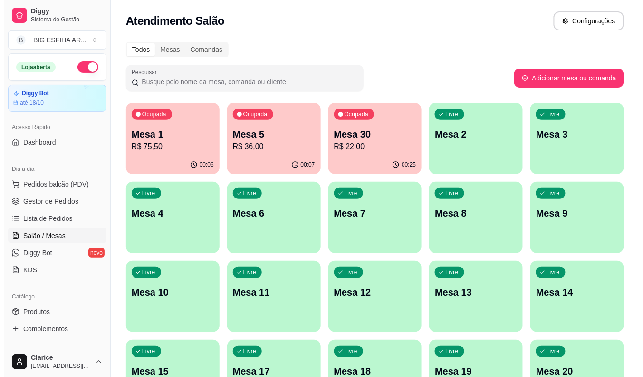
scroll to position [96, 0]
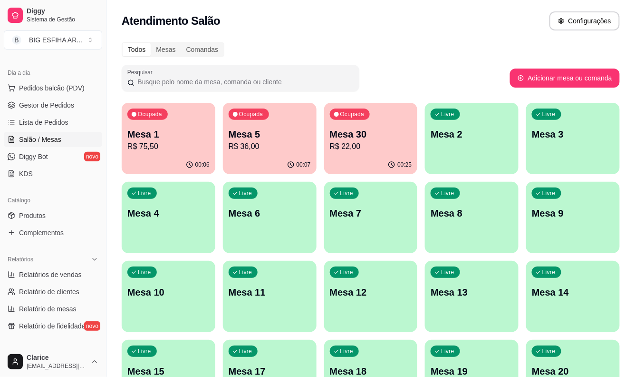
click at [255, 147] on p "R$ 36,00" at bounding box center [270, 146] width 82 height 11
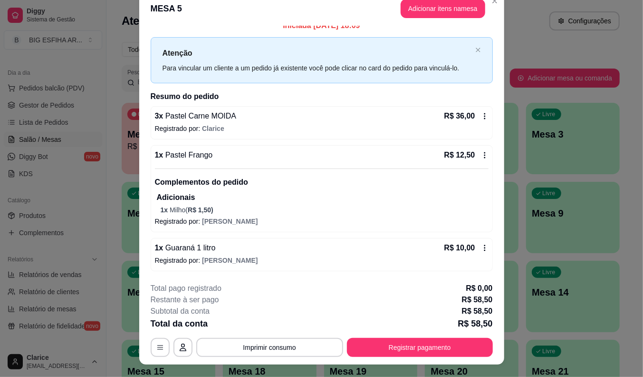
scroll to position [29, 0]
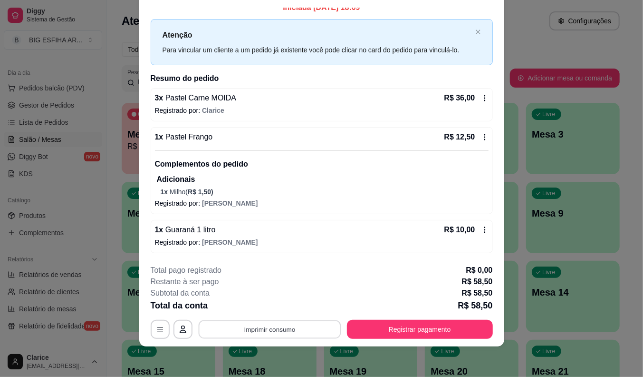
click at [308, 332] on button "Imprimir consumo" at bounding box center [269, 329] width 143 height 19
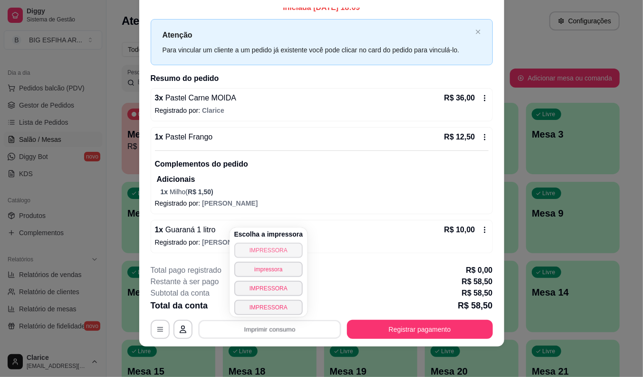
click at [269, 245] on button "IMPRESSORA" at bounding box center [268, 250] width 69 height 15
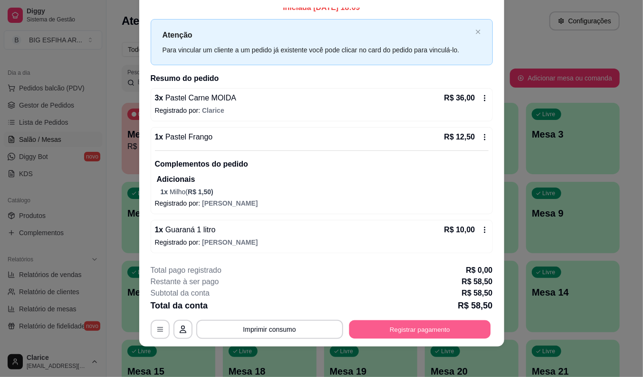
click at [419, 326] on button "Registrar pagamento" at bounding box center [420, 329] width 142 height 19
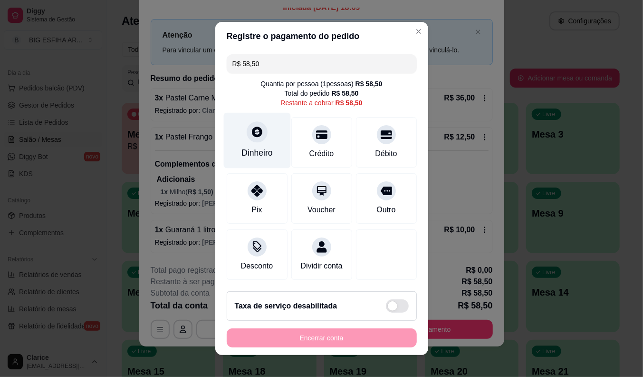
click at [251, 135] on icon at bounding box center [257, 132] width 12 height 12
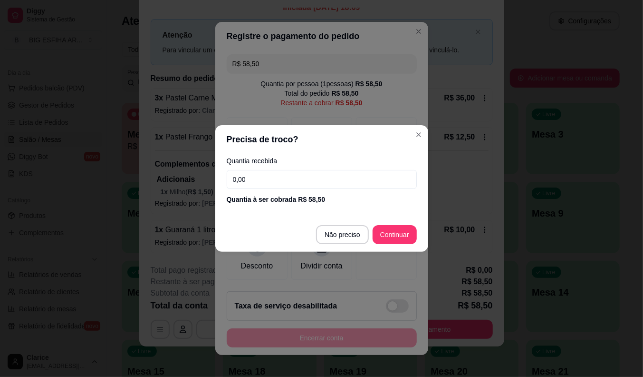
click at [262, 181] on input "0,00" at bounding box center [322, 179] width 190 height 19
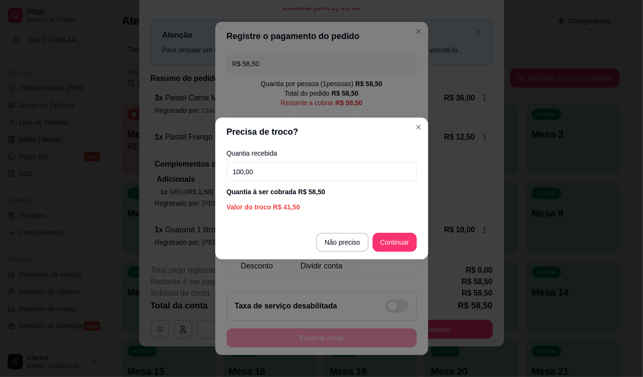
type input "100,00"
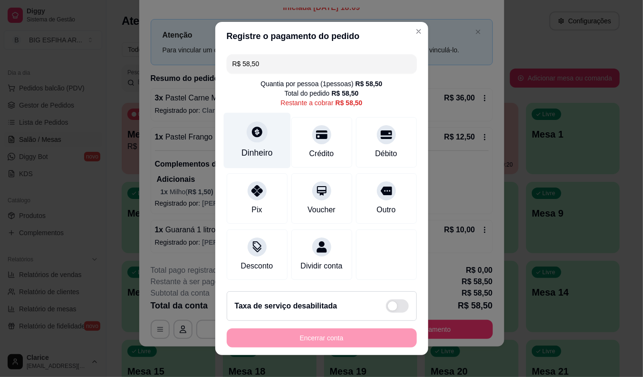
click at [245, 152] on div "Dinheiro" at bounding box center [257, 152] width 31 height 12
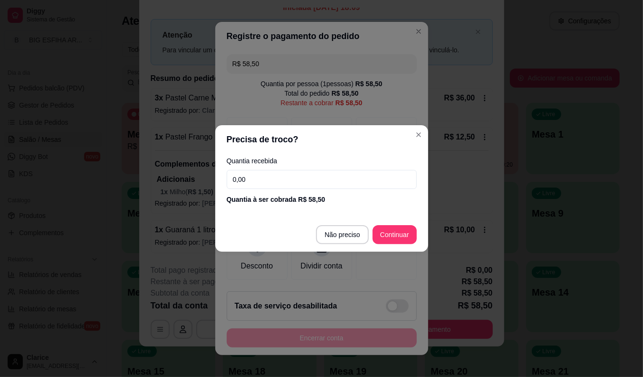
click at [292, 177] on input "0,00" at bounding box center [322, 179] width 190 height 19
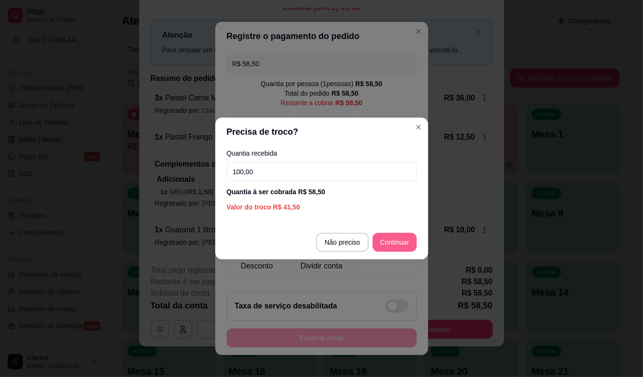
type input "100,00"
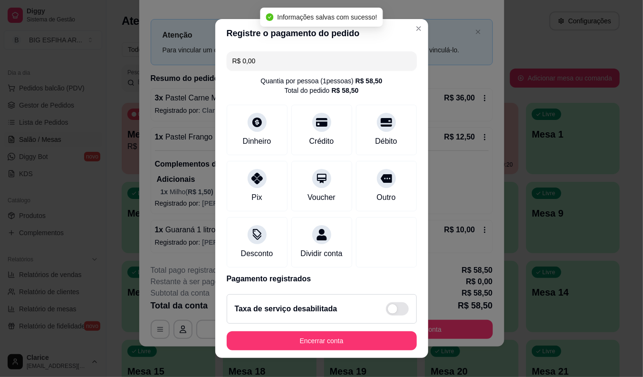
type input "R$ 0,00"
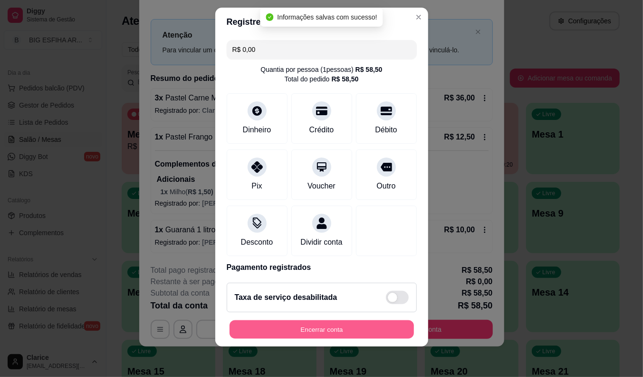
click at [340, 325] on button "Encerrar conta" at bounding box center [322, 329] width 184 height 19
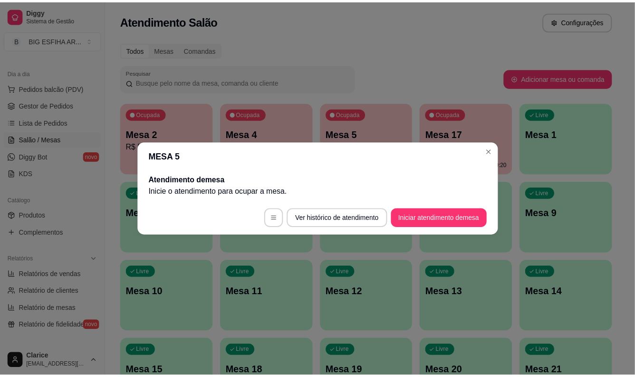
scroll to position [0, 0]
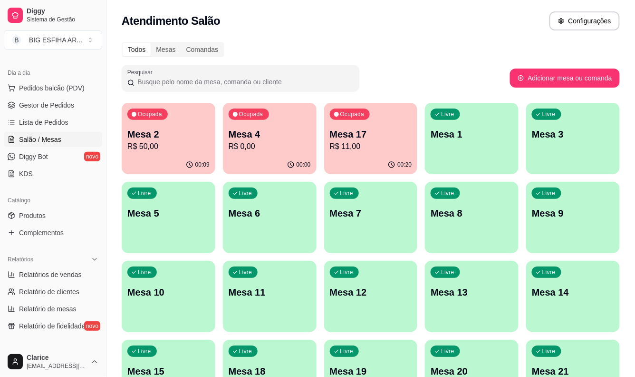
click at [92, 196] on div "Catálogo" at bounding box center [53, 200] width 98 height 15
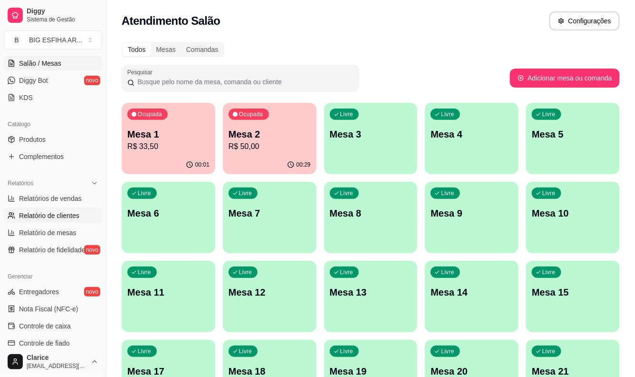
scroll to position [149, 0]
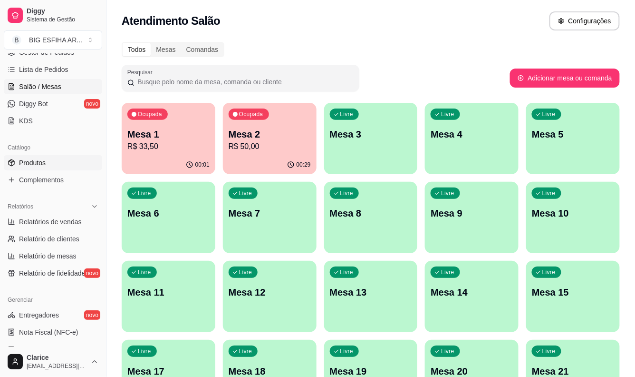
click at [51, 160] on link "Produtos" at bounding box center [53, 162] width 98 height 15
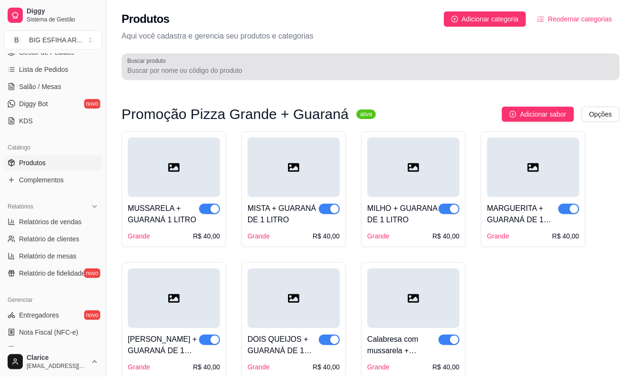
click at [188, 63] on div at bounding box center [370, 66] width 487 height 19
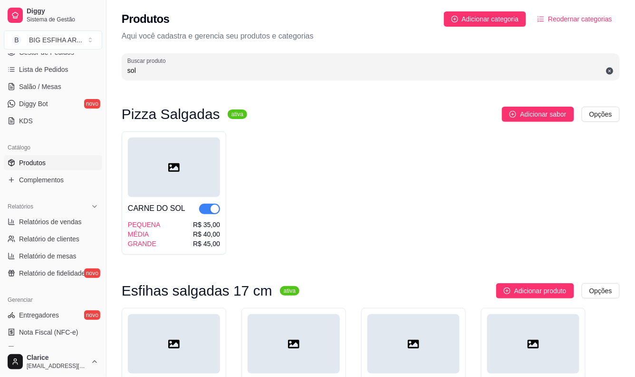
click at [140, 77] on div "Buscar produto sol" at bounding box center [371, 66] width 498 height 27
type input "s"
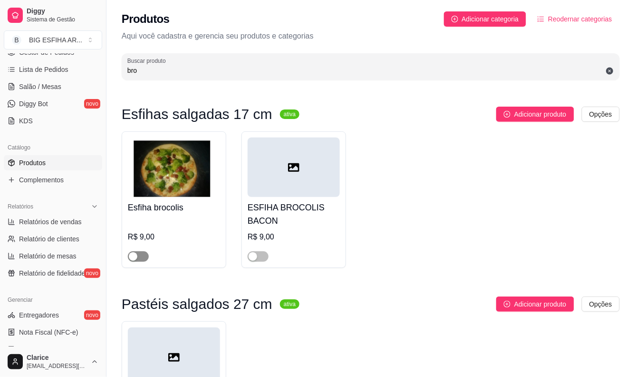
type input "bro"
click at [138, 252] on span "button" at bounding box center [138, 256] width 21 height 10
click at [263, 256] on span "button" at bounding box center [258, 256] width 21 height 10
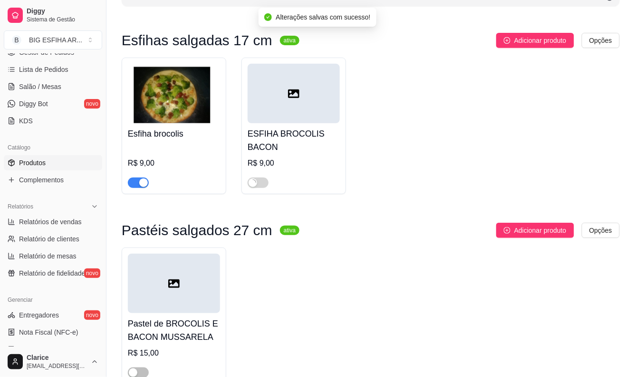
scroll to position [106, 0]
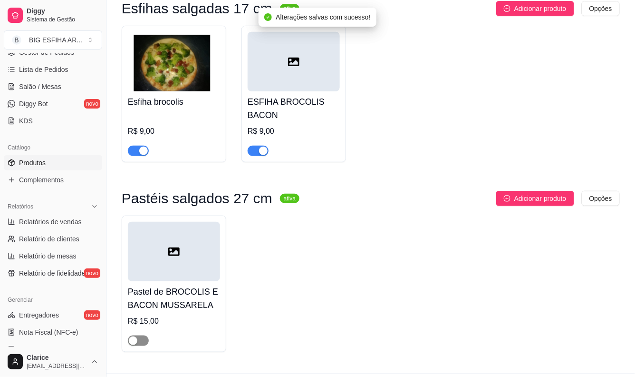
click at [140, 340] on span "button" at bounding box center [138, 340] width 21 height 10
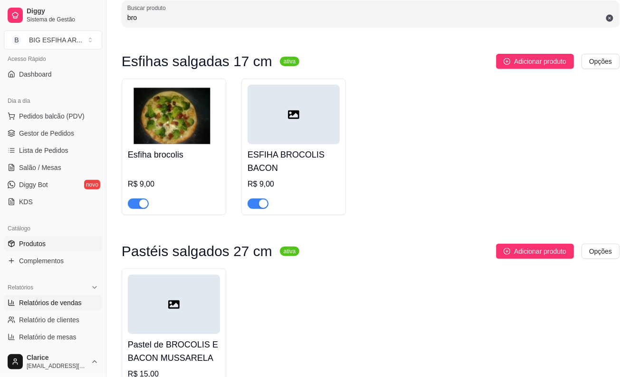
scroll to position [43, 0]
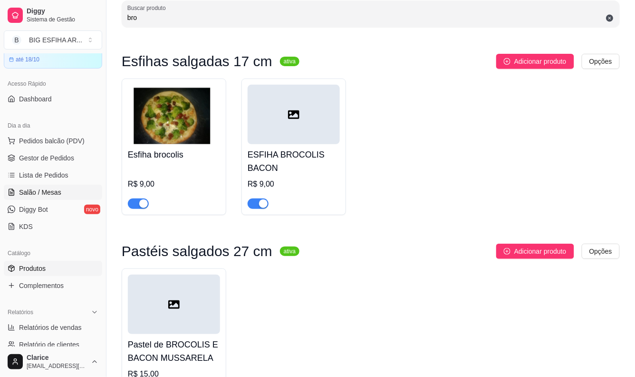
click at [55, 195] on span "Salão / Mesas" at bounding box center [40, 192] width 42 height 10
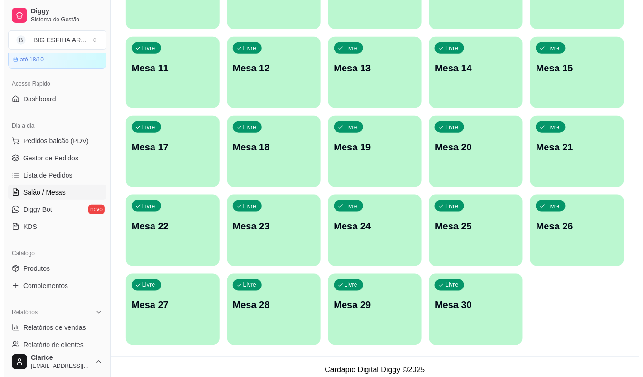
scroll to position [230, 0]
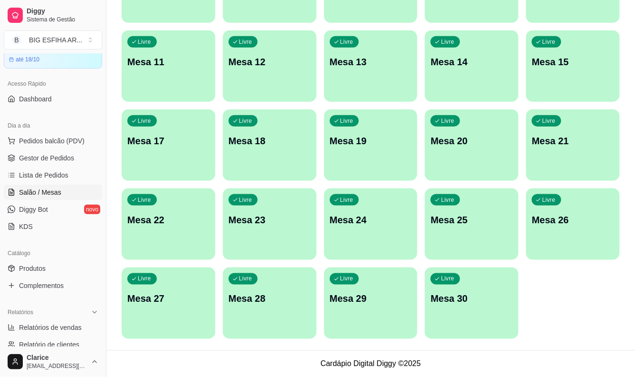
click at [465, 307] on div "Livre Mesa 30" at bounding box center [472, 297] width 94 height 60
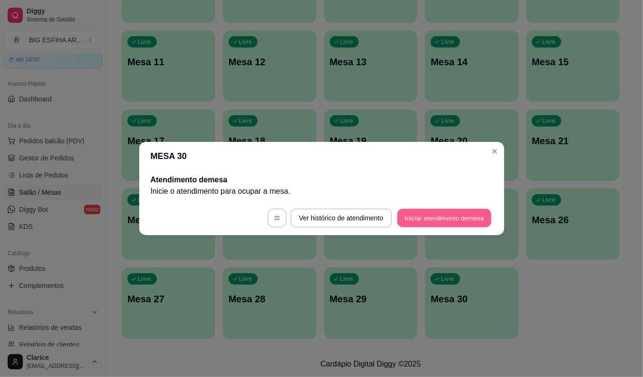
click at [447, 219] on button "Iniciar atendimento de mesa" at bounding box center [445, 218] width 94 height 19
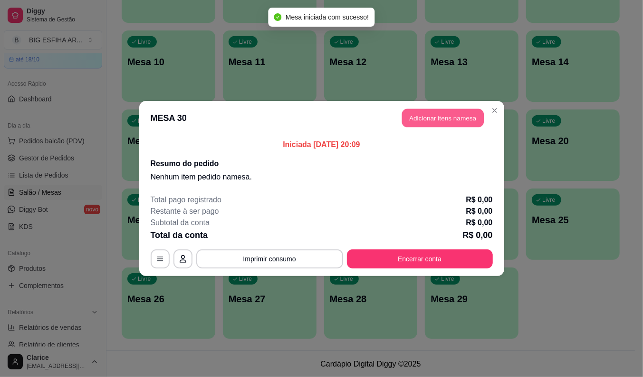
click at [459, 120] on button "Adicionar itens na mesa" at bounding box center [443, 118] width 82 height 19
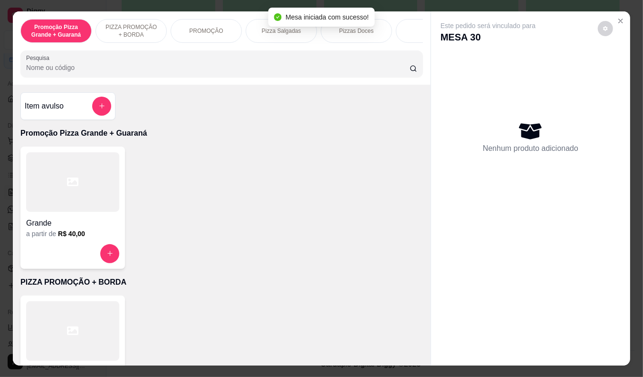
scroll to position [80, 0]
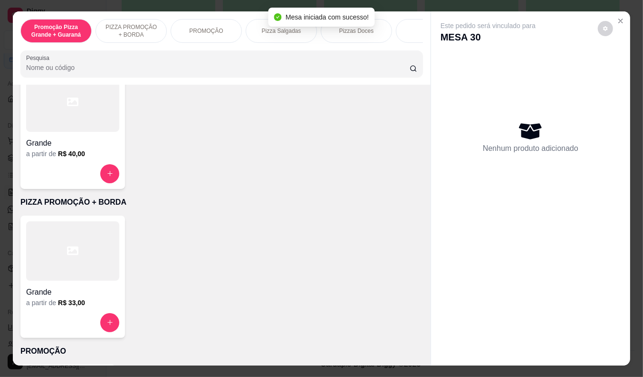
click at [70, 281] on div "Grande" at bounding box center [72, 289] width 93 height 17
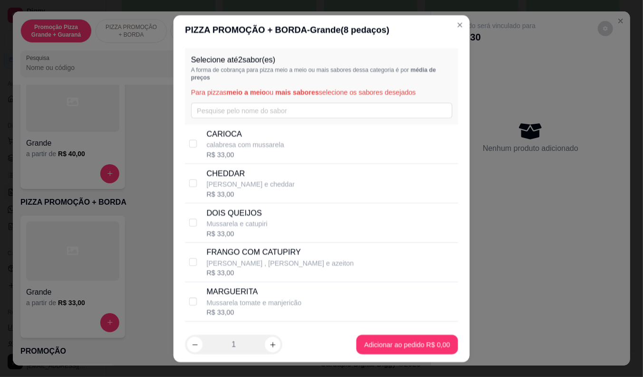
scroll to position [106, 0]
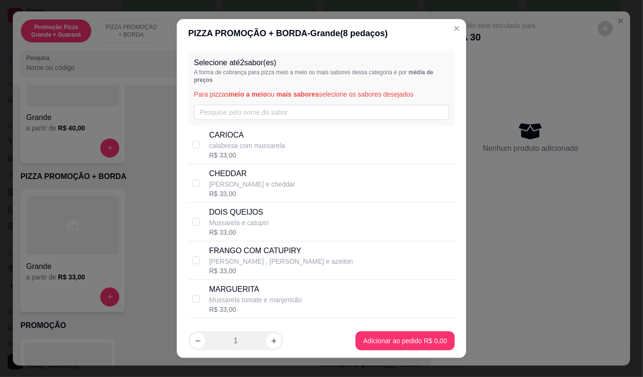
click at [295, 127] on div "CARIOCA calabresa com mussarela R$ 33,00" at bounding box center [321, 145] width 267 height 39
checkbox input "true"
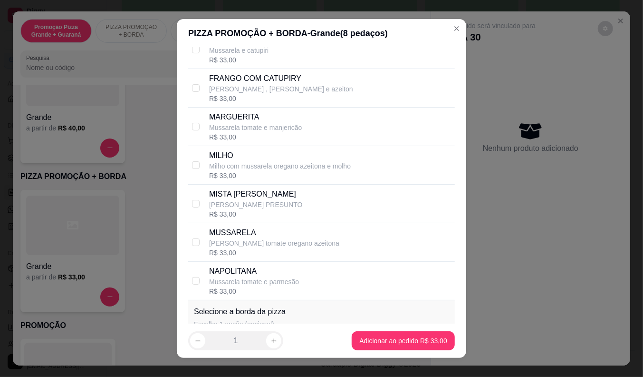
scroll to position [158, 0]
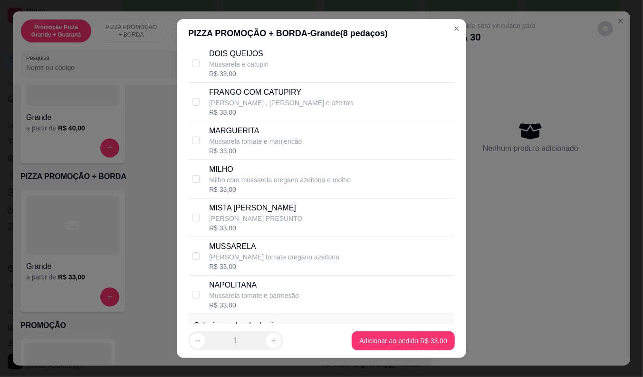
click at [281, 89] on p "FRANGO COM CATUPIRY" at bounding box center [281, 92] width 144 height 11
checkbox input "true"
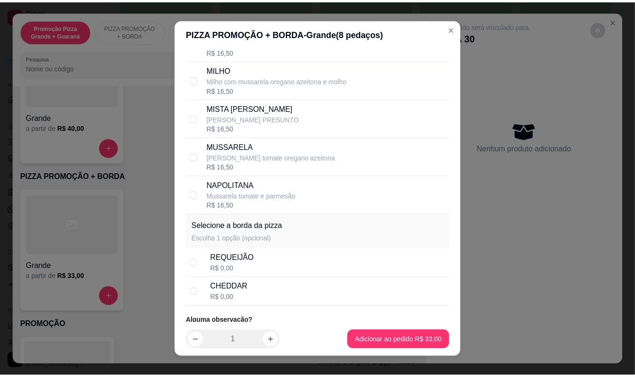
scroll to position [282, 0]
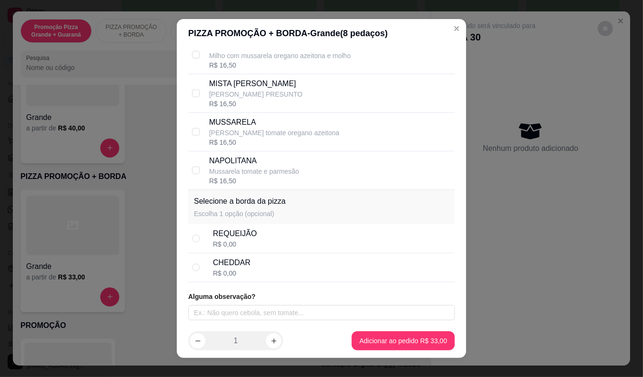
drag, startPoint x: 277, startPoint y: 236, endPoint x: 359, endPoint y: 295, distance: 101.2
click at [278, 236] on div "REQUEIJÃO R$ 0,00" at bounding box center [332, 238] width 238 height 21
radio input "true"
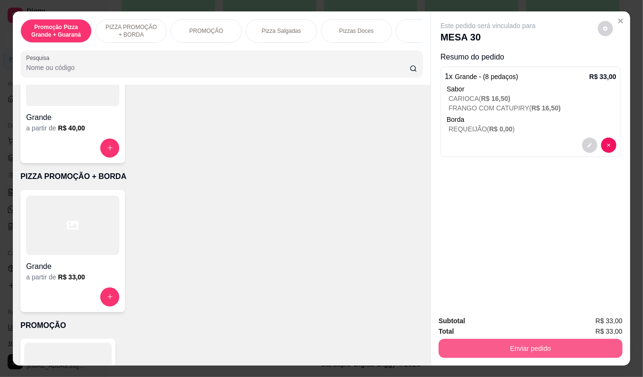
click at [493, 340] on button "Enviar pedido" at bounding box center [531, 348] width 184 height 19
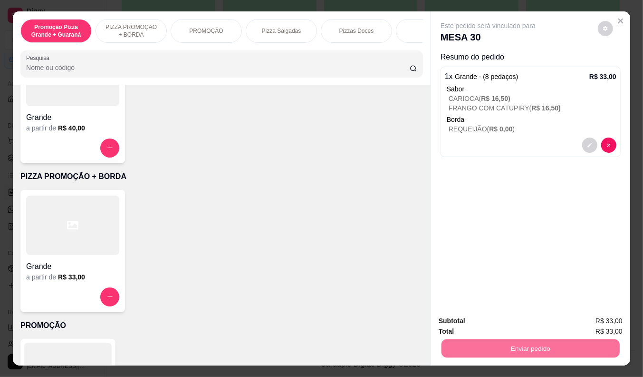
click at [600, 315] on button "Enviar pedido" at bounding box center [598, 321] width 54 height 18
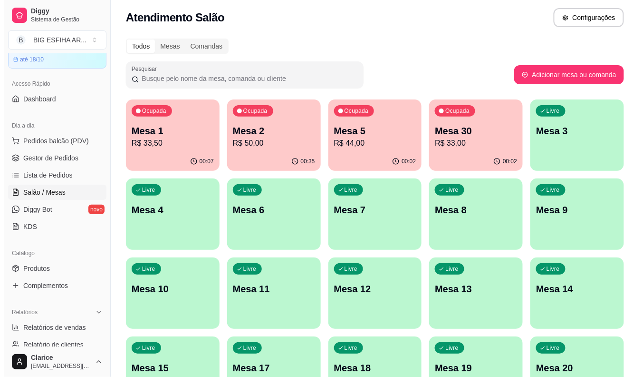
scroll to position [0, 0]
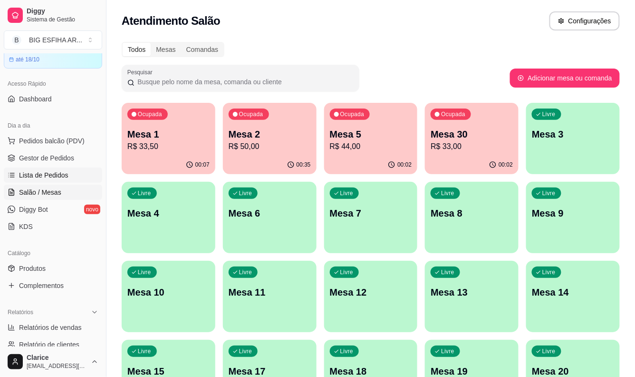
click at [58, 180] on link "Lista de Pedidos" at bounding box center [53, 174] width 98 height 15
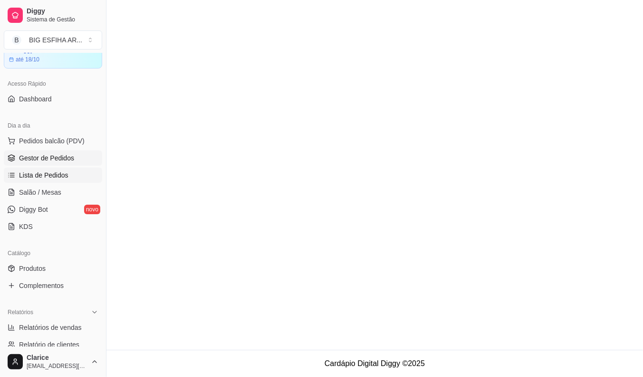
click at [73, 154] on link "Gestor de Pedidos" at bounding box center [53, 157] width 98 height 15
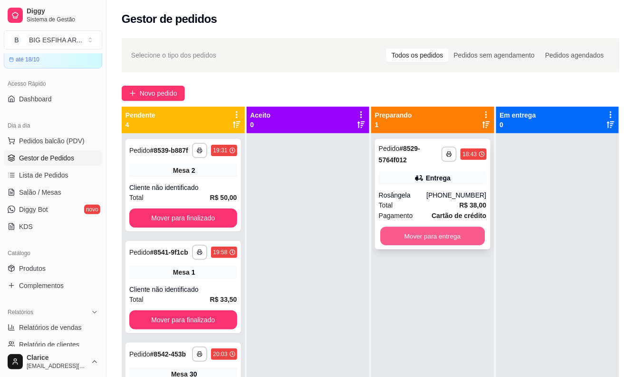
click at [443, 233] on button "Mover para entrega" at bounding box center [432, 236] width 105 height 19
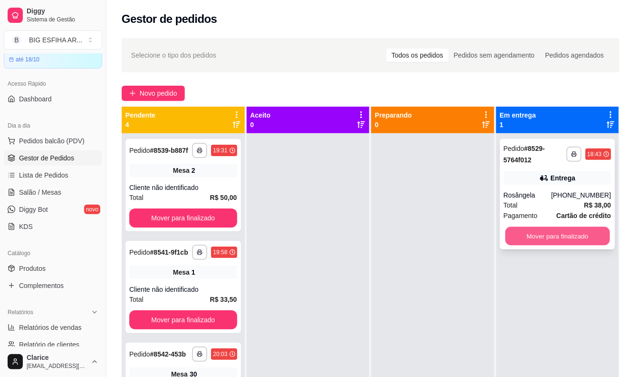
click at [563, 230] on button "Mover para finalizado" at bounding box center [557, 236] width 105 height 19
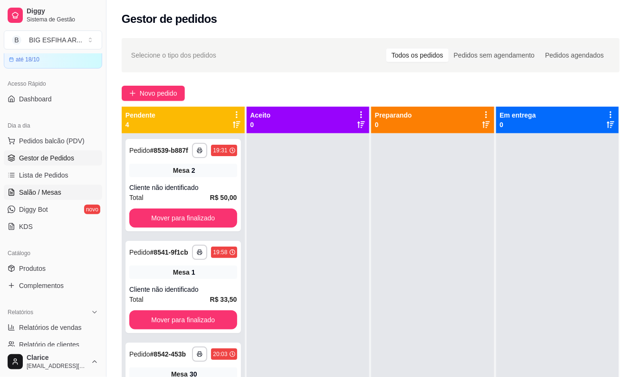
click at [45, 192] on span "Salão / Mesas" at bounding box center [40, 192] width 42 height 10
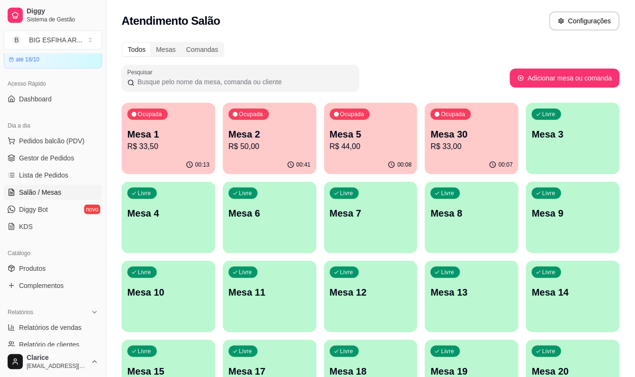
click at [254, 138] on p "Mesa 2" at bounding box center [270, 133] width 82 height 13
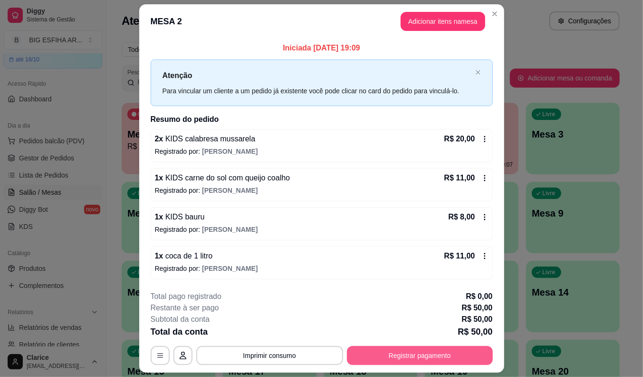
click at [398, 349] on button "Registrar pagamento" at bounding box center [420, 355] width 146 height 19
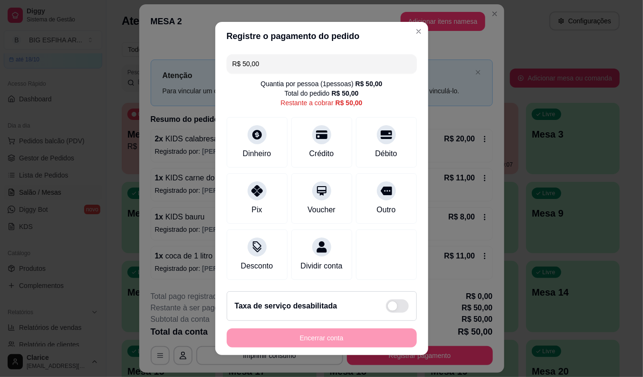
click at [277, 59] on input "R$ 50,00" at bounding box center [322, 63] width 179 height 19
type input "R$ 11,00"
click at [252, 146] on div "Dinheiro" at bounding box center [257, 152] width 31 height 12
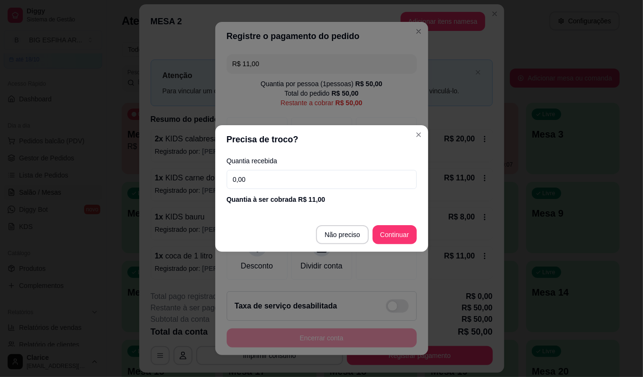
click at [266, 176] on input "0,00" at bounding box center [322, 179] width 190 height 19
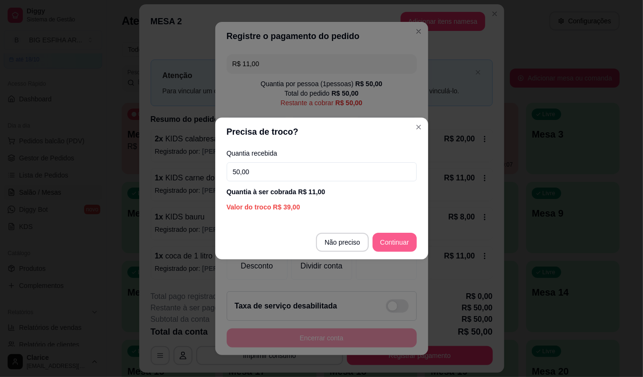
type input "50,00"
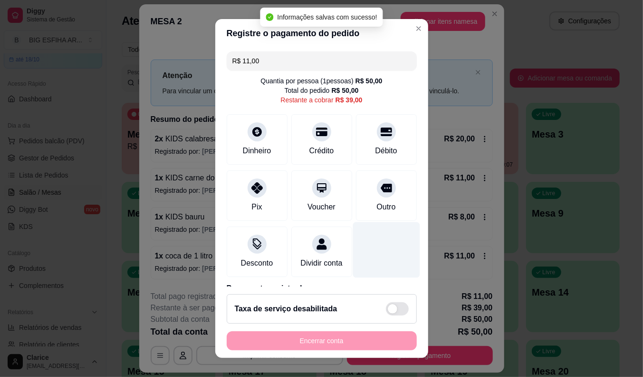
type input "R$ 39,00"
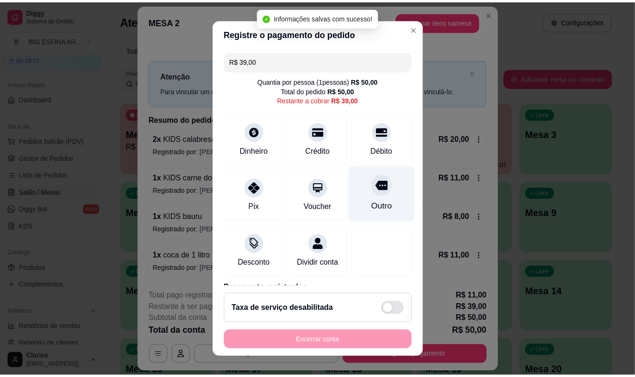
scroll to position [55, 0]
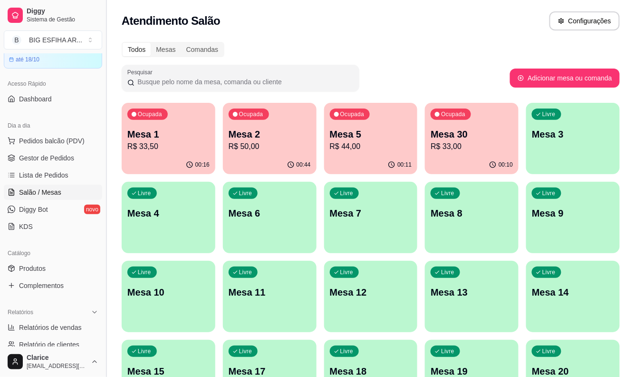
click at [106, 157] on button "Toggle Sidebar" at bounding box center [106, 188] width 8 height 377
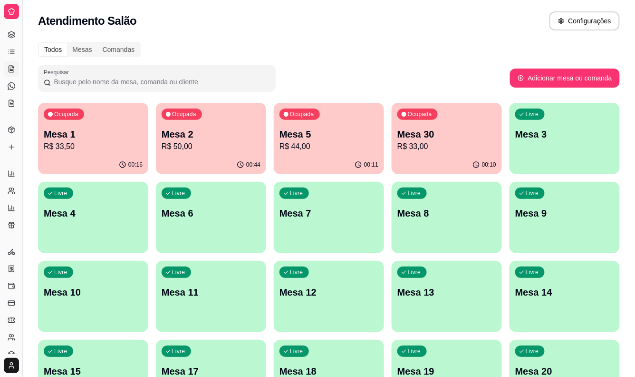
scroll to position [0, 0]
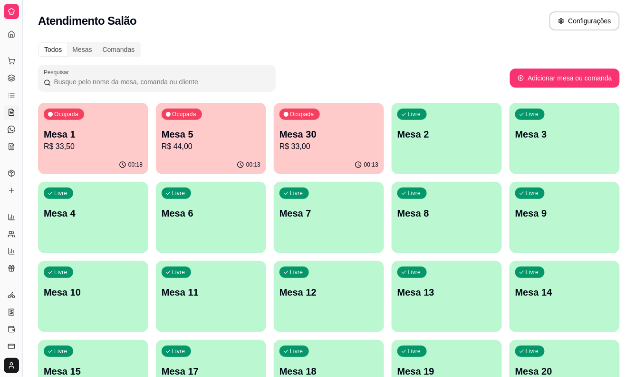
click at [94, 138] on p "Mesa 1" at bounding box center [93, 133] width 99 height 13
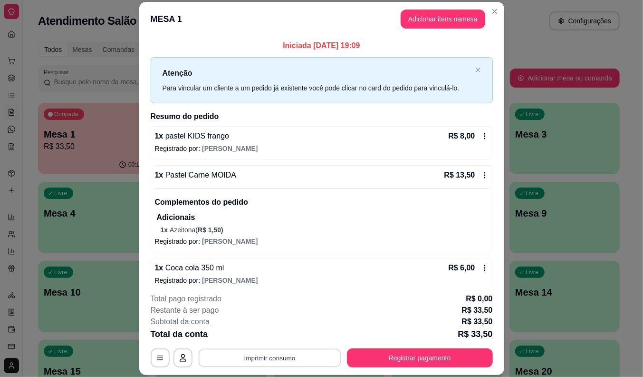
click at [248, 354] on button "Imprimir consumo" at bounding box center [269, 358] width 143 height 19
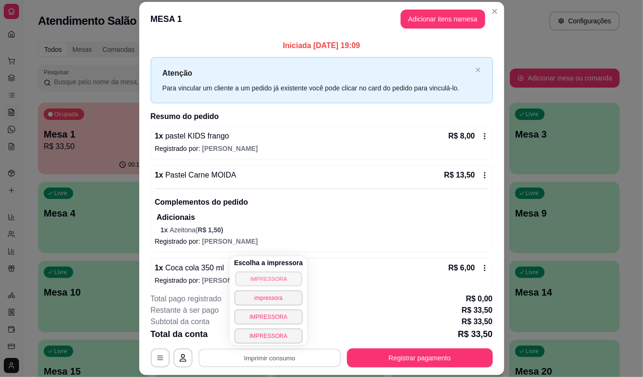
click at [282, 273] on button "IMPRESSORA" at bounding box center [268, 278] width 67 height 15
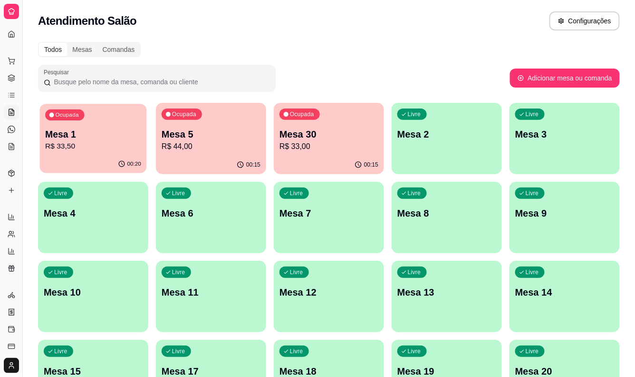
click at [94, 116] on div "Ocupada Mesa 1 R$ 33,50" at bounding box center [92, 129] width 107 height 51
click at [106, 151] on p "R$ 33,50" at bounding box center [93, 146] width 96 height 11
click at [309, 134] on p "Mesa 30" at bounding box center [329, 133] width 99 height 13
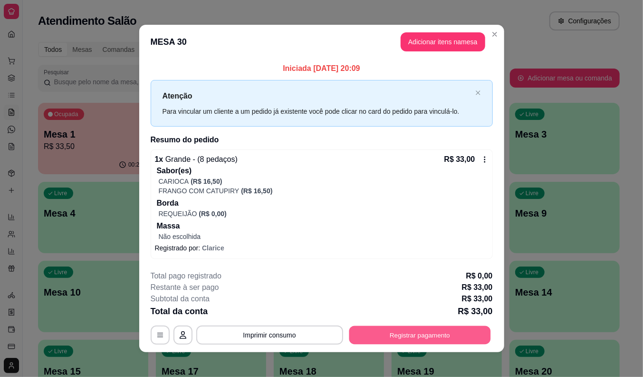
click at [369, 338] on button "Registrar pagamento" at bounding box center [420, 334] width 142 height 19
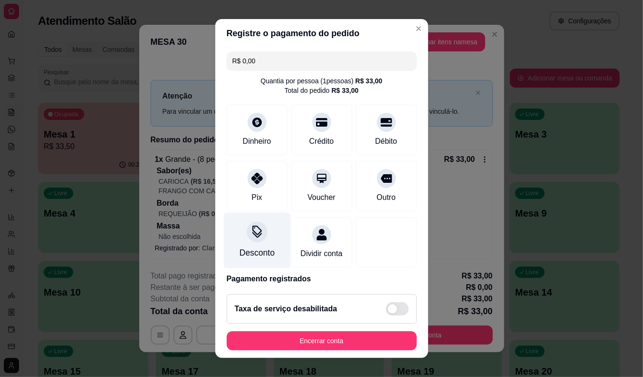
type input "R$ 0,00"
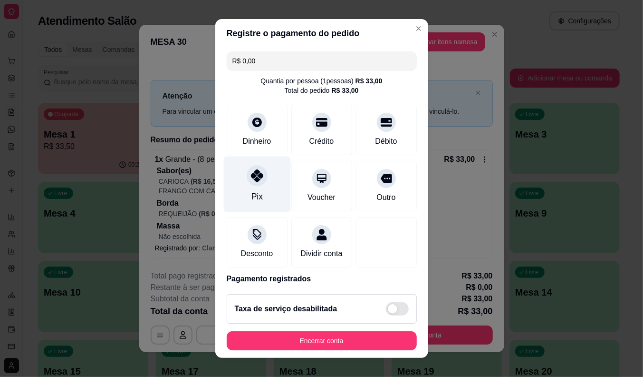
click at [235, 179] on div "Pix" at bounding box center [256, 184] width 67 height 56
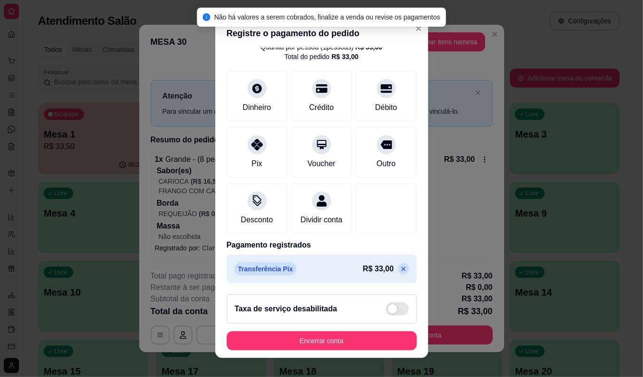
scroll to position [11, 0]
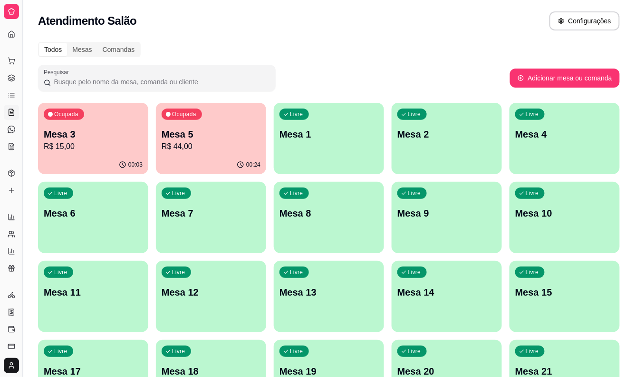
click at [21, 196] on button "Toggle Sidebar" at bounding box center [23, 188] width 8 height 377
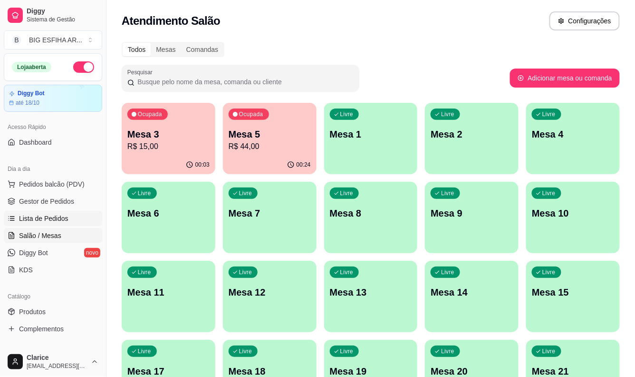
click at [37, 216] on span "Lista de Pedidos" at bounding box center [43, 219] width 49 height 10
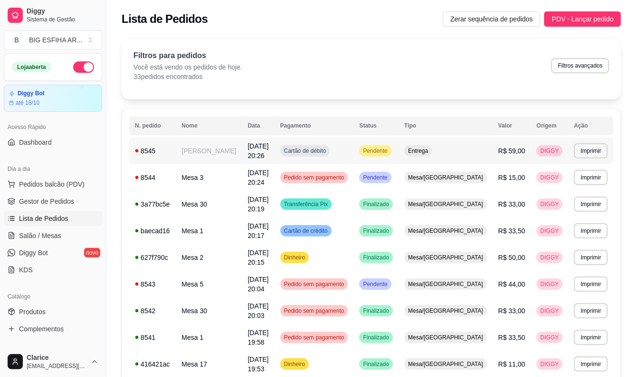
click at [208, 142] on td "[PERSON_NAME]" at bounding box center [209, 150] width 66 height 27
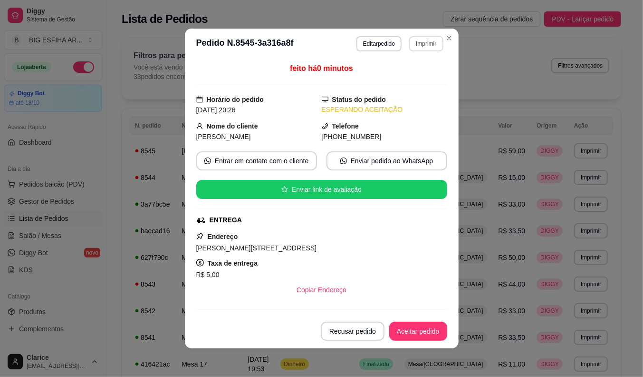
click at [431, 44] on button "Imprimir" at bounding box center [426, 43] width 34 height 15
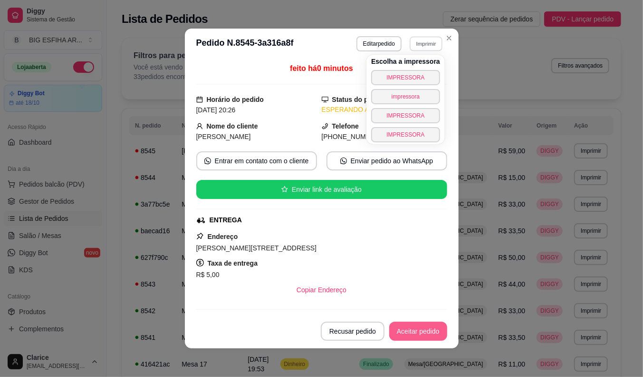
click at [406, 327] on button "Aceitar pedido" at bounding box center [418, 330] width 58 height 19
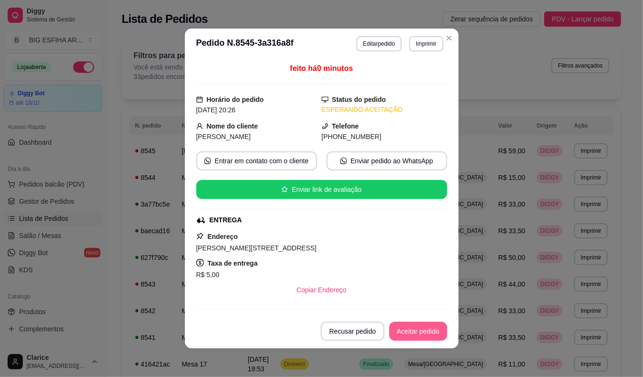
click at [406, 327] on button "Aceitar pedido" at bounding box center [418, 330] width 58 height 19
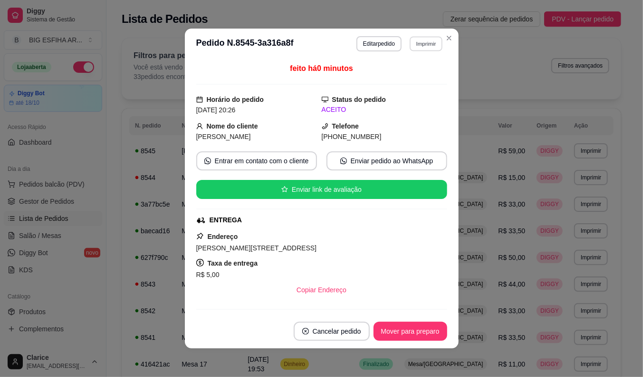
click at [426, 44] on button "Imprimir" at bounding box center [426, 43] width 33 height 15
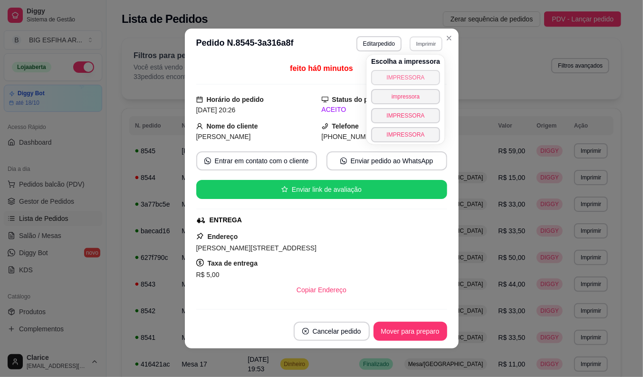
click at [403, 75] on button "IMPRESSORA" at bounding box center [405, 77] width 69 height 15
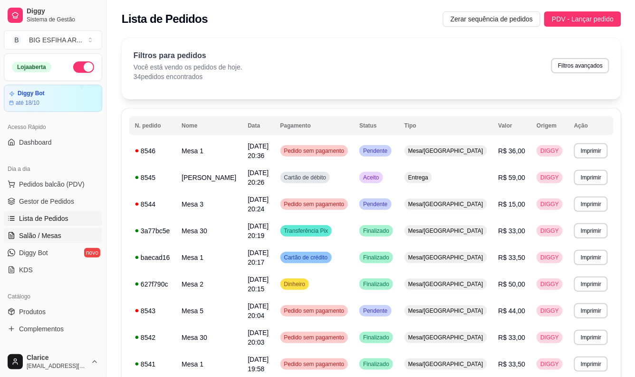
click at [41, 240] on span "Salão / Mesas" at bounding box center [40, 236] width 42 height 10
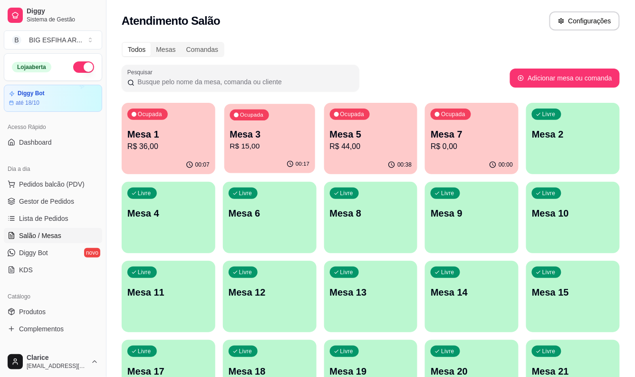
click at [257, 132] on p "Mesa 3" at bounding box center [270, 134] width 80 height 13
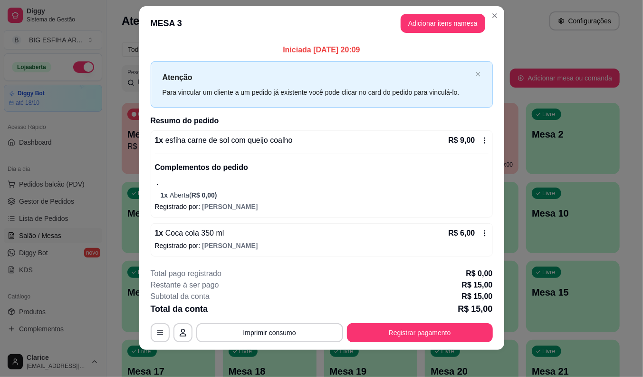
scroll to position [13, 0]
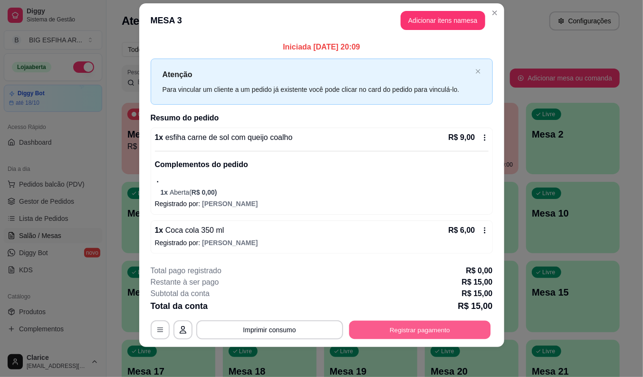
click at [406, 330] on button "Registrar pagamento" at bounding box center [420, 329] width 142 height 19
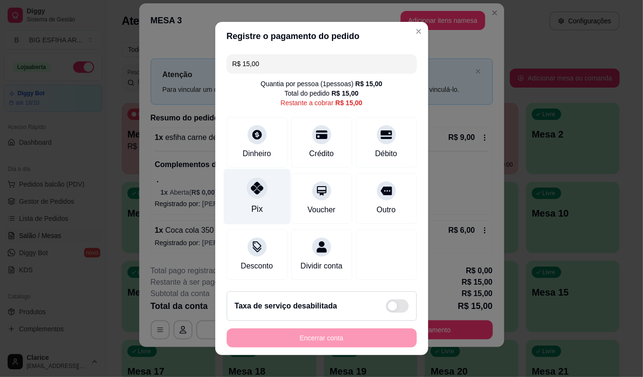
click at [247, 194] on div at bounding box center [257, 187] width 21 height 21
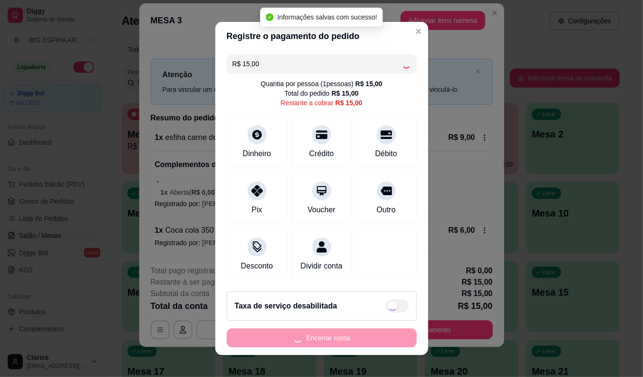
type input "R$ 0,00"
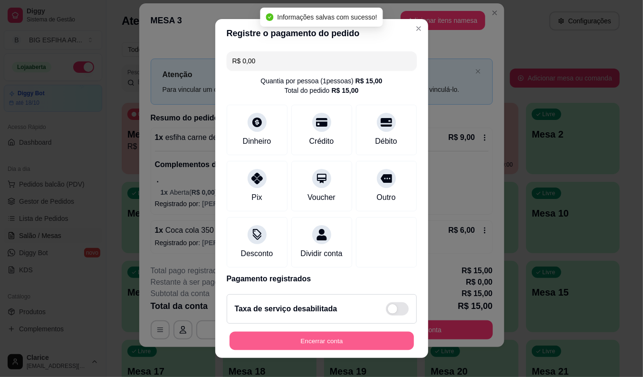
click at [281, 338] on button "Encerrar conta" at bounding box center [322, 340] width 184 height 19
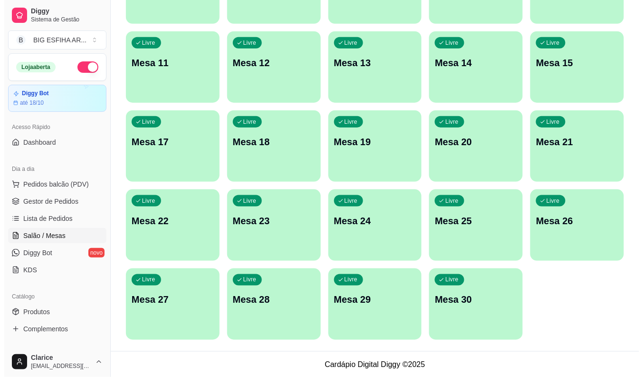
scroll to position [230, 0]
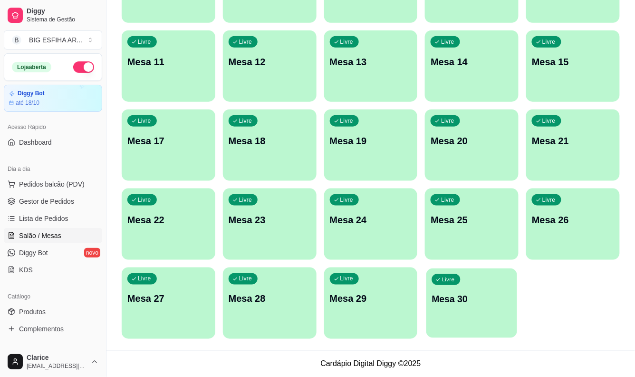
click at [445, 305] on div "Livre Mesa 30" at bounding box center [472, 297] width 91 height 58
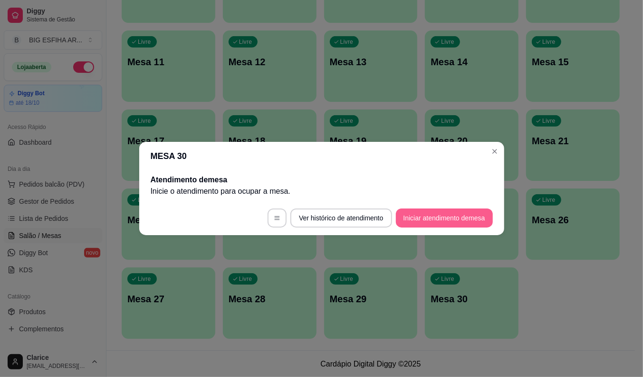
click at [431, 213] on button "Iniciar atendimento de mesa" at bounding box center [444, 217] width 97 height 19
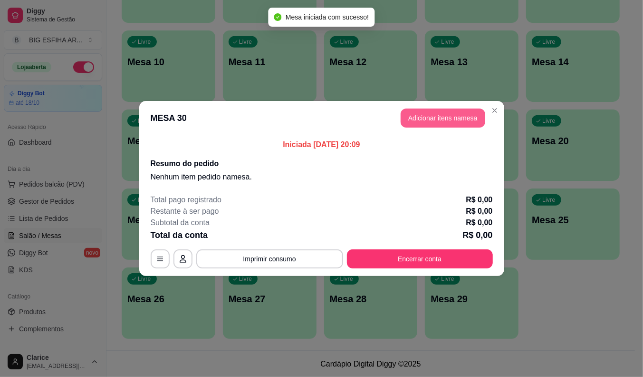
click at [452, 118] on button "Adicionar itens na mesa" at bounding box center [443, 117] width 85 height 19
click at [124, 73] on div at bounding box center [221, 63] width 391 height 19
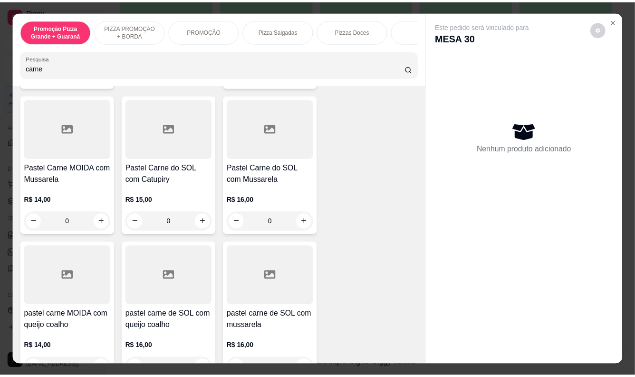
scroll to position [634, 0]
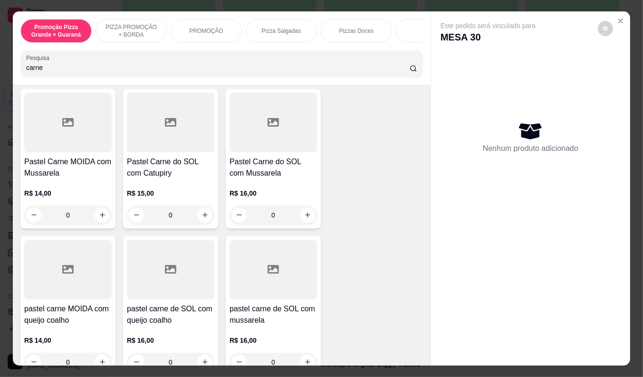
type input "carne"
click at [56, 316] on h4 "pastel carne MOIDA com queijo coalho" at bounding box center [67, 314] width 87 height 23
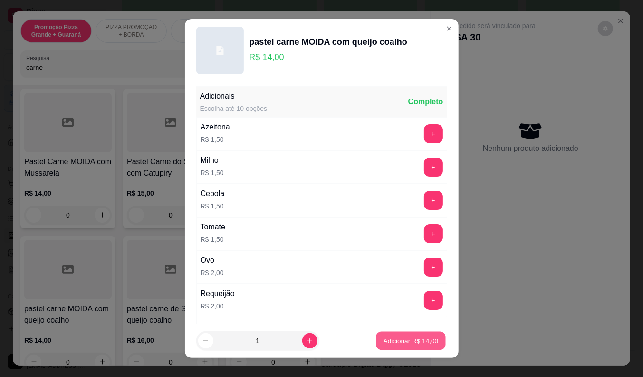
click at [419, 342] on p "Adicionar R$ 14,00" at bounding box center [411, 340] width 55 height 9
type input "1"
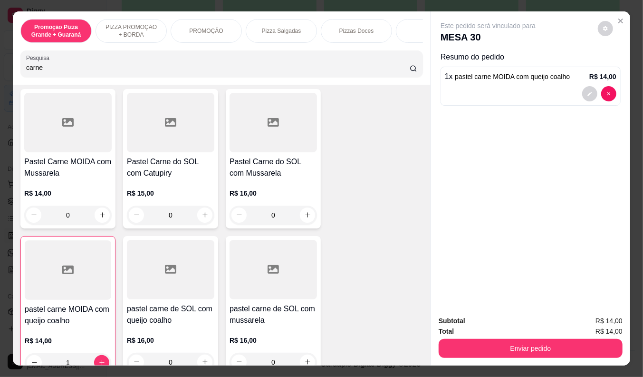
click at [489, 56] on p "Resumo do pedido" at bounding box center [531, 56] width 180 height 11
click at [490, 74] on span "pastel carne MOIDA com queijo coalho" at bounding box center [512, 77] width 115 height 8
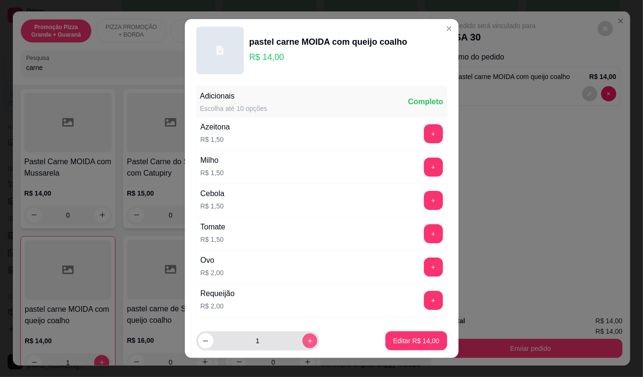
click at [306, 341] on icon "increase-product-quantity" at bounding box center [309, 340] width 7 height 7
type input "2"
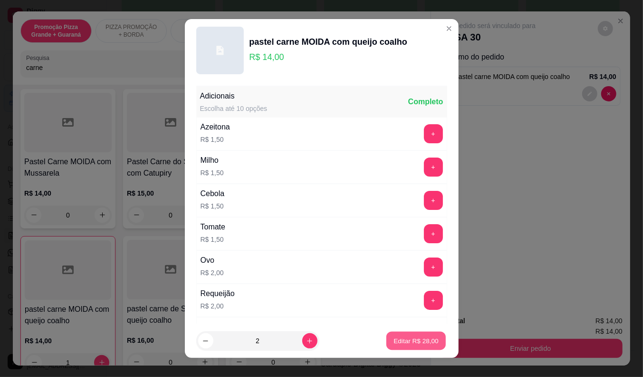
click at [415, 340] on p "Editar R$ 28,00" at bounding box center [416, 340] width 45 height 9
type input "2"
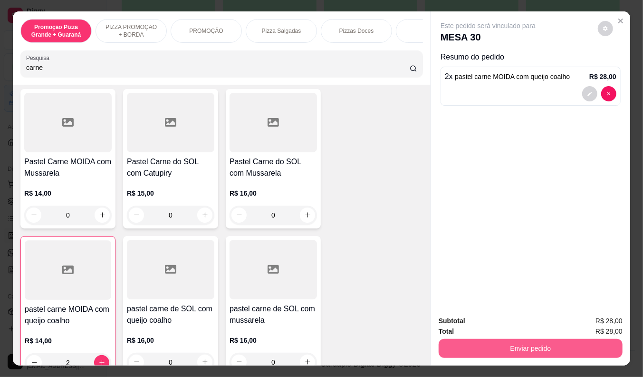
click at [528, 343] on button "Enviar pedido" at bounding box center [531, 348] width 184 height 19
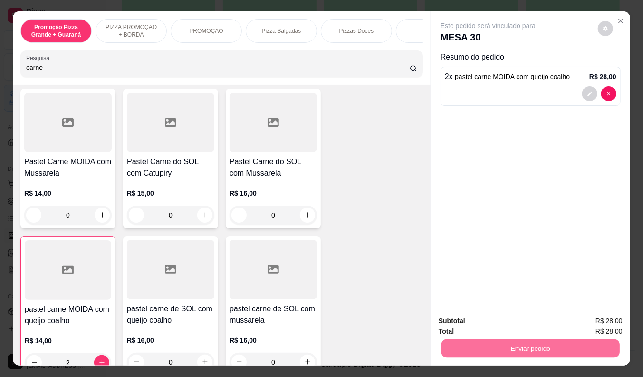
click at [525, 320] on button "Registrar cliente" at bounding box center [534, 321] width 61 height 18
click at [500, 344] on button "Enviar pedido" at bounding box center [531, 348] width 178 height 19
click at [610, 314] on button "Enviar pedido" at bounding box center [598, 321] width 54 height 18
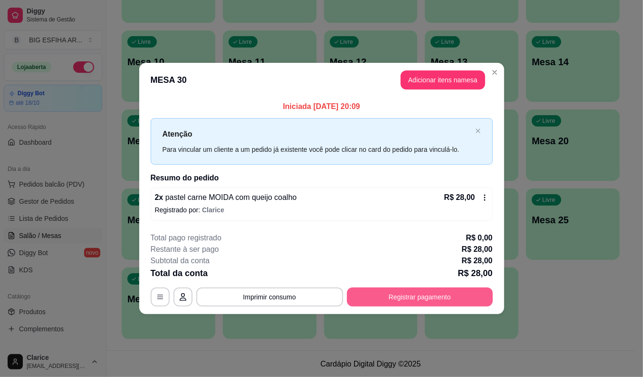
click at [421, 299] on button "Registrar pagamento" at bounding box center [420, 296] width 146 height 19
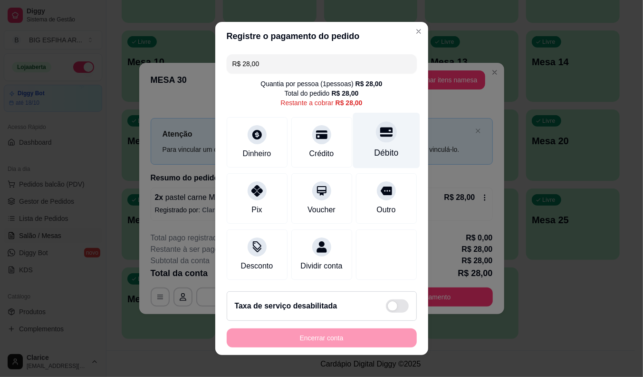
click at [374, 146] on div "Débito" at bounding box center [386, 152] width 24 height 12
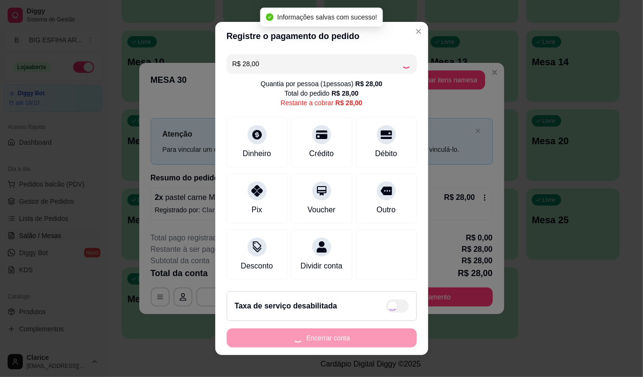
type input "R$ 0,00"
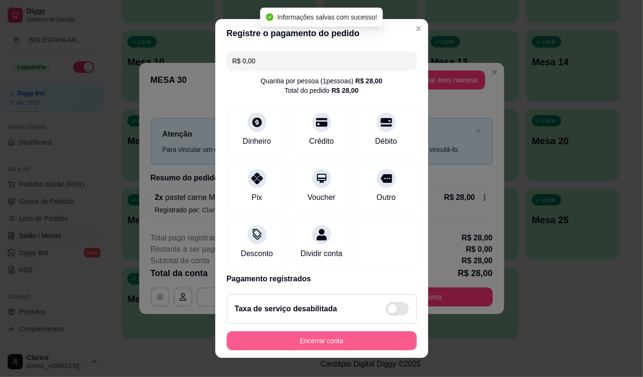
click at [347, 338] on button "Encerrar conta" at bounding box center [322, 340] width 190 height 19
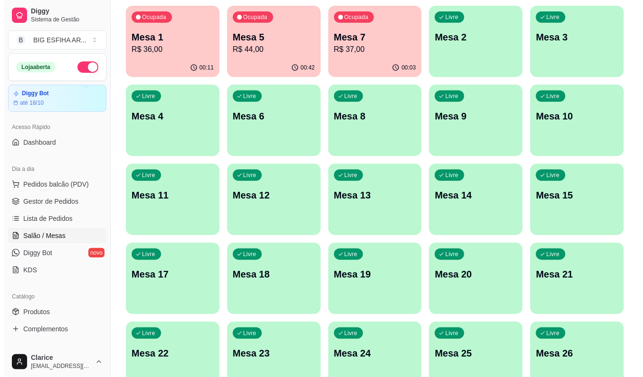
scroll to position [0, 0]
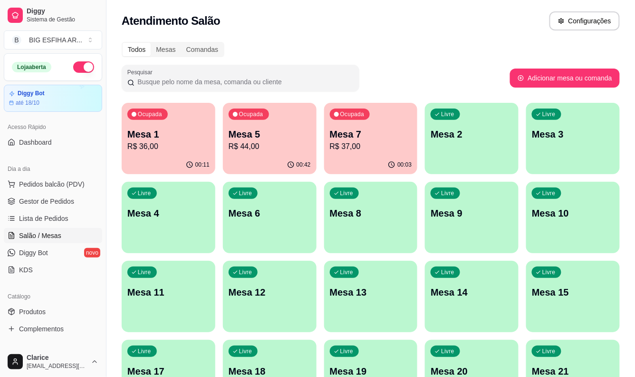
click at [261, 150] on p "R$ 44,00" at bounding box center [270, 146] width 82 height 11
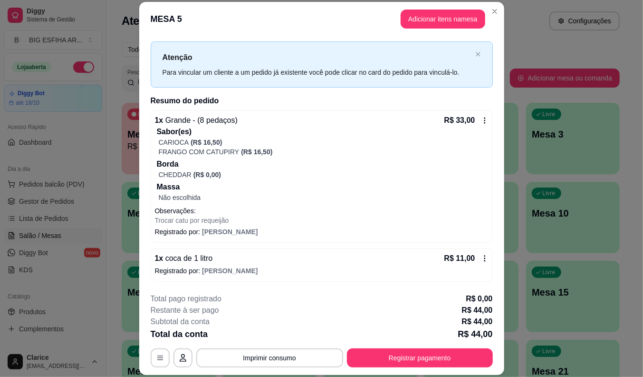
scroll to position [29, 0]
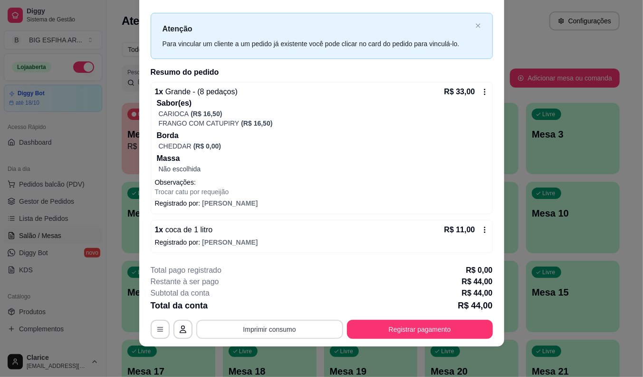
click at [276, 330] on button "Imprimir consumo" at bounding box center [269, 329] width 147 height 19
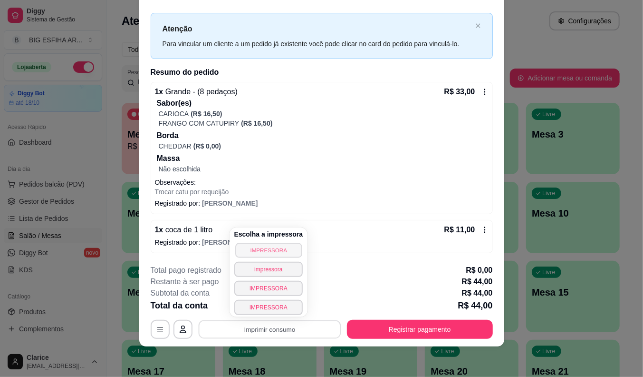
click at [284, 246] on button "IMPRESSORA" at bounding box center [268, 250] width 67 height 15
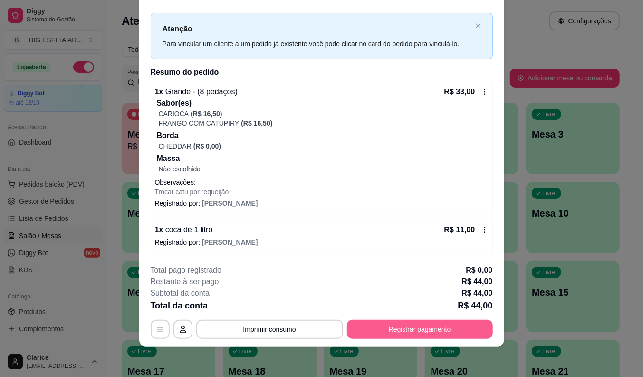
click at [378, 329] on button "Registrar pagamento" at bounding box center [420, 329] width 146 height 19
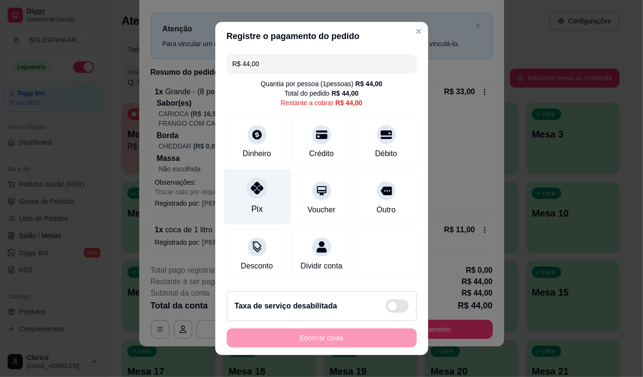
click at [254, 197] on div "Pix" at bounding box center [256, 197] width 67 height 56
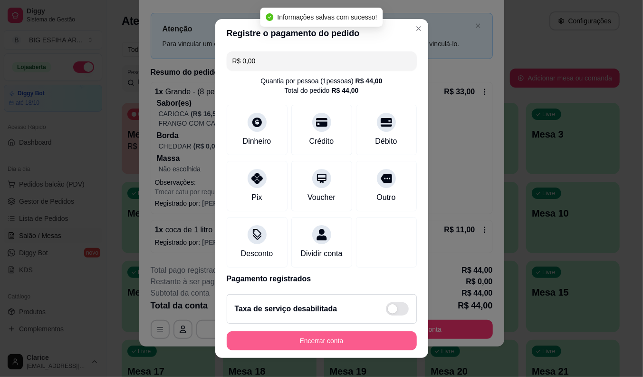
type input "R$ 0,00"
click at [333, 341] on button "Encerrar conta" at bounding box center [322, 340] width 184 height 19
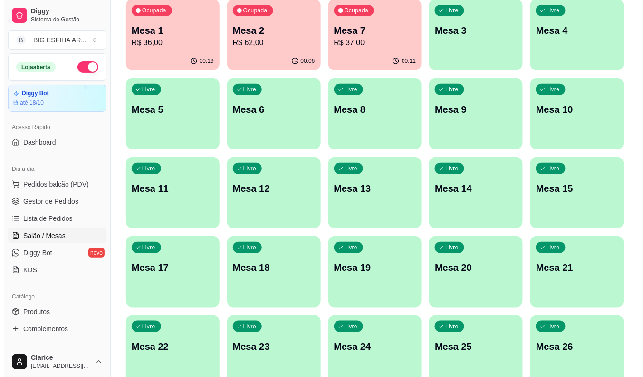
scroll to position [211, 0]
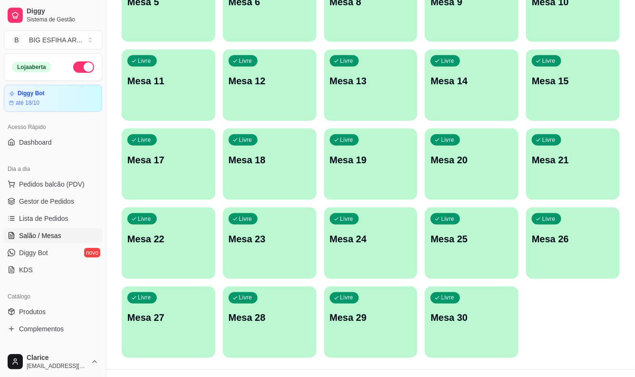
click at [485, 331] on div "Livre Mesa 30" at bounding box center [472, 316] width 94 height 60
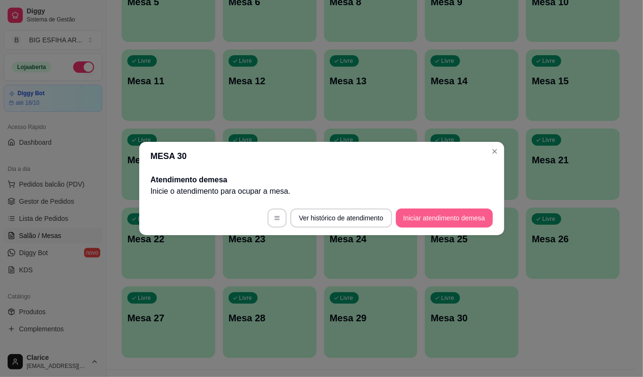
click at [450, 214] on button "Iniciar atendimento de mesa" at bounding box center [444, 217] width 97 height 19
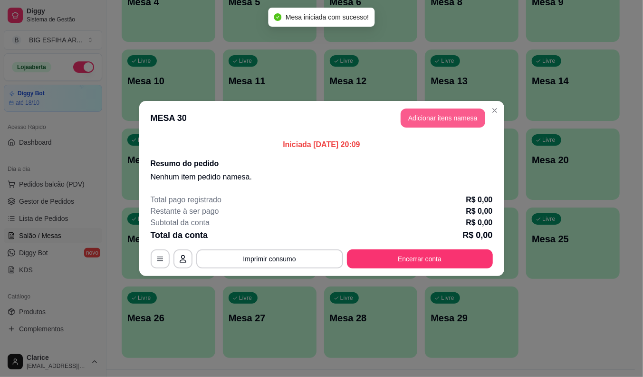
click at [468, 116] on button "Adicionar itens na mesa" at bounding box center [443, 117] width 85 height 19
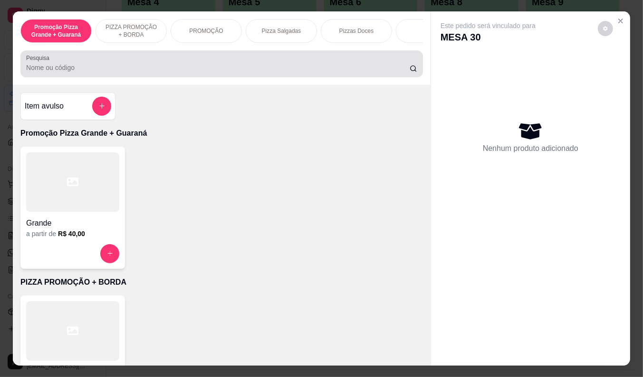
click at [226, 73] on div at bounding box center [221, 63] width 391 height 19
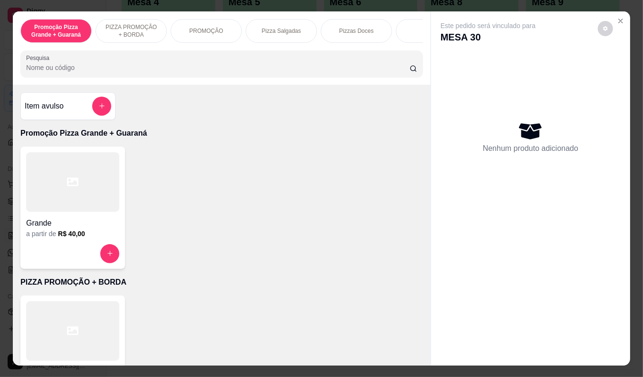
click at [226, 72] on input "Pesquisa" at bounding box center [218, 68] width 384 height 10
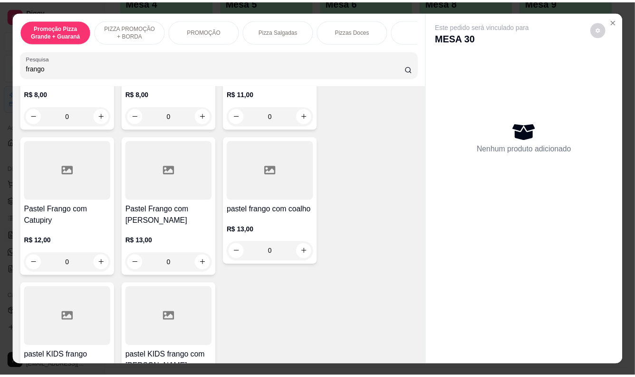
scroll to position [369, 0]
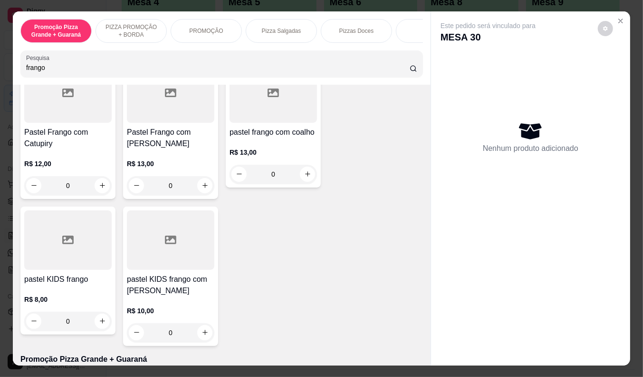
type input "frango"
click at [267, 147] on p "R$ 13,00" at bounding box center [273, 152] width 87 height 10
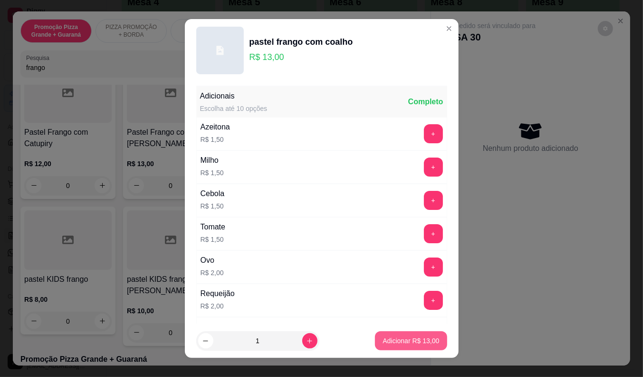
click at [391, 340] on p "Adicionar R$ 13,00" at bounding box center [411, 341] width 57 height 10
type input "1"
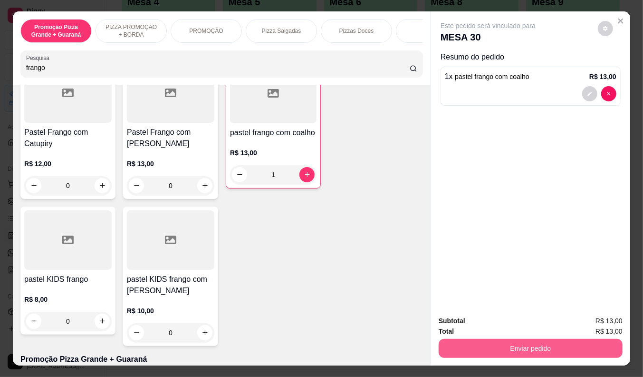
click at [538, 339] on button "Enviar pedido" at bounding box center [531, 348] width 184 height 19
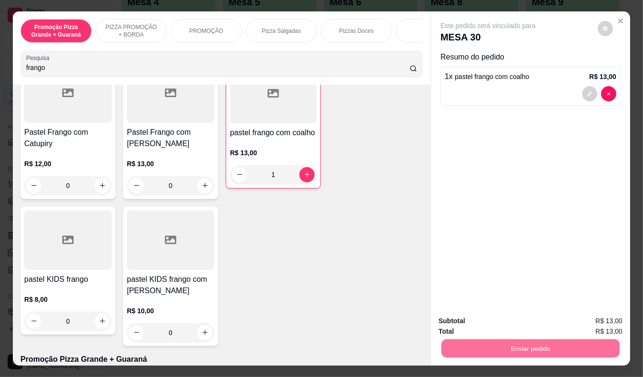
click at [590, 316] on button "Enviar pedido" at bounding box center [598, 321] width 52 height 18
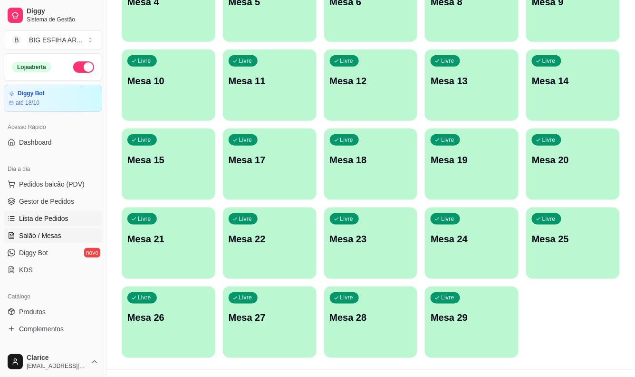
click at [61, 223] on link "Lista de Pedidos" at bounding box center [53, 218] width 98 height 15
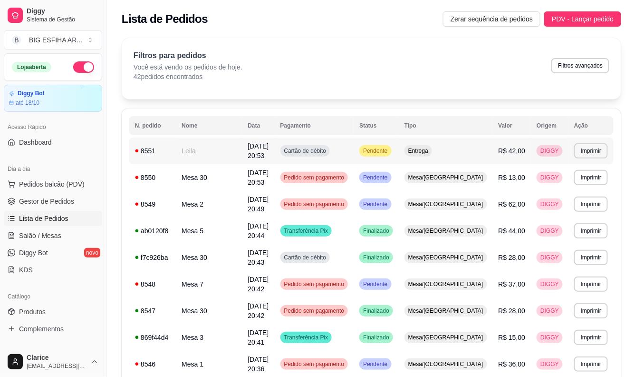
click at [206, 142] on td "Leila" at bounding box center [209, 150] width 66 height 27
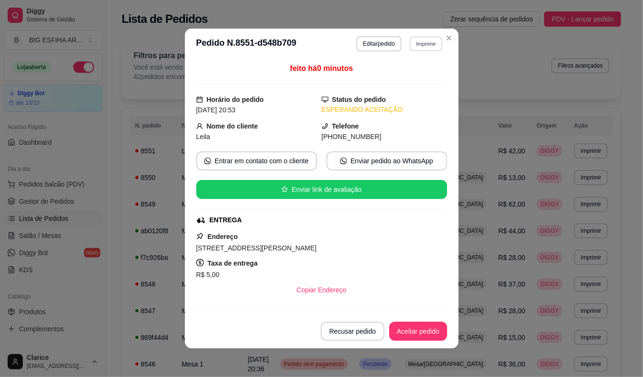
click at [428, 43] on button "Imprimir" at bounding box center [426, 43] width 33 height 15
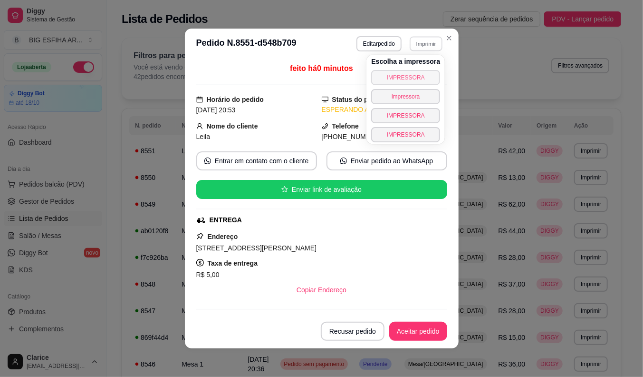
click at [414, 72] on button "IMPRESSORA" at bounding box center [405, 77] width 69 height 15
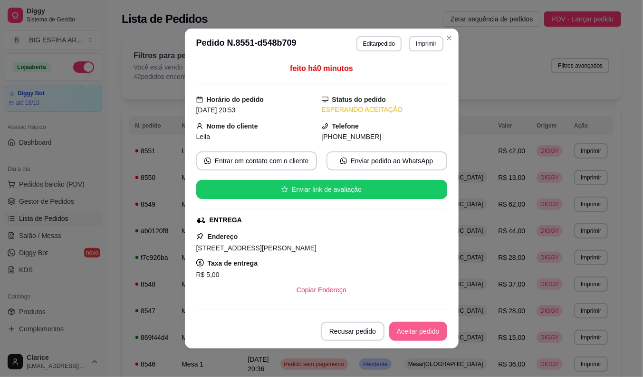
click at [415, 333] on button "Aceitar pedido" at bounding box center [418, 330] width 58 height 19
click at [415, 333] on button "Mover para preparo" at bounding box center [411, 330] width 74 height 19
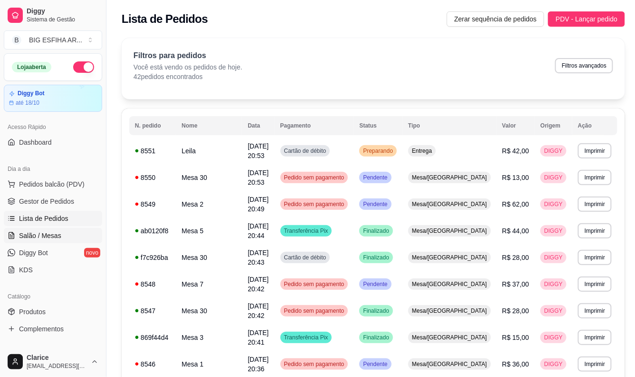
click at [58, 236] on span "Salão / Mesas" at bounding box center [40, 236] width 42 height 10
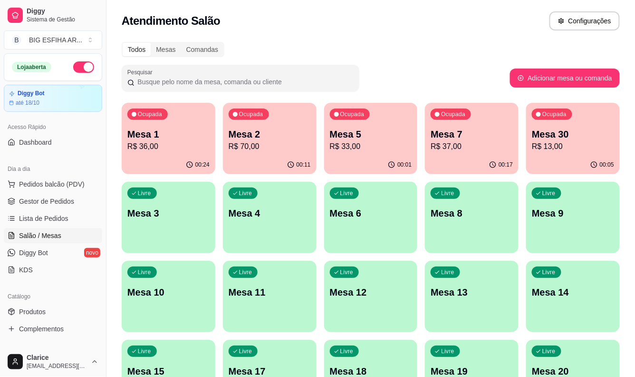
click at [183, 148] on p "R$ 36,00" at bounding box center [168, 146] width 82 height 11
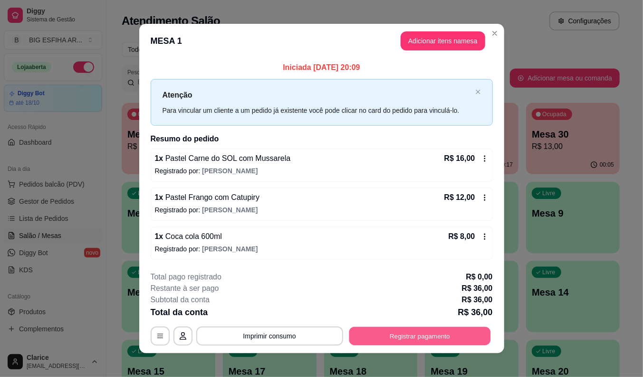
click at [441, 338] on button "Registrar pagamento" at bounding box center [420, 335] width 142 height 19
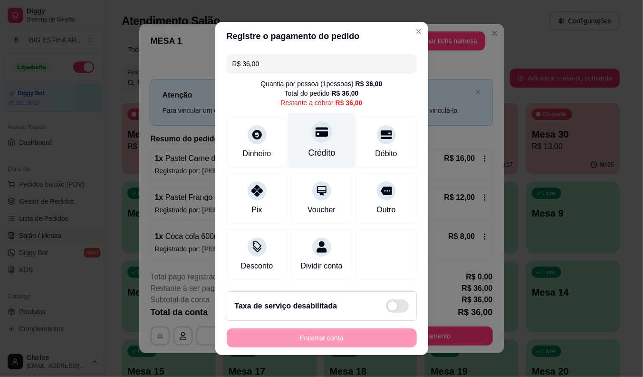
click at [330, 131] on div "Crédito" at bounding box center [321, 141] width 67 height 56
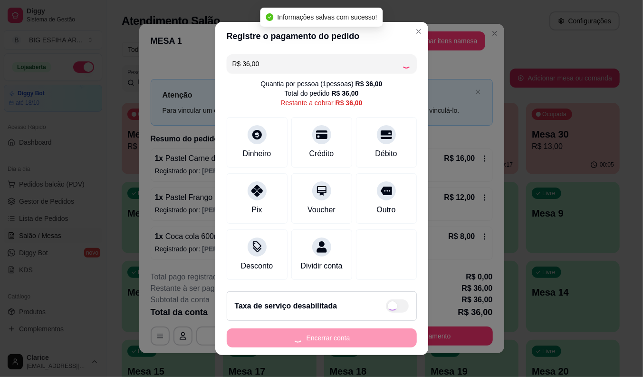
type input "R$ 0,00"
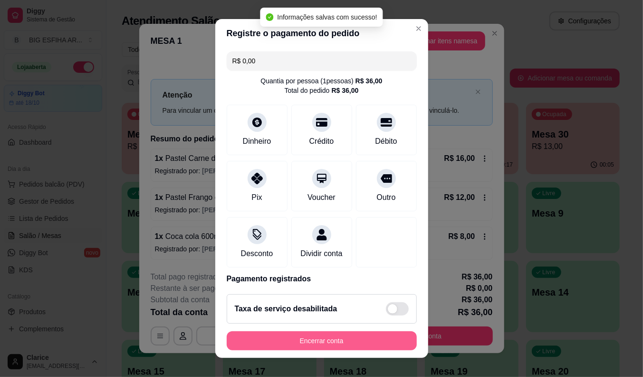
click at [293, 339] on button "Encerrar conta" at bounding box center [322, 340] width 190 height 19
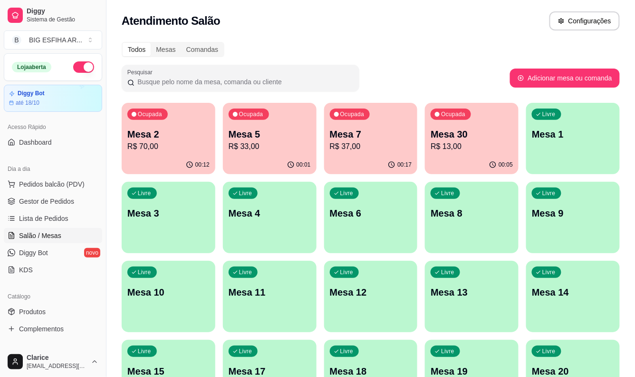
click at [273, 150] on p "R$ 33,00" at bounding box center [270, 146] width 82 height 11
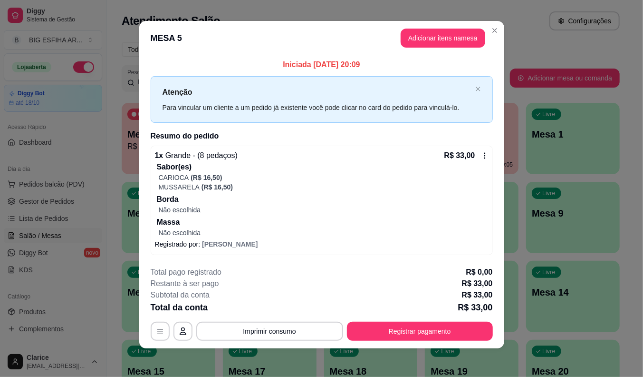
scroll to position [5, 0]
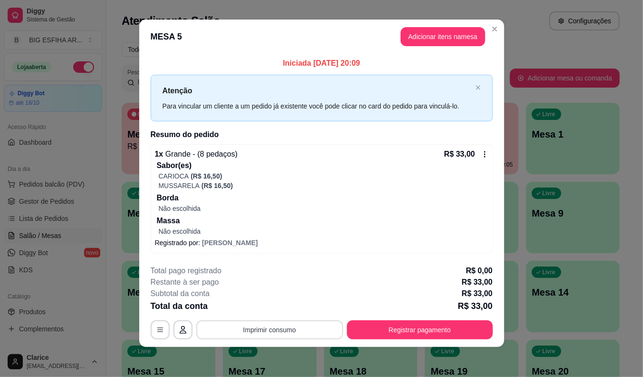
click at [228, 327] on button "Imprimir consumo" at bounding box center [269, 329] width 147 height 19
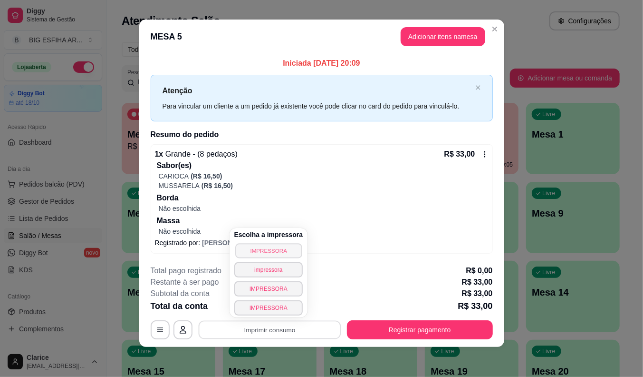
click at [271, 256] on button "IMPRESSORA" at bounding box center [268, 250] width 67 height 15
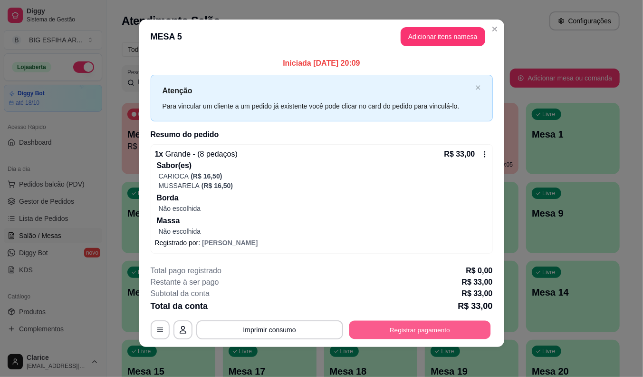
click at [445, 334] on button "Registrar pagamento" at bounding box center [420, 329] width 142 height 19
click at [418, 324] on button "Registrar pagamento" at bounding box center [420, 329] width 146 height 19
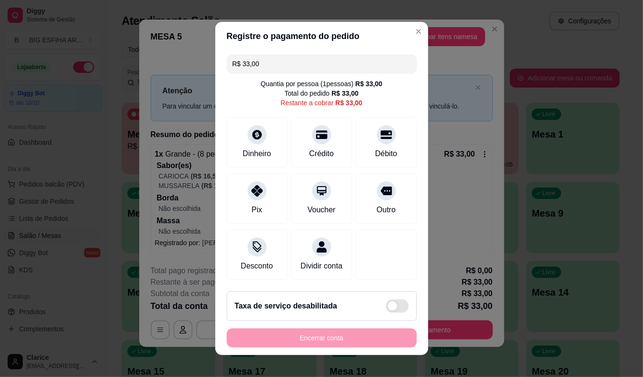
click at [262, 67] on input "R$ 33,00" at bounding box center [322, 63] width 179 height 19
click at [311, 140] on div "Crédito" at bounding box center [321, 141] width 67 height 56
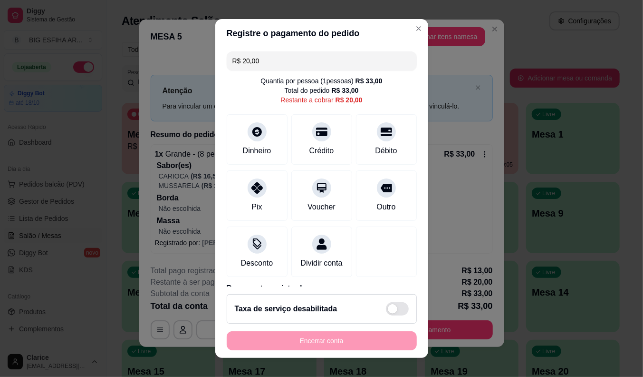
click at [254, 58] on input "R$ 20,00" at bounding box center [322, 60] width 179 height 19
click at [257, 58] on input "R$ 20,00" at bounding box center [322, 60] width 179 height 19
click at [317, 160] on div "Crédito" at bounding box center [321, 137] width 67 height 56
click at [353, 135] on div "Débito" at bounding box center [386, 137] width 67 height 56
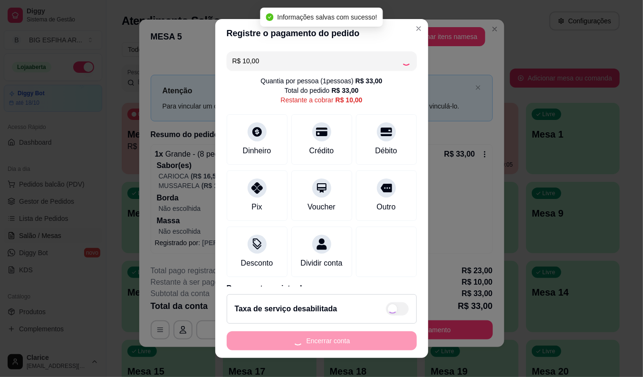
type input "R$ 0,00"
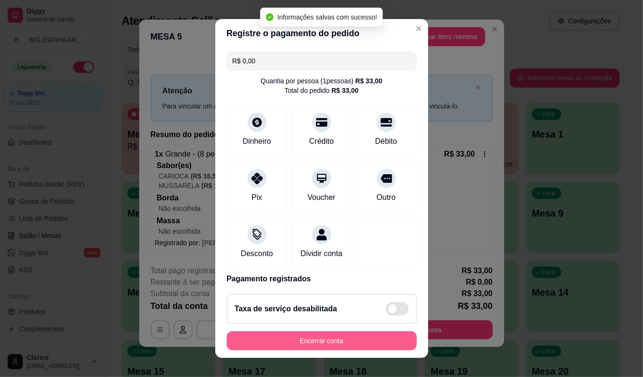
click at [302, 343] on button "Encerrar conta" at bounding box center [322, 340] width 190 height 19
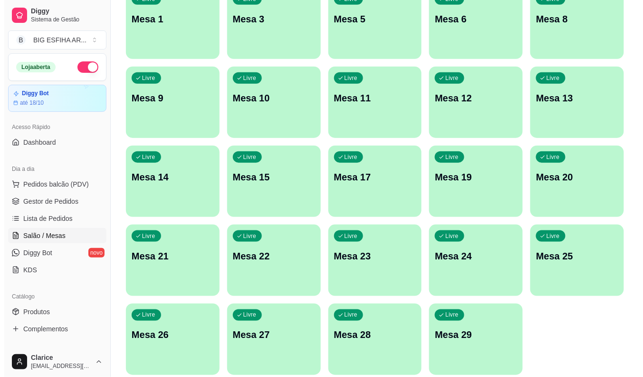
scroll to position [230, 0]
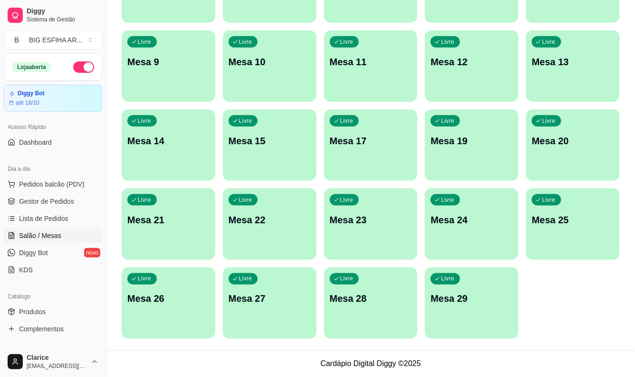
click at [476, 316] on div "Livre Mesa 29" at bounding box center [472, 297] width 94 height 60
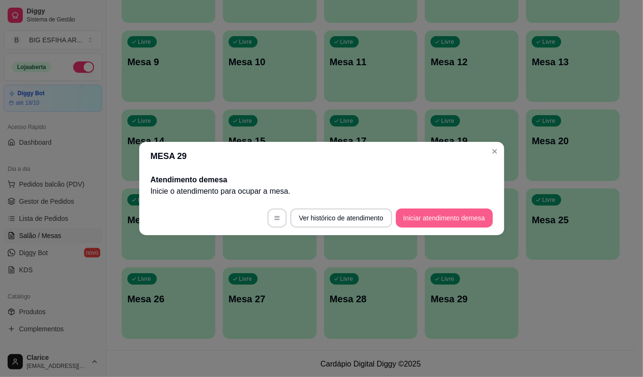
click at [417, 222] on button "Iniciar atendimento de mesa" at bounding box center [444, 217] width 97 height 19
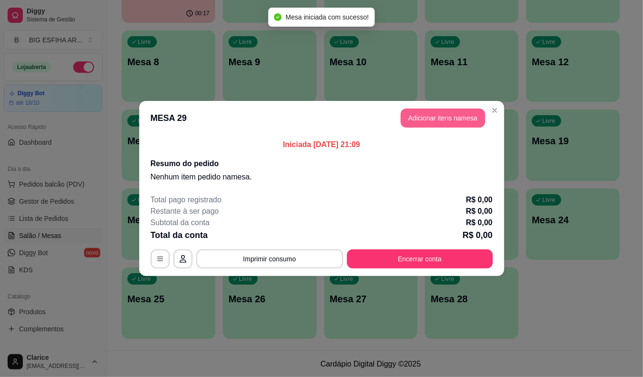
click at [426, 112] on button "Adicionar itens na mesa" at bounding box center [443, 117] width 85 height 19
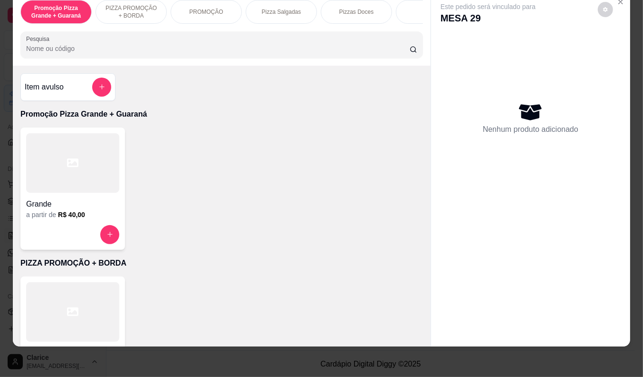
scroll to position [158, 0]
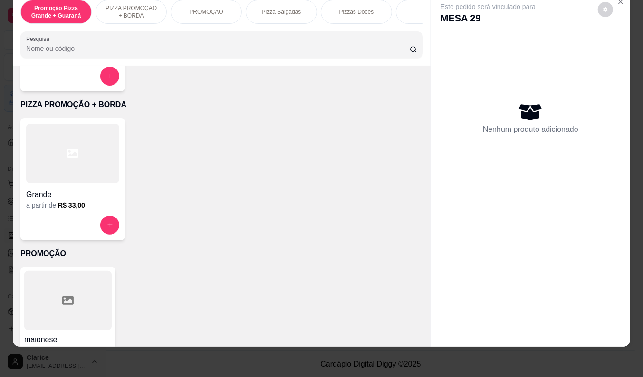
click at [76, 179] on div at bounding box center [72, 153] width 93 height 59
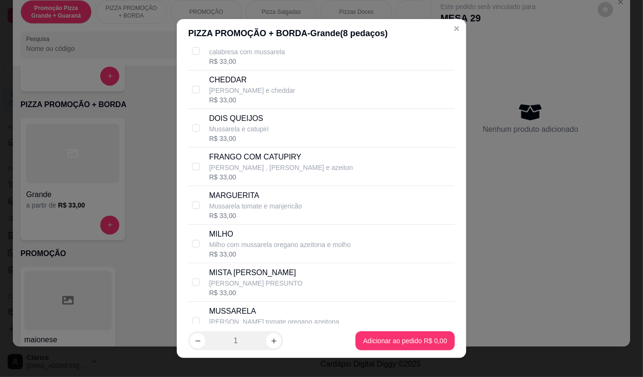
scroll to position [106, 0]
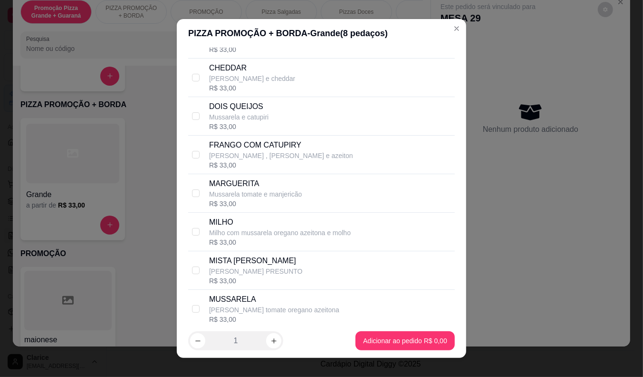
click at [257, 263] on p "MISTA [PERSON_NAME]" at bounding box center [256, 260] width 94 height 11
checkbox input "true"
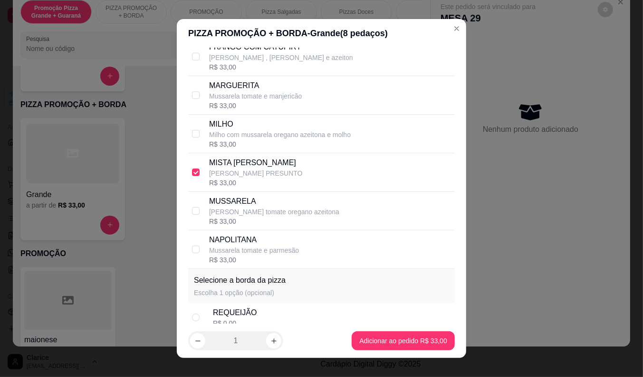
scroll to position [211, 0]
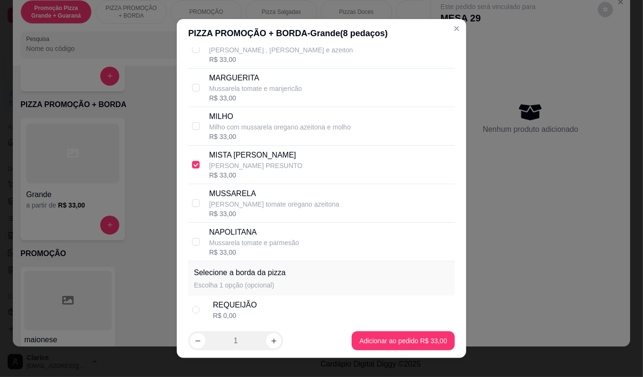
click at [249, 205] on p "[PERSON_NAME] tomate oregano azeitona" at bounding box center [274, 204] width 130 height 10
checkbox input "true"
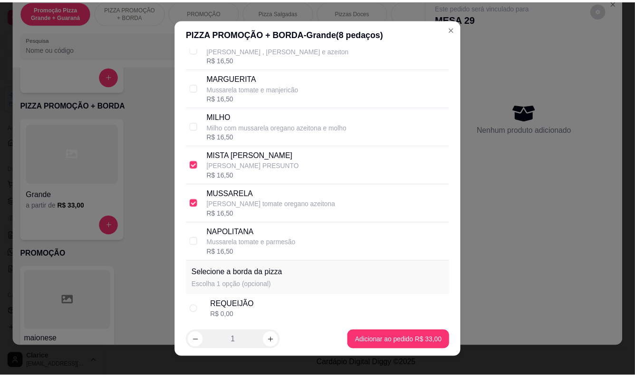
scroll to position [282, 0]
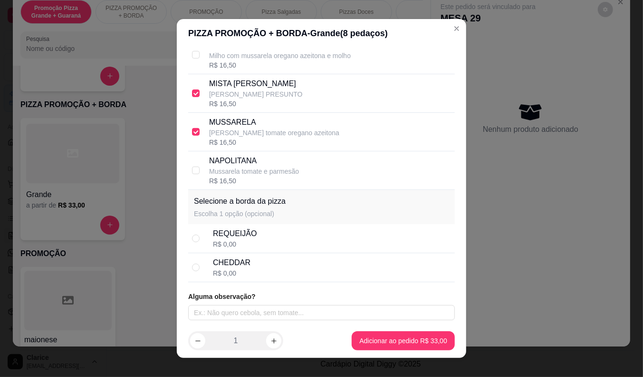
click at [251, 244] on div "REQUEIJÃO R$ 0,00" at bounding box center [332, 238] width 238 height 21
drag, startPoint x: 251, startPoint y: 244, endPoint x: 326, endPoint y: 280, distance: 82.7
click at [251, 244] on div "REQUEIJÃO R$ 0,00" at bounding box center [332, 238] width 238 height 21
radio input "true"
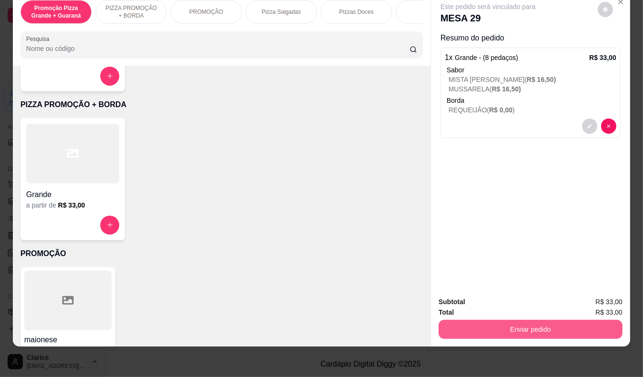
click at [519, 321] on button "Enviar pedido" at bounding box center [531, 329] width 184 height 19
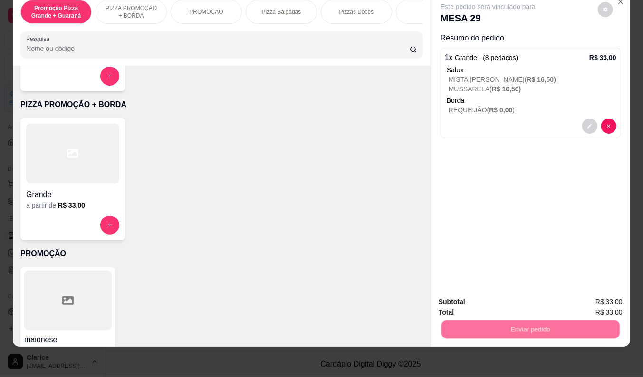
click at [534, 297] on button "Registrar cliente" at bounding box center [534, 298] width 63 height 18
click at [465, 320] on button "Enviar pedido" at bounding box center [531, 329] width 178 height 19
click at [593, 299] on button "Enviar pedido" at bounding box center [598, 298] width 54 height 18
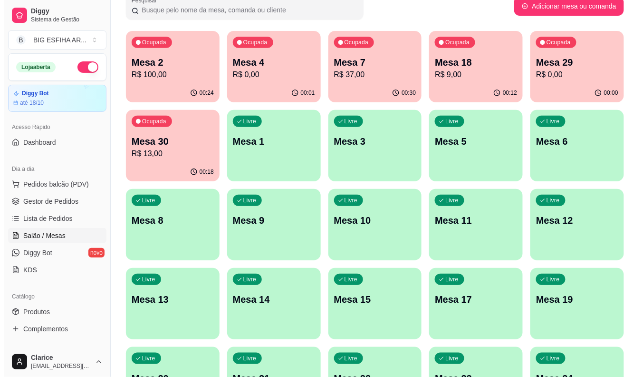
scroll to position [0, 0]
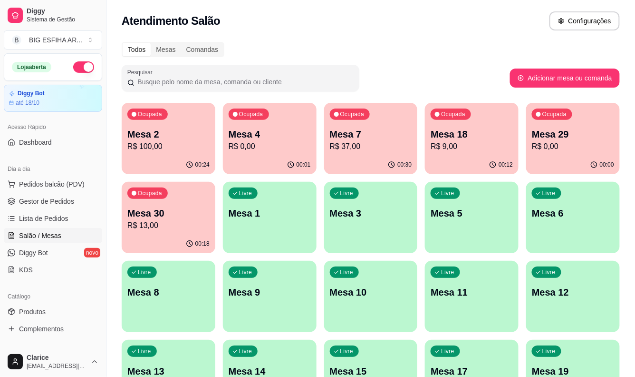
click at [342, 149] on p "R$ 37,00" at bounding box center [371, 146] width 82 height 11
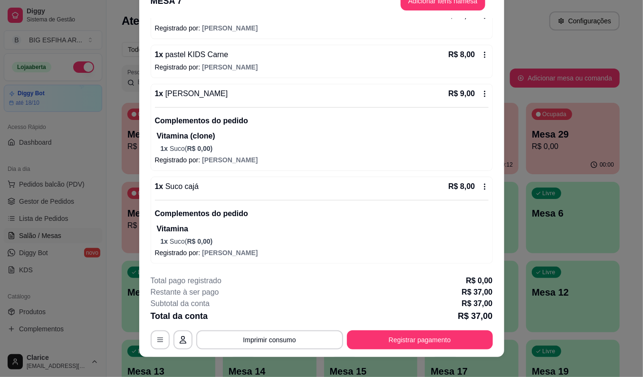
scroll to position [29, 0]
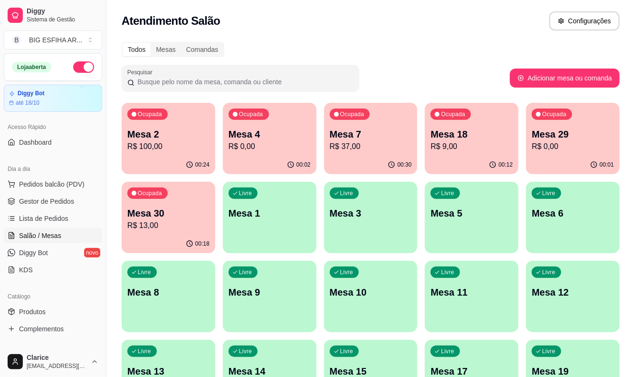
click at [121, 295] on div "Todos Mesas Comandas Pesquisar Adicionar mesa ou comanda Ocupada Mesa 2 R$ 100,…" at bounding box center [371, 308] width 529 height 544
click at [335, 144] on p "R$ 37,00" at bounding box center [371, 146] width 82 height 11
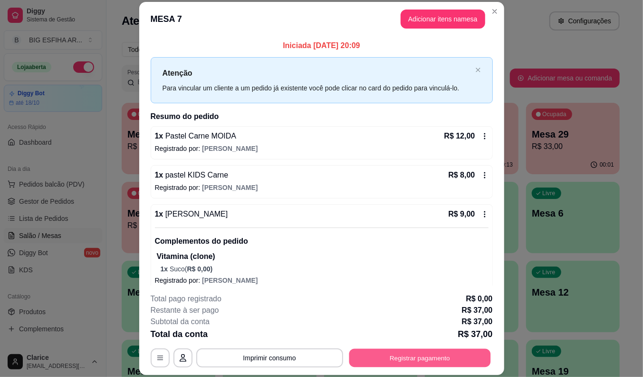
click at [398, 358] on button "Registrar pagamento" at bounding box center [420, 358] width 142 height 19
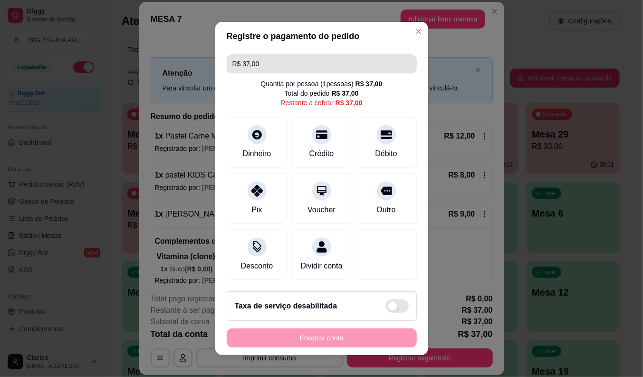
click at [285, 56] on input "R$ 37,00" at bounding box center [322, 63] width 179 height 19
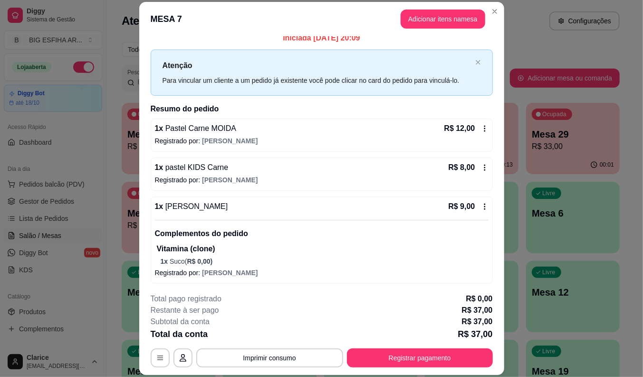
scroll to position [0, 0]
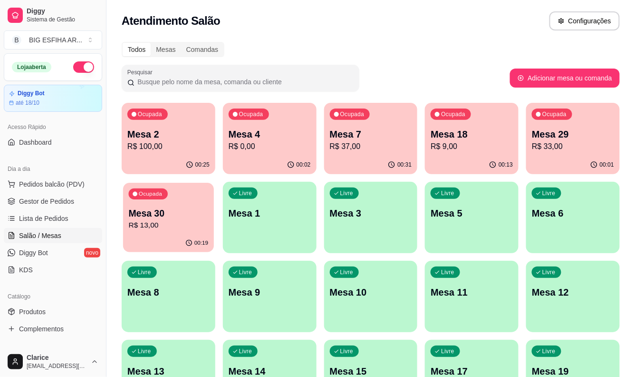
click at [175, 230] on p "R$ 13,00" at bounding box center [169, 225] width 80 height 11
click at [486, 157] on div "00:13" at bounding box center [472, 164] width 91 height 18
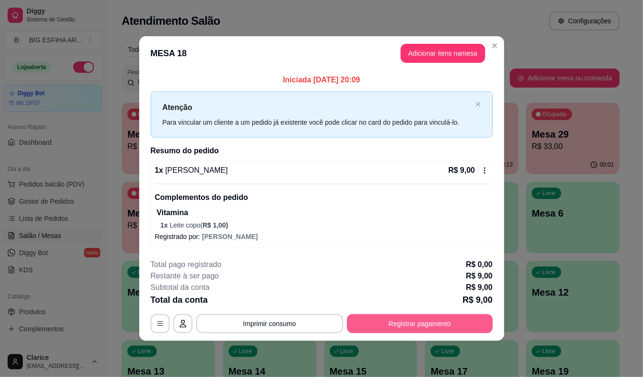
click at [422, 322] on button "Registrar pagamento" at bounding box center [420, 323] width 146 height 19
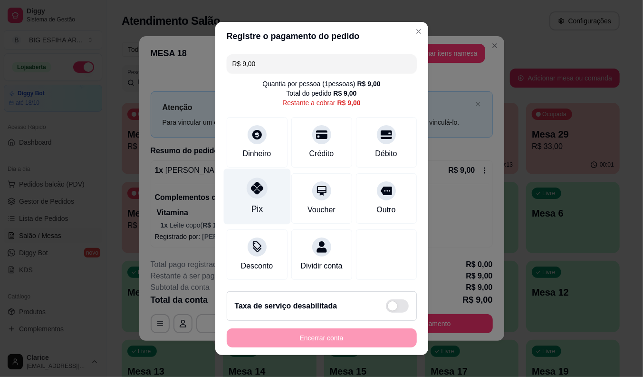
click at [249, 193] on div at bounding box center [257, 187] width 21 height 21
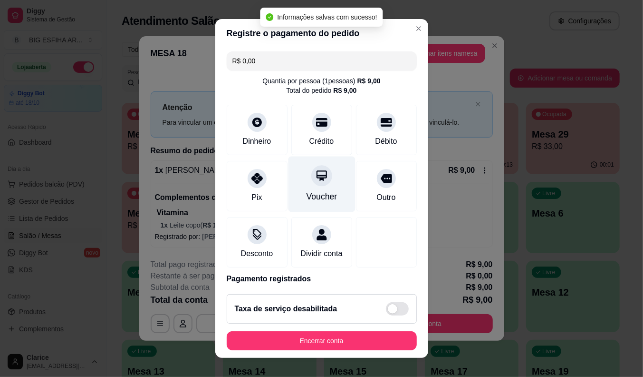
type input "R$ 0,00"
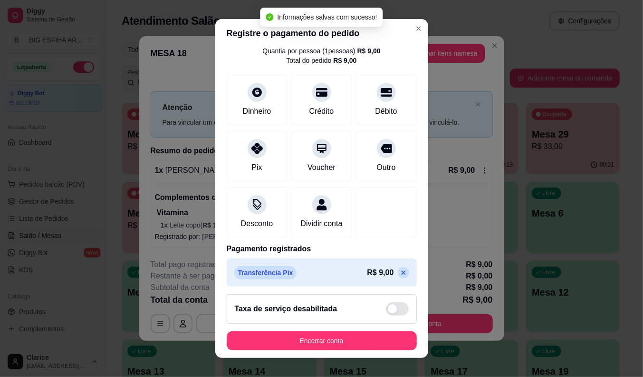
scroll to position [45, 0]
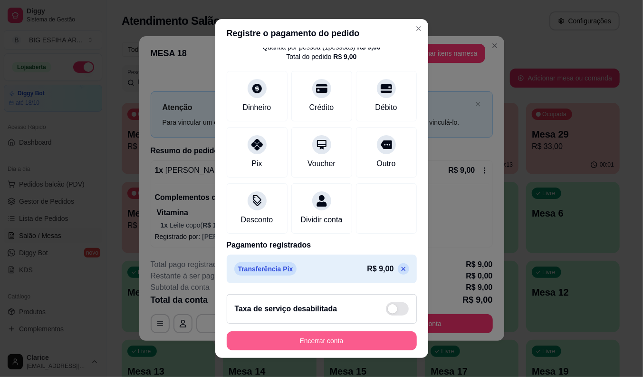
click at [335, 341] on button "Encerrar conta" at bounding box center [322, 340] width 190 height 19
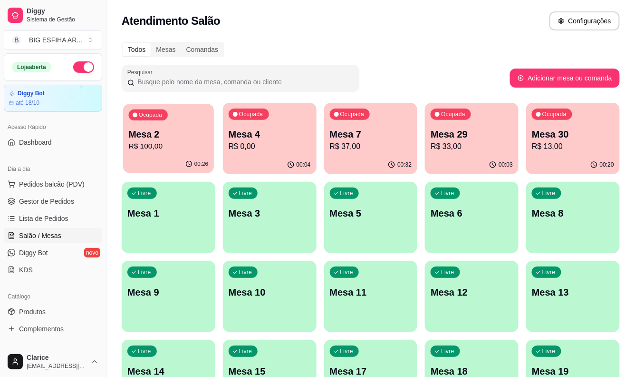
click at [178, 136] on p "Mesa 2" at bounding box center [169, 134] width 80 height 13
click at [564, 150] on p "R$ 13,00" at bounding box center [573, 146] width 82 height 11
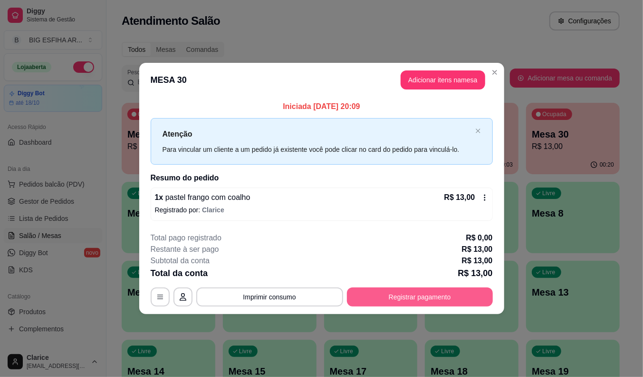
click at [463, 295] on button "Registrar pagamento" at bounding box center [420, 296] width 146 height 19
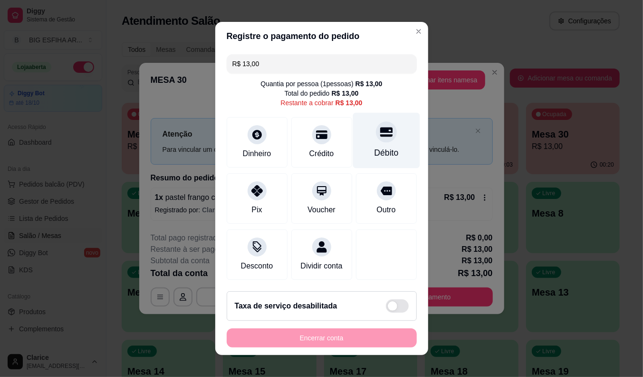
click at [374, 148] on div "Débito" at bounding box center [386, 152] width 24 height 12
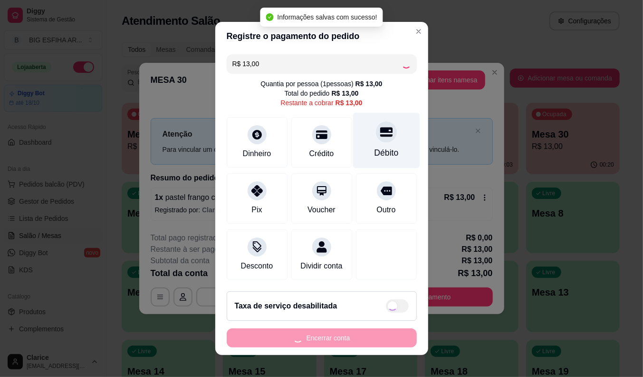
type input "R$ 0,00"
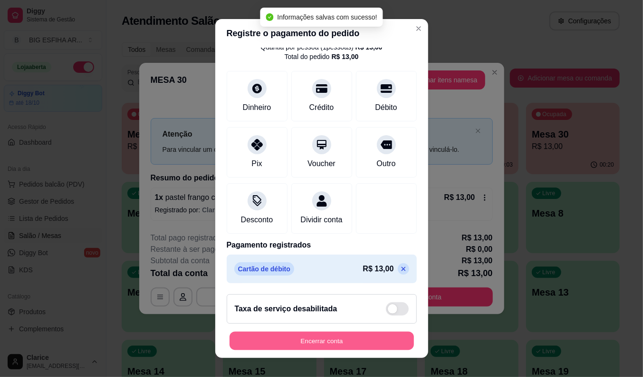
click at [295, 340] on button "Encerrar conta" at bounding box center [322, 340] width 184 height 19
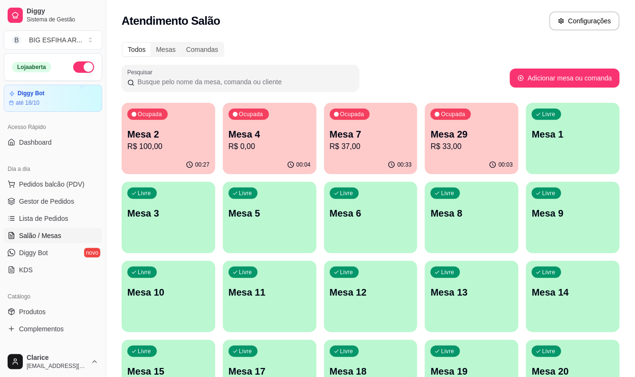
click at [344, 160] on div "00:33" at bounding box center [371, 164] width 94 height 19
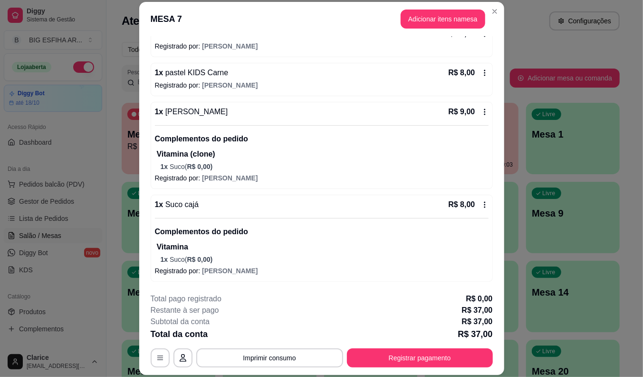
scroll to position [0, 0]
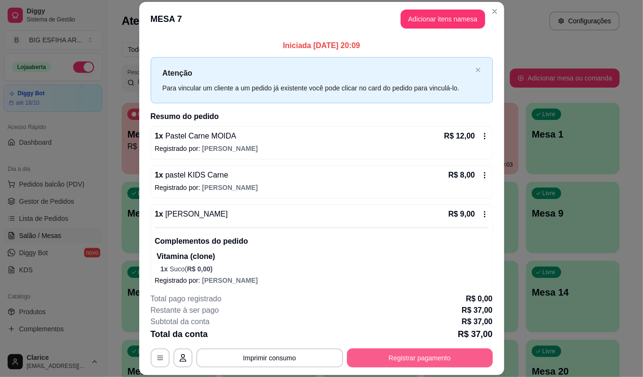
click at [419, 354] on button "Registrar pagamento" at bounding box center [420, 357] width 146 height 19
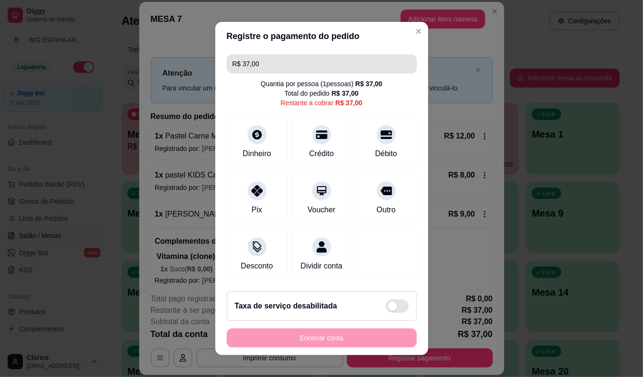
click at [297, 60] on input "R$ 37,00" at bounding box center [322, 63] width 179 height 19
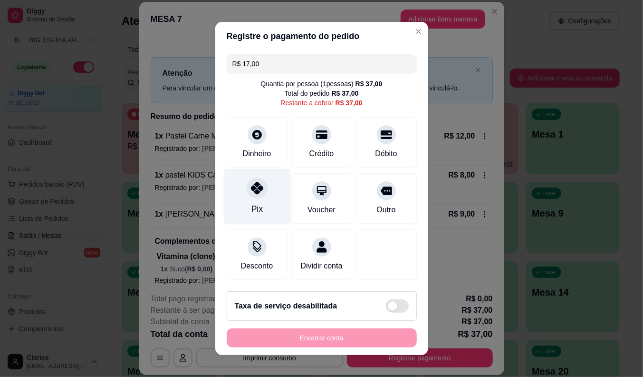
click at [258, 204] on div "Pix" at bounding box center [256, 197] width 67 height 56
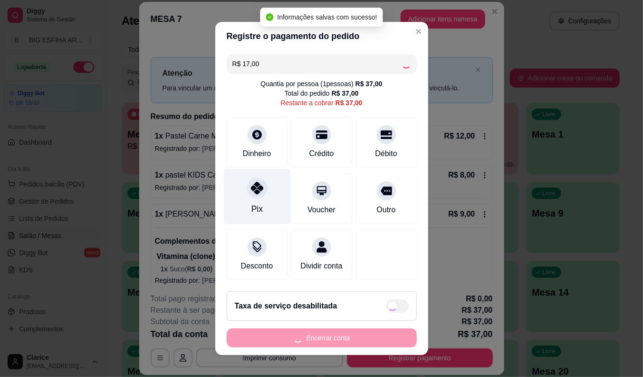
type input "R$ 20,00"
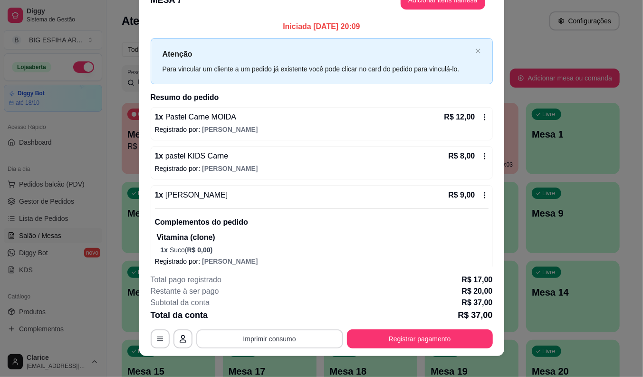
scroll to position [29, 0]
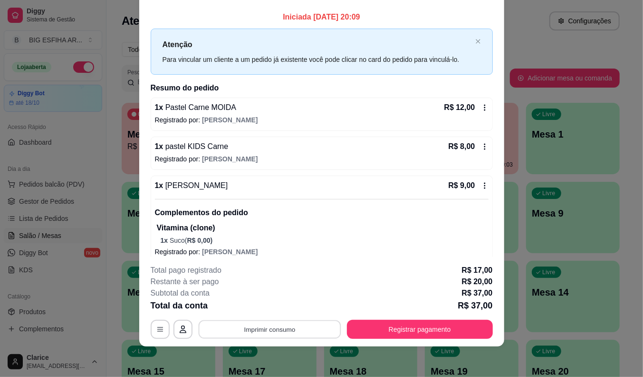
click at [235, 326] on button "Imprimir consumo" at bounding box center [269, 329] width 143 height 19
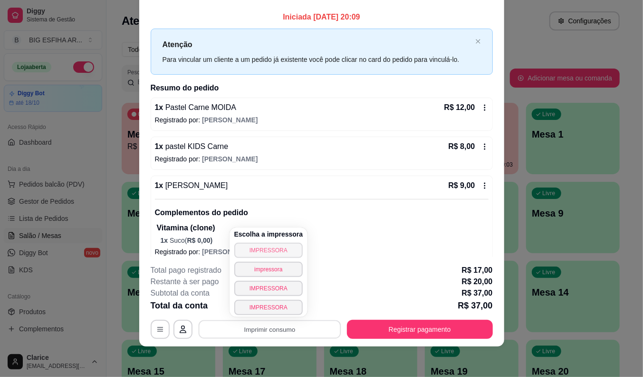
click at [246, 248] on button "IMPRESSORA" at bounding box center [268, 250] width 69 height 15
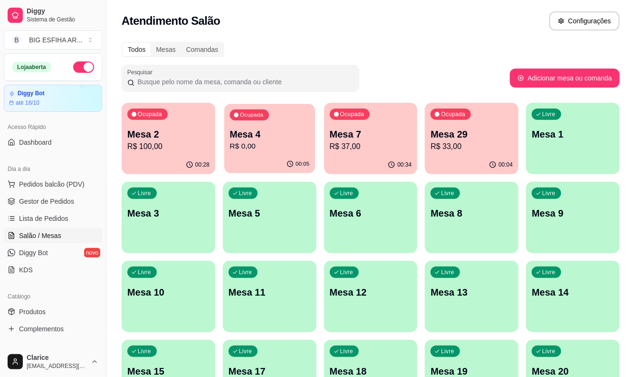
click at [258, 146] on p "R$ 0,00" at bounding box center [270, 146] width 80 height 11
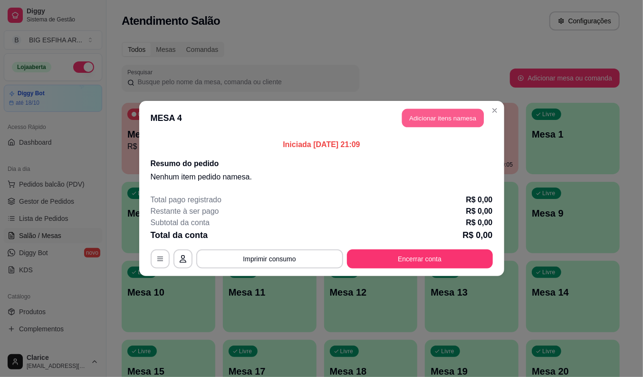
click at [466, 122] on button "Adicionar itens na mesa" at bounding box center [443, 118] width 82 height 19
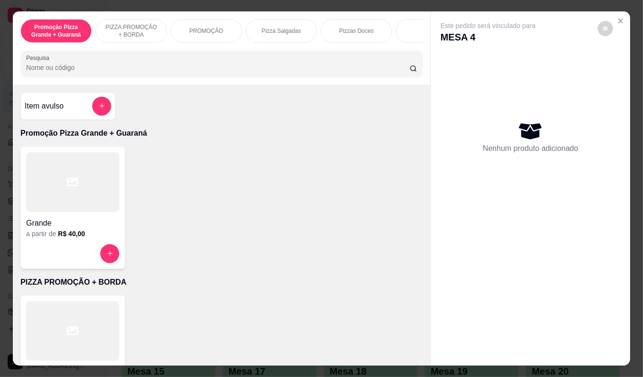
scroll to position [158, 0]
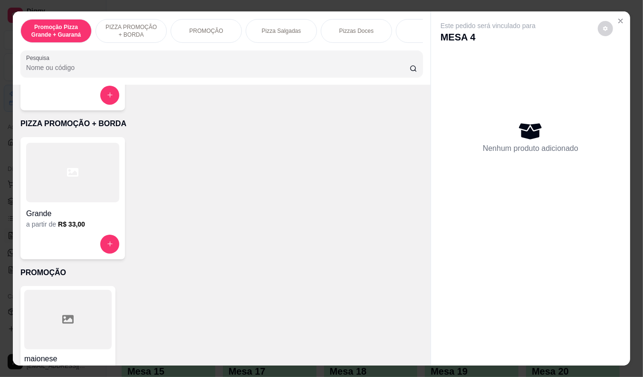
click at [74, 243] on div at bounding box center [72, 243] width 93 height 19
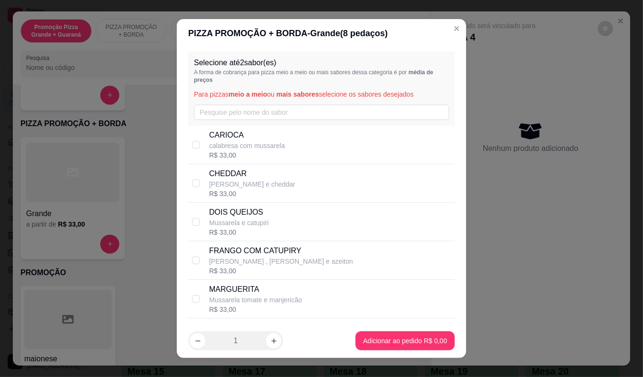
click at [264, 142] on p "calabresa com mussarela" at bounding box center [247, 146] width 76 height 10
checkbox input "true"
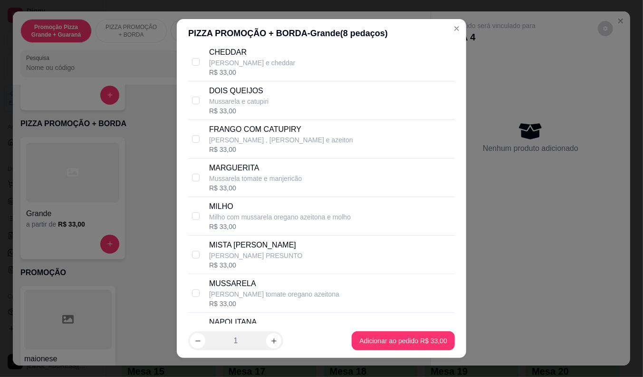
scroll to position [211, 0]
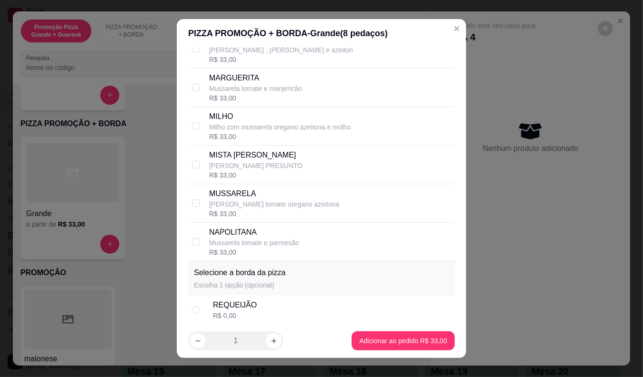
click at [244, 307] on div "REQUEIJÃO" at bounding box center [235, 304] width 44 height 11
radio input "true"
click at [244, 307] on div "REQUEIJÃO" at bounding box center [235, 304] width 44 height 11
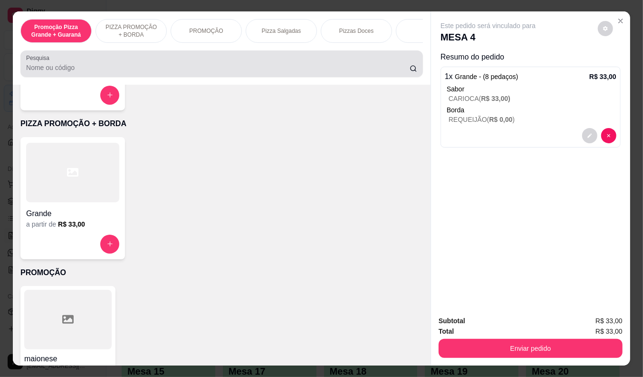
click at [89, 61] on div at bounding box center [221, 63] width 391 height 19
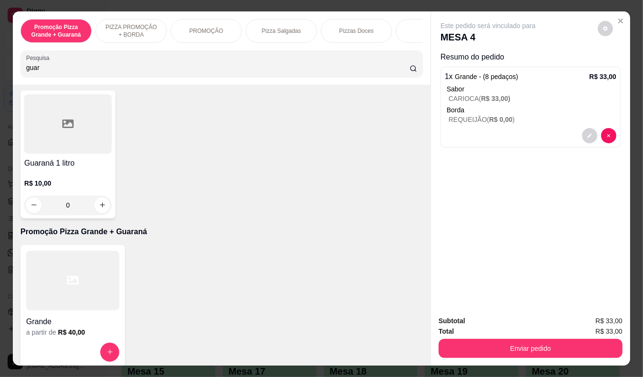
scroll to position [0, 0]
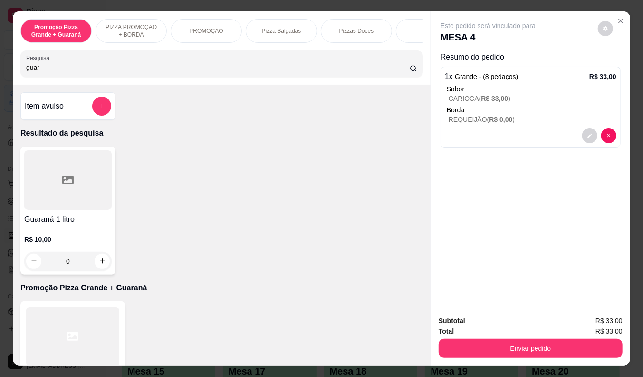
type input "guar"
click at [46, 236] on div "R$ 10,00 0" at bounding box center [67, 248] width 87 height 46
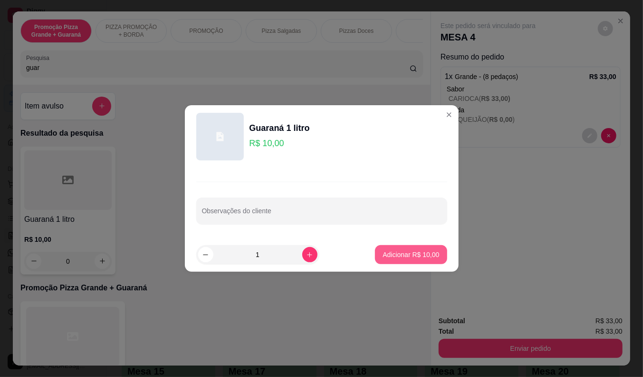
click at [385, 249] on button "Adicionar R$ 10,00" at bounding box center [411, 254] width 72 height 19
type input "1"
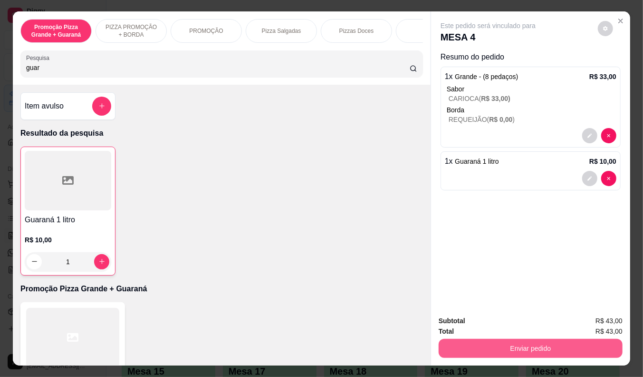
click at [491, 342] on button "Enviar pedido" at bounding box center [531, 348] width 184 height 19
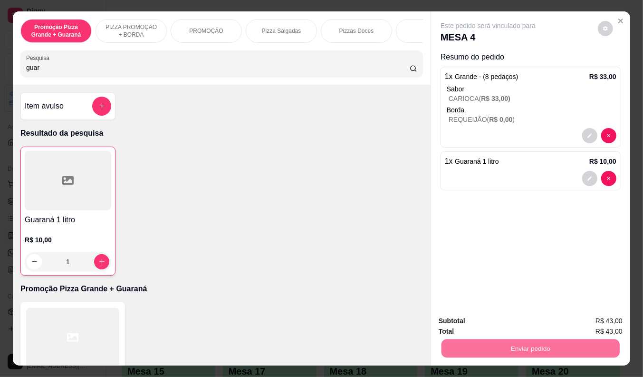
click at [612, 319] on button "Enviar pedido" at bounding box center [598, 321] width 52 height 18
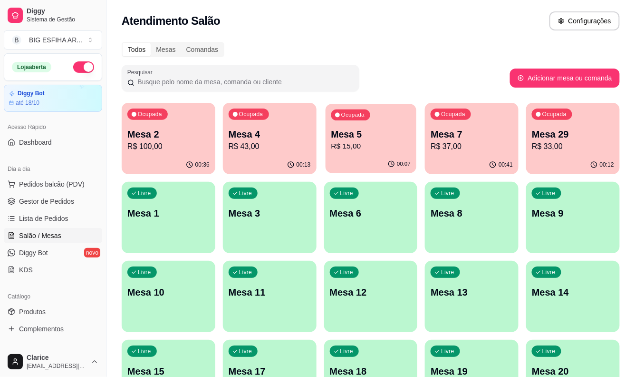
click at [373, 133] on p "Mesa 5" at bounding box center [371, 134] width 80 height 13
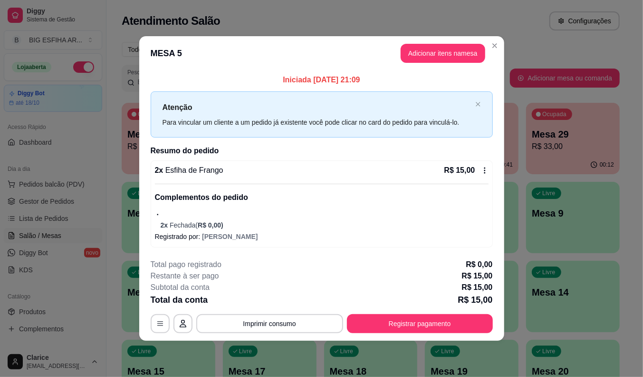
click at [384, 335] on footer "**********" at bounding box center [321, 295] width 365 height 89
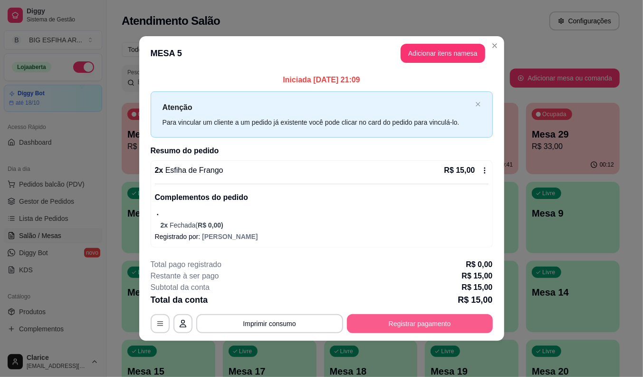
click at [388, 320] on button "Registrar pagamento" at bounding box center [420, 323] width 146 height 19
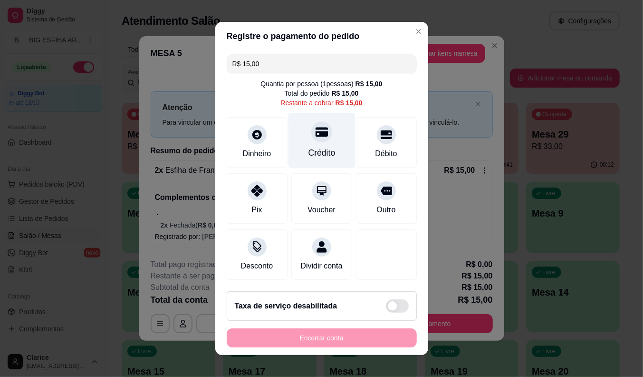
click at [315, 131] on icon at bounding box center [321, 132] width 12 height 12
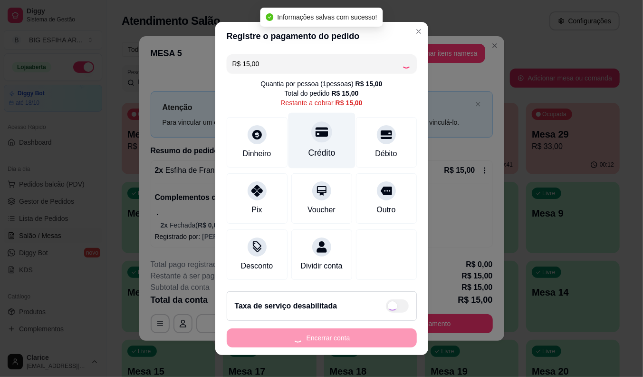
type input "R$ 0,00"
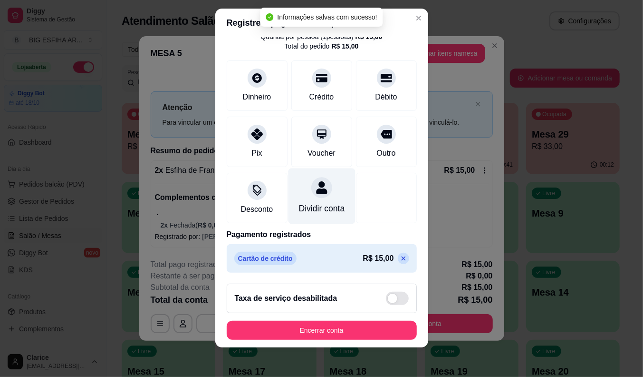
scroll to position [11, 0]
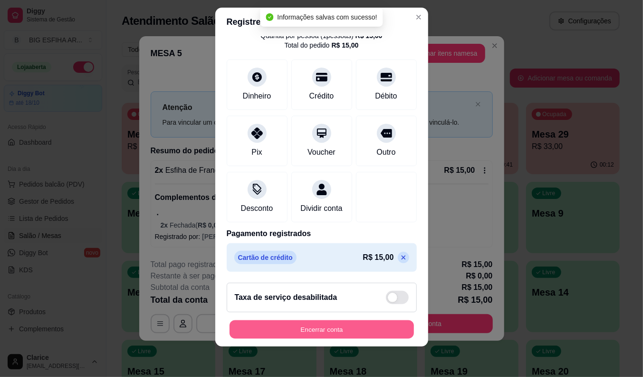
click at [329, 333] on button "Encerrar conta" at bounding box center [322, 329] width 184 height 19
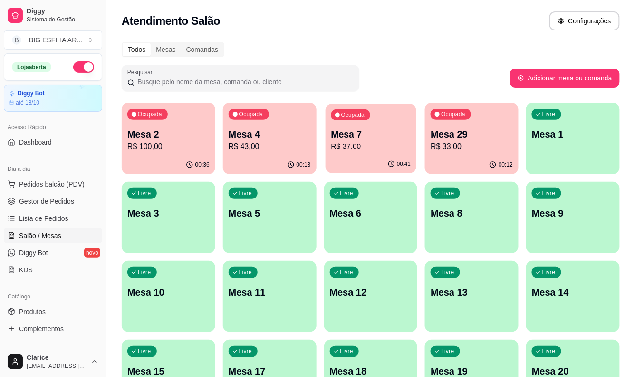
click at [345, 150] on p "R$ 37,00" at bounding box center [371, 146] width 80 height 11
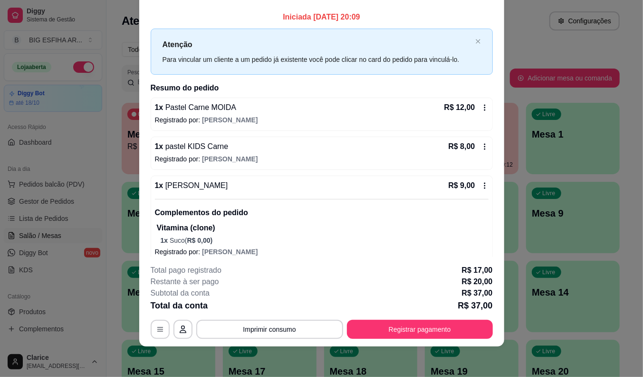
scroll to position [0, 0]
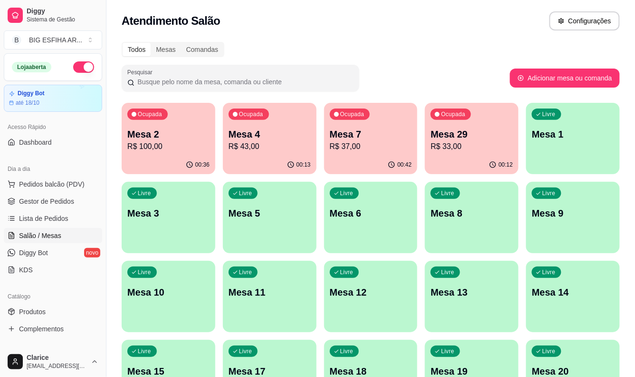
click at [289, 46] on div "Todos Mesas Comandas" at bounding box center [371, 49] width 498 height 15
click at [381, 162] on div "00:47" at bounding box center [371, 164] width 94 height 19
click at [155, 163] on div "00:42" at bounding box center [169, 164] width 94 height 19
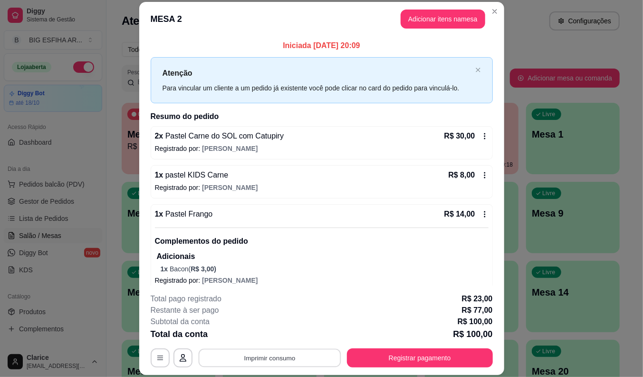
click at [274, 362] on button "Imprimir consumo" at bounding box center [269, 358] width 143 height 19
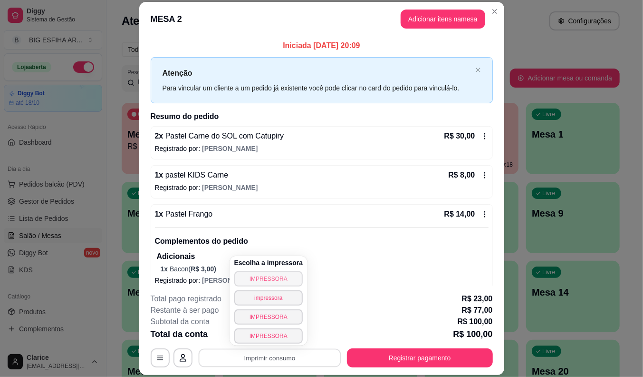
click at [263, 282] on button "IMPRESSORA" at bounding box center [268, 278] width 69 height 15
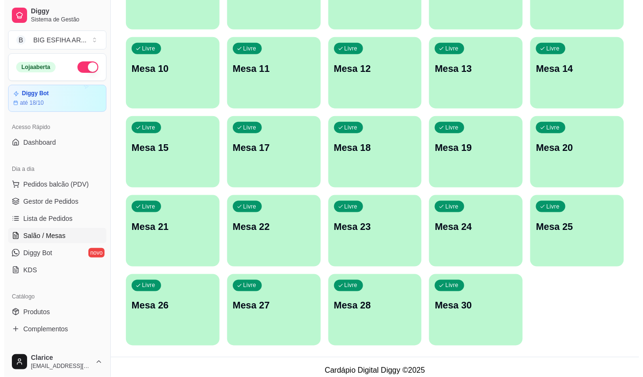
scroll to position [230, 0]
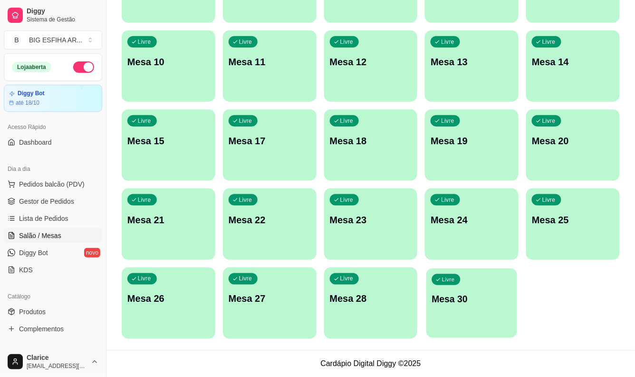
click at [447, 297] on p "Mesa 30" at bounding box center [472, 298] width 80 height 13
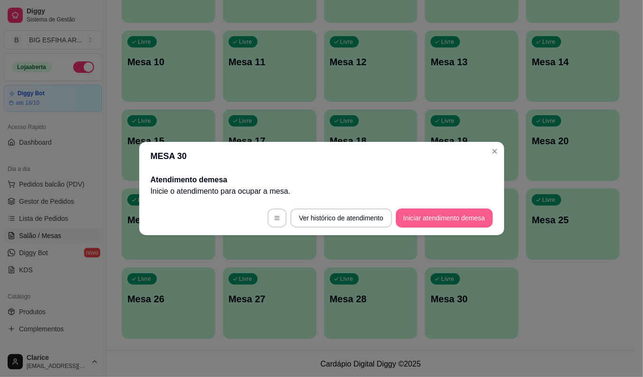
click at [439, 215] on button "Iniciar atendimento de mesa" at bounding box center [444, 217] width 97 height 19
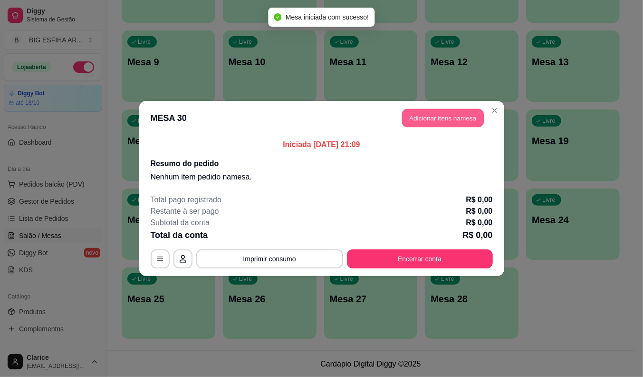
click at [415, 112] on button "Adicionar itens na mesa" at bounding box center [443, 118] width 82 height 19
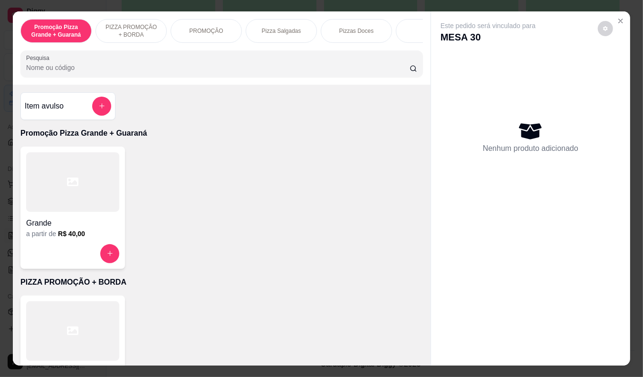
scroll to position [158, 0]
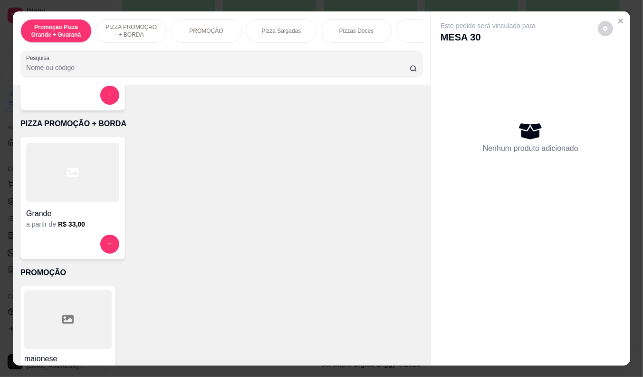
click at [74, 234] on div "Grande a partir de R$ 33,00" at bounding box center [72, 198] width 105 height 122
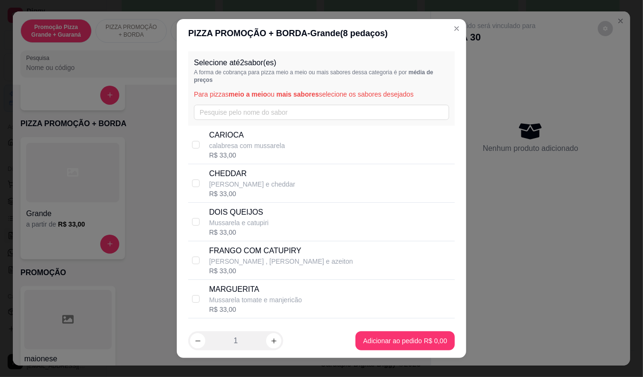
click at [300, 147] on div "CARIOCA calabresa com mussarela R$ 33,00" at bounding box center [330, 144] width 242 height 30
checkbox input "true"
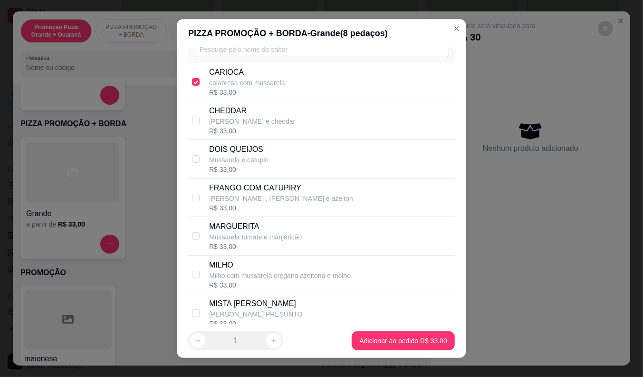
scroll to position [53, 0]
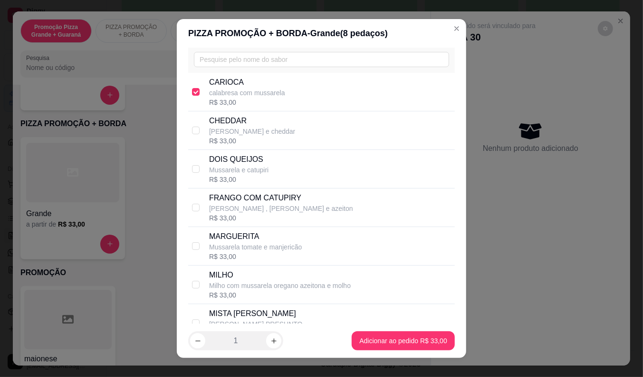
click at [258, 167] on p "Mussarela e catupiri" at bounding box center [238, 170] width 59 height 10
checkbox input "true"
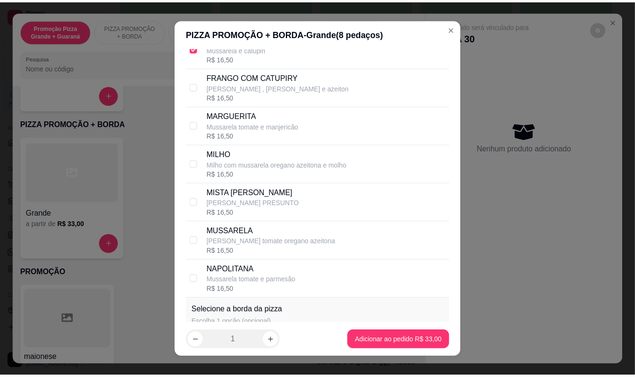
scroll to position [264, 0]
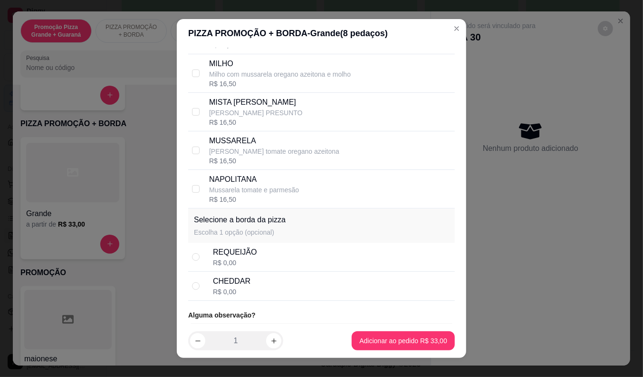
click at [239, 265] on div "R$ 0,00" at bounding box center [235, 263] width 44 height 10
radio input "true"
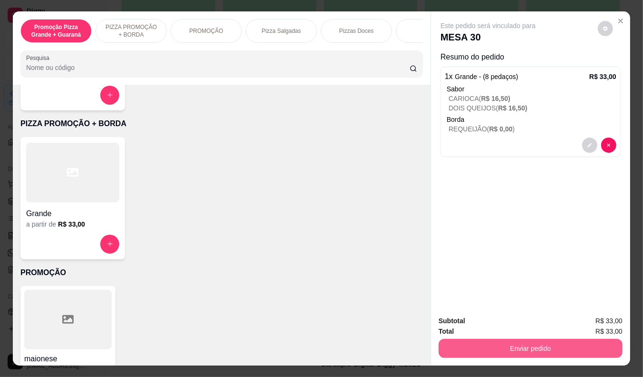
click at [524, 340] on button "Enviar pedido" at bounding box center [531, 348] width 184 height 19
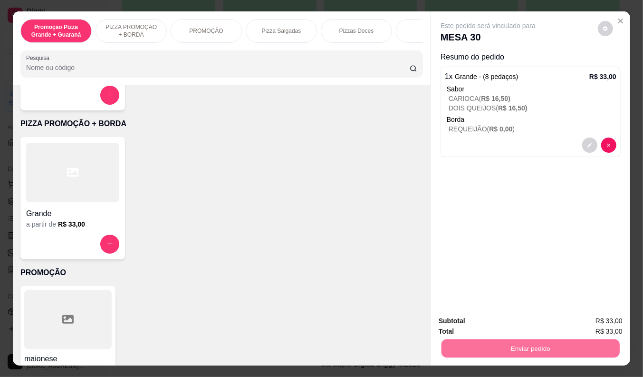
click at [602, 320] on button "Enviar pedido" at bounding box center [598, 321] width 54 height 18
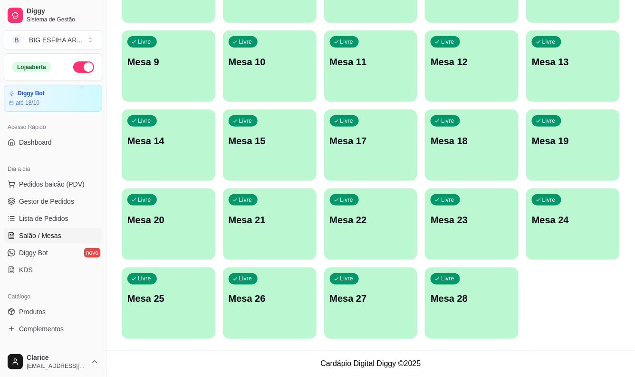
click at [301, 97] on div "button" at bounding box center [270, 95] width 94 height 11
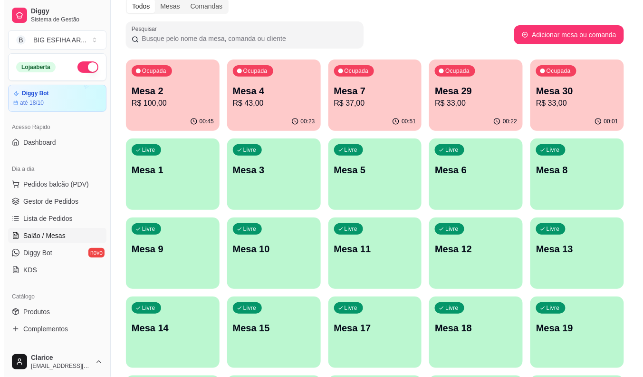
scroll to position [19, 0]
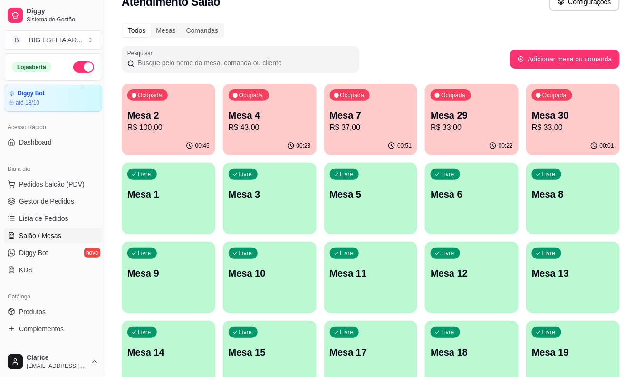
click at [355, 146] on div "00:51" at bounding box center [371, 145] width 94 height 19
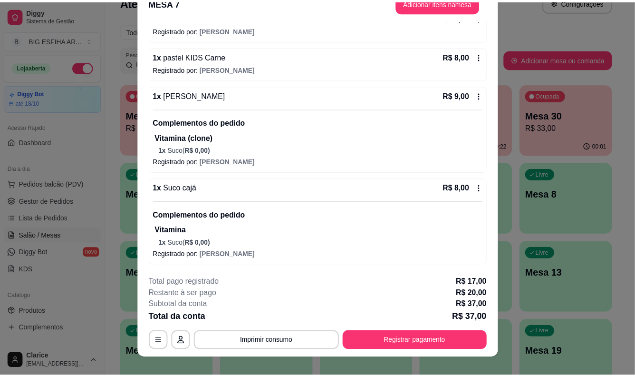
scroll to position [29, 0]
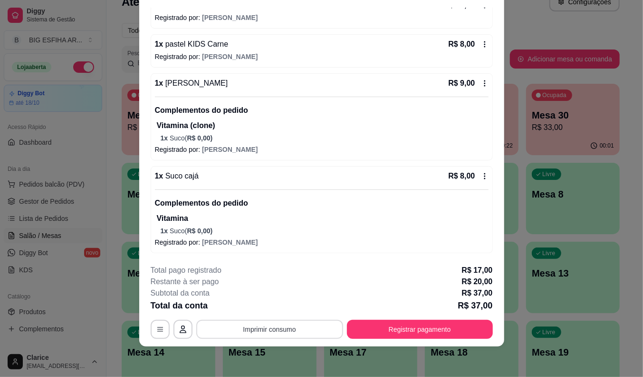
click at [254, 324] on button "Imprimir consumo" at bounding box center [269, 329] width 147 height 19
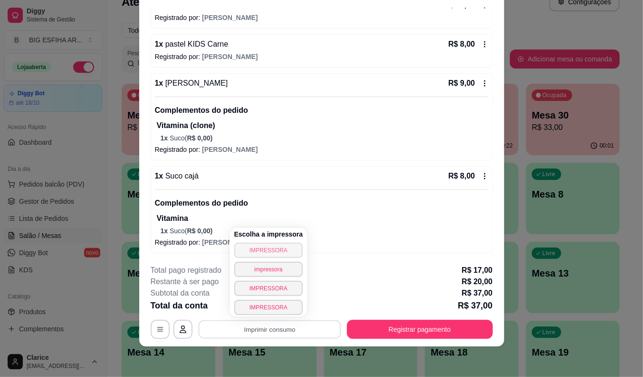
click at [273, 248] on button "IMPRESSORA" at bounding box center [268, 250] width 69 height 15
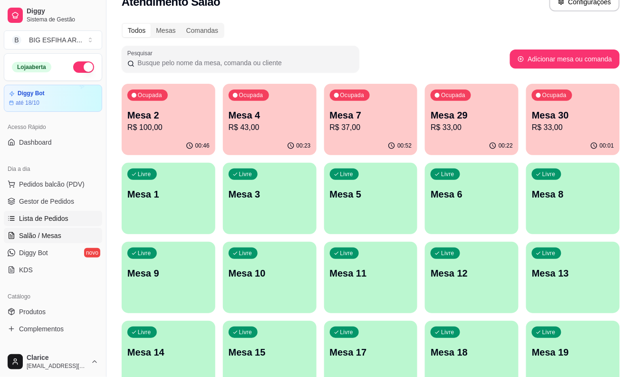
click at [57, 212] on link "Lista de Pedidos" at bounding box center [53, 218] width 98 height 15
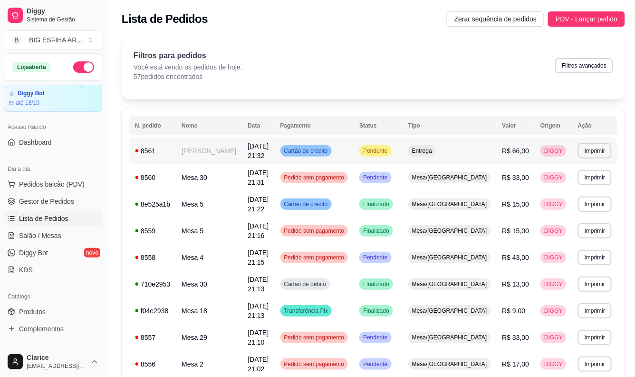
click at [212, 162] on td "[PERSON_NAME]" at bounding box center [209, 150] width 66 height 27
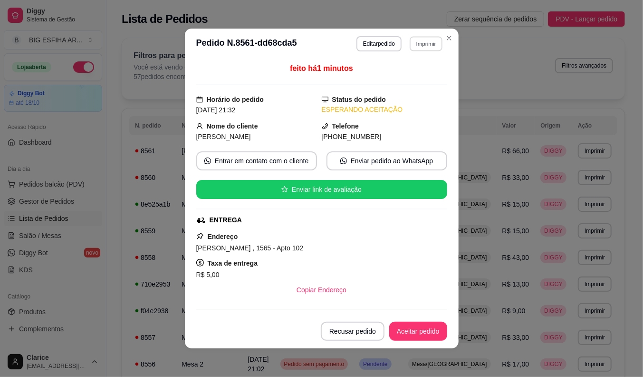
click at [433, 44] on button "Imprimir" at bounding box center [426, 43] width 33 height 15
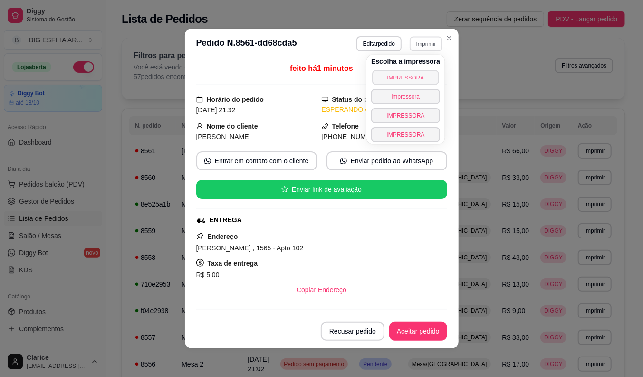
click at [397, 82] on button "IMPRESSORA" at bounding box center [405, 77] width 67 height 15
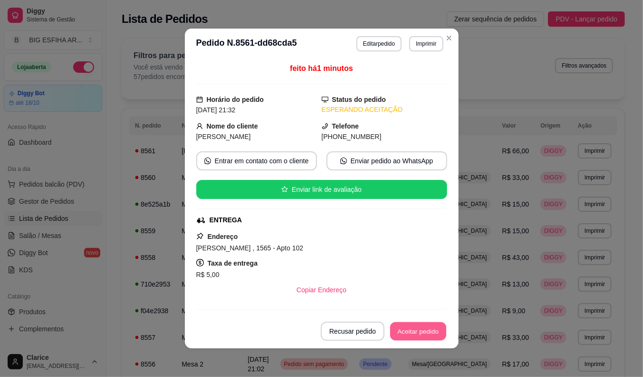
click at [415, 333] on button "Aceitar pedido" at bounding box center [418, 331] width 56 height 19
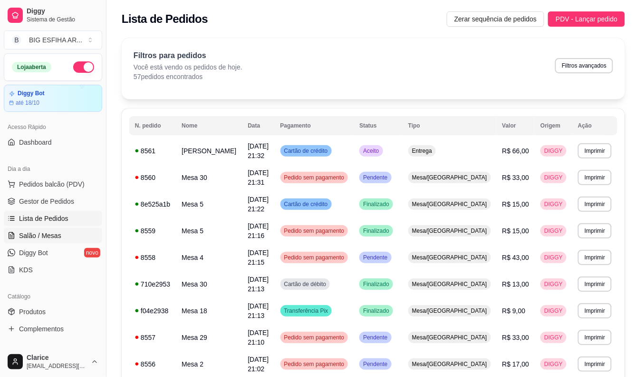
click at [41, 237] on span "Salão / Mesas" at bounding box center [40, 236] width 42 height 10
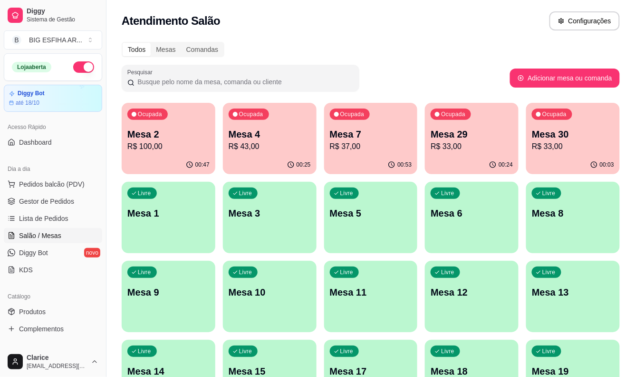
click at [356, 145] on p "R$ 37,00" at bounding box center [371, 146] width 82 height 11
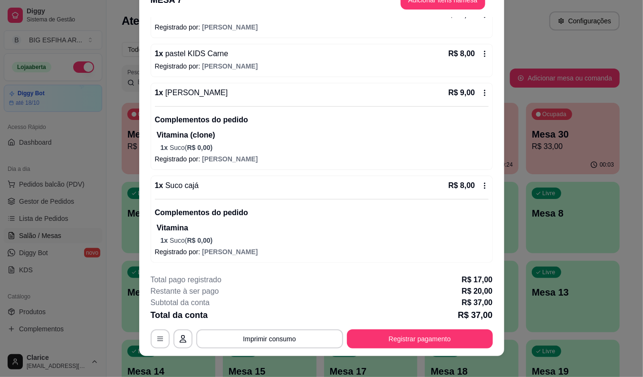
scroll to position [29, 0]
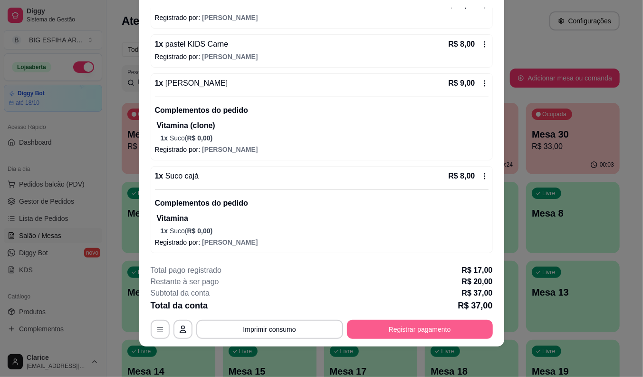
click at [396, 329] on button "Registrar pagamento" at bounding box center [420, 329] width 146 height 19
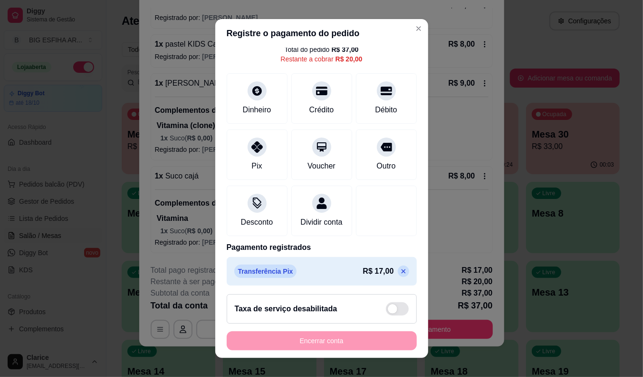
scroll to position [53, 0]
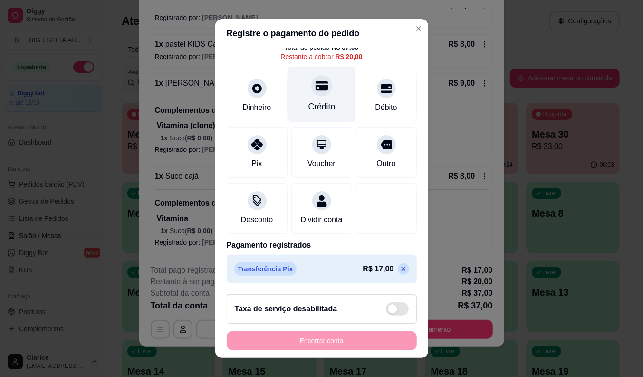
click at [308, 100] on div "Crédito" at bounding box center [321, 106] width 27 height 12
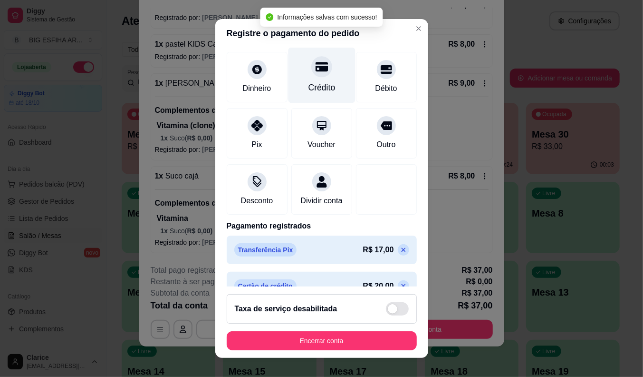
type input "R$ 0,00"
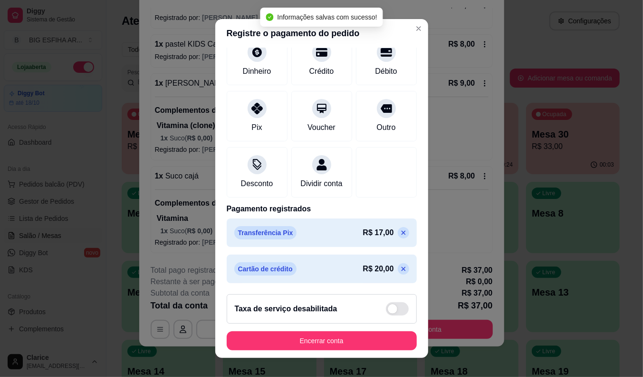
scroll to position [81, 0]
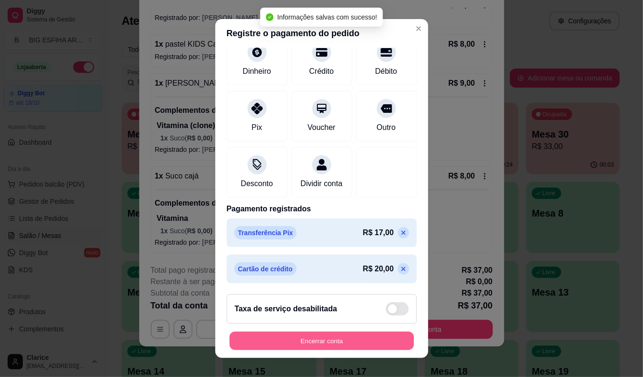
click at [329, 337] on button "Encerrar conta" at bounding box center [322, 340] width 184 height 19
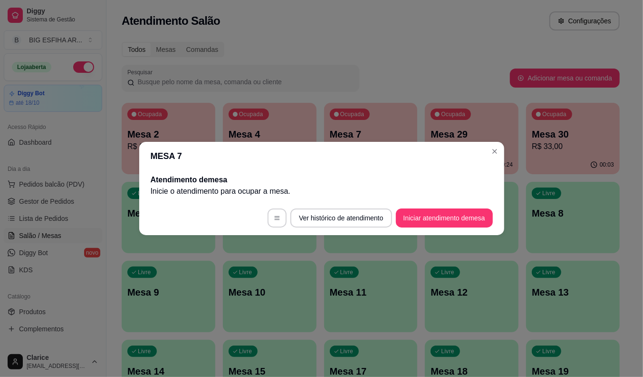
scroll to position [0, 0]
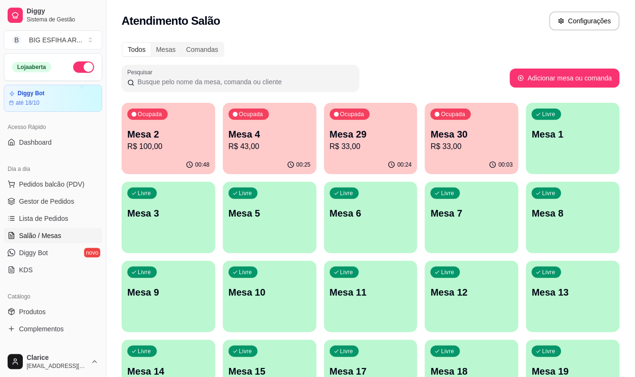
click at [173, 143] on p "R$ 100,00" at bounding box center [168, 146] width 82 height 11
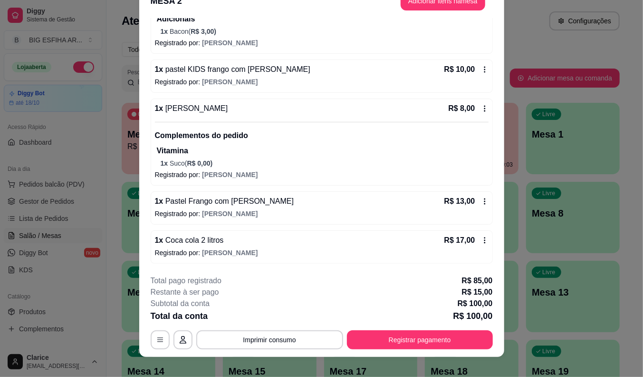
scroll to position [29, 0]
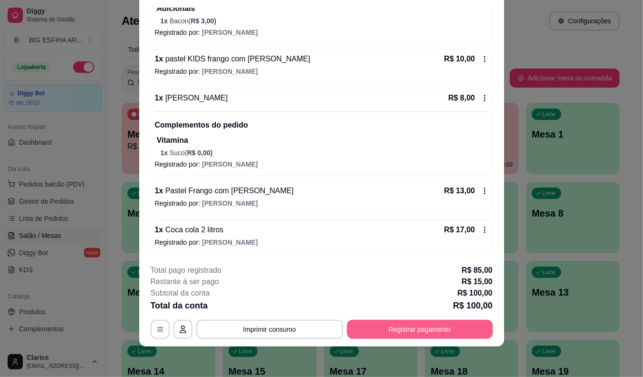
click at [393, 324] on button "Registrar pagamento" at bounding box center [420, 329] width 146 height 19
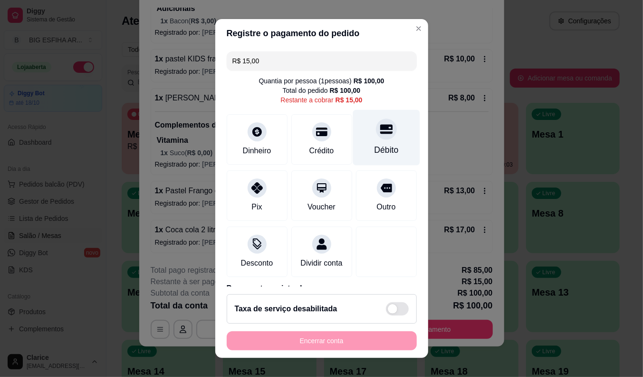
click at [366, 141] on div "Débito" at bounding box center [386, 137] width 67 height 56
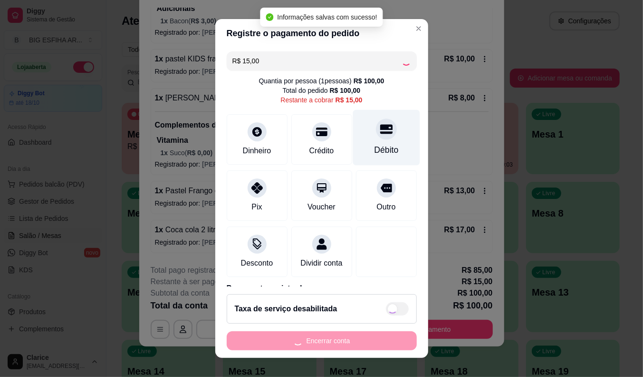
type input "R$ 0,00"
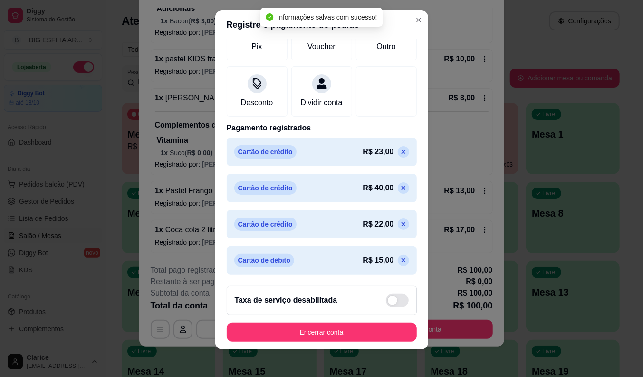
scroll to position [11, 0]
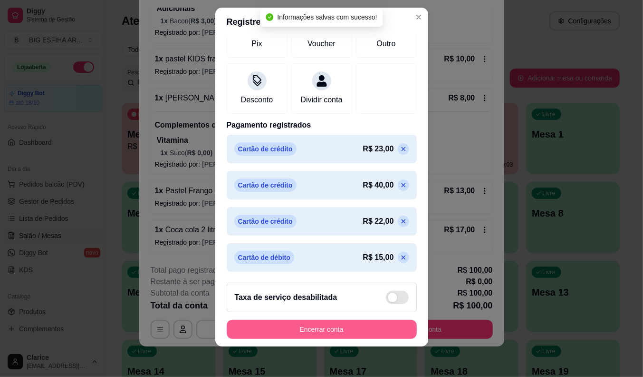
click at [324, 329] on button "Encerrar conta" at bounding box center [322, 329] width 190 height 19
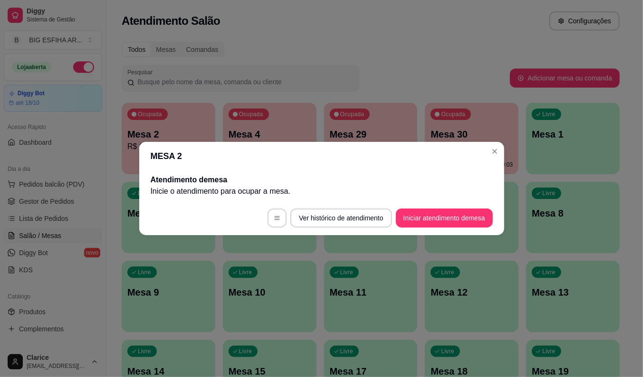
scroll to position [0, 0]
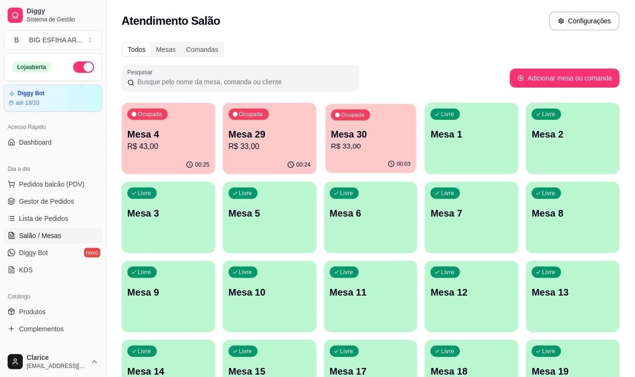
click at [381, 146] on p "R$ 33,00" at bounding box center [371, 146] width 80 height 11
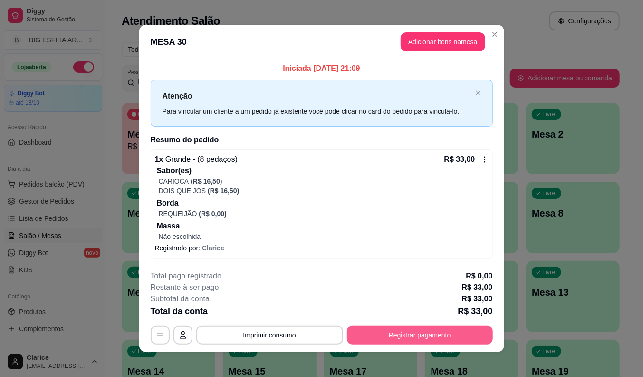
click at [458, 331] on button "Registrar pagamento" at bounding box center [420, 334] width 146 height 19
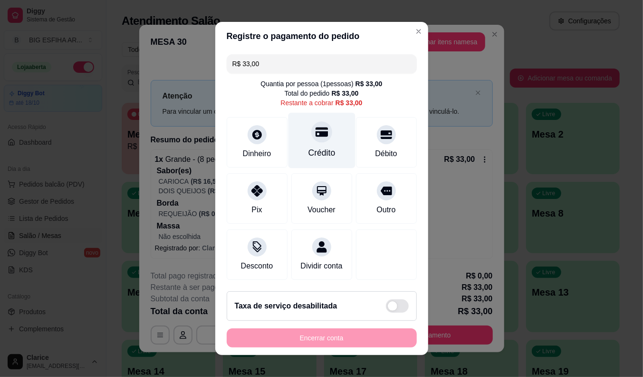
click at [308, 148] on div "Crédito" at bounding box center [321, 152] width 27 height 12
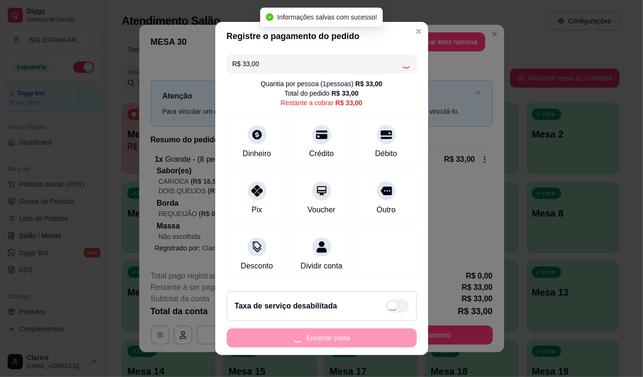
type input "R$ 0,00"
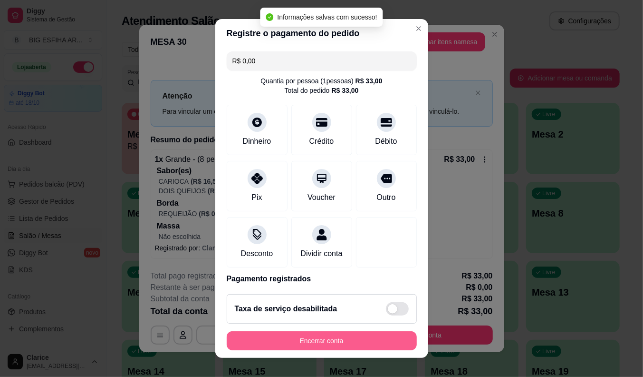
click at [305, 340] on button "Encerrar conta" at bounding box center [322, 340] width 190 height 19
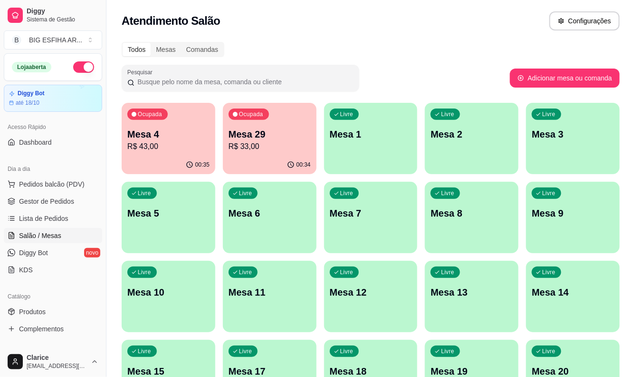
click at [145, 159] on div "00:35" at bounding box center [169, 164] width 94 height 19
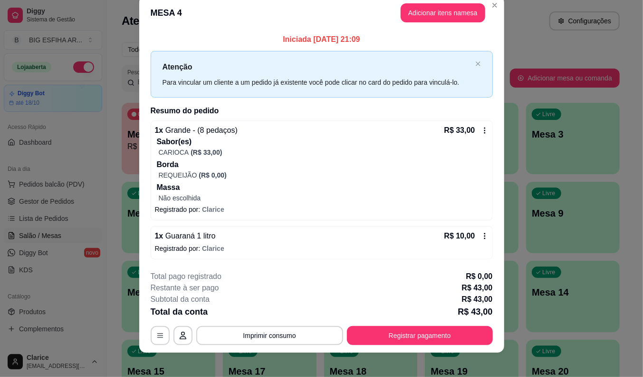
scroll to position [20, 0]
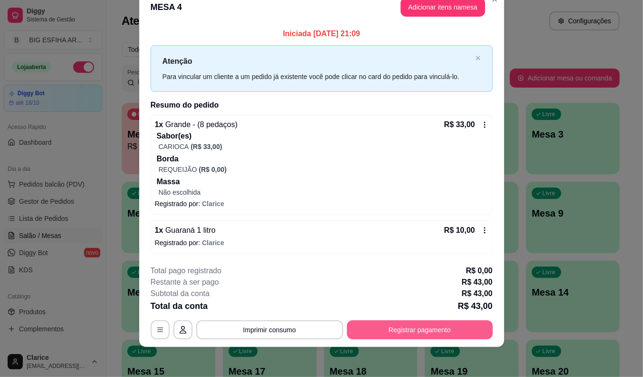
click at [411, 330] on button "Registrar pagamento" at bounding box center [420, 329] width 146 height 19
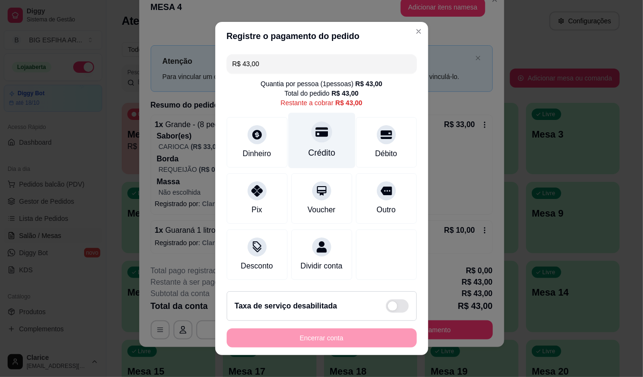
click at [308, 149] on div "Crédito" at bounding box center [321, 152] width 27 height 12
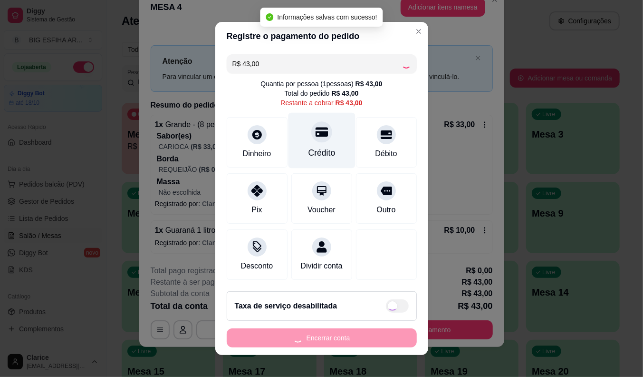
type input "R$ 0,00"
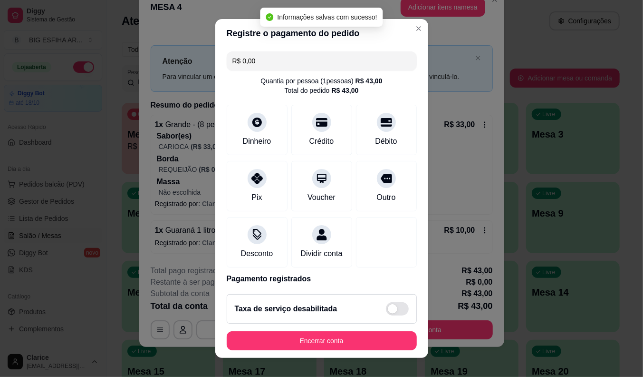
scroll to position [45, 0]
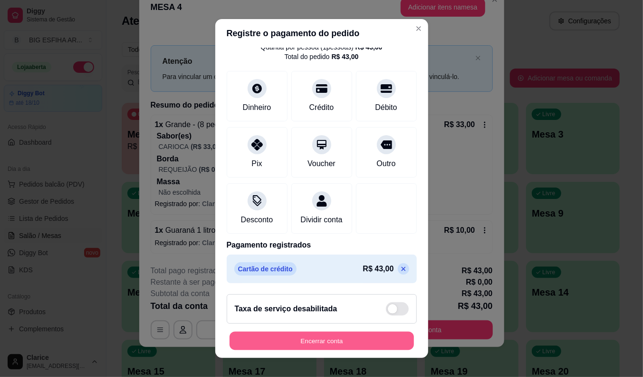
click at [301, 336] on button "Encerrar conta" at bounding box center [322, 340] width 184 height 19
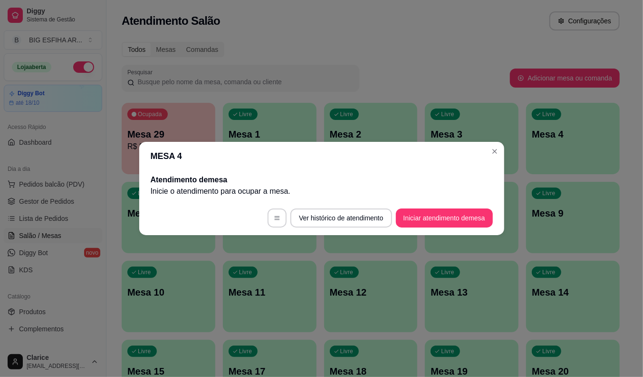
scroll to position [0, 0]
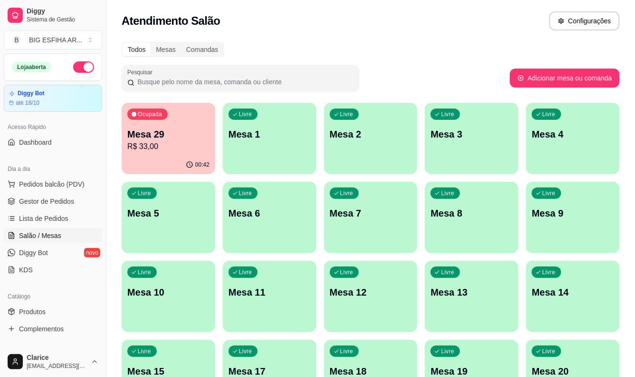
click at [163, 150] on p "R$ 33,00" at bounding box center [168, 146] width 82 height 11
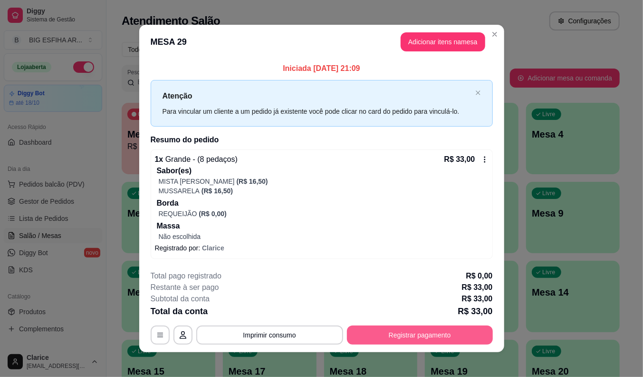
click at [419, 331] on button "Registrar pagamento" at bounding box center [420, 334] width 146 height 19
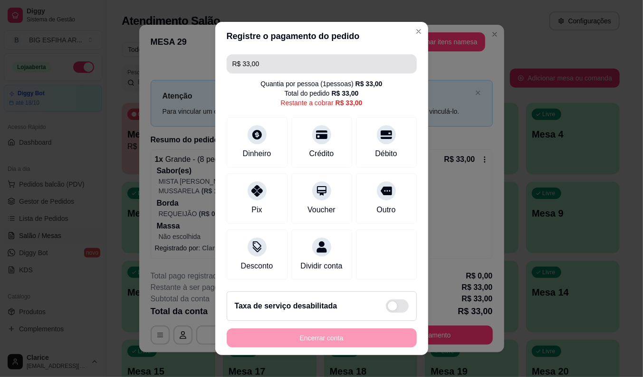
click at [273, 67] on input "R$ 33,00" at bounding box center [322, 63] width 179 height 19
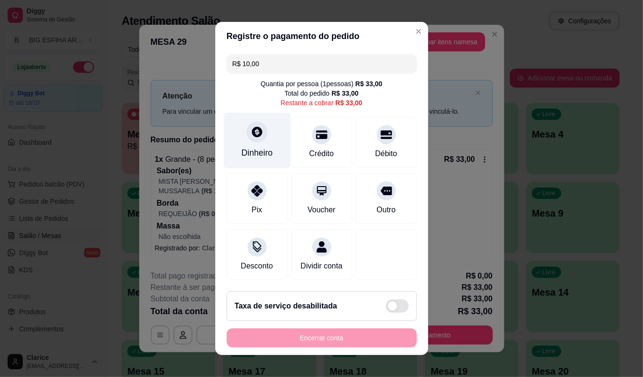
click at [252, 130] on icon at bounding box center [257, 132] width 12 height 12
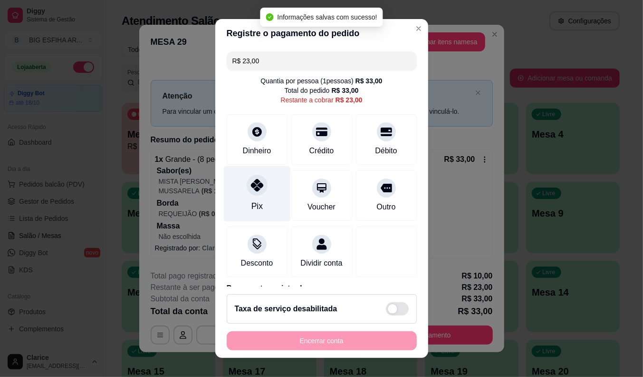
click at [243, 208] on div "Pix" at bounding box center [256, 193] width 67 height 56
type input "R$ 0,00"
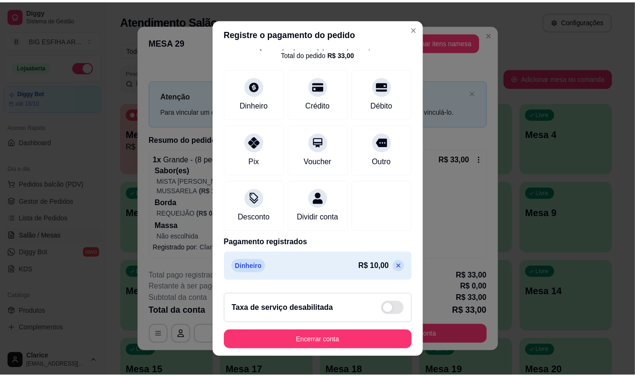
scroll to position [81, 0]
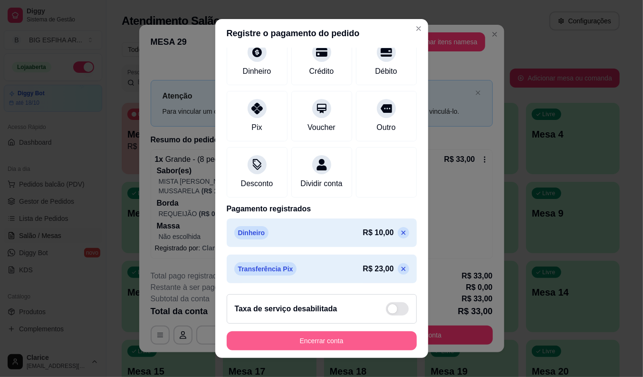
click at [328, 340] on button "Encerrar conta" at bounding box center [322, 340] width 190 height 19
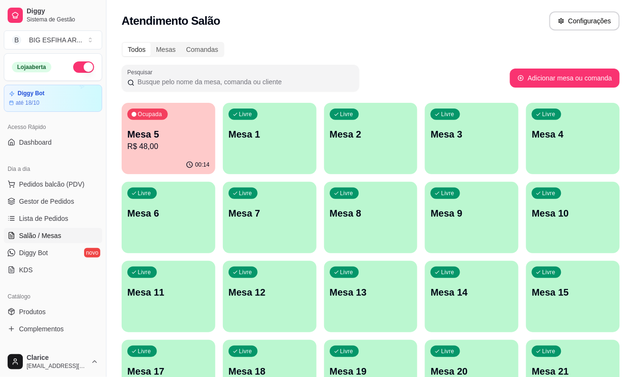
click at [143, 170] on div "00:14" at bounding box center [169, 164] width 94 height 19
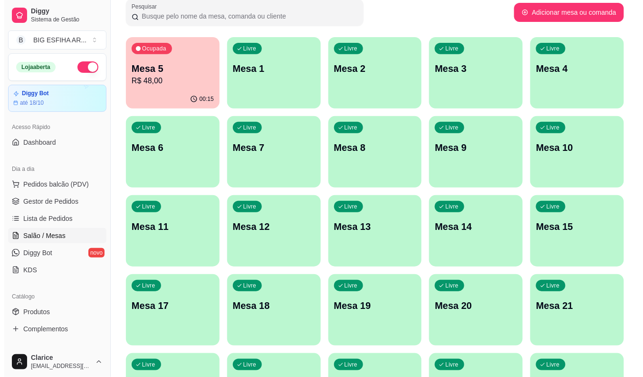
scroll to position [230, 0]
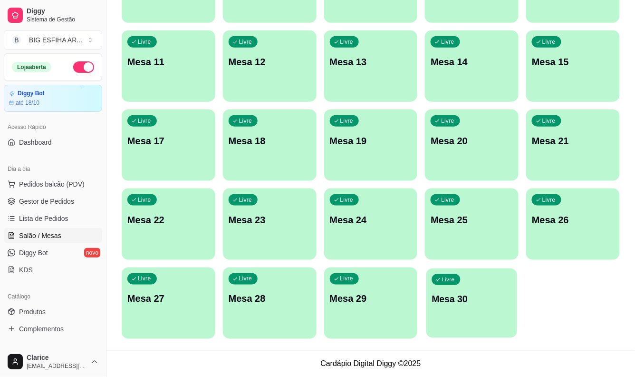
click at [443, 315] on div "Livre Mesa 30" at bounding box center [472, 297] width 91 height 58
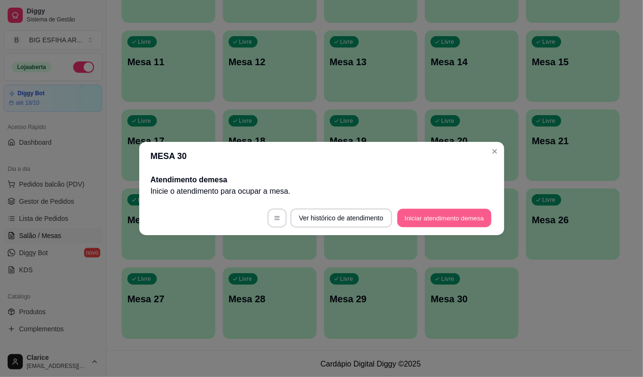
click at [442, 221] on button "Iniciar atendimento de mesa" at bounding box center [445, 218] width 94 height 19
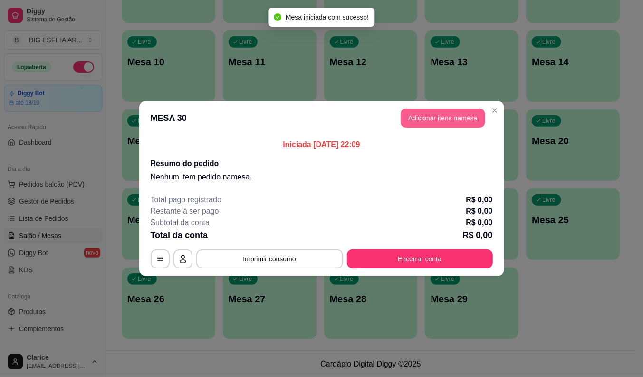
click at [419, 111] on button "Adicionar itens na mesa" at bounding box center [443, 117] width 85 height 19
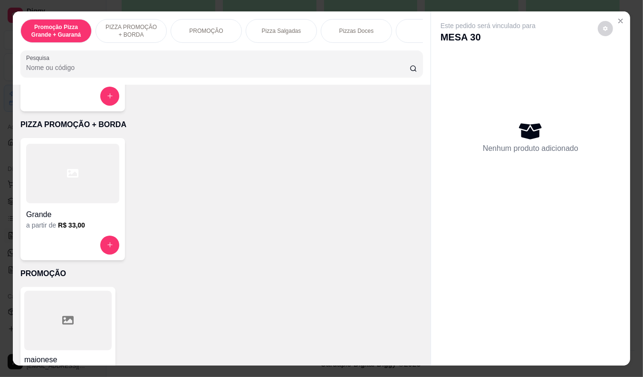
scroll to position [158, 0]
click at [53, 243] on div at bounding box center [72, 243] width 93 height 19
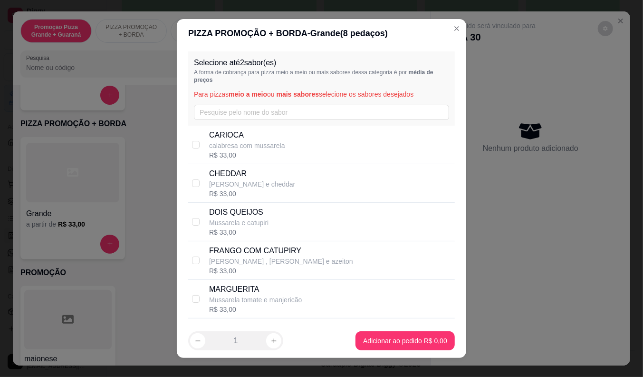
click at [243, 144] on p "calabresa com mussarela" at bounding box center [247, 146] width 76 height 10
checkbox input "true"
click at [263, 250] on p "FRANGO COM CATUPIRY" at bounding box center [281, 250] width 144 height 11
checkbox input "true"
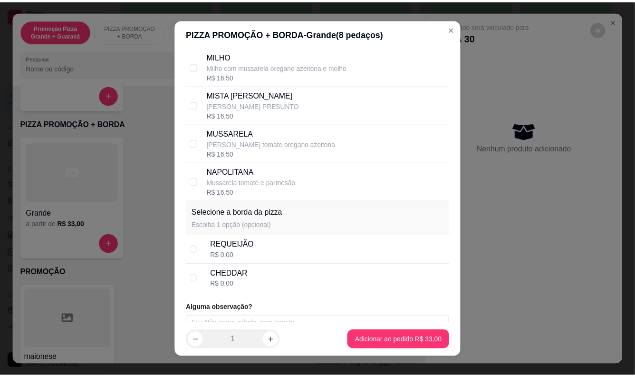
scroll to position [282, 0]
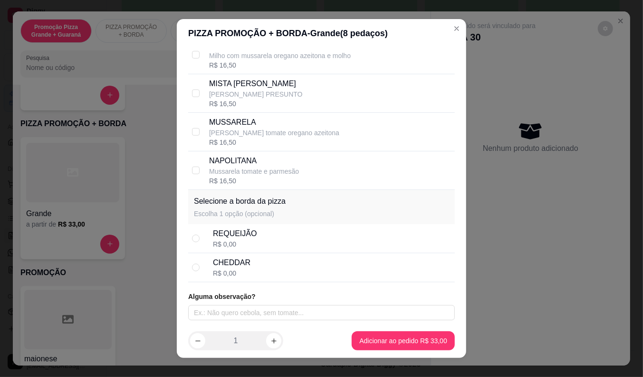
click at [264, 276] on div "CHEDDAR R$ 0,00" at bounding box center [332, 267] width 238 height 21
radio input "true"
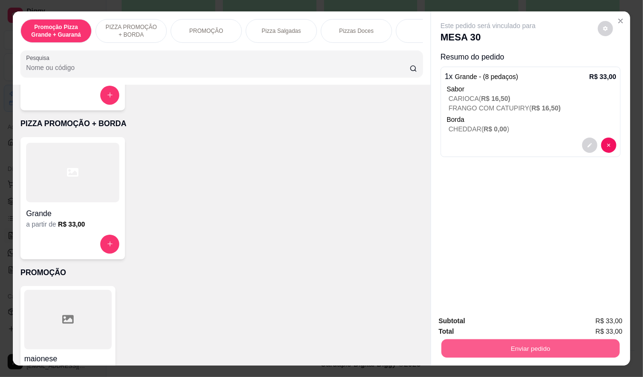
click at [492, 342] on button "Enviar pedido" at bounding box center [531, 348] width 178 height 19
click at [609, 316] on button "Enviar pedido" at bounding box center [598, 321] width 52 height 18
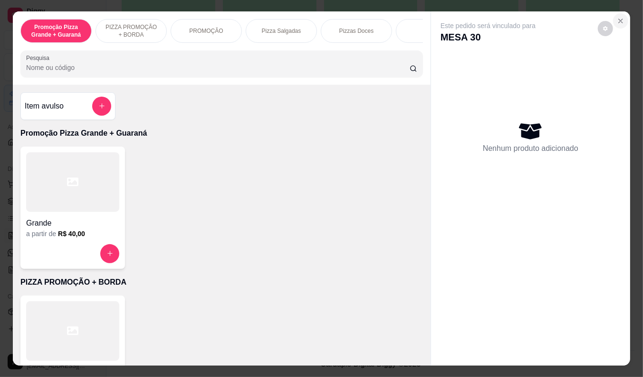
click at [618, 17] on icon "Close" at bounding box center [621, 21] width 8 height 8
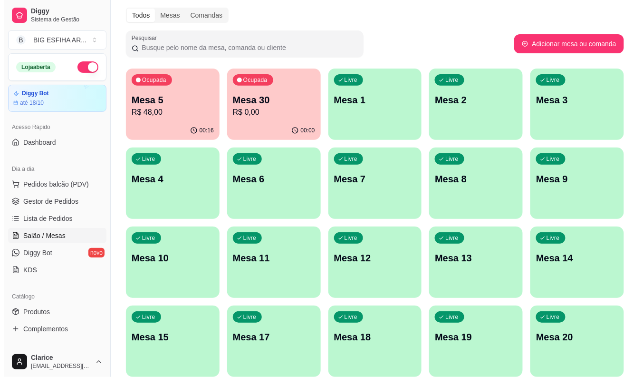
scroll to position [0, 0]
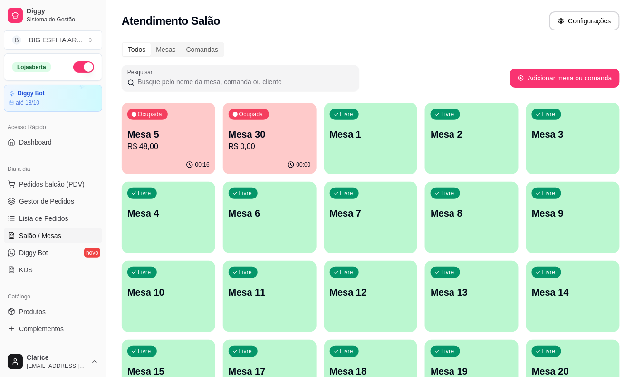
click at [564, 142] on div "Livre Mesa 3" at bounding box center [573, 133] width 94 height 60
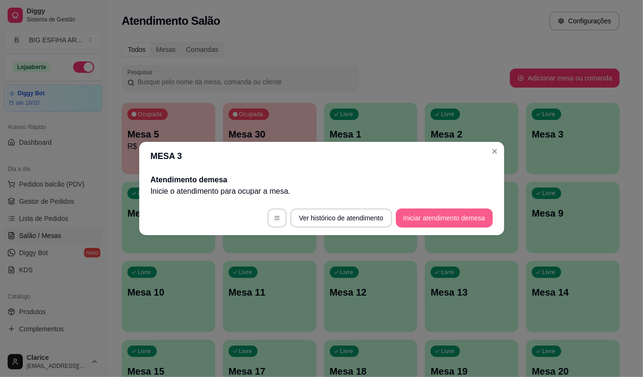
click at [430, 213] on button "Iniciar atendimento de mesa" at bounding box center [444, 217] width 97 height 19
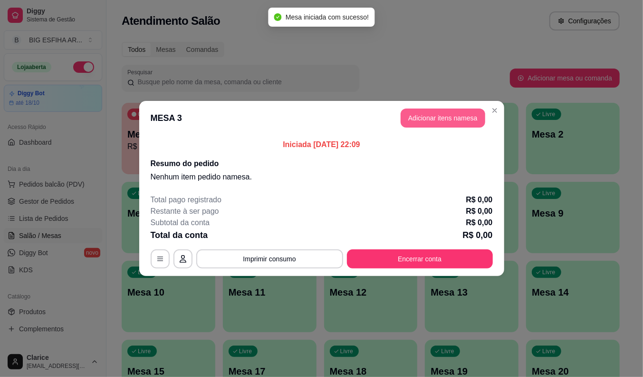
click at [448, 118] on button "Adicionar itens na mesa" at bounding box center [443, 117] width 85 height 19
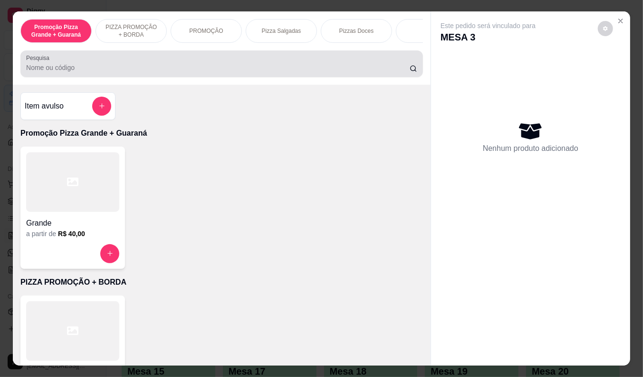
click at [113, 72] on input "Pesquisa" at bounding box center [218, 68] width 384 height 10
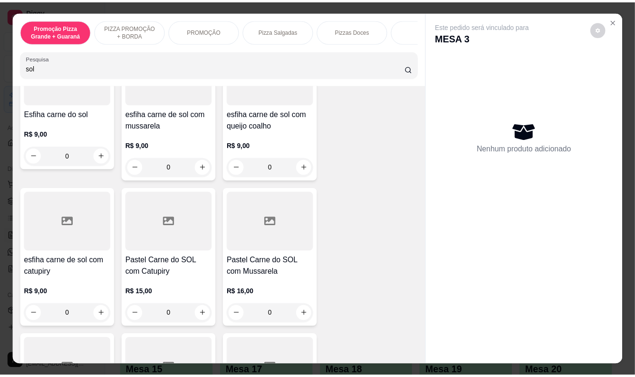
scroll to position [211, 0]
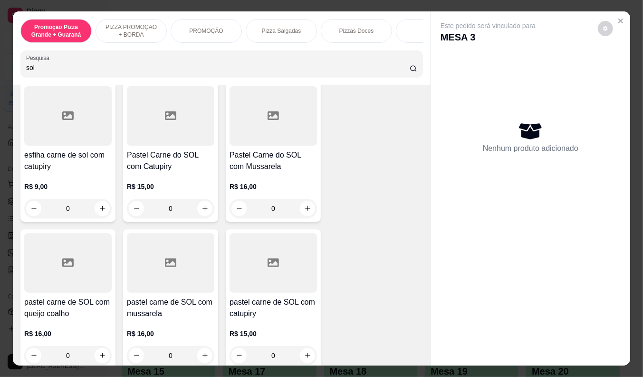
type input "sol"
click at [69, 319] on h4 "pastel carne de SOL com queijo coalho" at bounding box center [67, 307] width 87 height 23
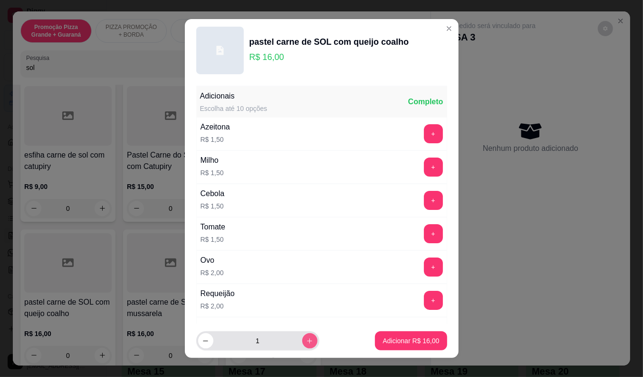
click at [306, 340] on icon "increase-product-quantity" at bounding box center [309, 340] width 7 height 7
type input "2"
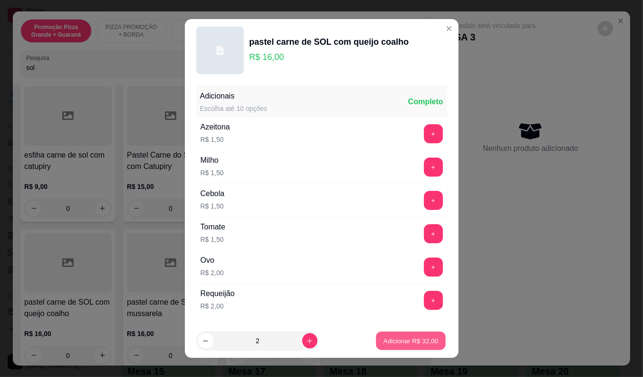
click at [390, 338] on p "Adicionar R$ 32,00" at bounding box center [411, 340] width 55 height 9
type input "2"
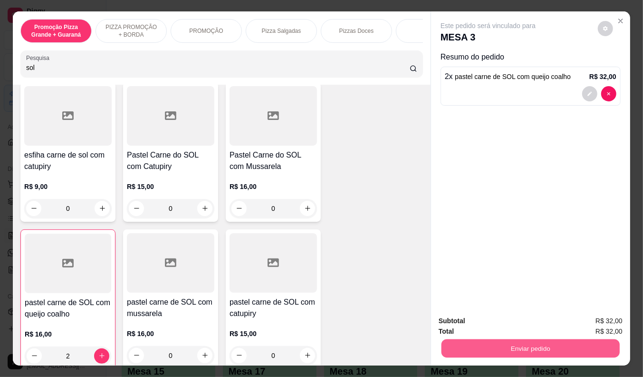
click at [511, 343] on button "Enviar pedido" at bounding box center [531, 348] width 178 height 19
click at [591, 319] on button "Enviar pedido" at bounding box center [598, 321] width 54 height 18
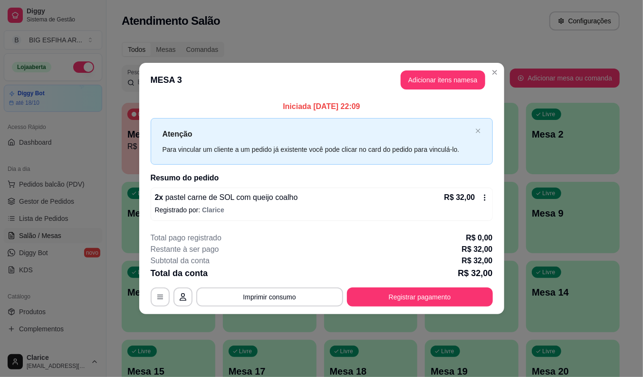
click at [136, 308] on div "**********" at bounding box center [321, 188] width 643 height 377
click at [111, 219] on div "**********" at bounding box center [321, 188] width 643 height 377
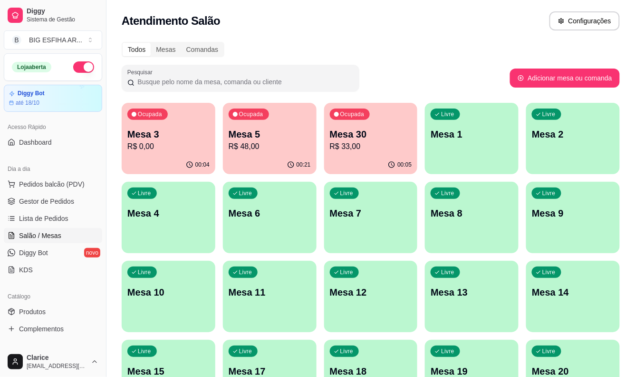
click at [244, 145] on p "R$ 48,00" at bounding box center [270, 146] width 82 height 11
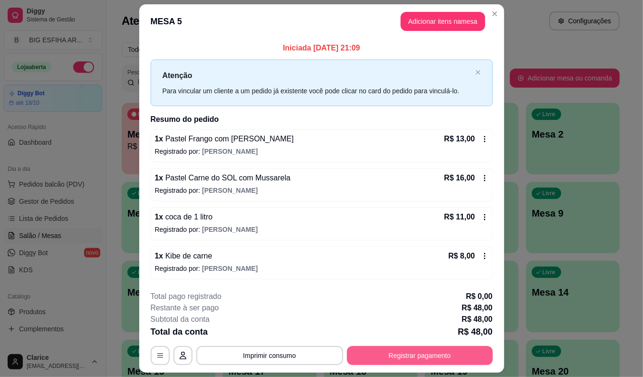
click at [398, 358] on button "Registrar pagamento" at bounding box center [420, 355] width 146 height 19
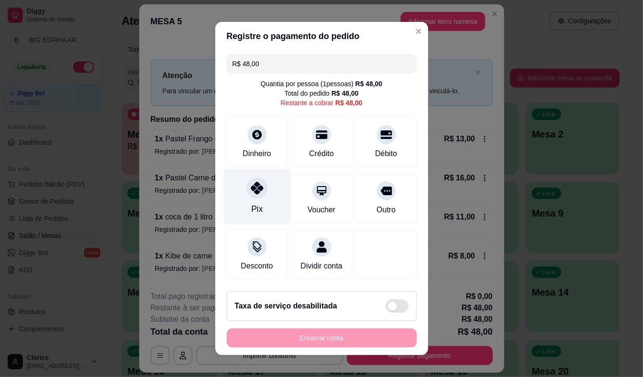
click at [241, 203] on div "Pix" at bounding box center [256, 197] width 67 height 56
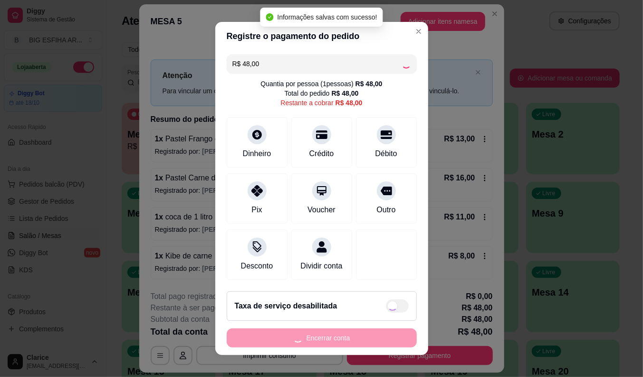
type input "R$ 0,00"
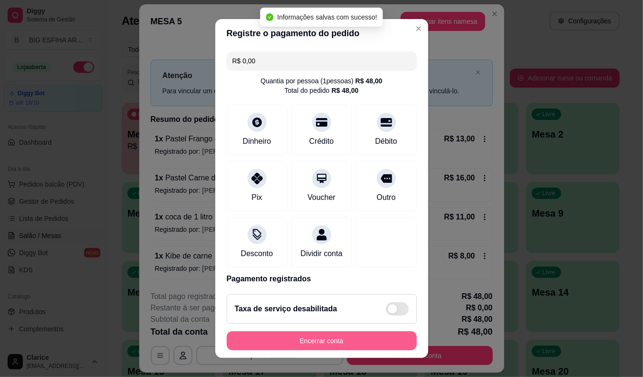
click at [295, 333] on button "Encerrar conta" at bounding box center [322, 340] width 190 height 19
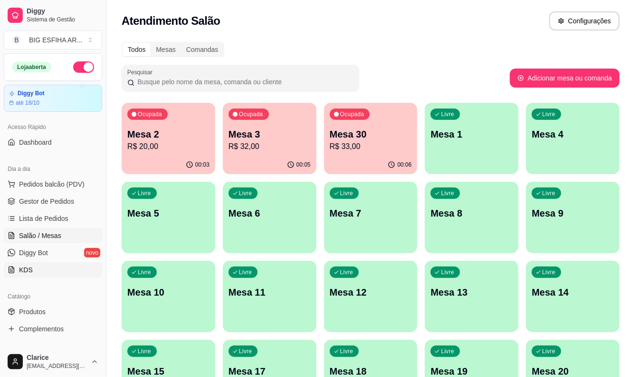
click at [87, 276] on link "KDS" at bounding box center [53, 269] width 98 height 15
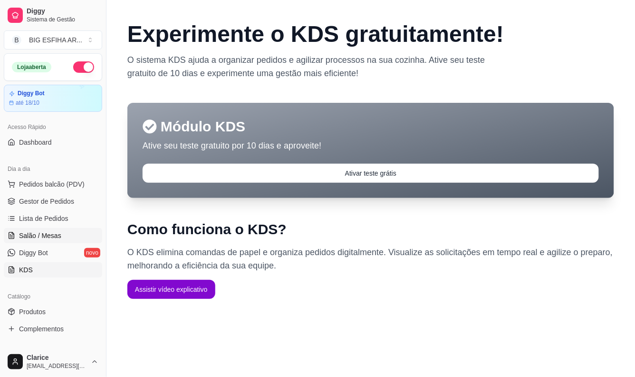
click at [63, 243] on link "Salão / Mesas" at bounding box center [53, 235] width 98 height 15
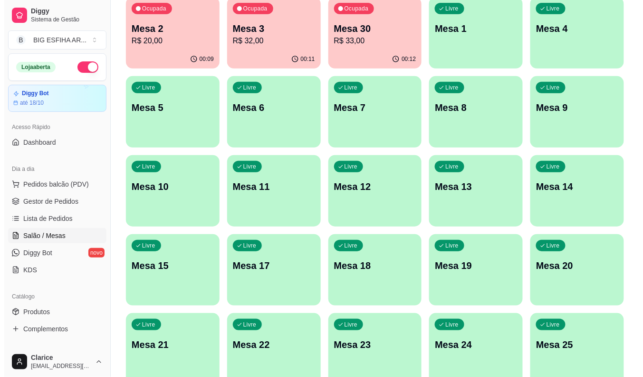
scroll to position [230, 0]
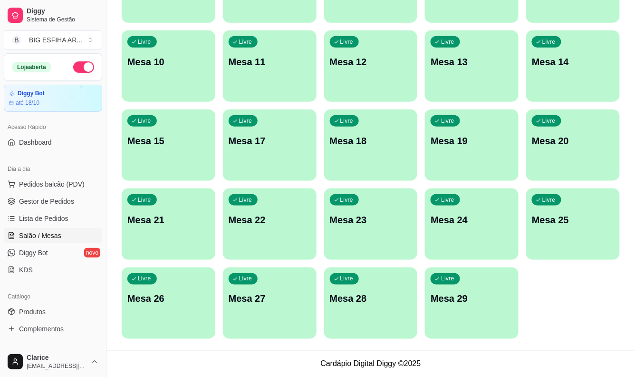
click at [441, 301] on p "Mesa 29" at bounding box center [472, 298] width 82 height 13
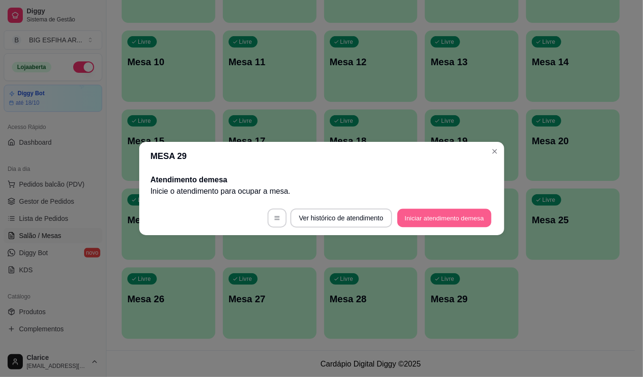
click at [440, 214] on button "Iniciar atendimento de mesa" at bounding box center [445, 218] width 94 height 19
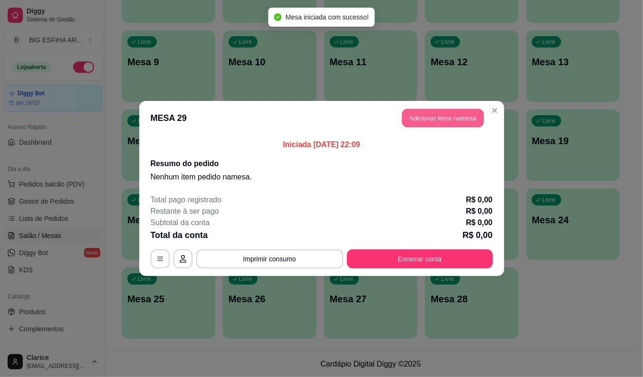
click at [442, 113] on button "Adicionar itens na mesa" at bounding box center [443, 118] width 82 height 19
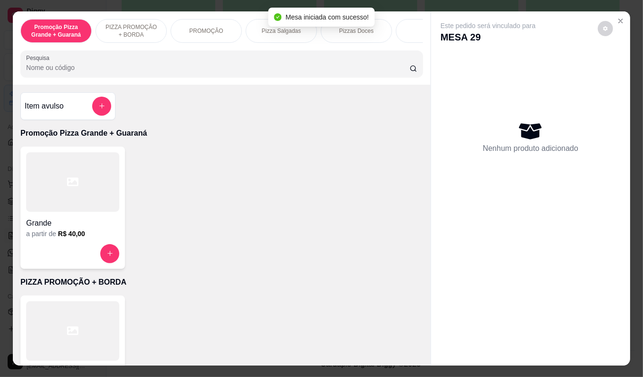
click at [182, 68] on input "Pesquisa" at bounding box center [218, 68] width 384 height 10
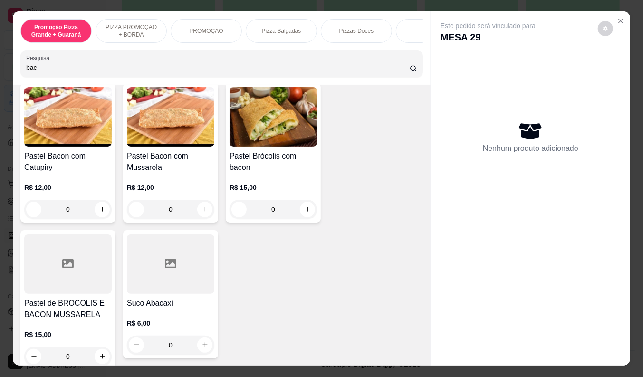
scroll to position [211, 0]
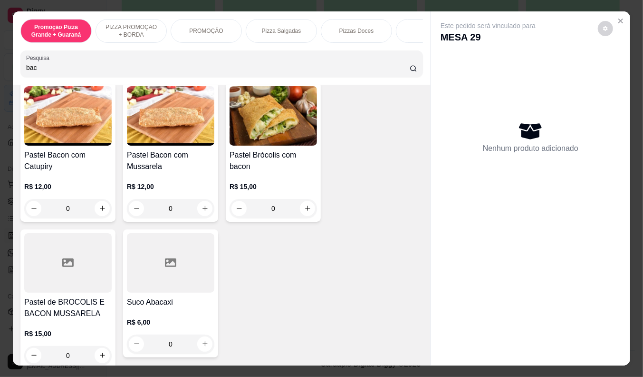
type input "bac"
click at [70, 172] on h4 "Pastel Bacon com Catupiry" at bounding box center [67, 160] width 87 height 23
click at [153, 169] on h4 "Pastel Bacon com Mussarela" at bounding box center [170, 160] width 87 height 23
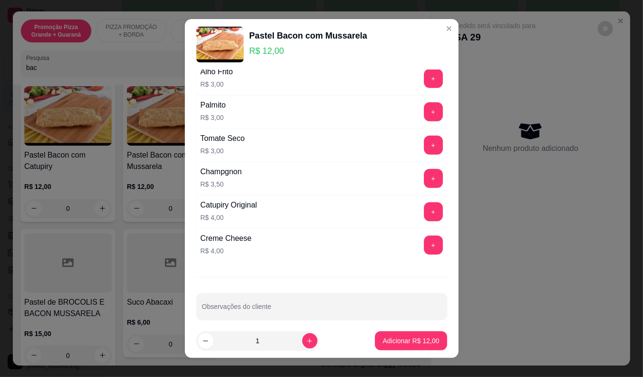
scroll to position [353, 0]
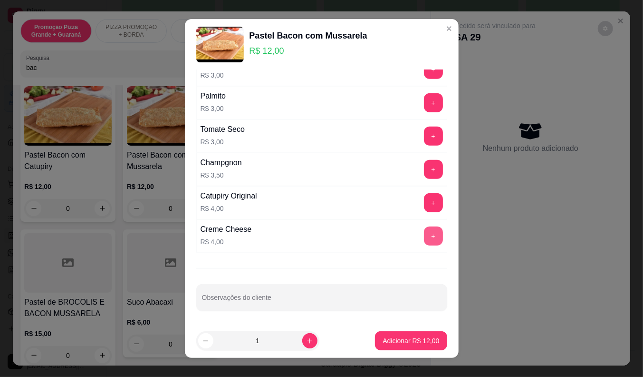
click at [424, 234] on button "+" at bounding box center [433, 235] width 19 height 19
click at [415, 343] on p "Adicionar R$ 16,00" at bounding box center [411, 340] width 55 height 9
drag, startPoint x: 415, startPoint y: 343, endPoint x: 178, endPoint y: 219, distance: 267.1
click at [415, 343] on div "Item avulso Resultado da pesquisa Esfiha Bacon Catupiri R$ 8,00 0 Esfiha bacon …" at bounding box center [222, 225] width 418 height 281
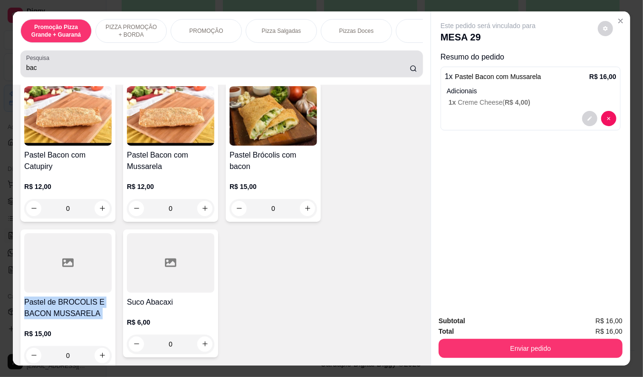
click at [44, 70] on input "bac" at bounding box center [218, 68] width 384 height 10
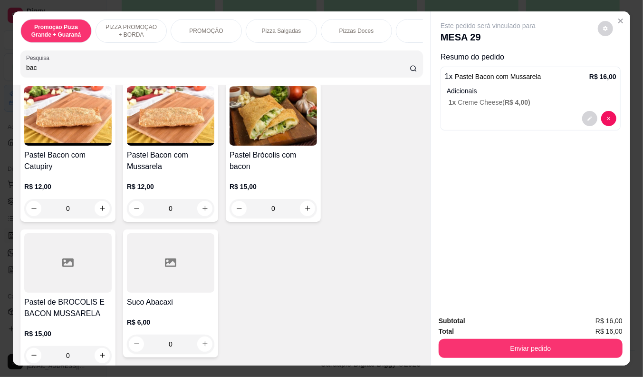
click at [45, 70] on input "bac" at bounding box center [218, 68] width 384 height 10
click at [45, 71] on input "bac" at bounding box center [218, 68] width 384 height 10
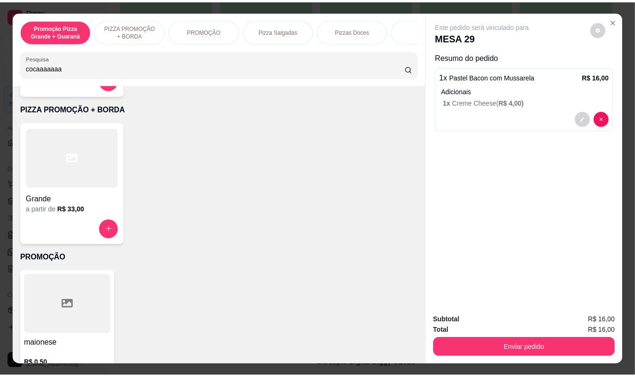
scroll to position [0, 0]
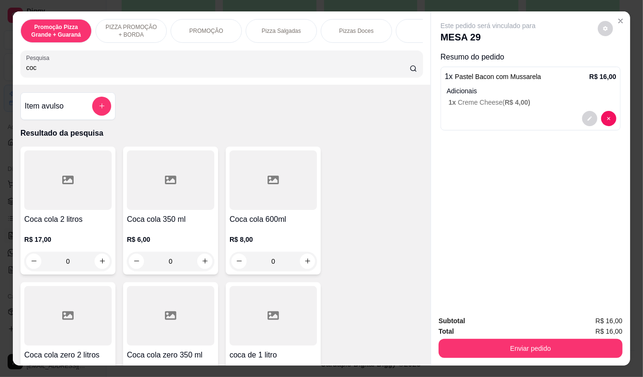
type input "coc"
click at [258, 241] on p "R$ 8,00" at bounding box center [273, 239] width 87 height 10
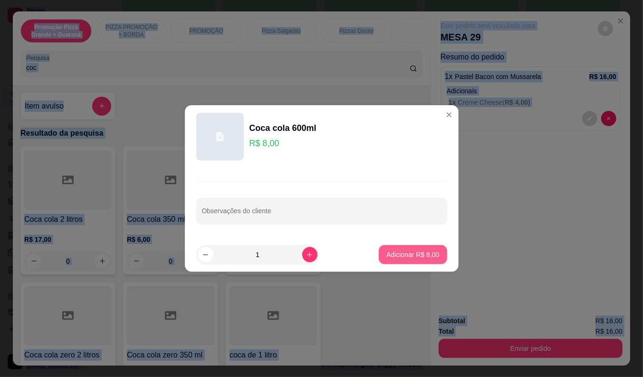
click at [408, 255] on p "Adicionar R$ 8,00" at bounding box center [413, 255] width 53 height 10
drag, startPoint x: 408, startPoint y: 255, endPoint x: 454, endPoint y: 334, distance: 91.4
click at [408, 255] on div "Coca cola 2 litros R$ 17,00 0 Coca cola 350 ml R$ 6,00 0 Coca cola 600ml R$ 8,0…" at bounding box center [221, 277] width 403 height 263
type input "1"
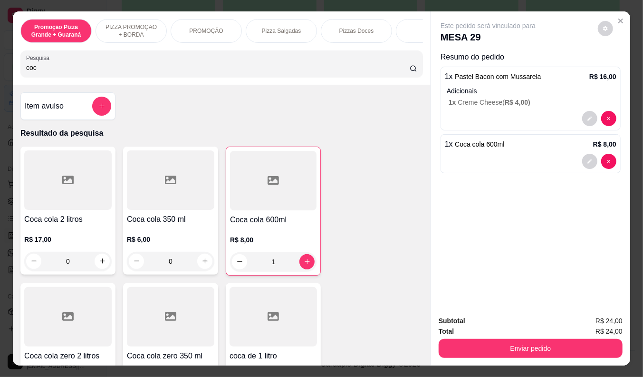
click at [483, 331] on div "Total R$ 24,00" at bounding box center [531, 331] width 184 height 10
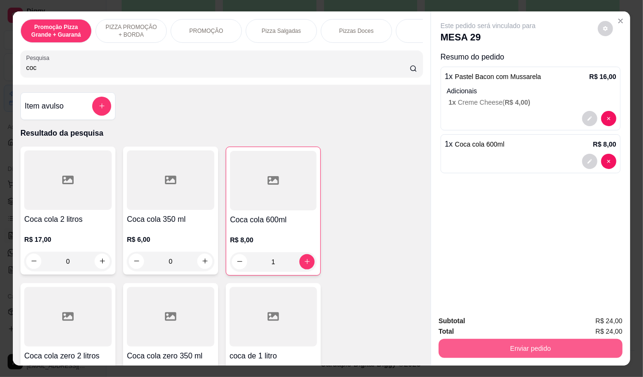
click at [483, 343] on button "Enviar pedido" at bounding box center [531, 348] width 184 height 19
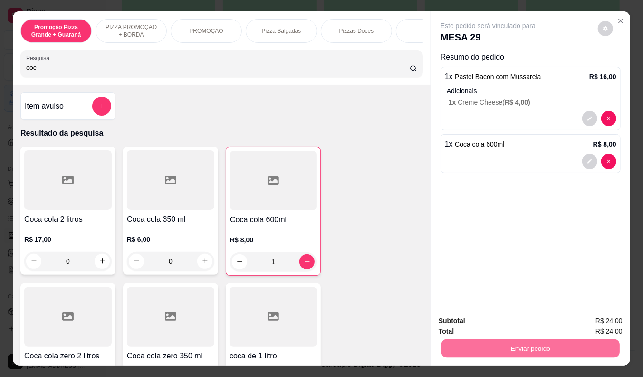
click at [586, 317] on button "Enviar pedido" at bounding box center [598, 321] width 52 height 18
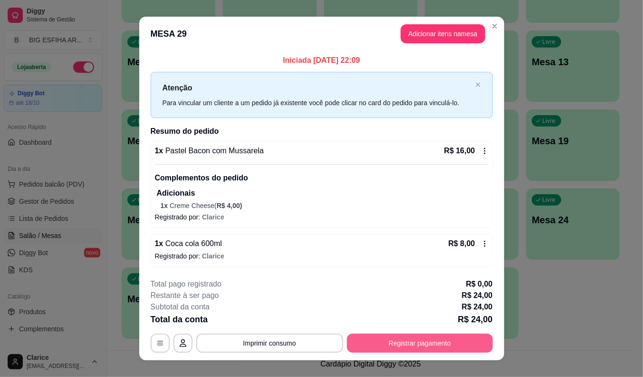
click at [400, 340] on button "Registrar pagamento" at bounding box center [420, 342] width 146 height 19
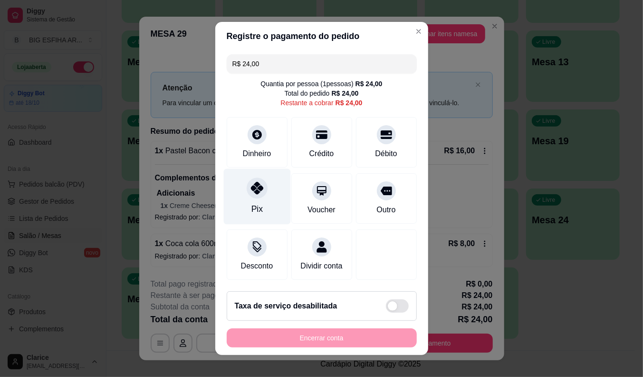
click at [262, 194] on div "Pix" at bounding box center [256, 197] width 67 height 56
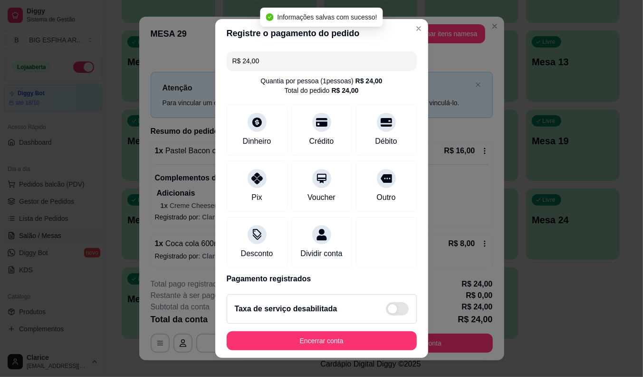
type input "R$ 0,00"
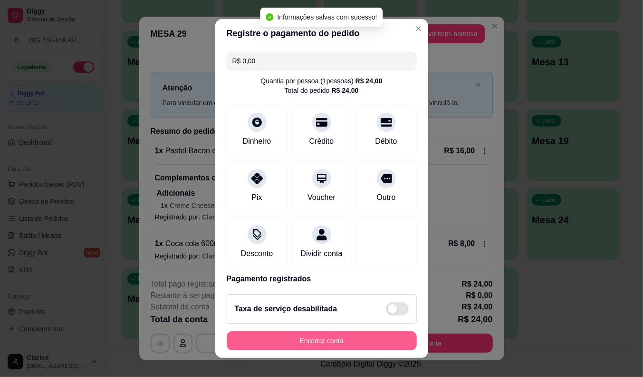
click at [272, 344] on button "Encerrar conta" at bounding box center [322, 340] width 190 height 19
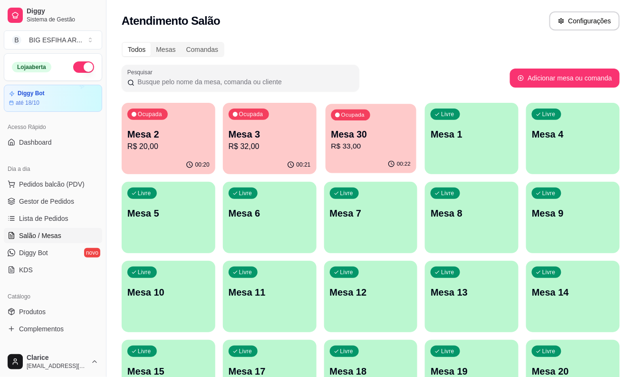
click at [353, 134] on p "Mesa 30" at bounding box center [371, 134] width 80 height 13
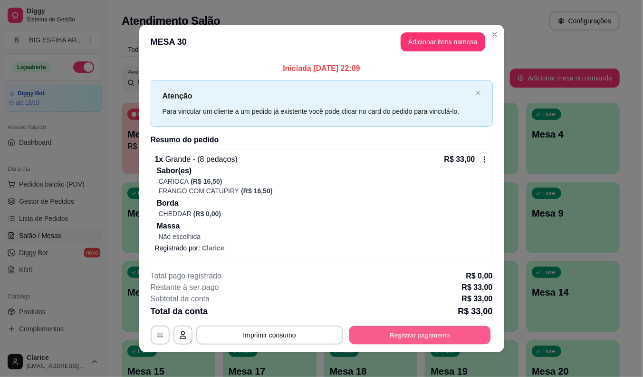
click at [391, 330] on button "Registrar pagamento" at bounding box center [420, 334] width 142 height 19
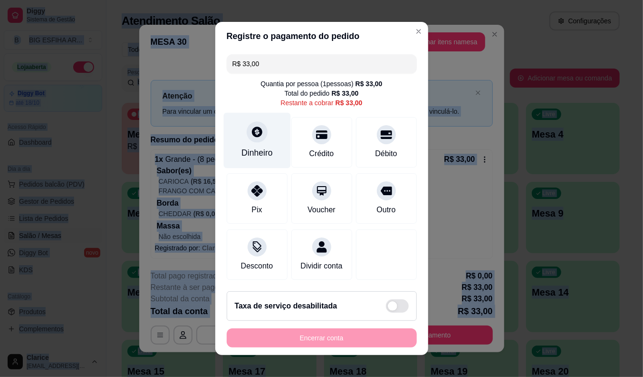
click at [251, 130] on icon at bounding box center [257, 132] width 12 height 12
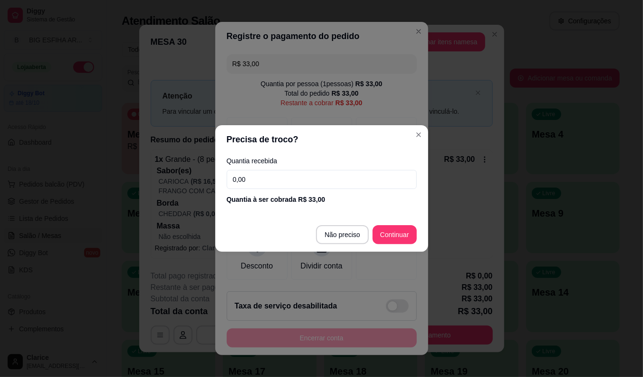
click at [256, 175] on input "0,00" at bounding box center [322, 179] width 190 height 19
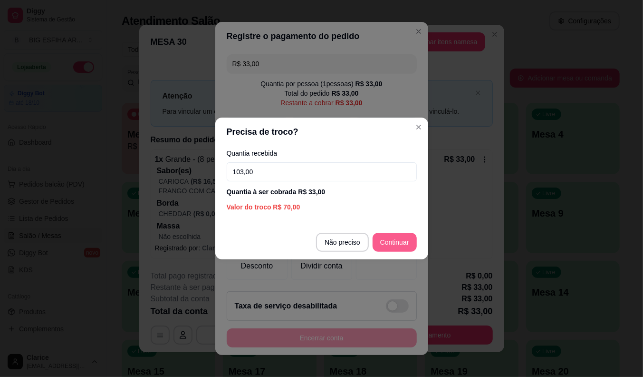
type input "103,00"
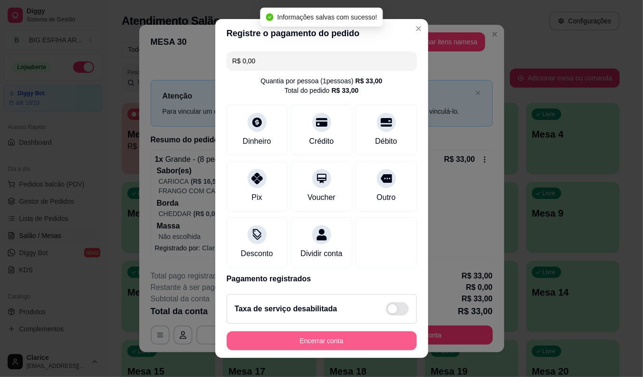
type input "R$ 0,00"
click at [330, 340] on button "Encerrar conta" at bounding box center [322, 340] width 190 height 19
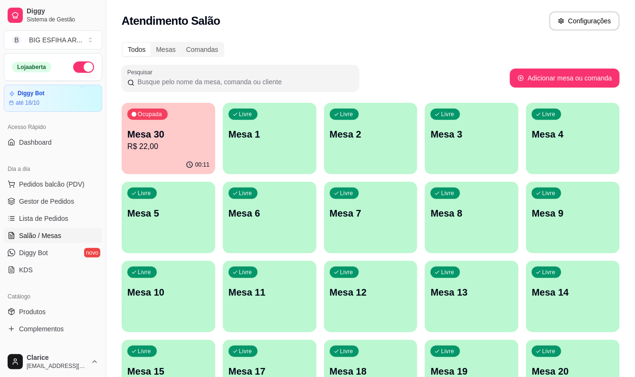
click at [161, 147] on p "R$ 22,00" at bounding box center [168, 146] width 82 height 11
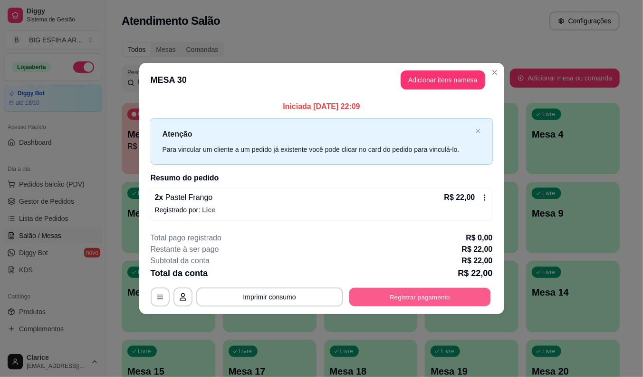
click at [406, 296] on button "Registrar pagamento" at bounding box center [420, 296] width 142 height 19
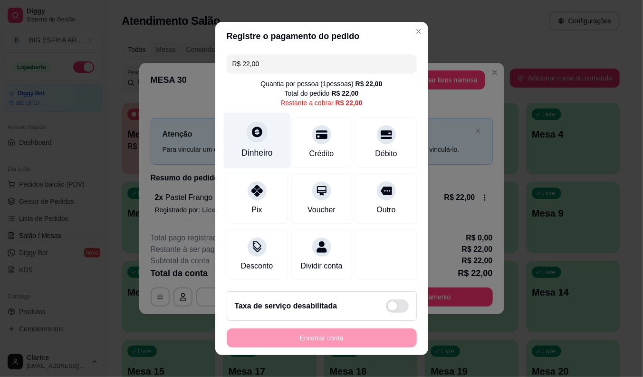
click at [254, 146] on div "Dinheiro" at bounding box center [257, 152] width 31 height 12
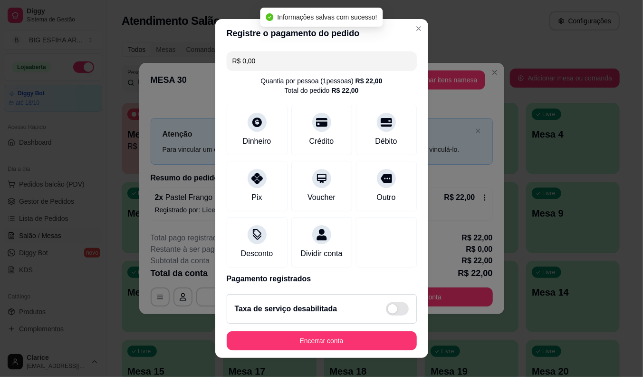
type input "R$ 0,00"
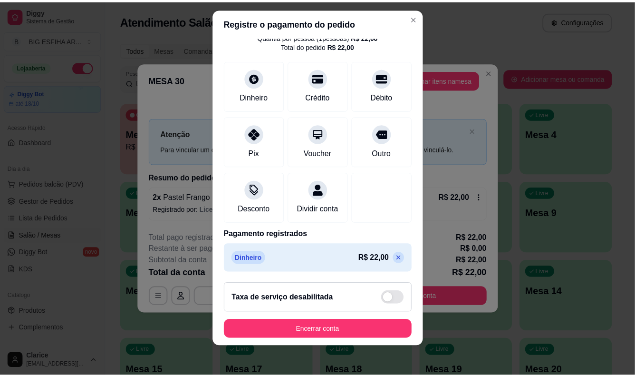
scroll to position [11, 0]
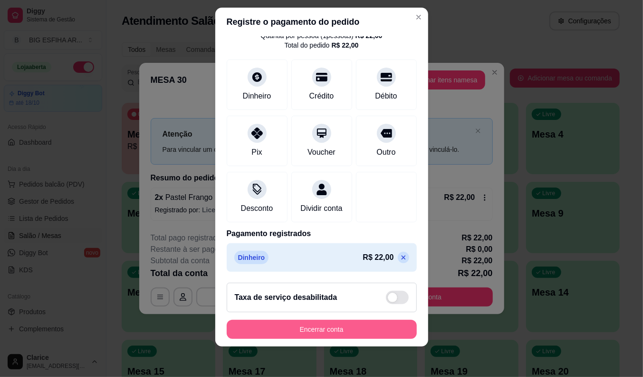
click at [327, 330] on button "Encerrar conta" at bounding box center [322, 329] width 190 height 19
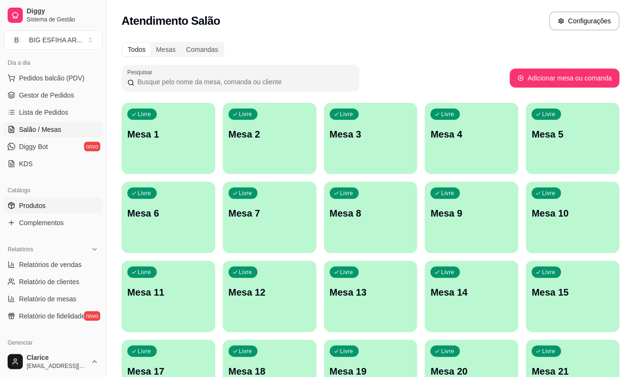
scroll to position [106, 0]
click at [55, 93] on span "Gestor de Pedidos" at bounding box center [46, 96] width 55 height 10
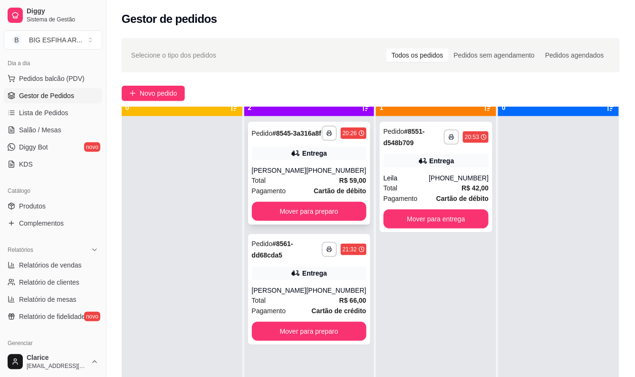
scroll to position [26, 0]
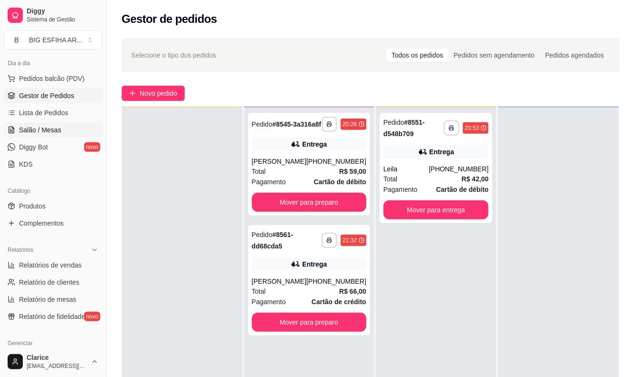
click at [44, 127] on span "Salão / Mesas" at bounding box center [40, 130] width 42 height 10
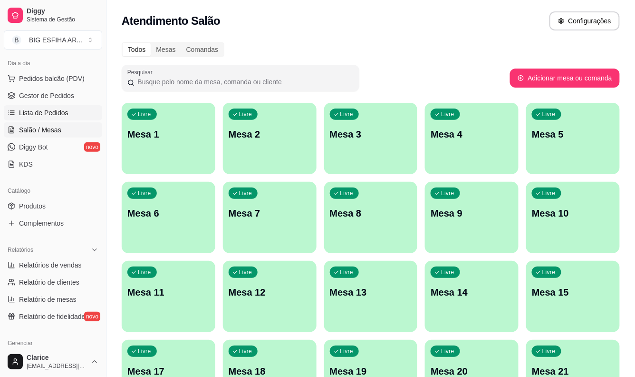
click at [54, 111] on span "Lista de Pedidos" at bounding box center [43, 113] width 49 height 10
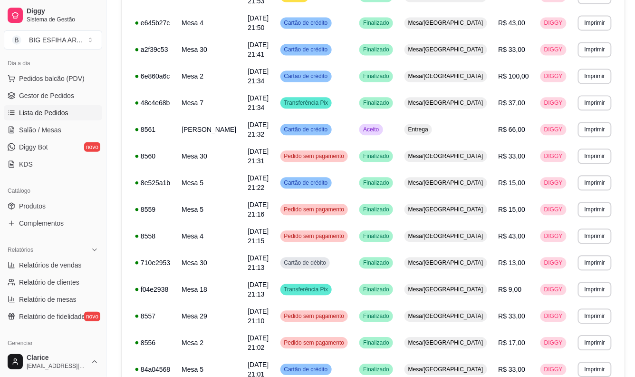
scroll to position [514, 0]
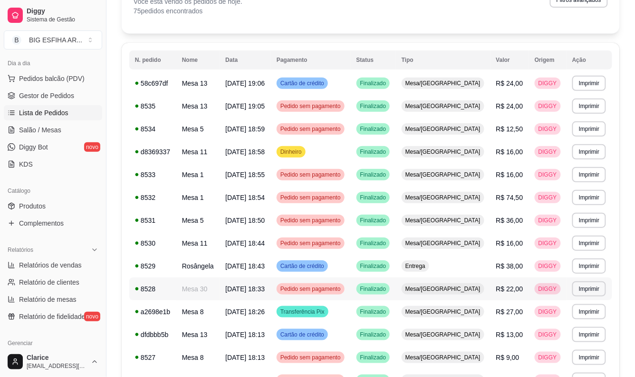
scroll to position [172, 0]
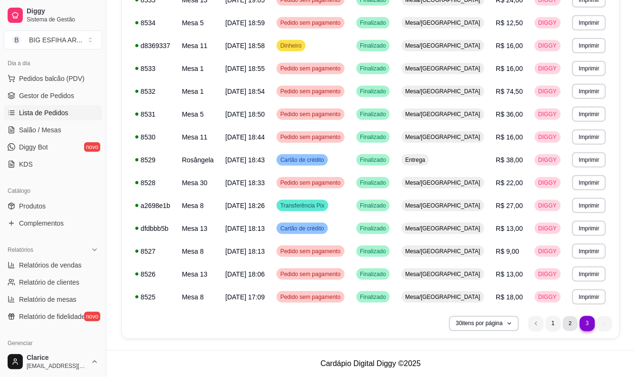
click at [571, 320] on li "2" at bounding box center [570, 323] width 15 height 15
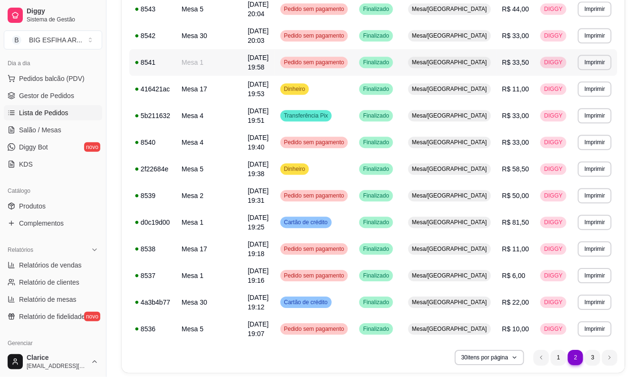
scroll to position [628, 0]
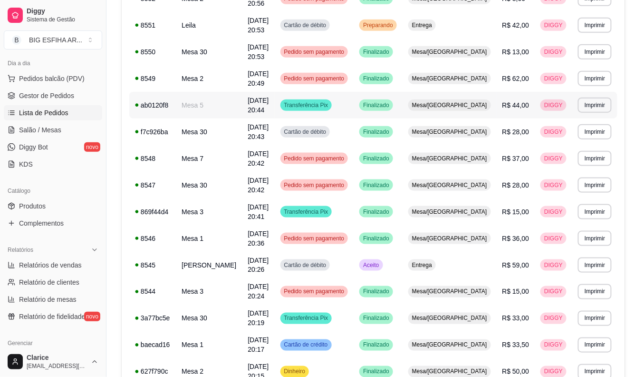
scroll to position [153, 0]
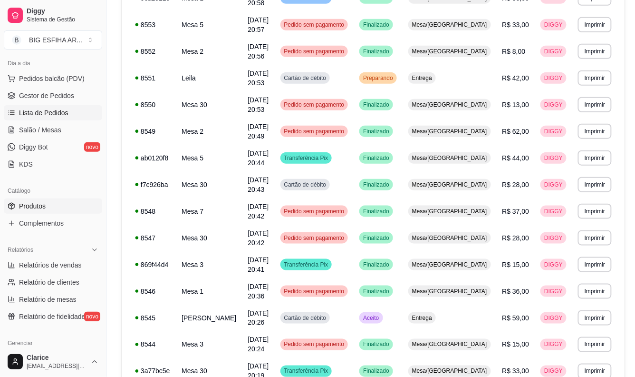
click at [59, 210] on link "Produtos" at bounding box center [53, 205] width 98 height 15
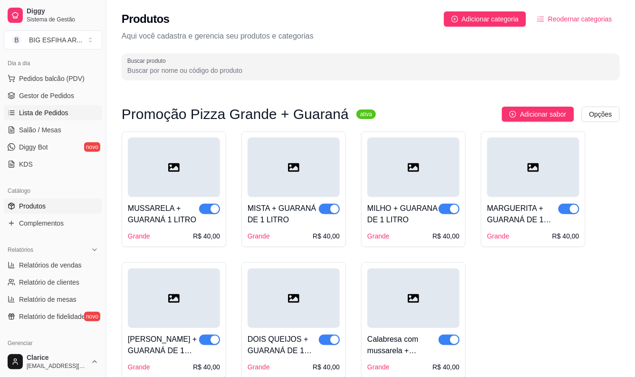
click at [54, 118] on link "Lista de Pedidos" at bounding box center [53, 112] width 98 height 15
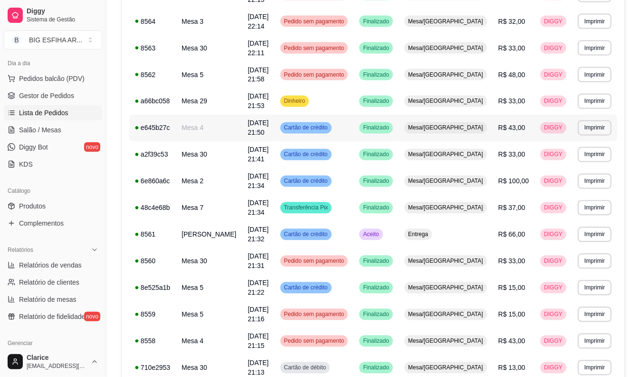
scroll to position [422, 0]
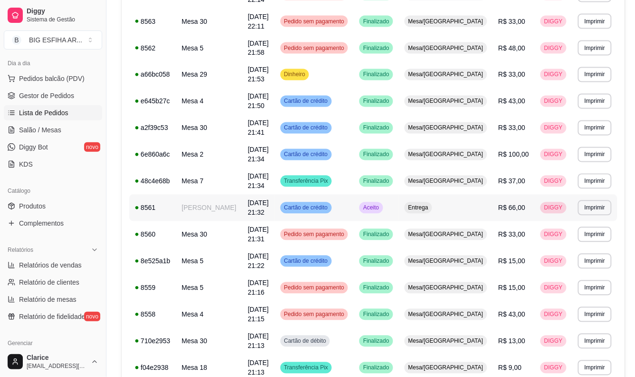
click at [399, 194] on td "Aceito" at bounding box center [376, 207] width 45 height 27
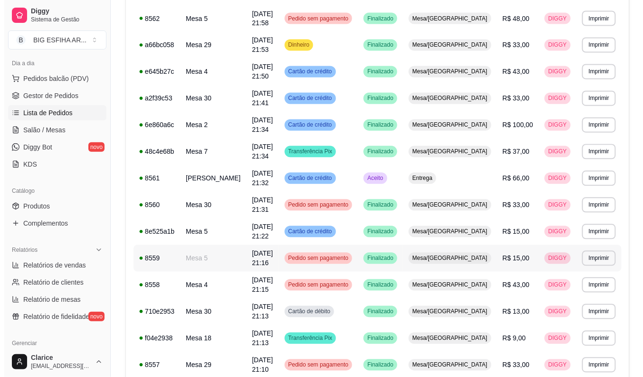
scroll to position [476, 0]
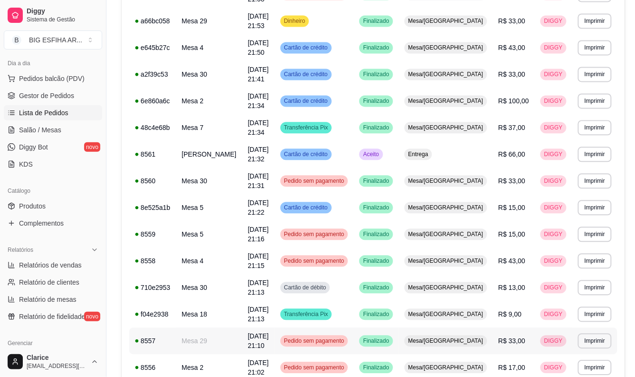
click at [387, 337] on span "Finalizado" at bounding box center [376, 341] width 30 height 8
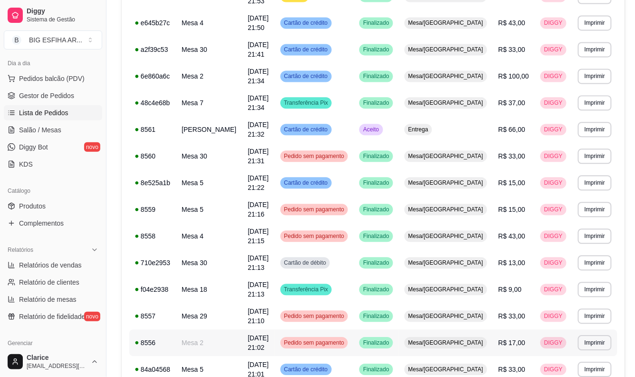
scroll to position [514, 0]
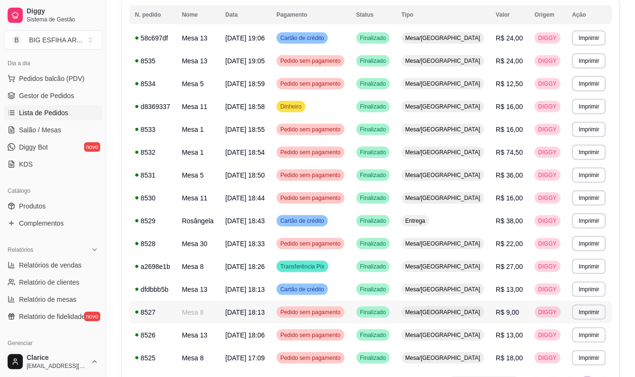
scroll to position [172, 0]
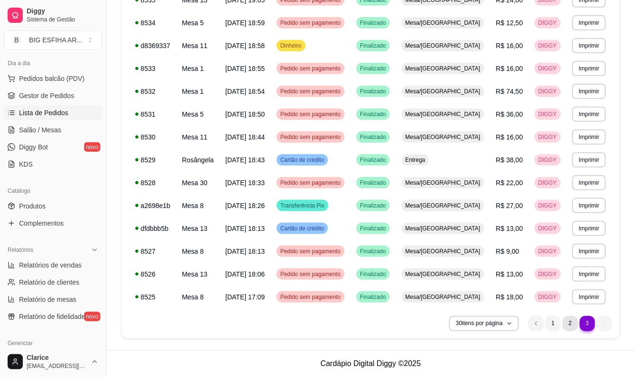
click at [572, 327] on li "2" at bounding box center [570, 323] width 15 height 15
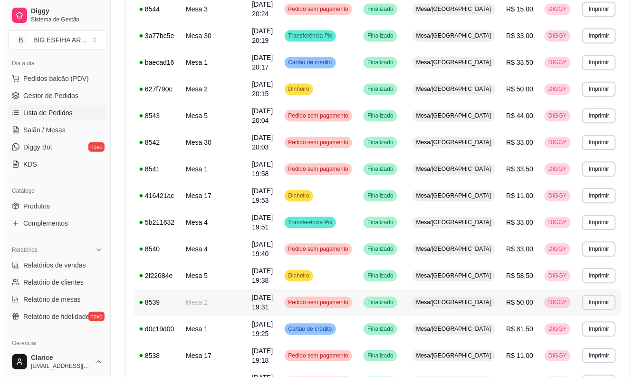
scroll to position [469, 0]
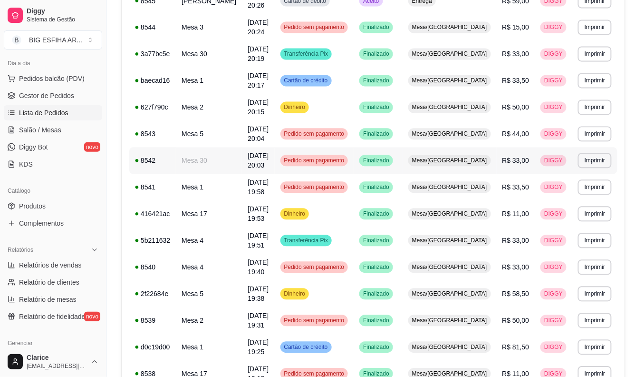
click at [233, 158] on td "Mesa 30" at bounding box center [209, 160] width 66 height 27
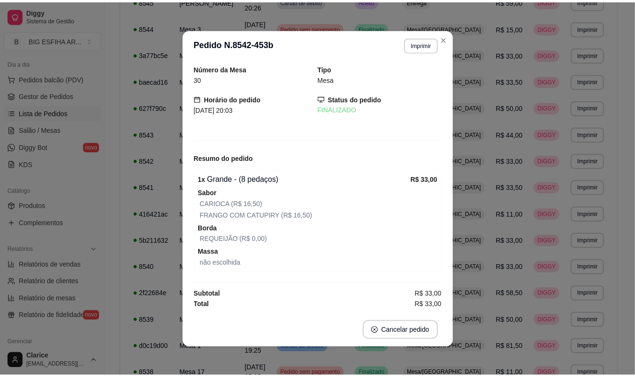
scroll to position [0, 0]
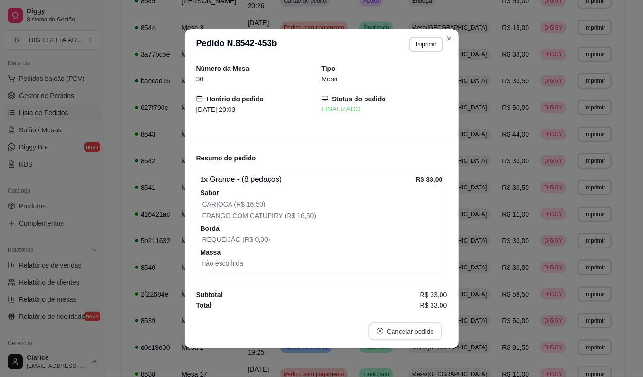
click at [387, 324] on button "Cancelar pedido" at bounding box center [406, 330] width 74 height 19
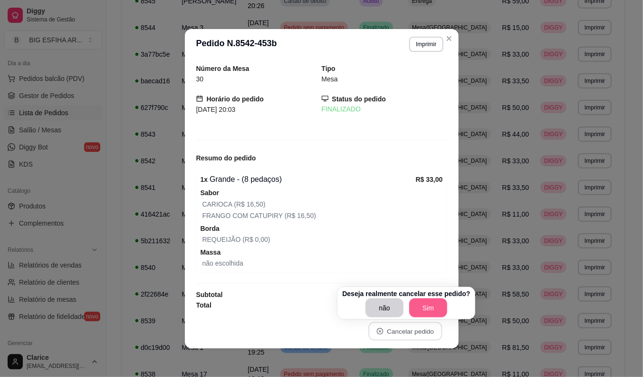
click at [420, 306] on button "Sim" at bounding box center [428, 307] width 38 height 19
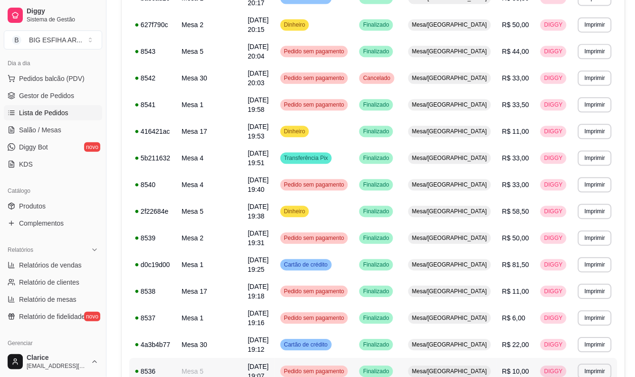
scroll to position [628, 0]
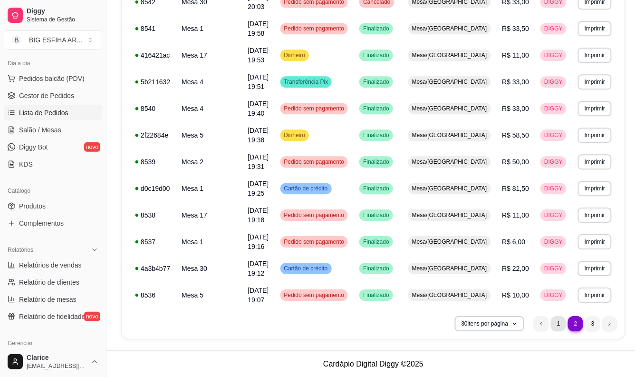
click at [554, 320] on li "1" at bounding box center [558, 323] width 15 height 15
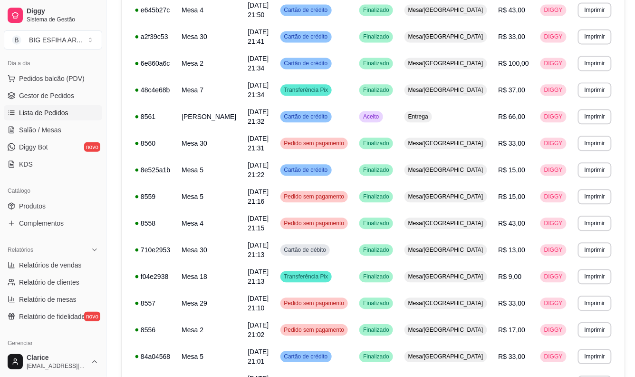
scroll to position [514, 0]
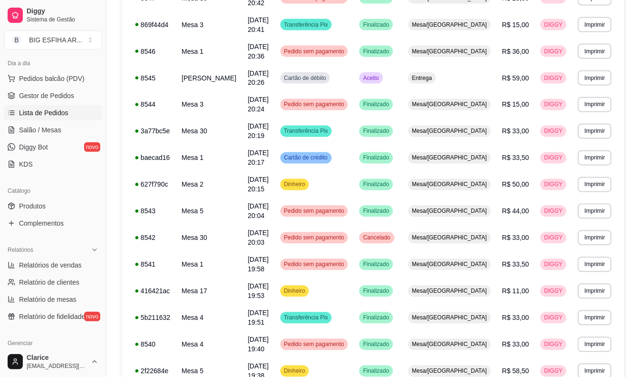
scroll to position [620, 0]
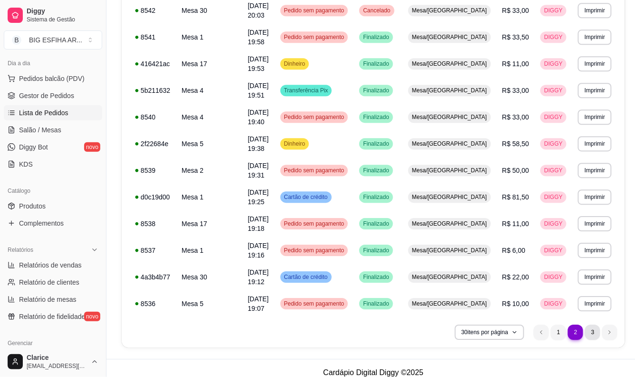
click at [589, 329] on li "3" at bounding box center [592, 331] width 15 height 15
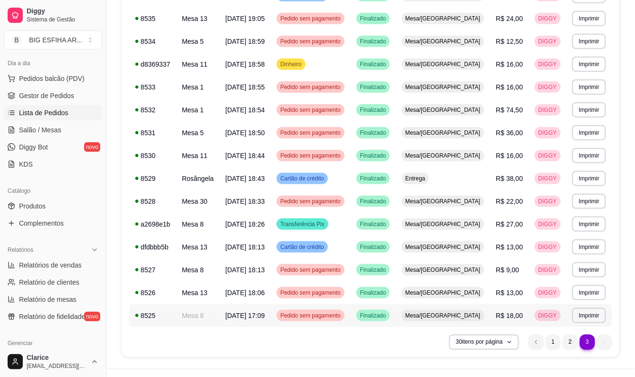
scroll to position [172, 0]
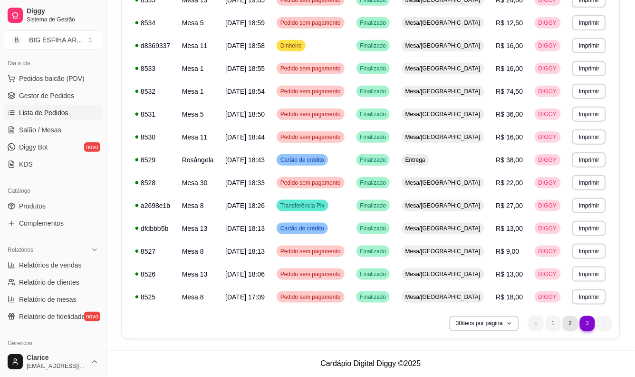
click at [569, 323] on li "2" at bounding box center [570, 323] width 15 height 15
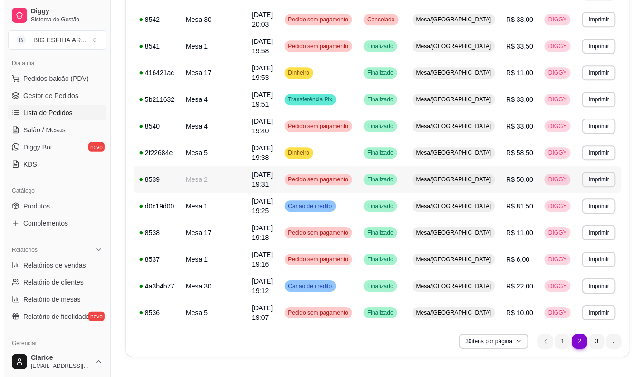
scroll to position [628, 0]
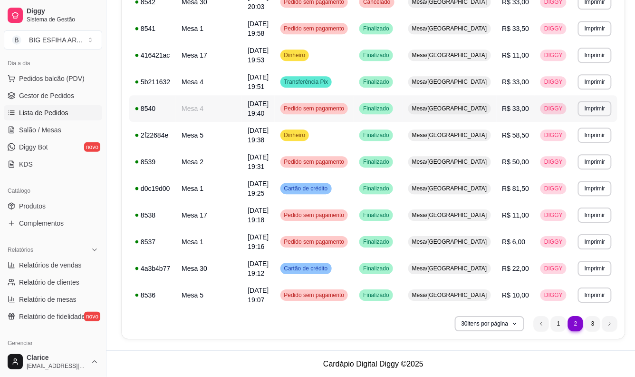
click at [391, 105] on span "Finalizado" at bounding box center [376, 109] width 30 height 8
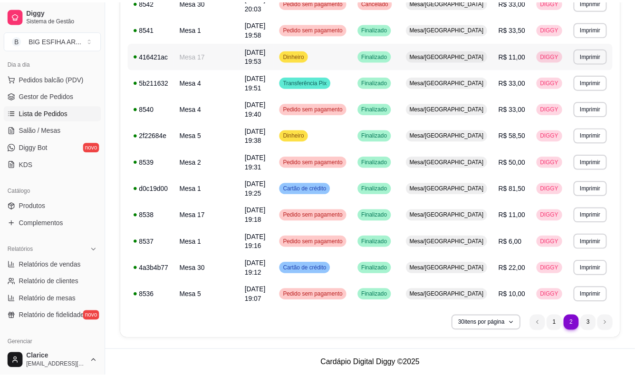
scroll to position [514, 0]
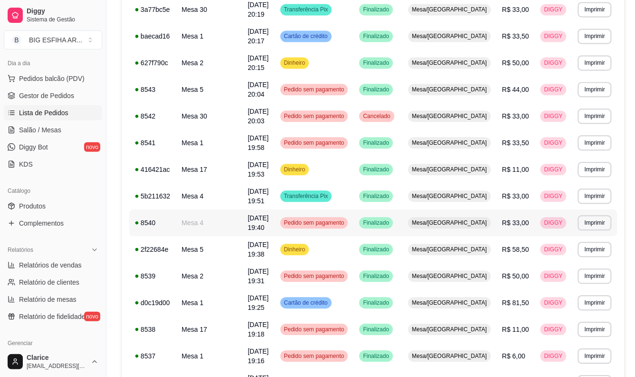
click at [347, 223] on span "Pedido sem pagamento" at bounding box center [314, 223] width 64 height 8
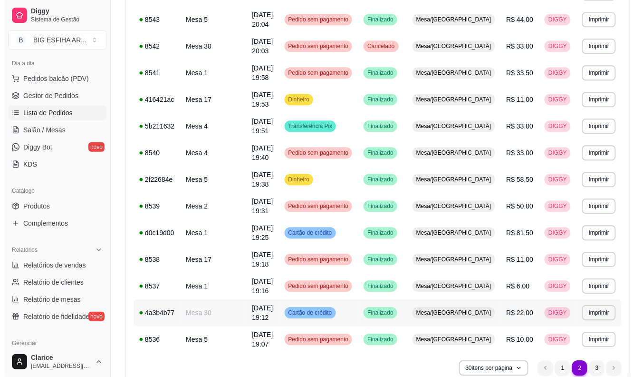
scroll to position [567, 0]
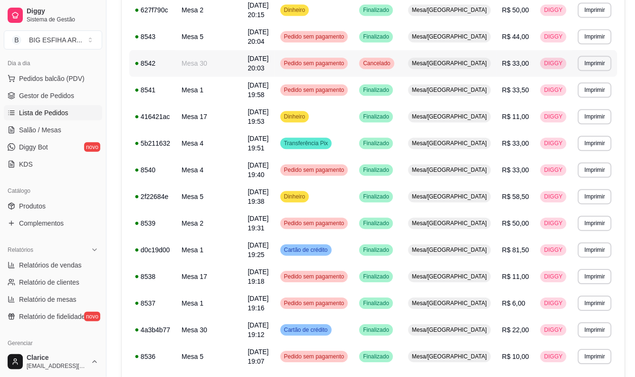
click at [325, 62] on span "Pedido sem pagamento" at bounding box center [314, 63] width 64 height 8
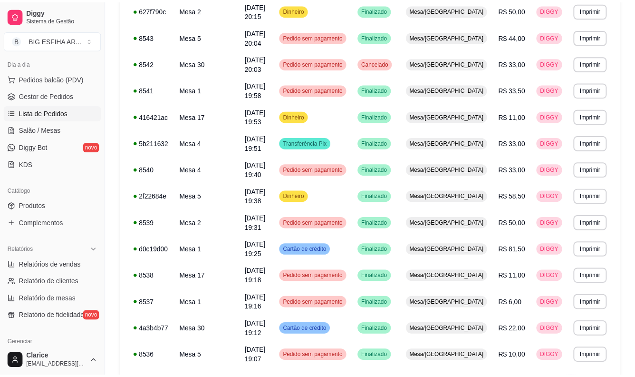
scroll to position [514, 0]
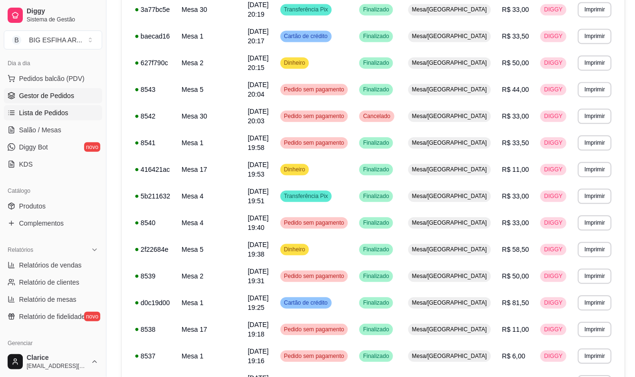
click at [44, 94] on span "Gestor de Pedidos" at bounding box center [46, 96] width 55 height 10
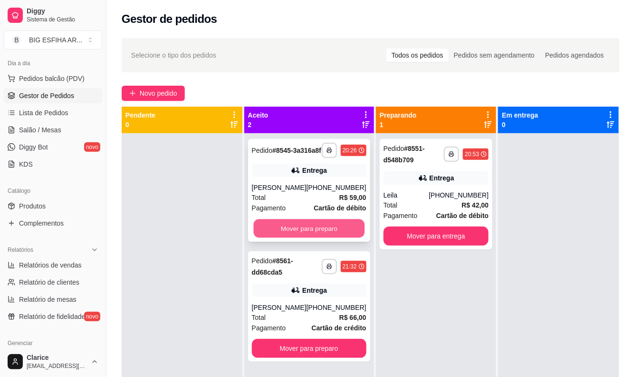
click at [298, 238] on button "Mover para preparo" at bounding box center [308, 228] width 111 height 19
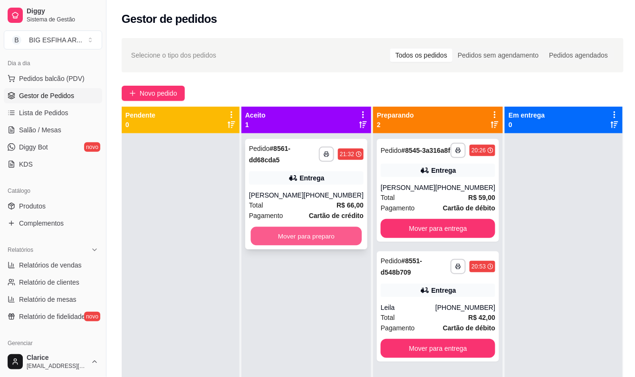
click at [310, 233] on button "Mover para preparo" at bounding box center [306, 236] width 111 height 19
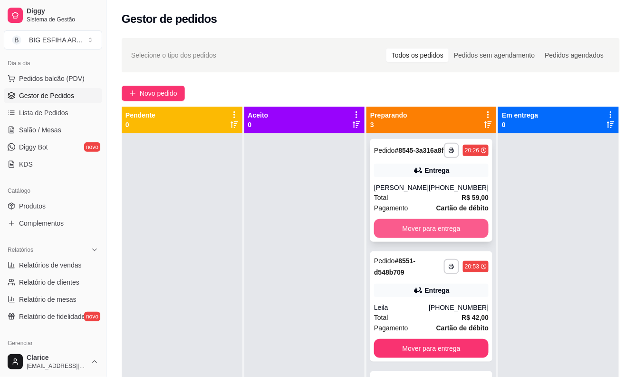
click at [420, 238] on button "Mover para entrega" at bounding box center [431, 228] width 115 height 19
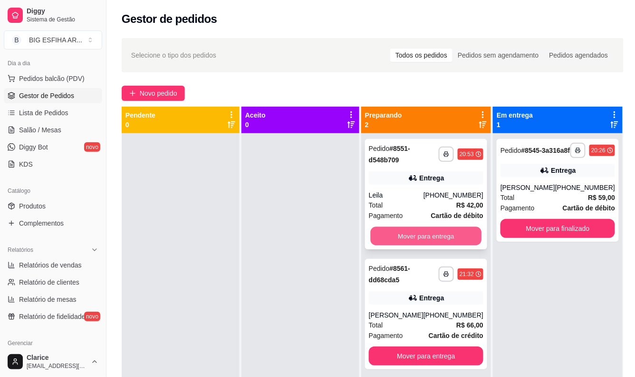
click at [424, 232] on button "Mover para entrega" at bounding box center [426, 236] width 111 height 19
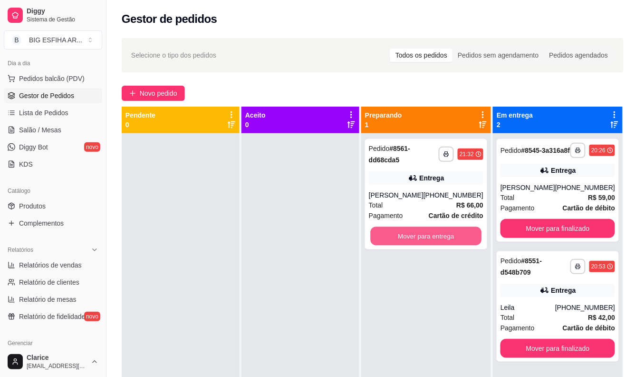
click at [424, 232] on button "Mover para entrega" at bounding box center [426, 236] width 111 height 19
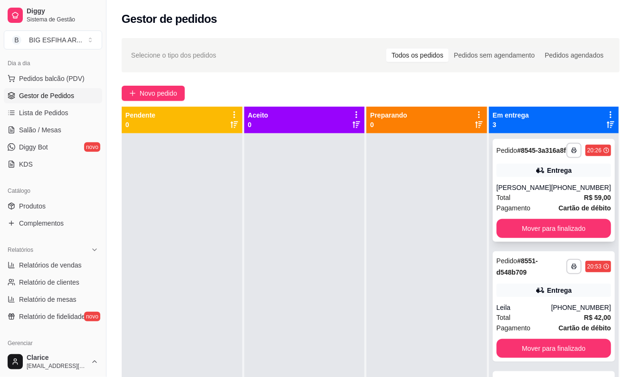
click at [495, 241] on div "**********" at bounding box center [554, 190] width 122 height 103
click at [538, 238] on button "Mover para finalizado" at bounding box center [554, 228] width 115 height 19
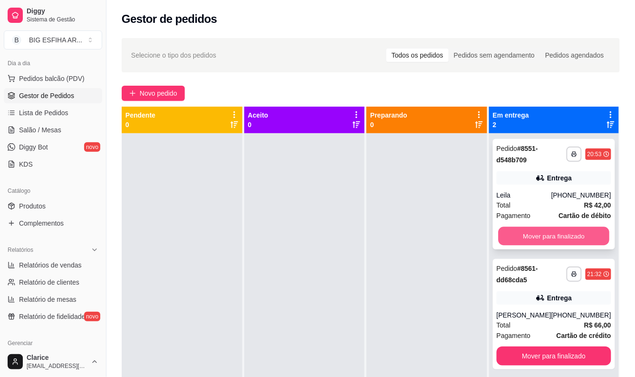
click at [541, 234] on button "Mover para finalizado" at bounding box center [553, 236] width 111 height 19
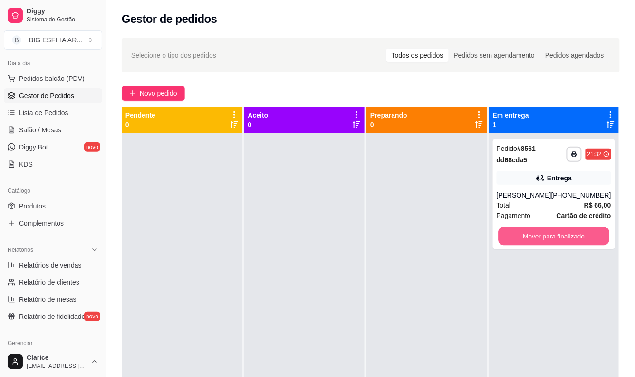
click at [541, 234] on button "Mover para finalizado" at bounding box center [553, 236] width 111 height 19
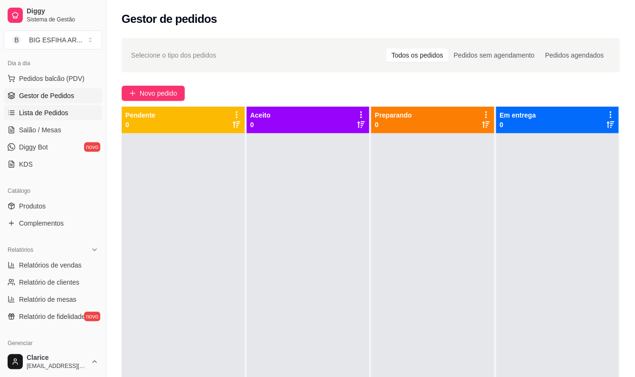
click at [60, 109] on span "Lista de Pedidos" at bounding box center [43, 113] width 49 height 10
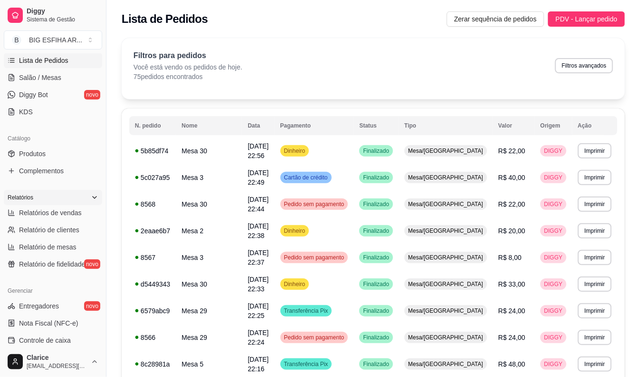
scroll to position [158, 0]
click at [58, 213] on span "Relatórios de vendas" at bounding box center [50, 212] width 63 height 10
select select "ALL"
select select "0"
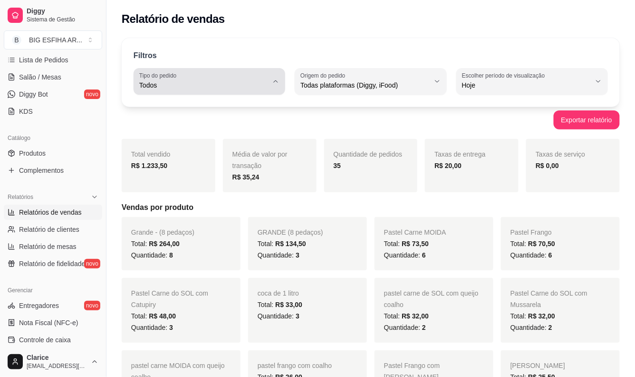
click at [252, 79] on div "Todos" at bounding box center [203, 81] width 129 height 19
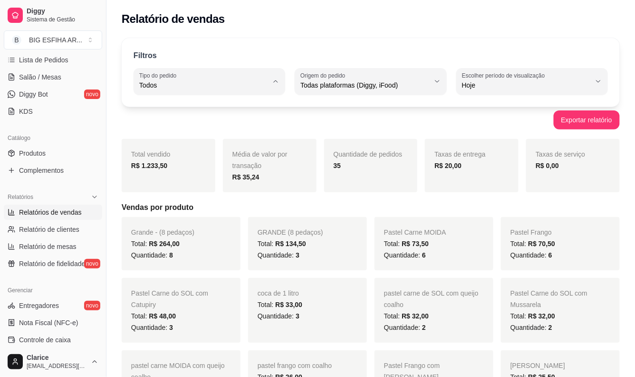
click at [229, 124] on span "Entrega" at bounding box center [205, 123] width 122 height 9
type input "DELIVERY"
select select "DELIVERY"
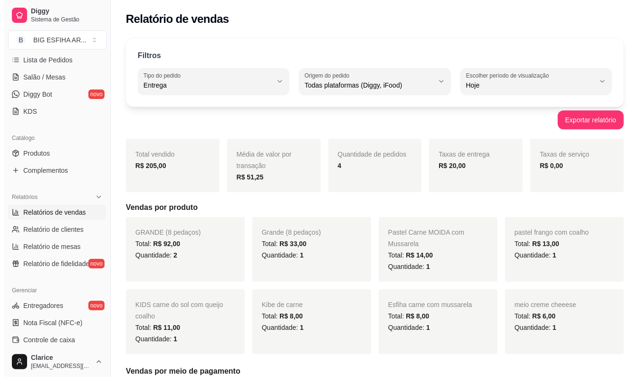
scroll to position [106, 0]
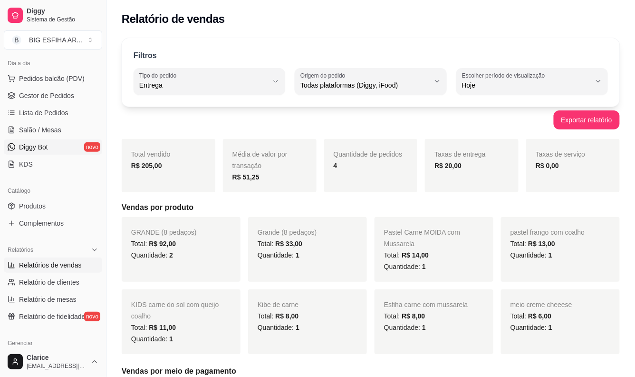
click at [38, 144] on span "Diggy Bot" at bounding box center [33, 147] width 29 height 10
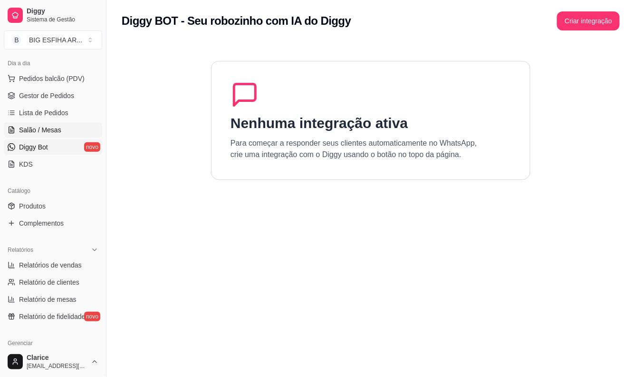
click at [47, 127] on span "Salão / Mesas" at bounding box center [40, 130] width 42 height 10
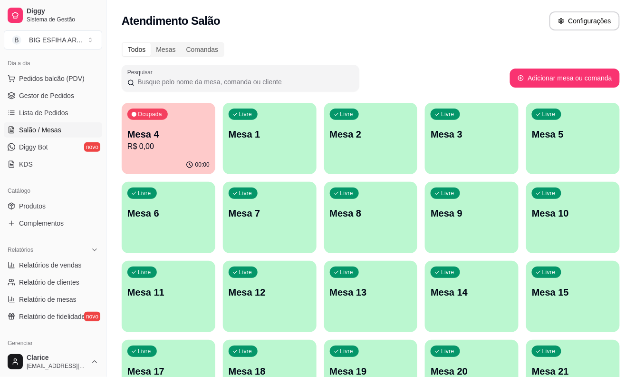
click at [206, 294] on p "Mesa 11" at bounding box center [168, 291] width 82 height 13
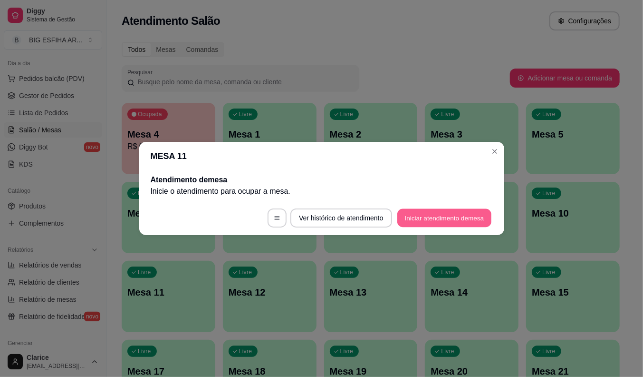
click at [411, 220] on button "Iniciar atendimento de mesa" at bounding box center [445, 218] width 94 height 19
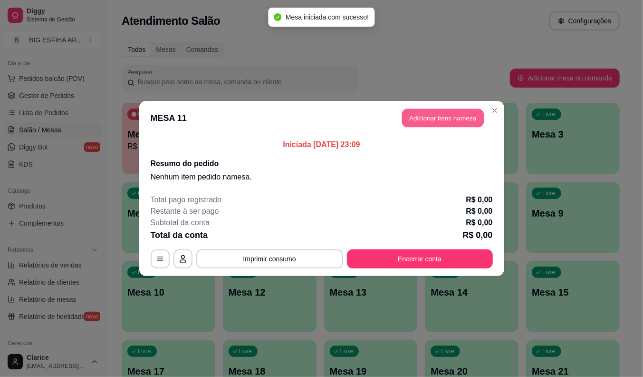
click at [456, 116] on button "Adicionar itens na mesa" at bounding box center [443, 118] width 82 height 19
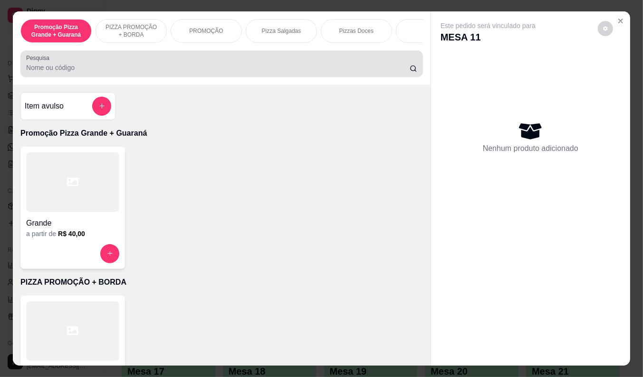
click at [154, 72] on input "Pesquisa" at bounding box center [218, 68] width 384 height 10
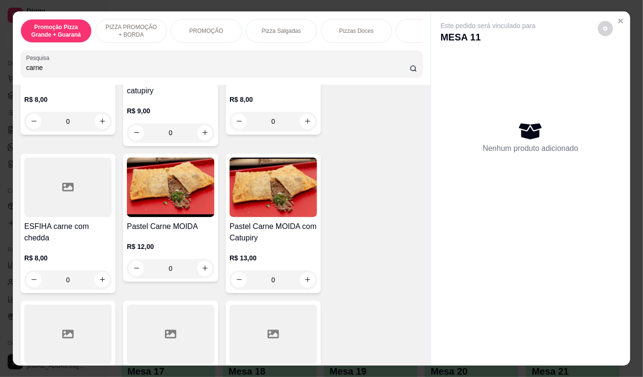
scroll to position [476, 0]
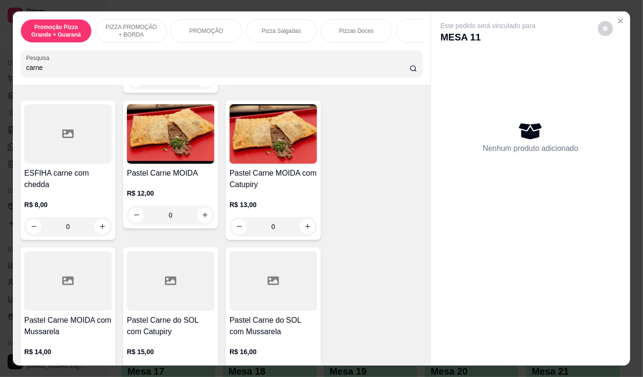
type input "carne"
click at [29, 319] on h4 "Pastel Carne MOIDA com Mussarela" at bounding box center [67, 325] width 87 height 23
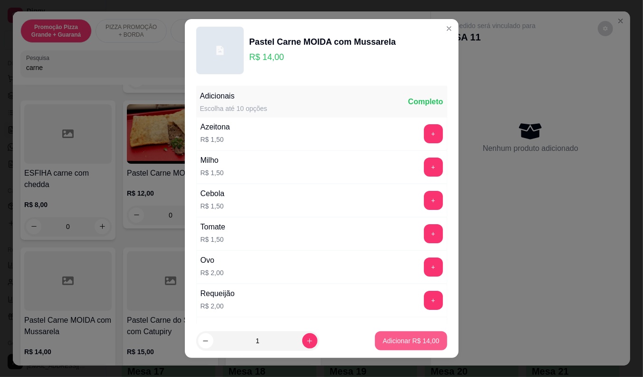
click at [416, 334] on button "Adicionar R$ 14,00" at bounding box center [411, 340] width 72 height 19
type input "1"
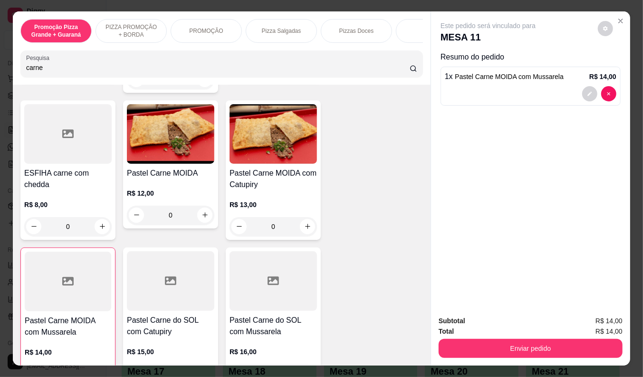
click at [133, 65] on div "carne" at bounding box center [221, 63] width 391 height 19
click at [39, 72] on input "carne" at bounding box center [218, 68] width 384 height 10
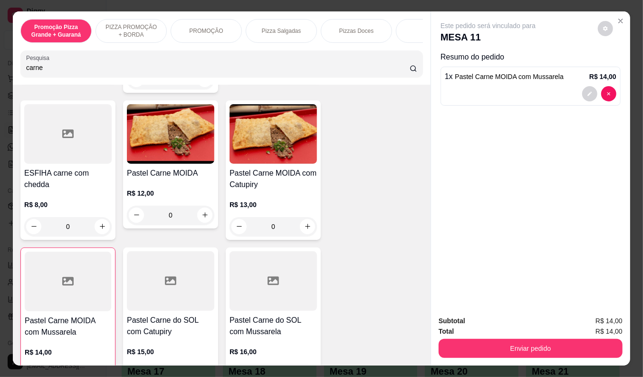
click at [39, 72] on input "carne" at bounding box center [218, 68] width 384 height 10
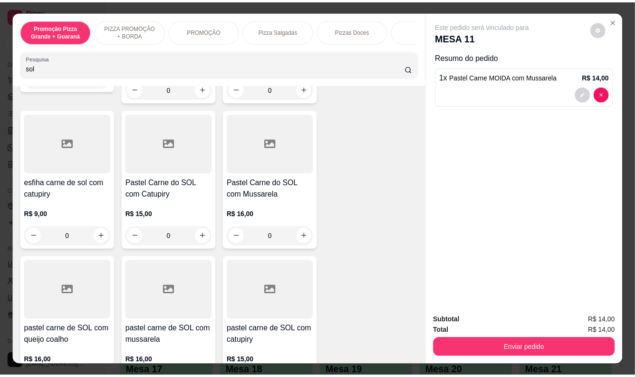
scroll to position [236, 0]
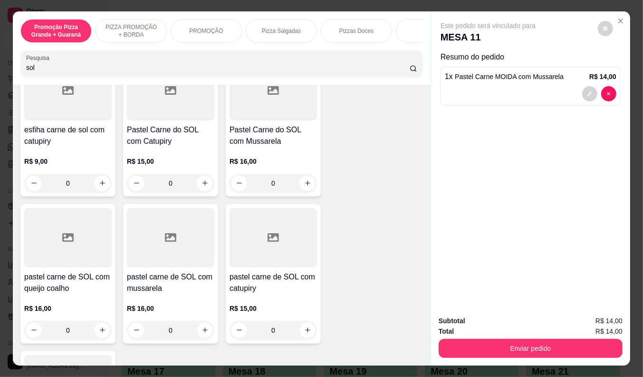
type input "sol"
click at [146, 287] on h4 "pastel carne de SOL com mussarela" at bounding box center [170, 282] width 87 height 23
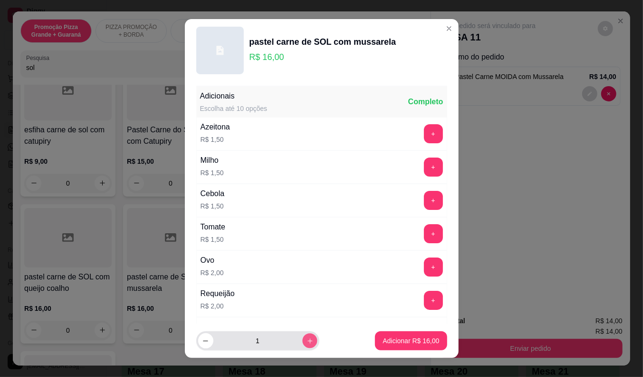
click at [306, 339] on icon "increase-product-quantity" at bounding box center [309, 340] width 7 height 7
type input "2"
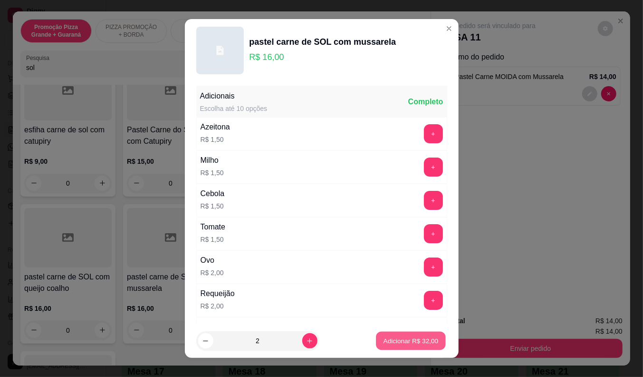
click at [392, 335] on button "Adicionar R$ 32,00" at bounding box center [412, 340] width 70 height 19
type input "2"
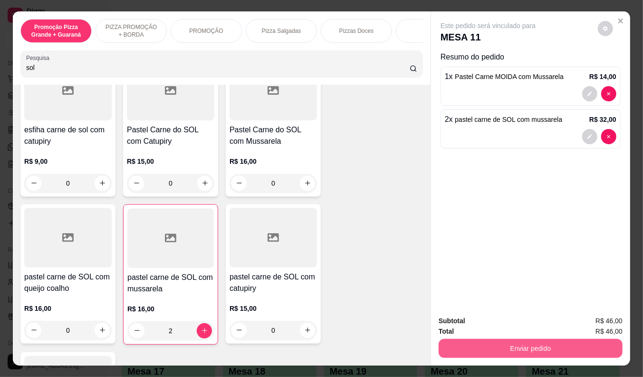
click at [506, 340] on button "Enviar pedido" at bounding box center [531, 348] width 184 height 19
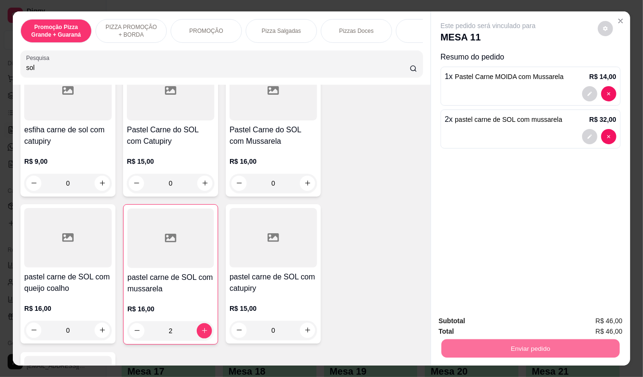
click at [602, 316] on button "Enviar pedido" at bounding box center [598, 321] width 52 height 18
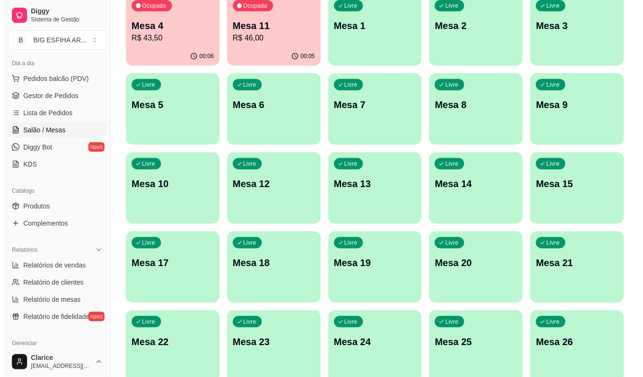
scroll to position [230, 0]
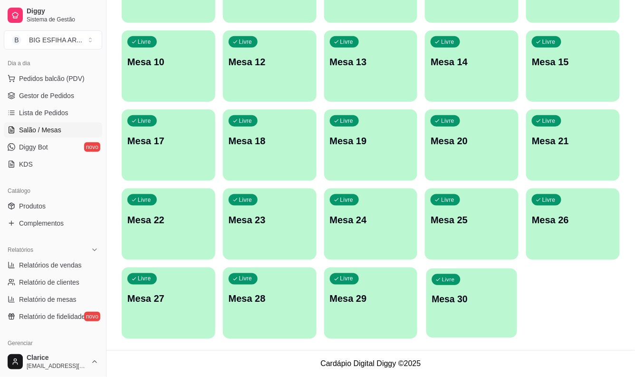
click at [485, 302] on p "Mesa 30" at bounding box center [472, 298] width 80 height 13
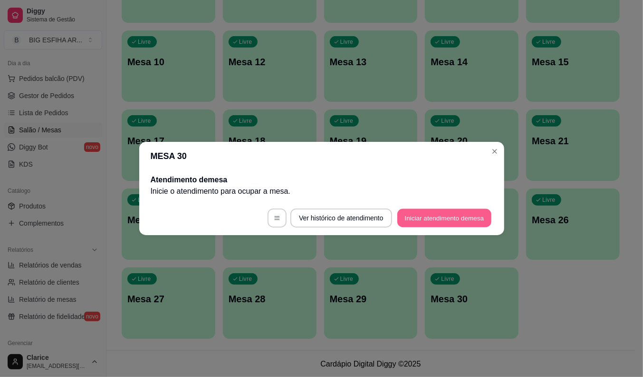
click at [421, 219] on button "Iniciar atendimento de mesa" at bounding box center [445, 218] width 94 height 19
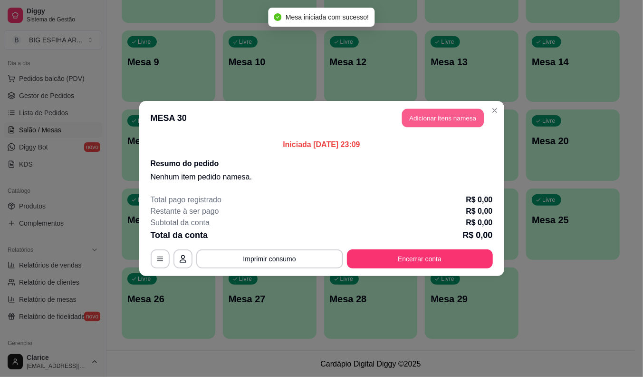
click at [437, 120] on button "Adicionar itens na mesa" at bounding box center [443, 118] width 82 height 19
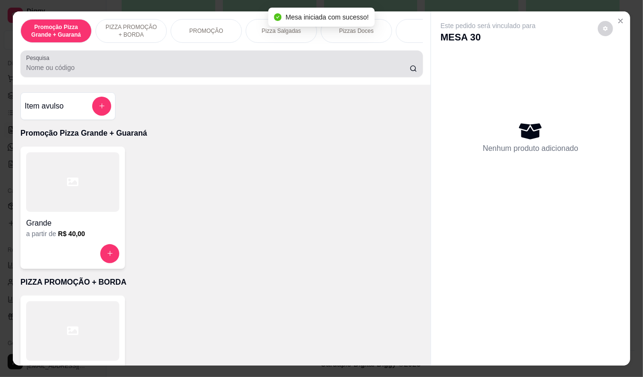
click at [130, 72] on input "Pesquisa" at bounding box center [218, 68] width 384 height 10
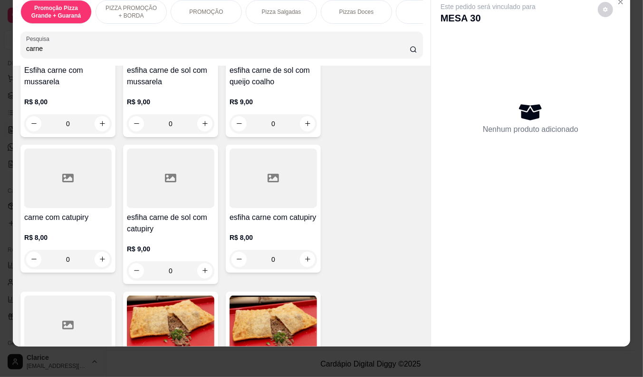
scroll to position [369, 0]
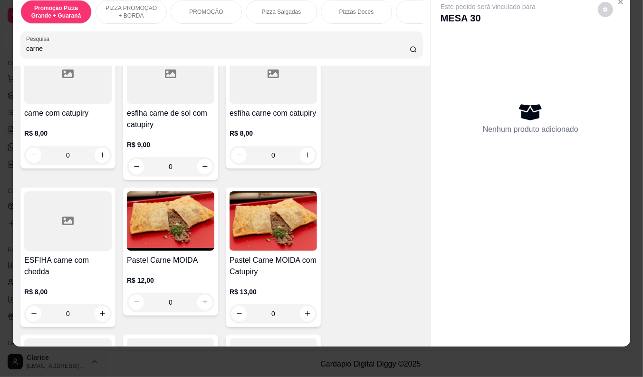
type input "carne"
click at [169, 263] on h4 "Pastel Carne MOIDA" at bounding box center [170, 259] width 87 height 11
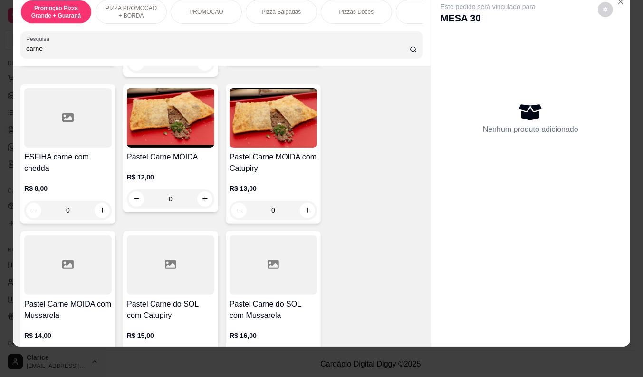
scroll to position [476, 0]
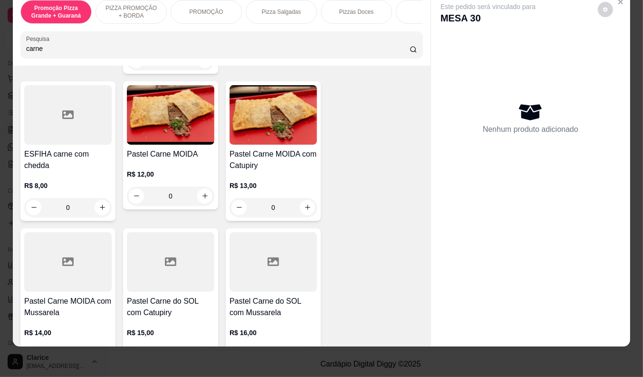
click at [56, 298] on h4 "Pastel Carne MOIDA com Mussarela" at bounding box center [67, 306] width 87 height 23
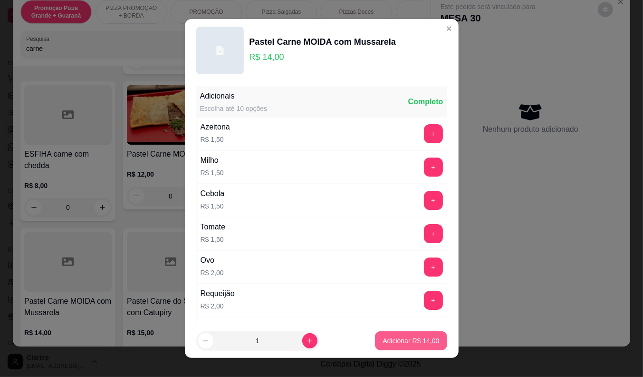
click at [375, 334] on button "Adicionar R$ 14,00" at bounding box center [411, 340] width 72 height 19
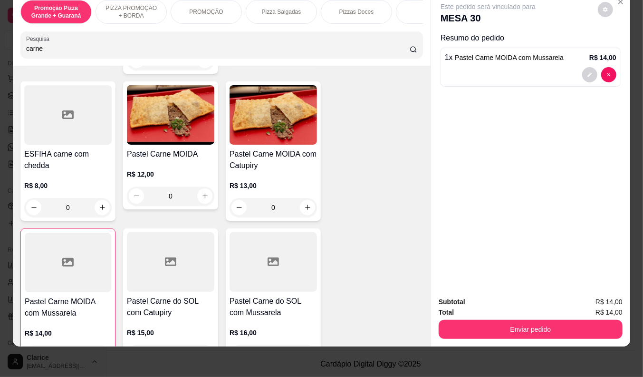
type input "1"
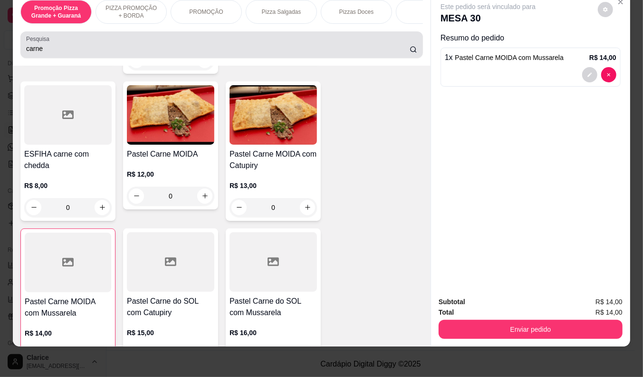
click at [45, 49] on input "carne" at bounding box center [218, 49] width 384 height 10
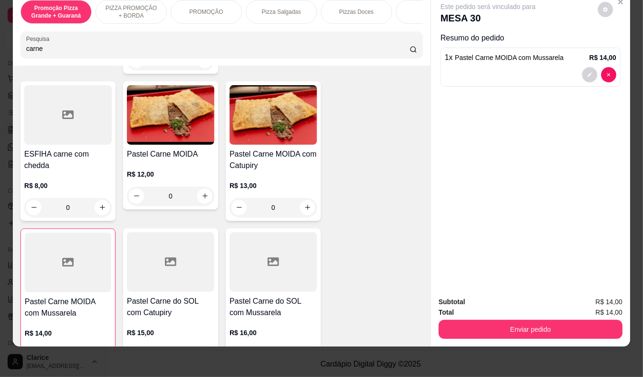
click at [45, 49] on input "carne" at bounding box center [218, 49] width 384 height 10
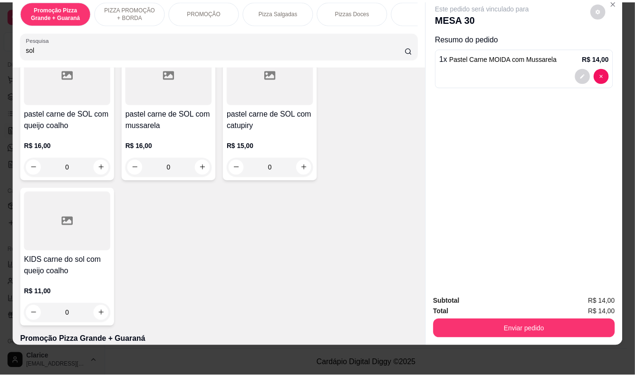
scroll to position [236, 0]
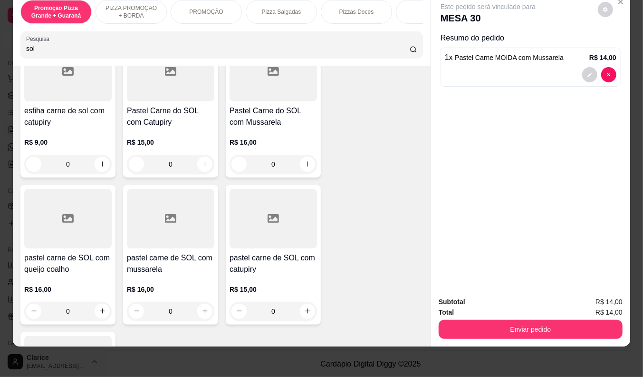
type input "sol"
click at [155, 275] on div "R$ 16,00 0" at bounding box center [170, 298] width 87 height 46
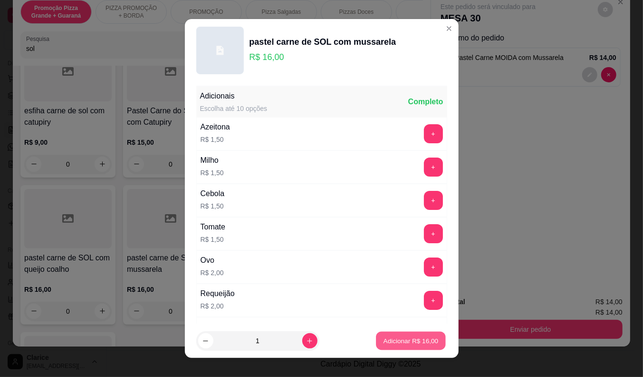
click at [412, 339] on p "Adicionar R$ 16,00" at bounding box center [411, 340] width 55 height 9
type input "1"
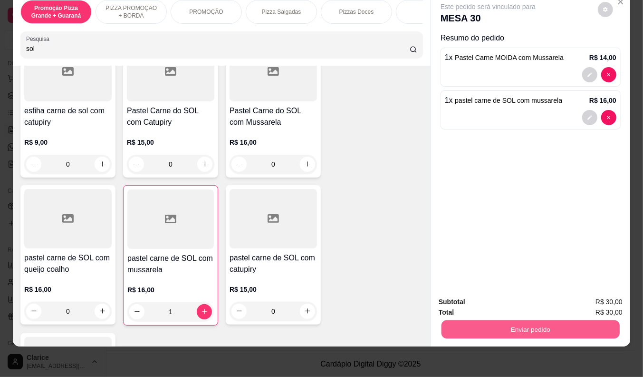
click at [484, 321] on button "Enviar pedido" at bounding box center [531, 329] width 178 height 19
click at [587, 295] on button "Enviar pedido" at bounding box center [598, 298] width 52 height 18
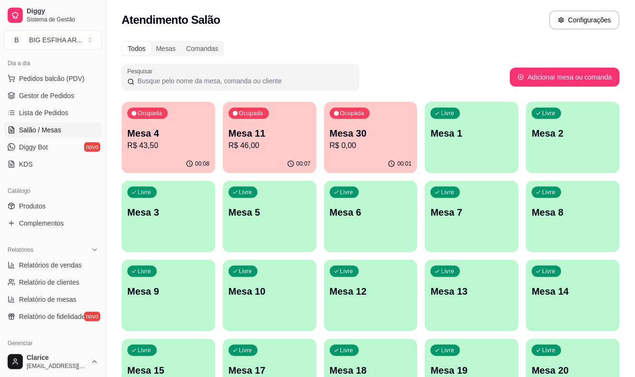
scroll to position [0, 0]
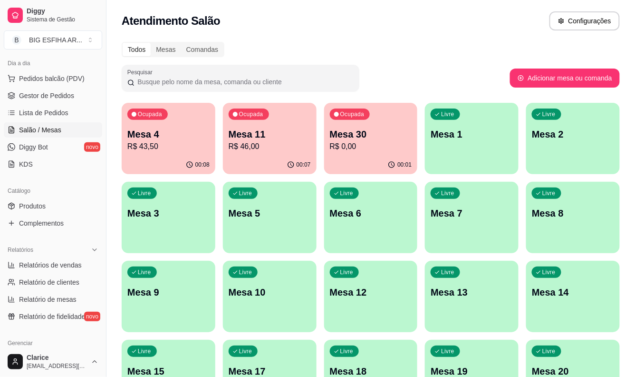
click at [446, 214] on p "Mesa 7" at bounding box center [472, 212] width 82 height 13
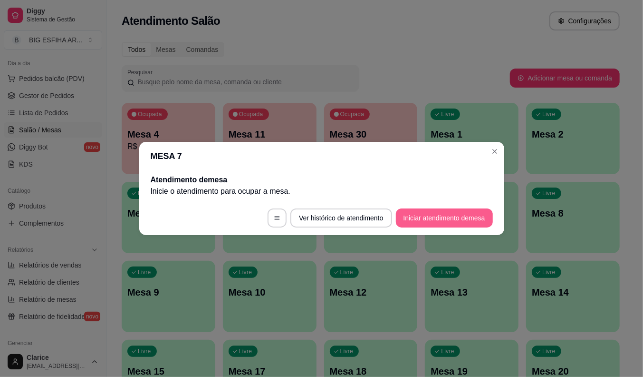
click at [433, 213] on button "Iniciar atendimento de mesa" at bounding box center [444, 217] width 97 height 19
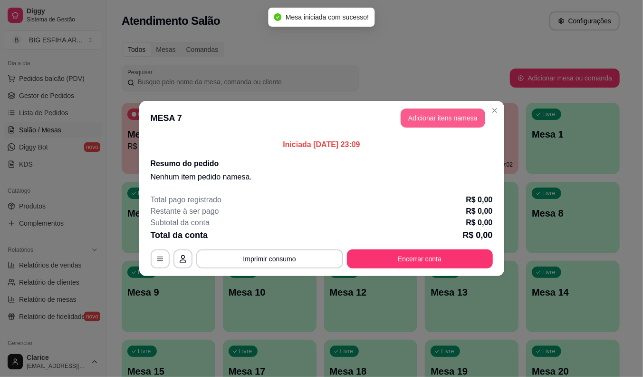
click at [436, 115] on button "Adicionar itens na mesa" at bounding box center [443, 117] width 85 height 19
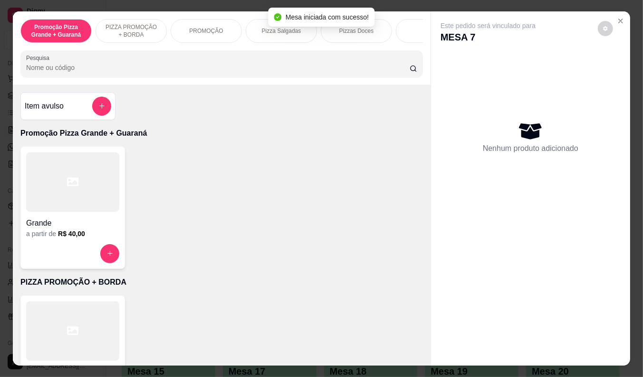
click at [107, 77] on div "Pesquisa" at bounding box center [221, 63] width 403 height 27
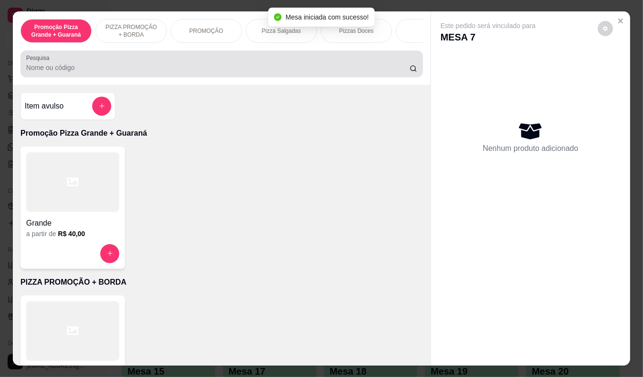
click at [107, 77] on div "Pesquisa" at bounding box center [221, 63] width 403 height 27
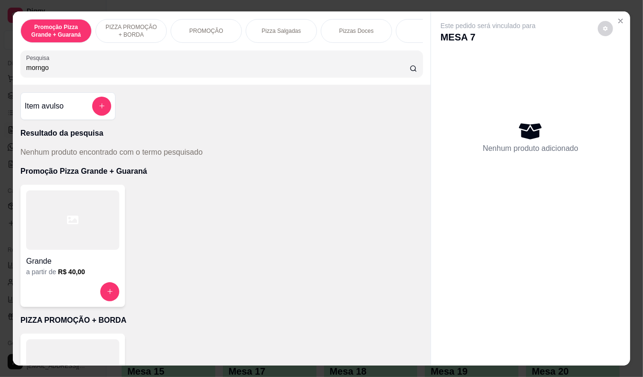
click at [62, 65] on div "morngo" at bounding box center [221, 63] width 391 height 19
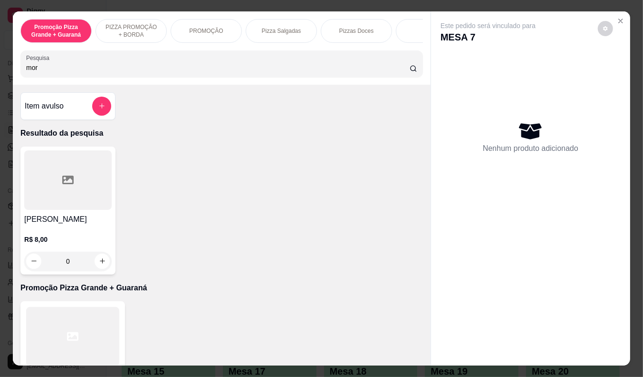
type input "mor"
click at [83, 229] on div "R$ 8,00 0" at bounding box center [67, 248] width 87 height 46
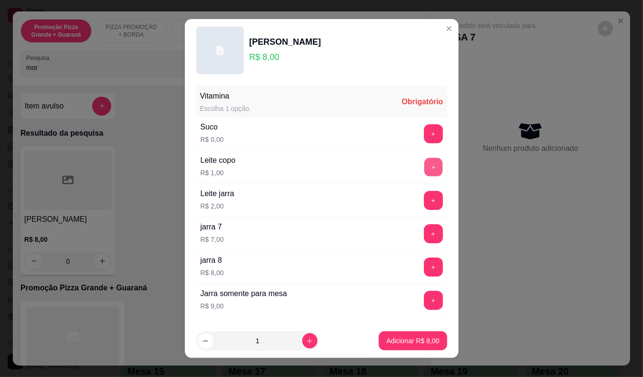
click at [424, 164] on button "+" at bounding box center [433, 166] width 19 height 19
click at [401, 339] on p "Adicionar R$ 9,00" at bounding box center [413, 341] width 53 height 10
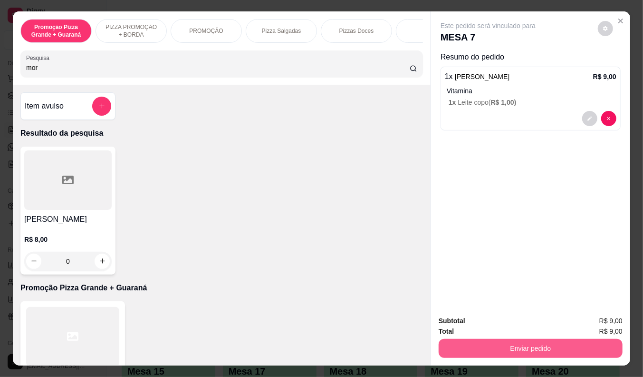
click at [535, 344] on button "Enviar pedido" at bounding box center [531, 348] width 184 height 19
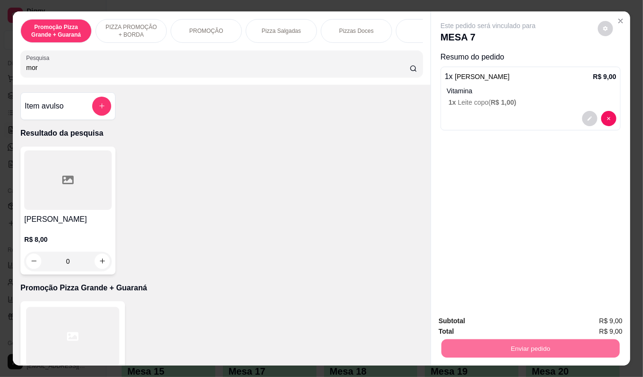
click at [598, 319] on button "Enviar pedido" at bounding box center [598, 321] width 52 height 18
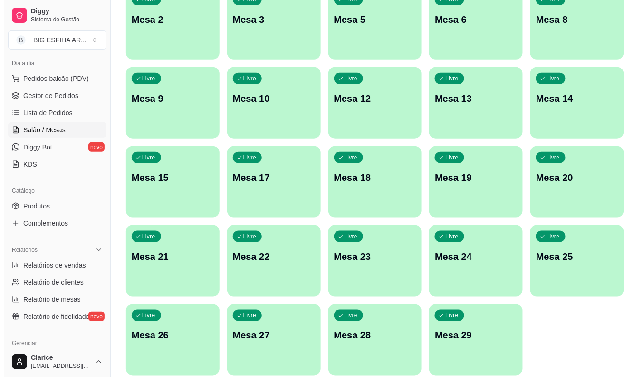
scroll to position [230, 0]
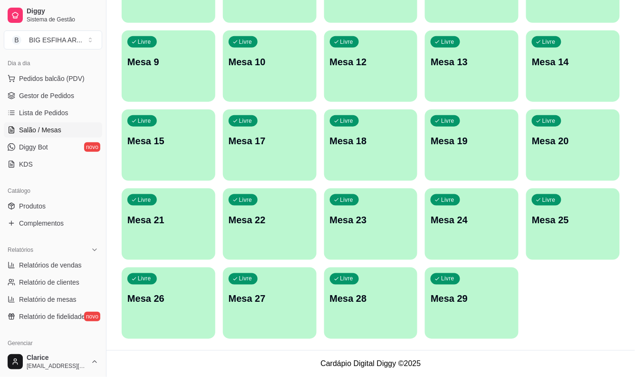
click at [455, 315] on div "Livre Mesa 29" at bounding box center [472, 297] width 94 height 60
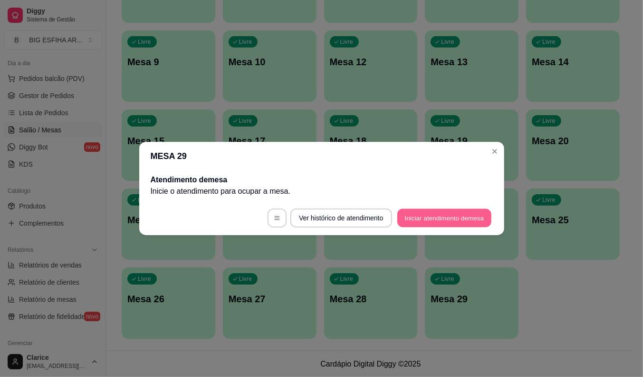
click at [438, 222] on button "Iniciar atendimento de mesa" at bounding box center [445, 218] width 94 height 19
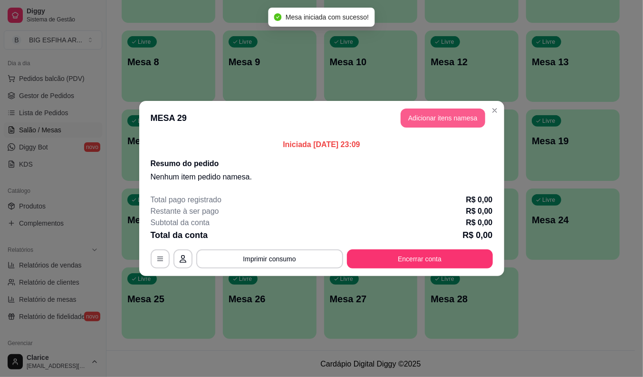
click at [455, 117] on button "Adicionar itens na mesa" at bounding box center [443, 117] width 85 height 19
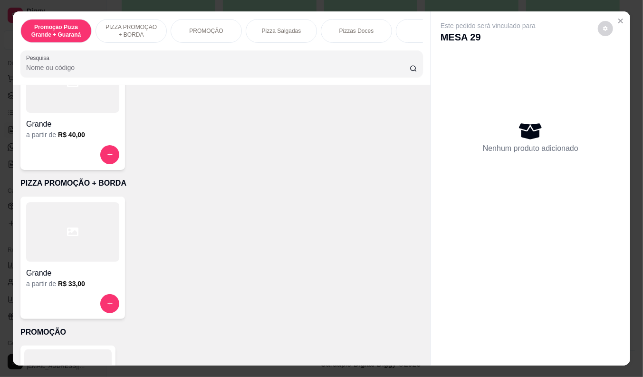
scroll to position [158, 0]
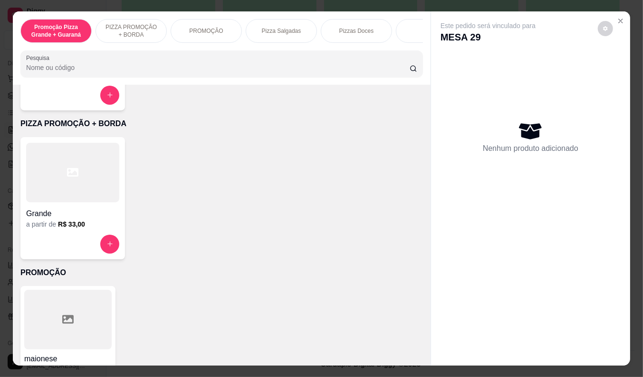
click at [41, 217] on h4 "Grande" at bounding box center [72, 213] width 93 height 11
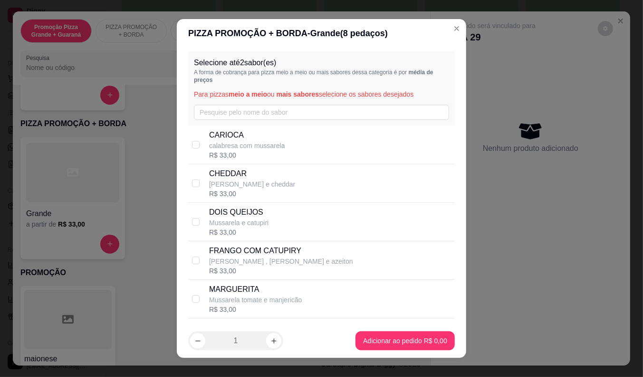
click at [238, 149] on p "calabresa com mussarela" at bounding box center [247, 146] width 76 height 10
checkbox input "true"
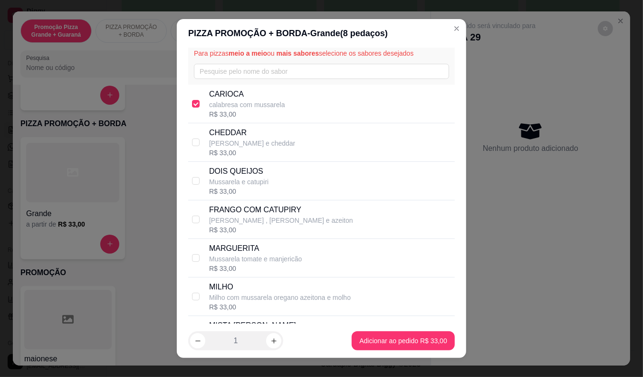
scroll to position [53, 0]
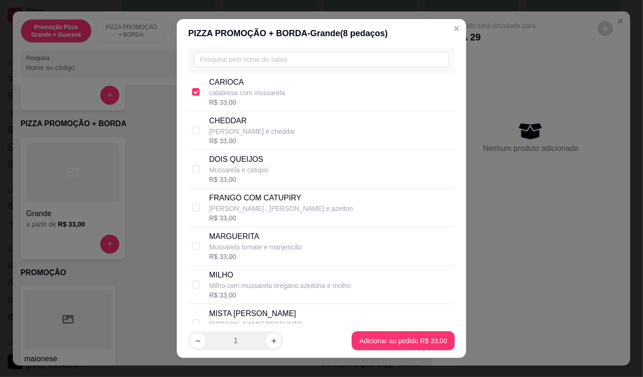
click at [250, 212] on p "[PERSON_NAME] , [PERSON_NAME] e azeiton" at bounding box center [281, 209] width 144 height 10
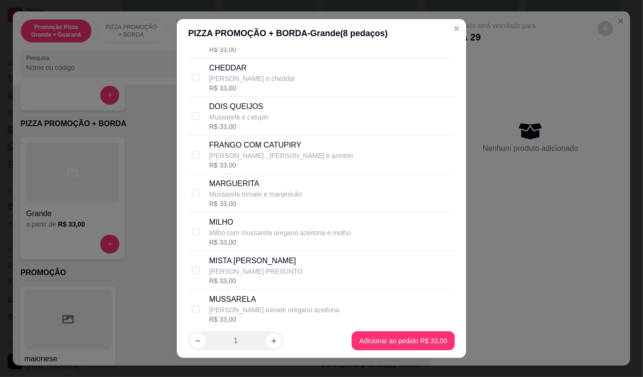
click at [222, 149] on p "FRANGO COM CATUPIRY" at bounding box center [281, 144] width 144 height 11
checkbox input "true"
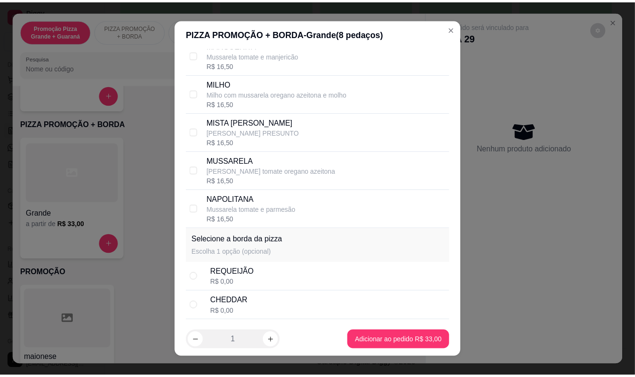
scroll to position [264, 0]
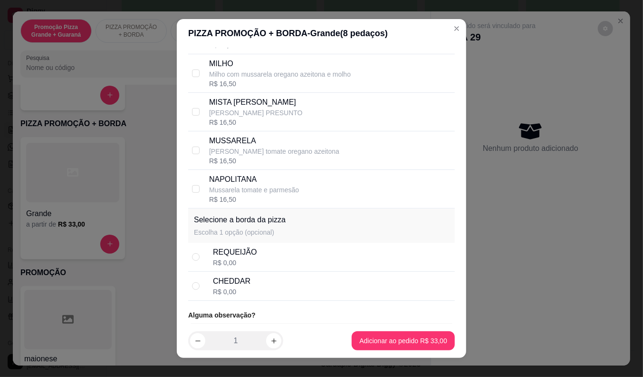
click at [259, 252] on div "REQUEIJÃO R$ 0,00" at bounding box center [332, 256] width 238 height 21
radio input "true"
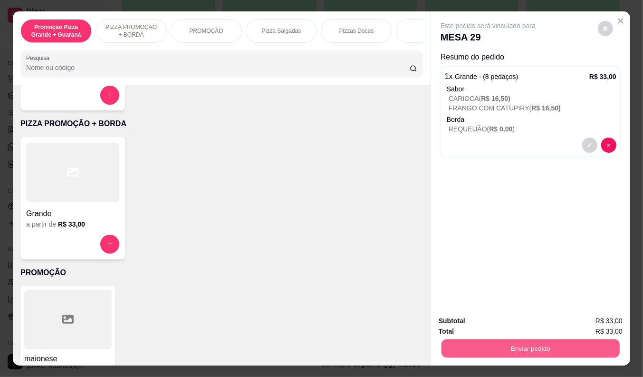
click at [513, 348] on button "Enviar pedido" at bounding box center [531, 348] width 178 height 19
click at [600, 318] on button "Enviar pedido" at bounding box center [598, 321] width 52 height 18
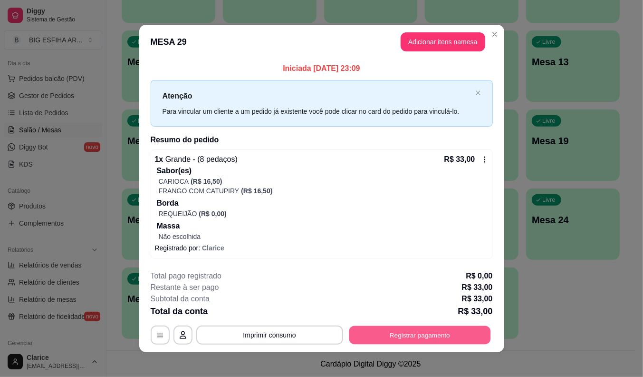
click at [400, 331] on button "Registrar pagamento" at bounding box center [420, 334] width 142 height 19
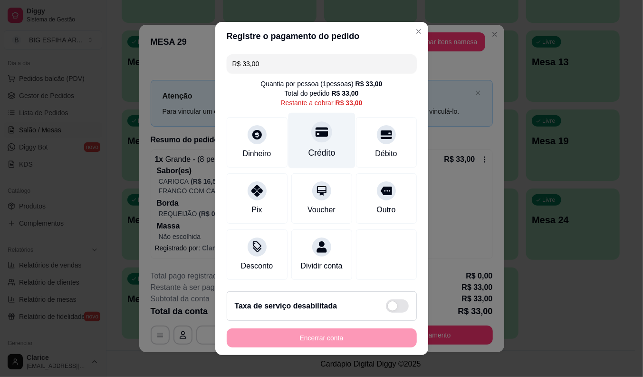
click at [308, 155] on div "Crédito" at bounding box center [321, 152] width 27 height 12
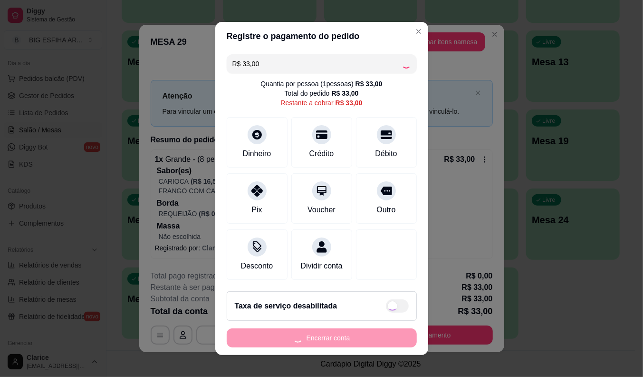
type input "R$ 0,00"
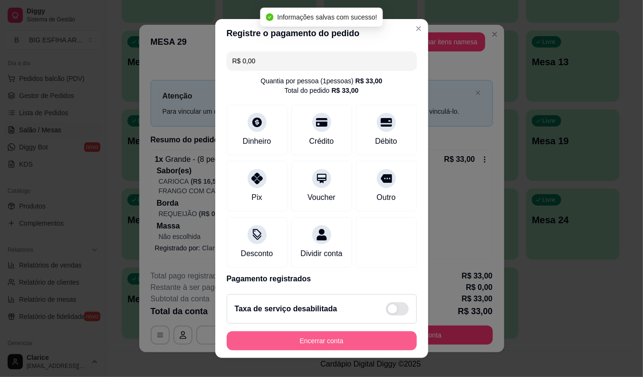
click at [326, 341] on button "Encerrar conta" at bounding box center [322, 340] width 190 height 19
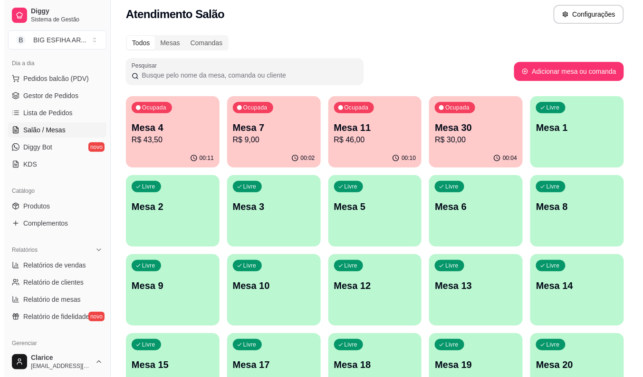
scroll to position [0, 0]
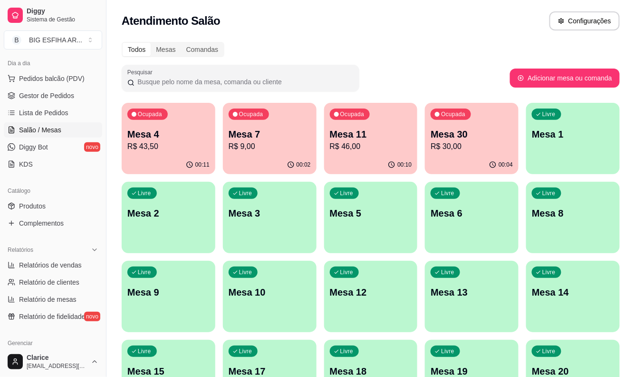
click at [139, 139] on p "Mesa 4" at bounding box center [168, 133] width 82 height 13
click at [438, 140] on div "Mesa 30 R$ 30,00" at bounding box center [472, 140] width 80 height 24
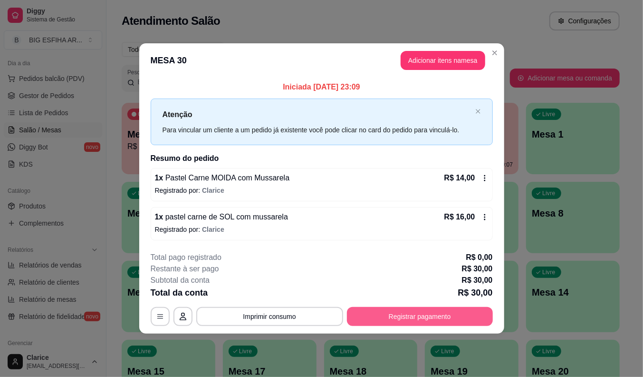
click at [382, 309] on button "Registrar pagamento" at bounding box center [420, 316] width 146 height 19
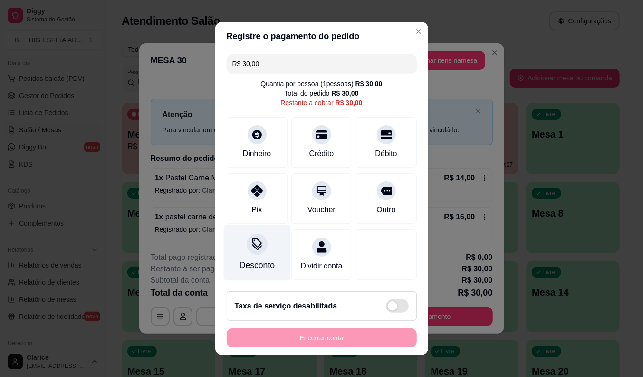
click at [244, 260] on div "Desconto" at bounding box center [256, 265] width 35 height 12
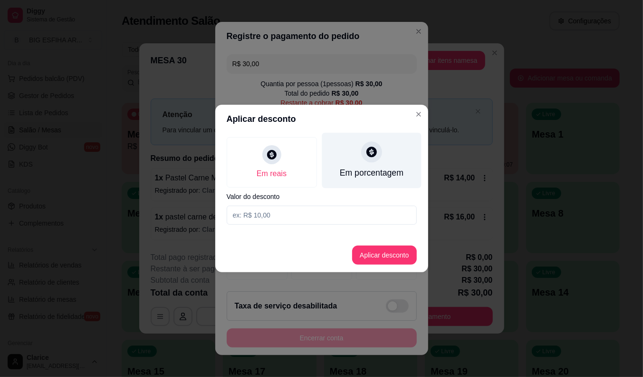
click at [369, 158] on div at bounding box center [371, 151] width 21 height 21
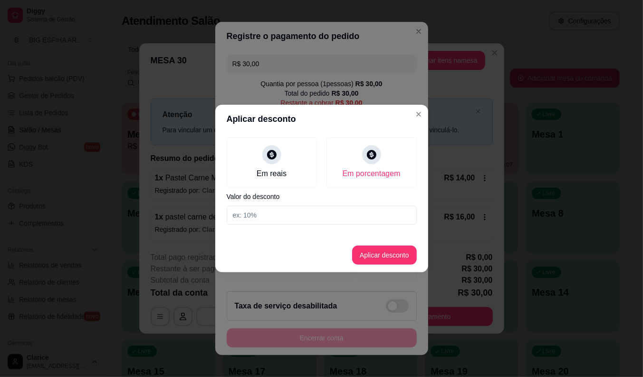
click at [368, 205] on input at bounding box center [322, 214] width 190 height 19
type input "25"
click at [395, 259] on button "Aplicar desconto" at bounding box center [384, 254] width 65 height 19
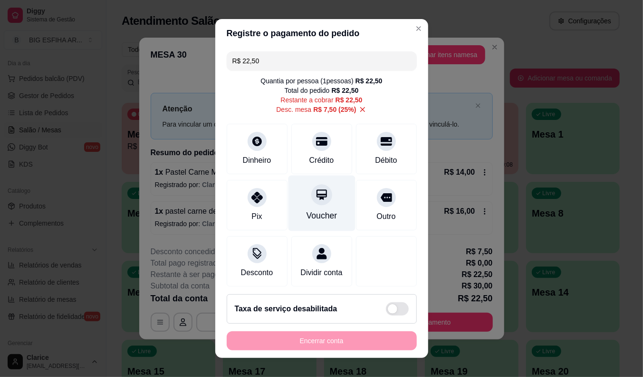
click at [306, 215] on div "Voucher" at bounding box center [321, 215] width 31 height 12
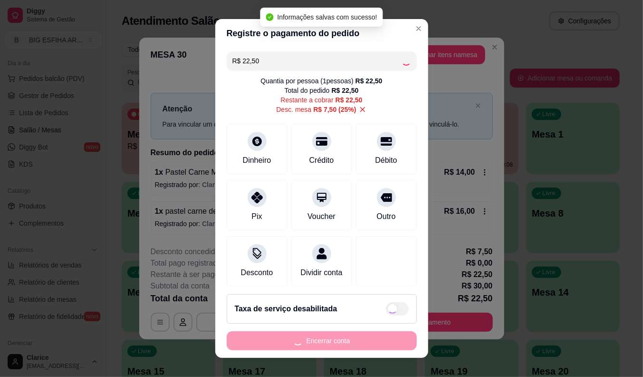
type input "R$ 0,00"
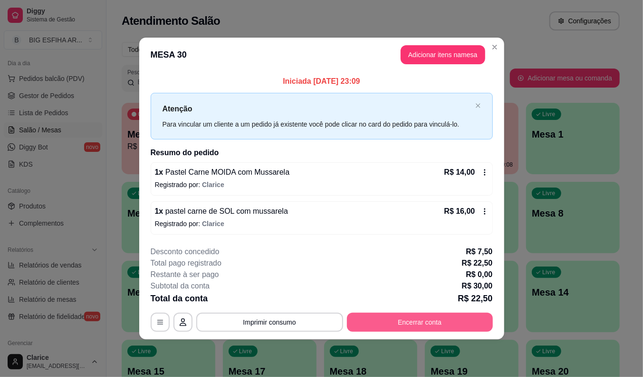
click at [415, 319] on button "Encerrar conta" at bounding box center [420, 321] width 146 height 19
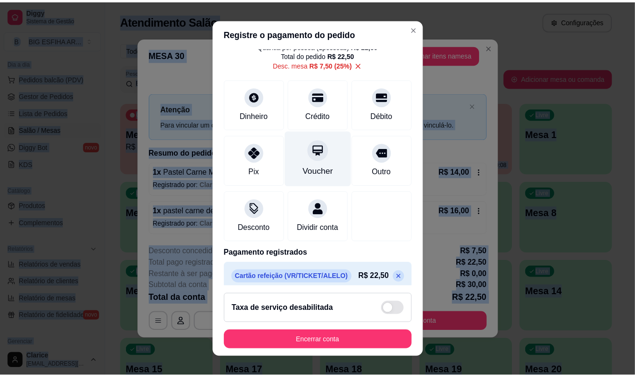
scroll to position [55, 0]
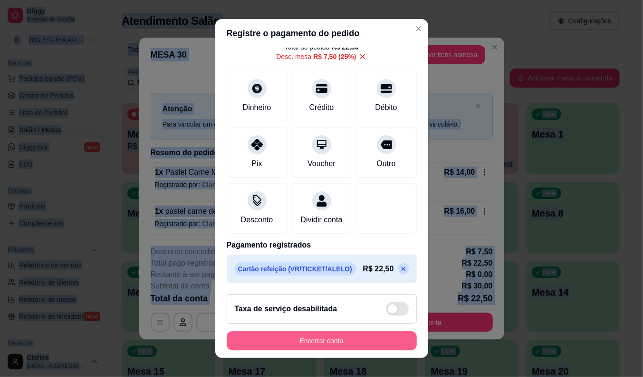
click at [332, 340] on button "Encerrar conta" at bounding box center [322, 340] width 190 height 19
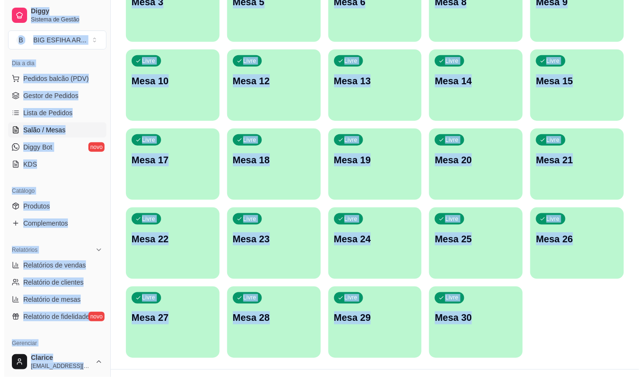
scroll to position [230, 0]
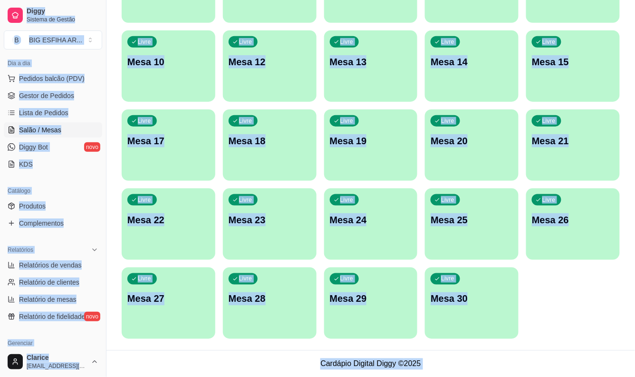
click at [450, 230] on div "Livre Mesa 25" at bounding box center [472, 218] width 94 height 60
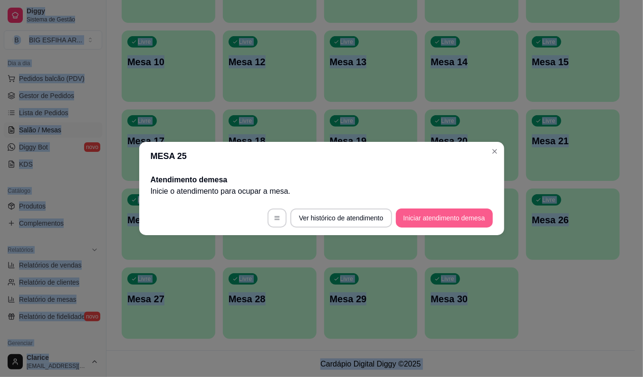
click at [439, 215] on button "Iniciar atendimento de mesa" at bounding box center [444, 217] width 97 height 19
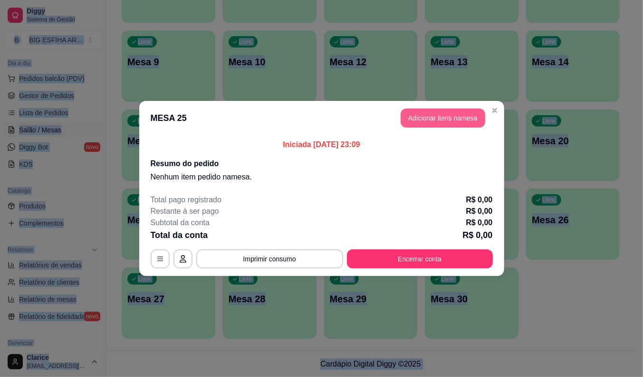
click at [417, 122] on button "Adicionar itens na mesa" at bounding box center [443, 117] width 85 height 19
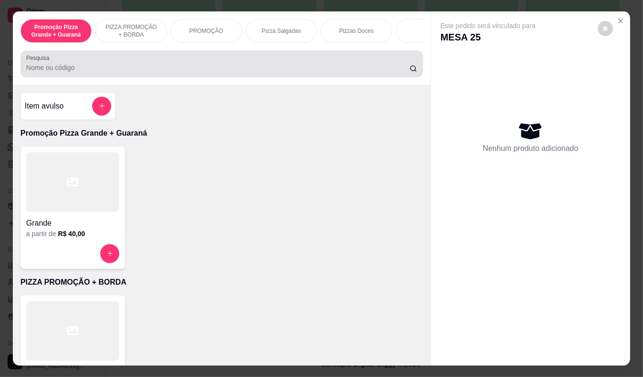
click at [353, 72] on input "Pesquisa" at bounding box center [218, 68] width 384 height 10
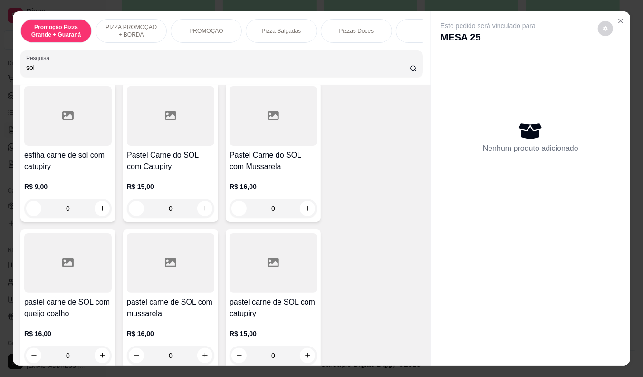
scroll to position [264, 0]
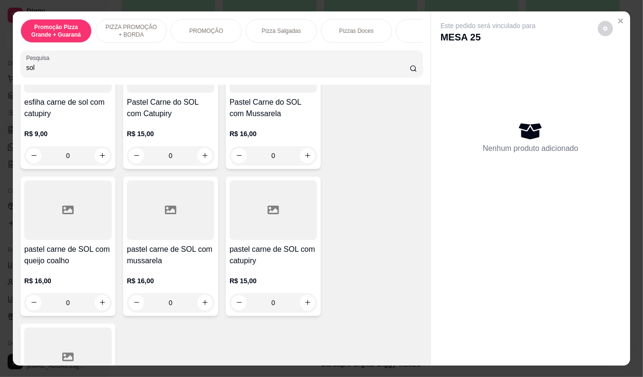
type input "sol"
click at [50, 275] on div "R$ 16,00 0" at bounding box center [67, 289] width 87 height 46
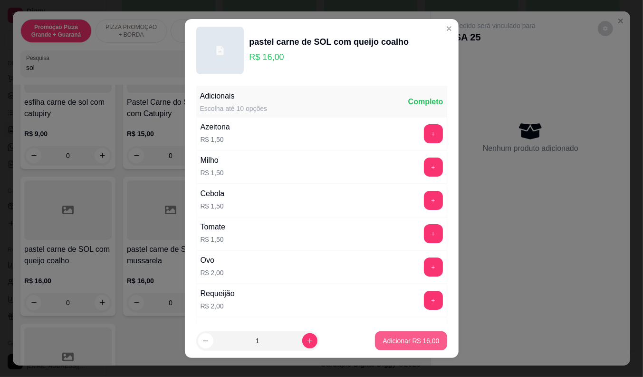
click at [402, 336] on p "Adicionar R$ 16,00" at bounding box center [411, 341] width 57 height 10
type input "1"
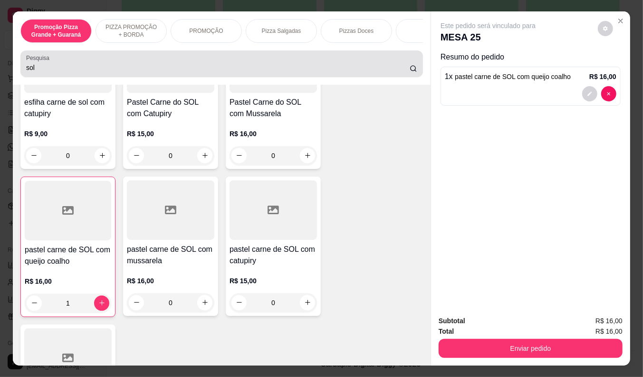
click at [53, 77] on div "Pesquisa sol" at bounding box center [221, 63] width 403 height 27
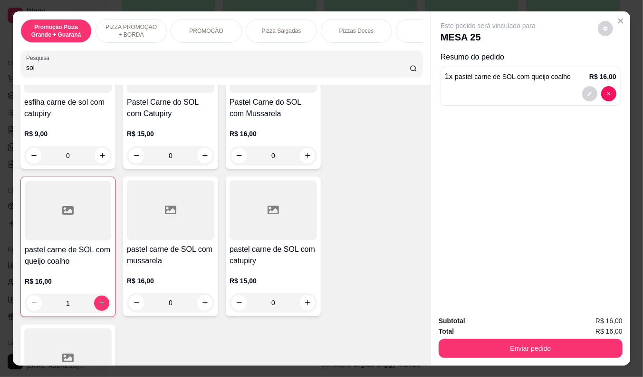
click at [53, 77] on div "Pesquisa sol" at bounding box center [221, 63] width 403 height 27
click at [29, 68] on input "sol" at bounding box center [218, 68] width 384 height 10
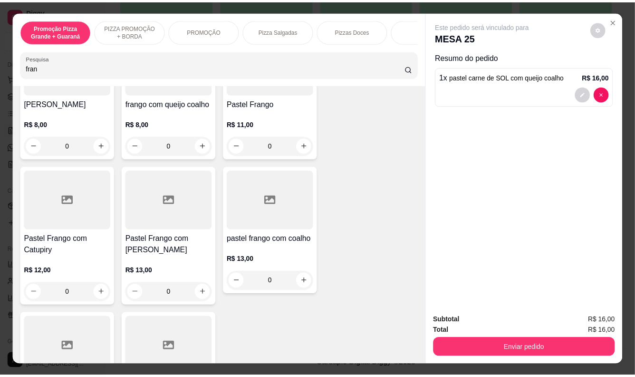
scroll to position [267, 0]
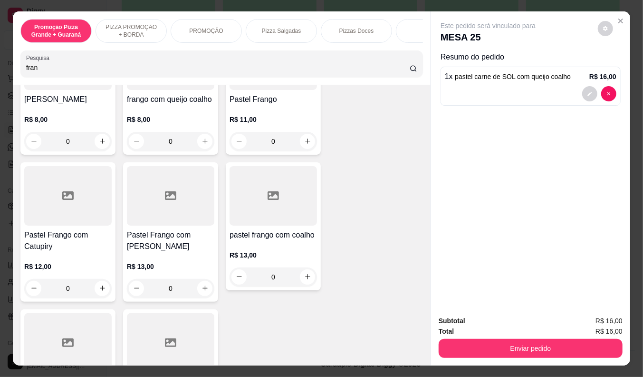
type input "fran"
click at [239, 250] on p "R$ 13,00" at bounding box center [273, 255] width 87 height 10
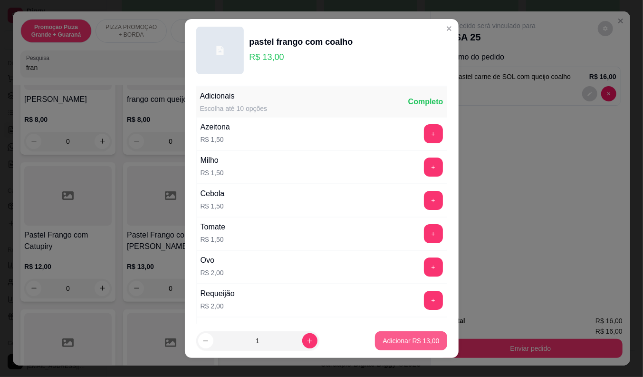
click at [401, 338] on p "Adicionar R$ 13,00" at bounding box center [411, 341] width 57 height 10
type input "1"
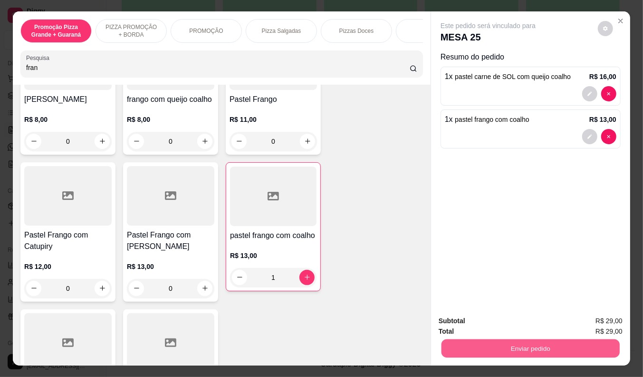
click at [521, 341] on button "Enviar pedido" at bounding box center [531, 348] width 178 height 19
click at [602, 319] on button "Enviar pedido" at bounding box center [598, 321] width 52 height 18
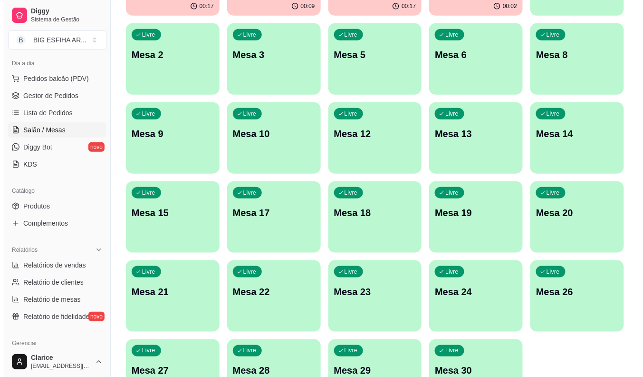
scroll to position [19, 0]
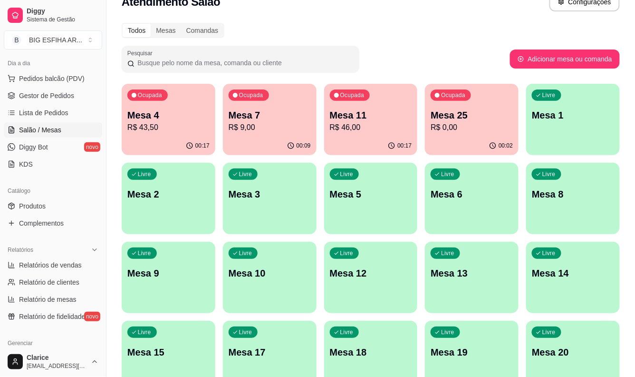
click at [383, 144] on div "00:17" at bounding box center [371, 145] width 94 height 19
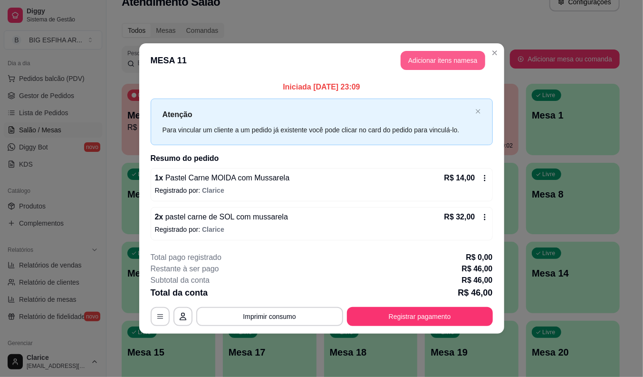
click at [441, 63] on button "Adicionar itens na mesa" at bounding box center [443, 60] width 85 height 19
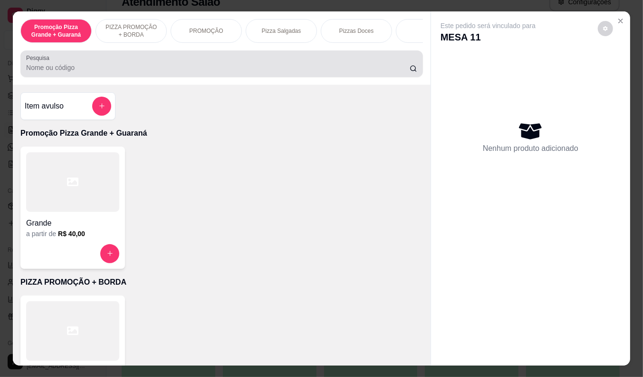
click at [131, 77] on div "Pesquisa" at bounding box center [221, 63] width 403 height 27
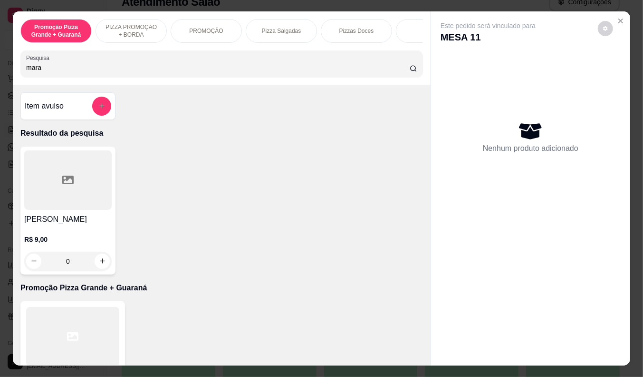
click at [95, 265] on div "0" at bounding box center [67, 261] width 87 height 19
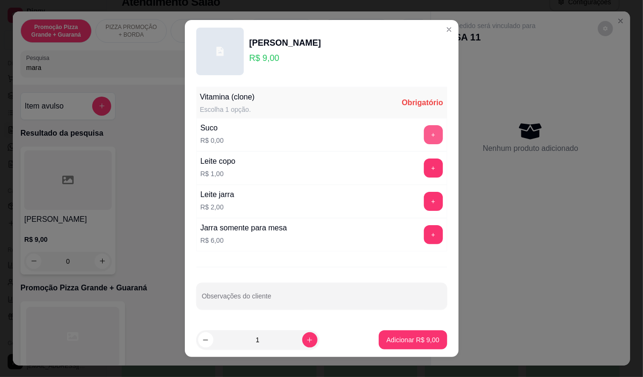
click at [424, 130] on button "+" at bounding box center [433, 134] width 19 height 19
click at [395, 340] on p "Adicionar R$ 9,00" at bounding box center [413, 340] width 53 height 10
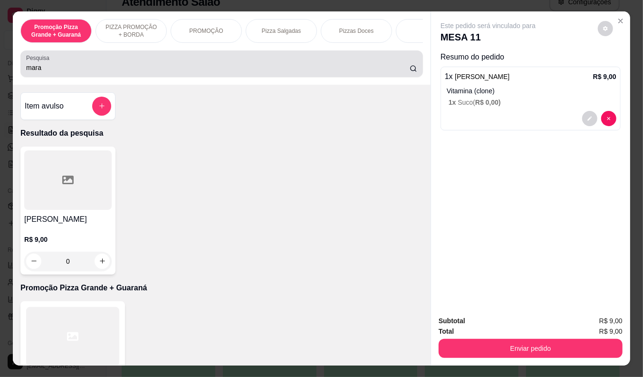
click at [218, 72] on input "mara" at bounding box center [218, 68] width 384 height 10
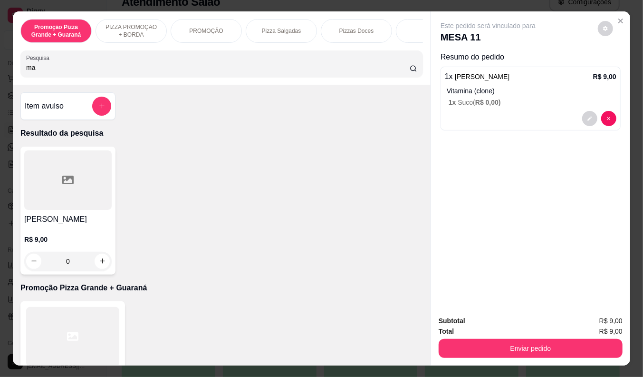
type input "m"
type input "goia"
click at [81, 221] on h4 "Suco Goiaba" at bounding box center [67, 219] width 87 height 11
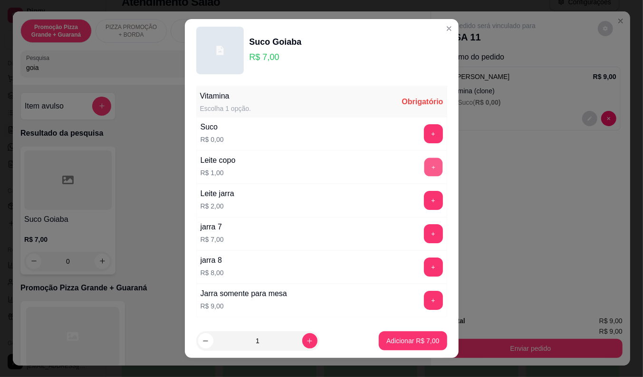
click at [424, 164] on button "+" at bounding box center [433, 166] width 19 height 19
click at [383, 335] on button "Adicionar R$ 8,00" at bounding box center [413, 340] width 68 height 19
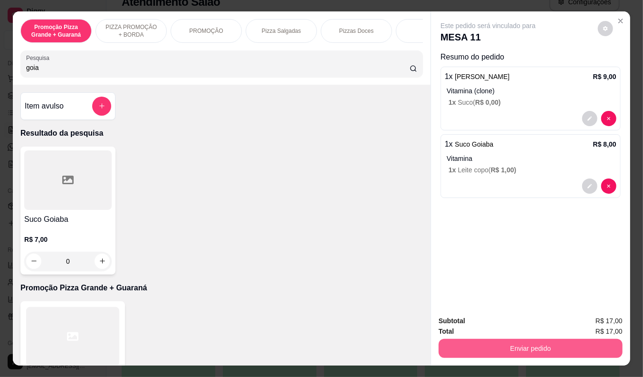
click at [503, 339] on button "Enviar pedido" at bounding box center [531, 348] width 184 height 19
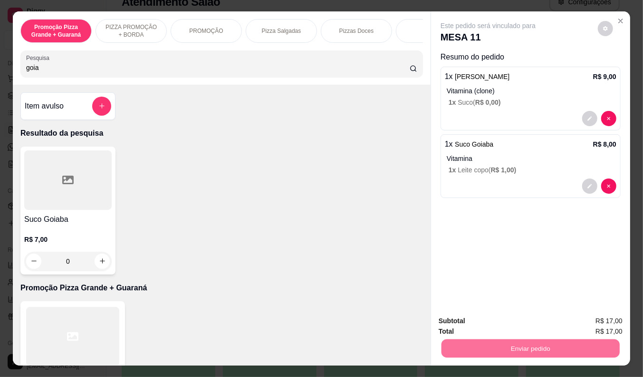
click at [615, 319] on button "Enviar pedido" at bounding box center [598, 321] width 54 height 18
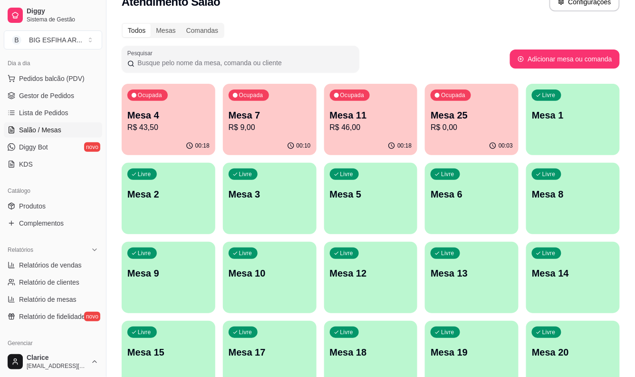
click at [365, 128] on p "R$ 46,00" at bounding box center [371, 127] width 82 height 11
click at [469, 120] on p "Mesa 25" at bounding box center [472, 114] width 82 height 13
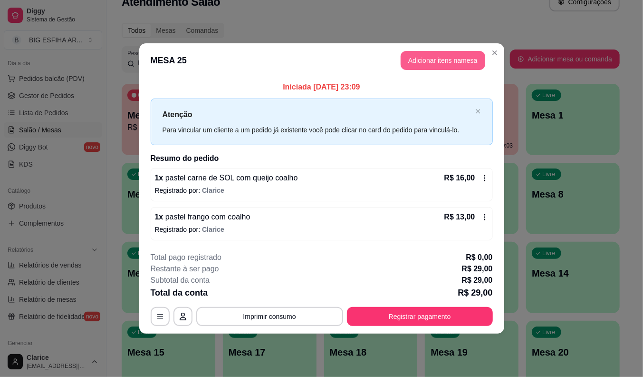
click at [449, 58] on button "Adicionar itens na mesa" at bounding box center [443, 60] width 85 height 19
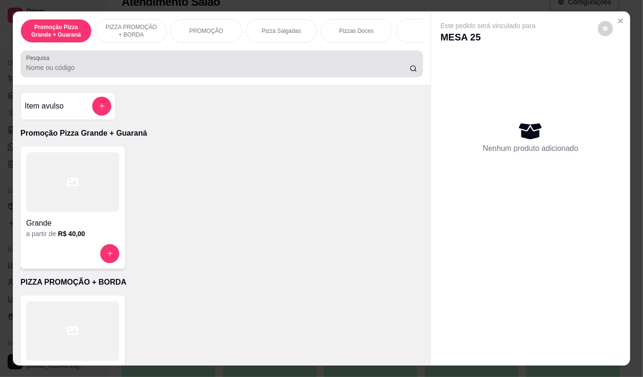
click at [141, 68] on input "Pesquisa" at bounding box center [218, 68] width 384 height 10
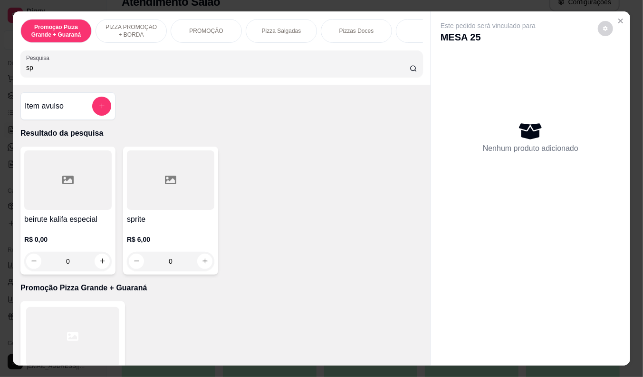
type input "s"
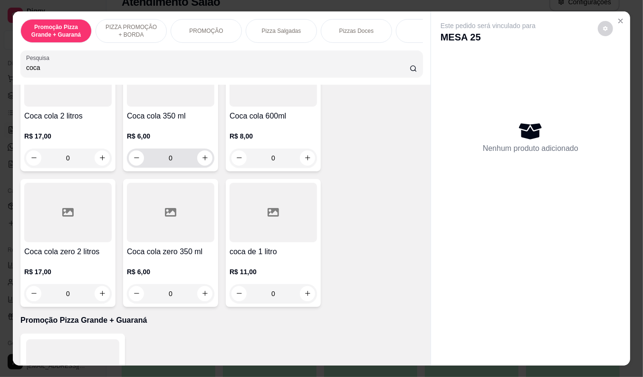
scroll to position [106, 0]
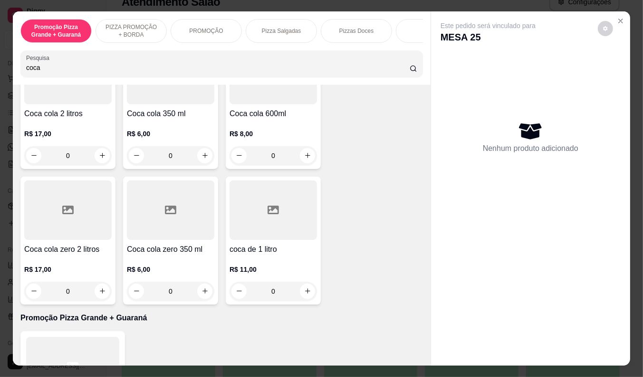
type input "coca"
click at [252, 240] on div at bounding box center [273, 209] width 87 height 59
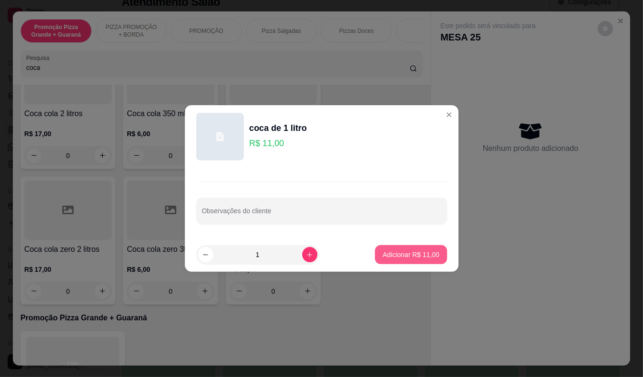
click at [402, 258] on p "Adicionar R$ 11,00" at bounding box center [411, 255] width 57 height 10
type input "1"
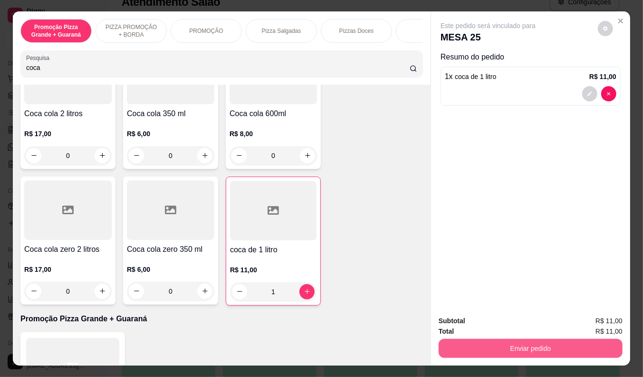
click at [485, 340] on button "Enviar pedido" at bounding box center [531, 348] width 184 height 19
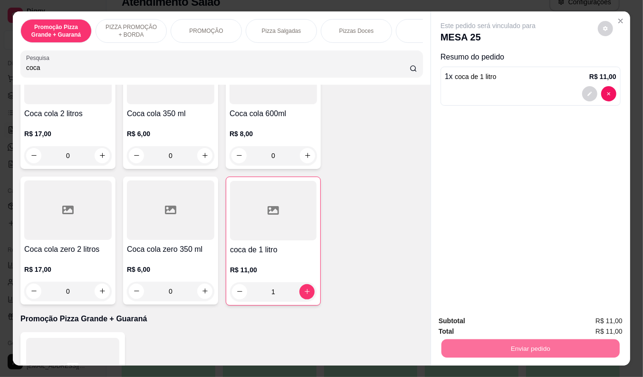
click at [598, 320] on button "Enviar pedido" at bounding box center [598, 321] width 54 height 18
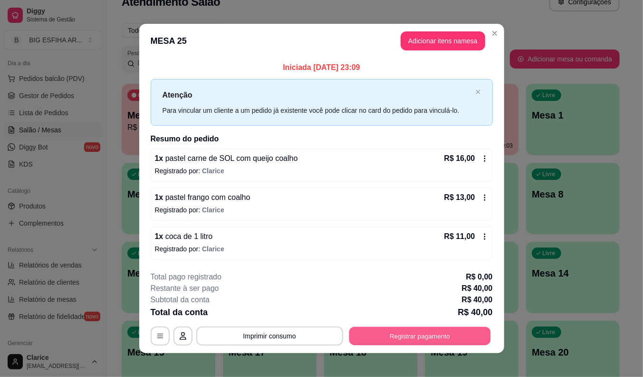
click at [384, 342] on button "Registrar pagamento" at bounding box center [420, 335] width 142 height 19
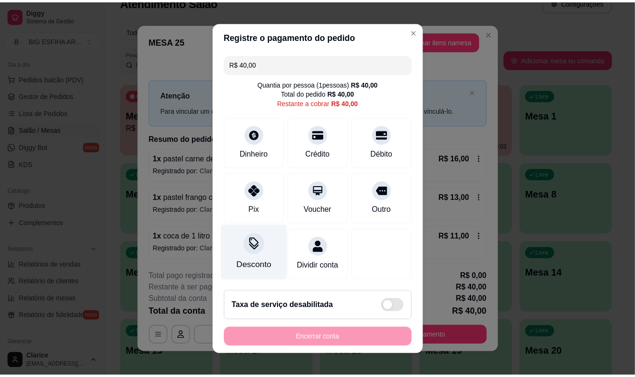
scroll to position [5, 0]
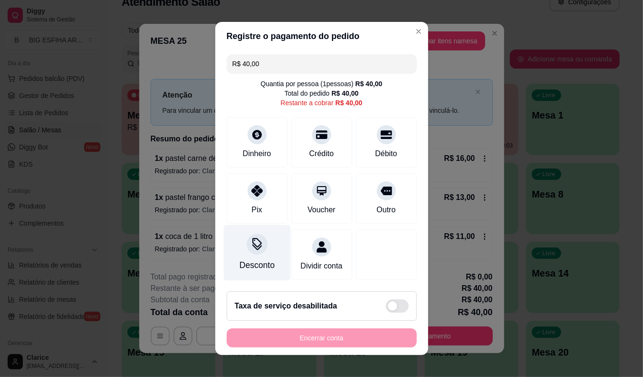
click at [252, 259] on div "Desconto" at bounding box center [256, 265] width 35 height 12
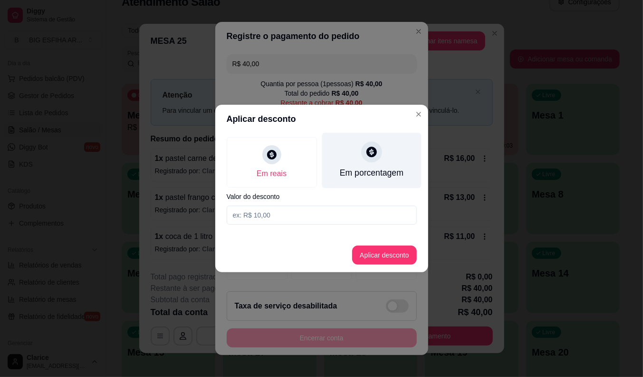
click at [364, 160] on div "Em porcentagem" at bounding box center [371, 161] width 99 height 56
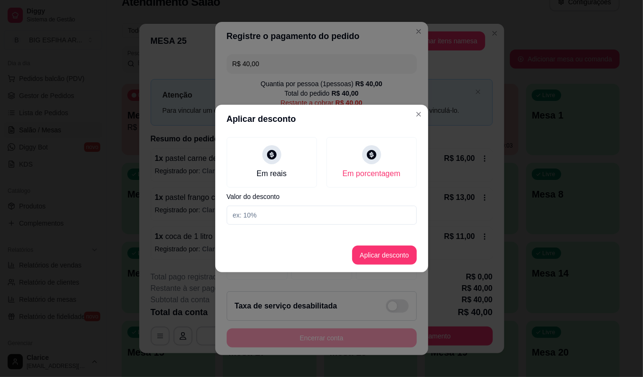
click at [337, 215] on input at bounding box center [322, 214] width 190 height 19
type input "20"
click at [364, 259] on button "Aplicar desconto" at bounding box center [384, 254] width 65 height 19
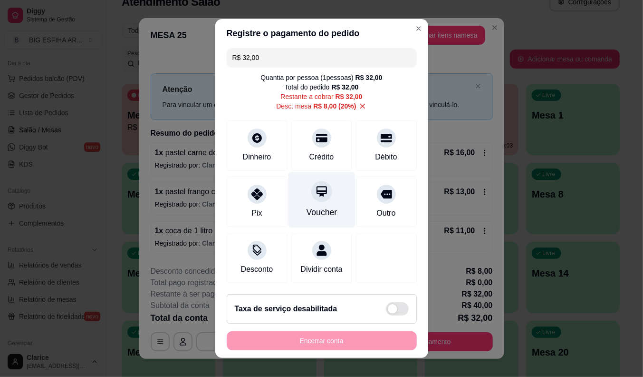
click at [311, 201] on div "Voucher" at bounding box center [321, 200] width 67 height 56
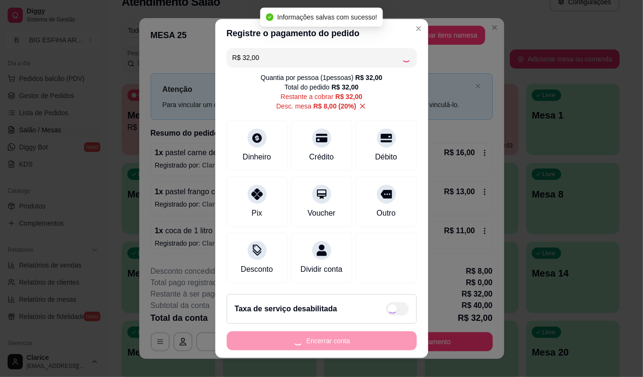
type input "R$ 0,00"
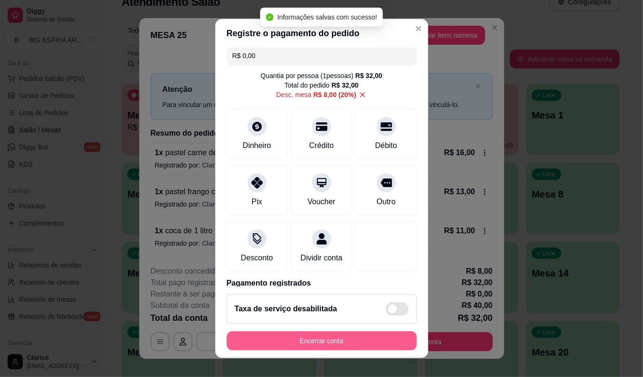
click at [310, 339] on button "Encerrar conta" at bounding box center [322, 340] width 190 height 19
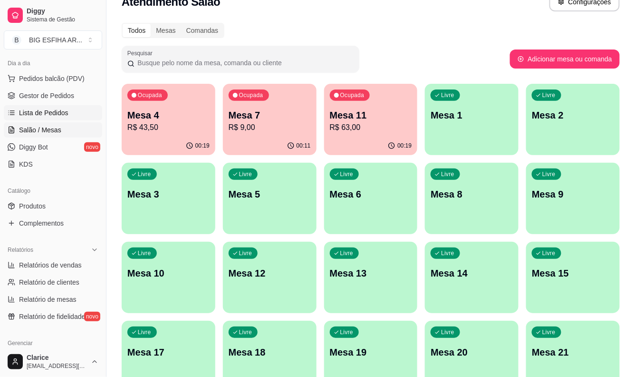
click at [49, 112] on span "Lista de Pedidos" at bounding box center [43, 113] width 49 height 10
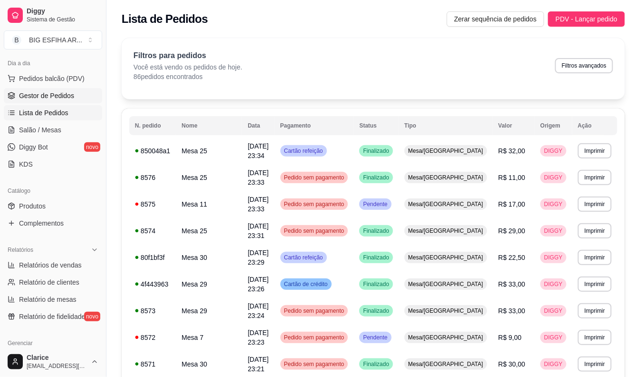
click at [58, 97] on span "Gestor de Pedidos" at bounding box center [46, 96] width 55 height 10
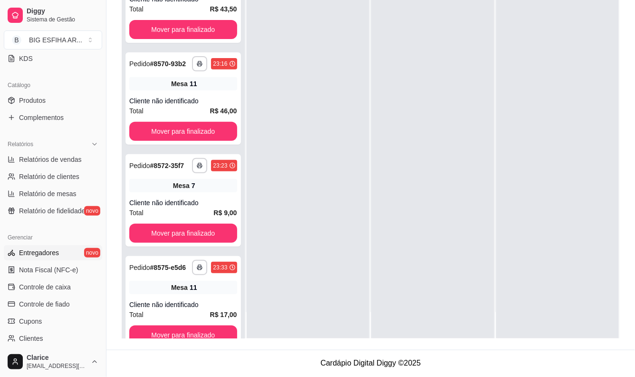
scroll to position [158, 0]
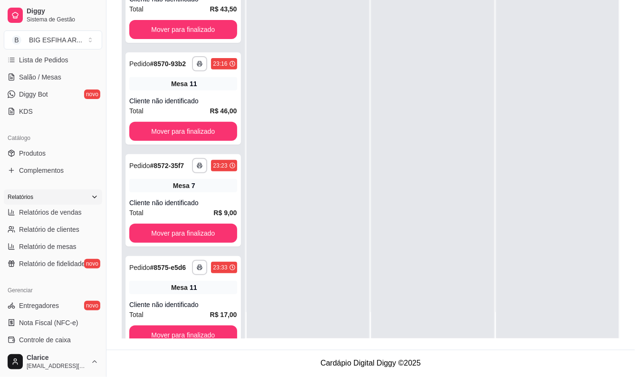
click at [73, 194] on div "Relatórios" at bounding box center [53, 196] width 98 height 15
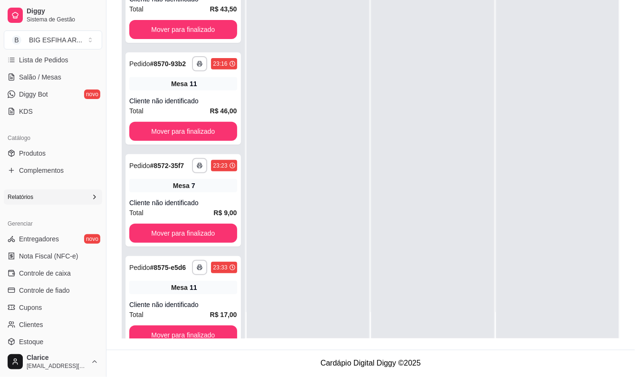
click at [73, 194] on div "Relatórios" at bounding box center [53, 196] width 98 height 15
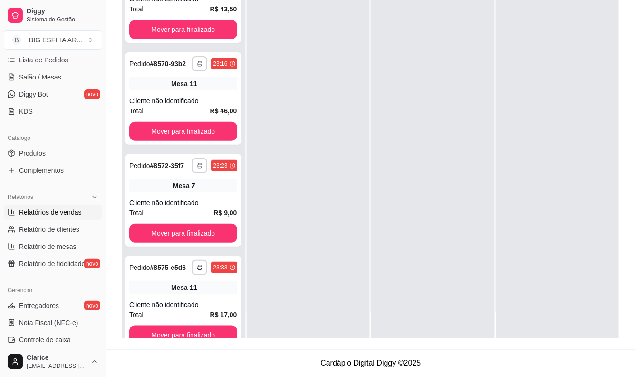
click at [74, 213] on span "Relatórios de vendas" at bounding box center [50, 212] width 63 height 10
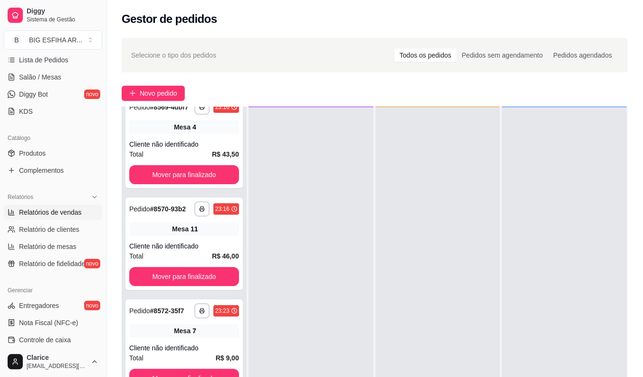
select select "ALL"
select select "0"
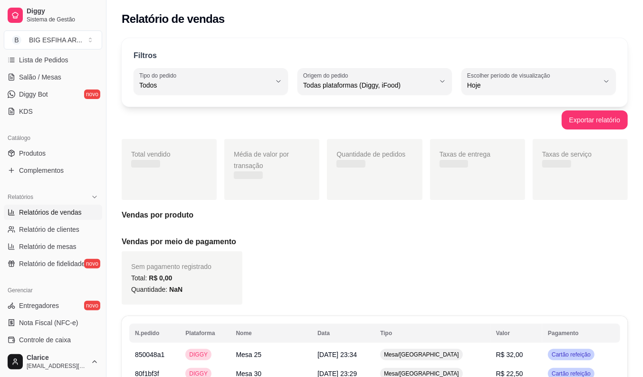
click at [219, 83] on span "Todos" at bounding box center [205, 85] width 132 height 10
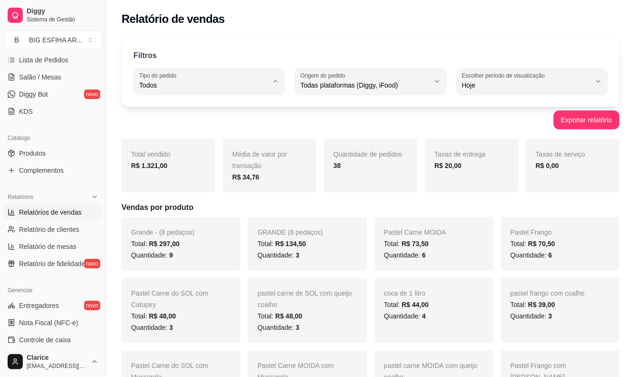
click at [200, 121] on span "Entrega" at bounding box center [205, 123] width 122 height 9
type input "DELIVERY"
select select "DELIVERY"
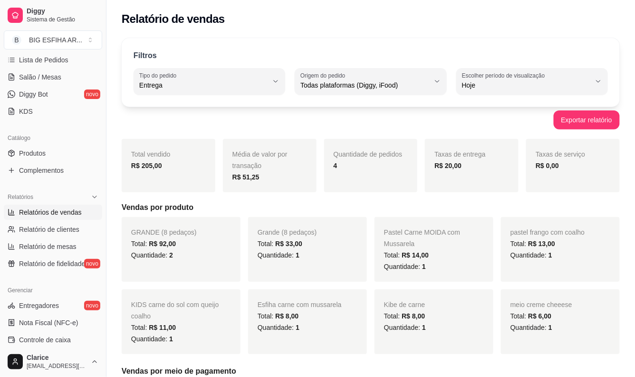
drag, startPoint x: 108, startPoint y: 214, endPoint x: 114, endPoint y: 214, distance: 5.7
click at [108, 214] on button "Toggle Sidebar" at bounding box center [106, 188] width 8 height 377
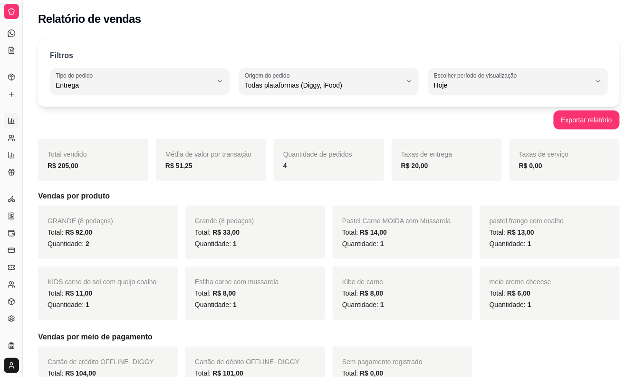
scroll to position [81, 0]
click at [20, 211] on button "Toggle Sidebar" at bounding box center [23, 188] width 8 height 377
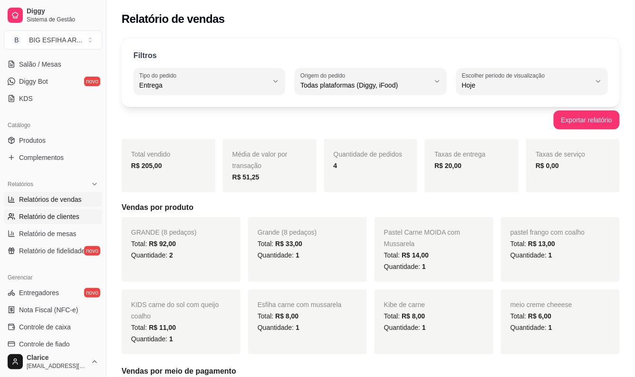
scroll to position [174, 0]
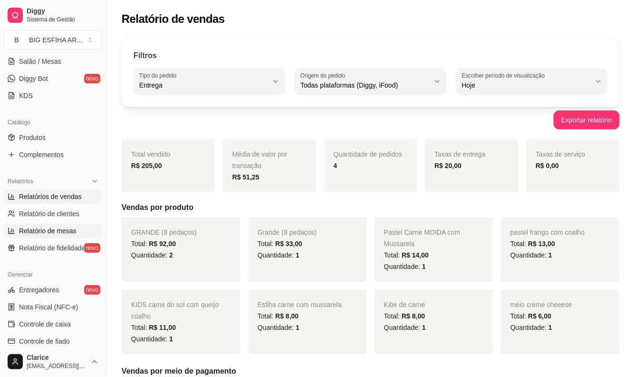
click at [48, 231] on span "Relatório de mesas" at bounding box center [48, 231] width 58 height 10
select select "TOTAL_OF_ORDERS"
select select "7"
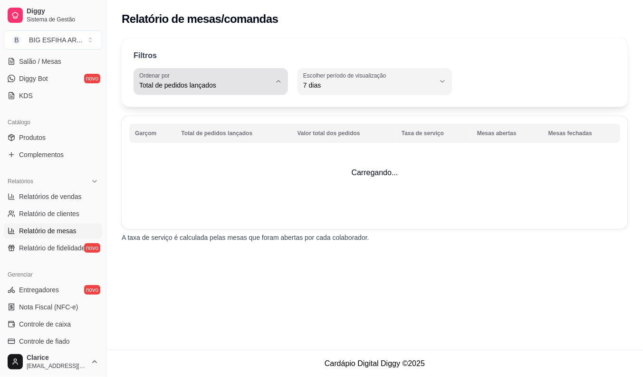
click at [201, 78] on div "Total de pedidos lançados" at bounding box center [205, 81] width 132 height 19
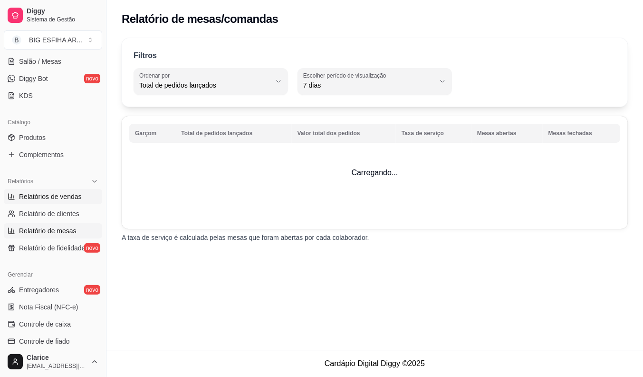
click at [74, 195] on span "Relatórios de vendas" at bounding box center [50, 197] width 63 height 10
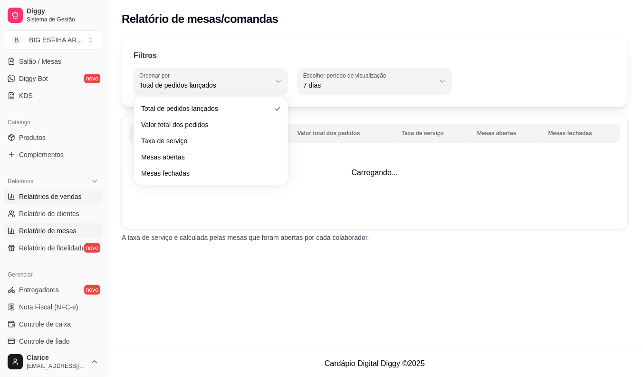
select select "ALL"
select select "0"
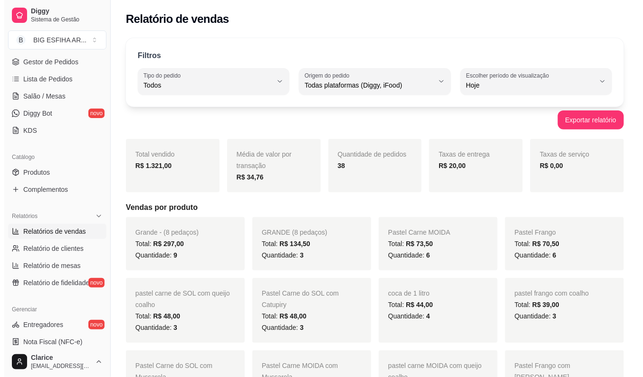
scroll to position [121, 0]
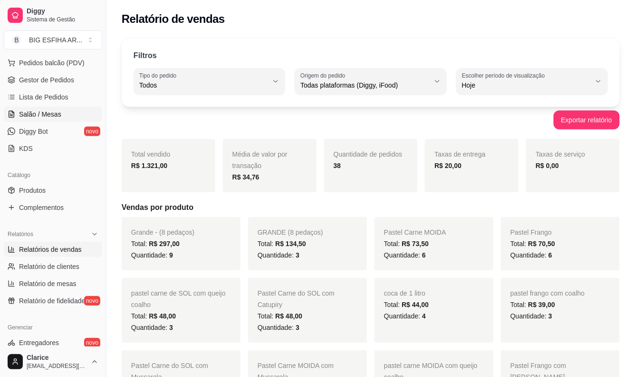
click at [62, 114] on link "Salão / Mesas" at bounding box center [53, 114] width 98 height 15
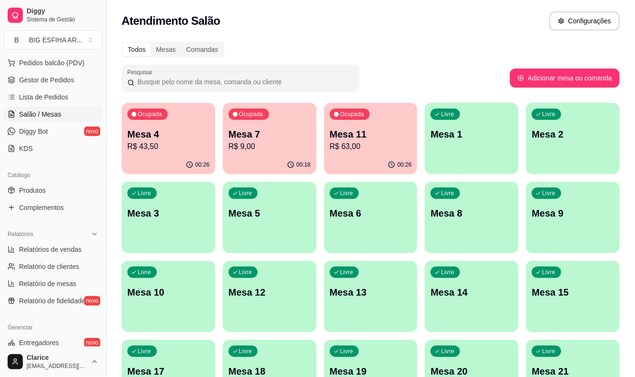
click at [162, 174] on div "Ocupada Mesa 4 R$ 43,50 00:26 Ocupada Mesa 7 R$ 9,00 00:18 Ocupada Mesa 11 R$ 6…" at bounding box center [371, 336] width 498 height 466
click at [162, 165] on div "00:26" at bounding box center [169, 164] width 94 height 19
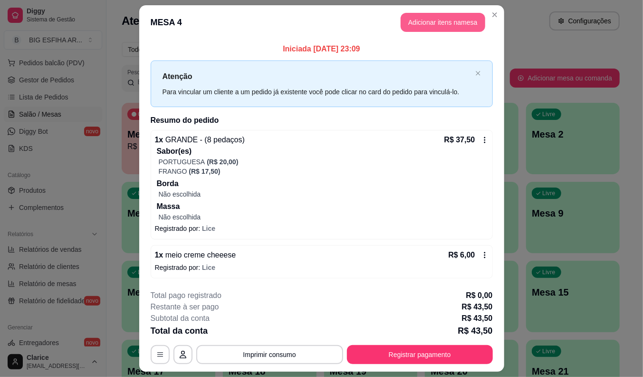
click at [449, 26] on button "Adicionar itens na mesa" at bounding box center [443, 22] width 85 height 19
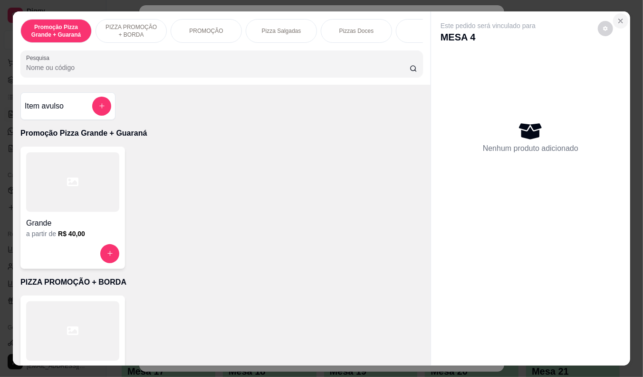
click at [617, 17] on icon "Close" at bounding box center [621, 21] width 8 height 8
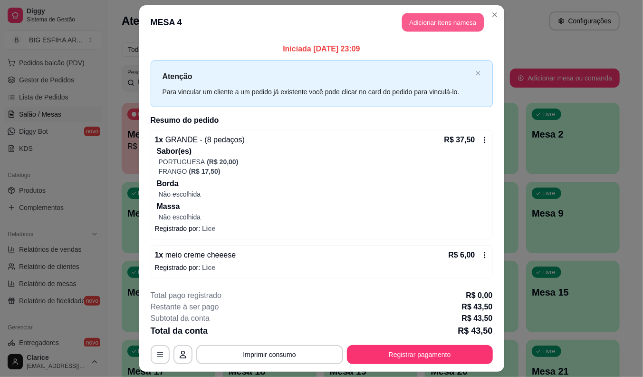
click at [438, 22] on button "Adicionar itens na mesa" at bounding box center [443, 22] width 82 height 19
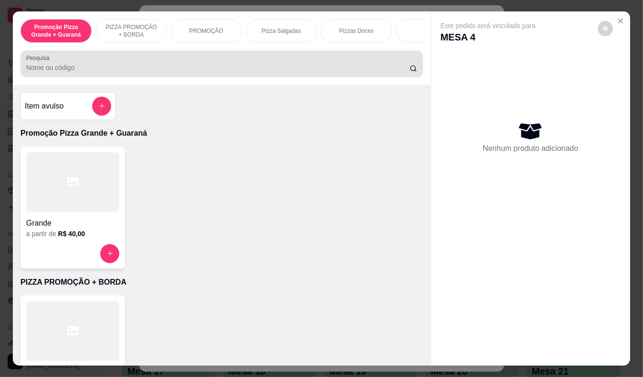
click at [236, 69] on input "Pesquisa" at bounding box center [218, 68] width 384 height 10
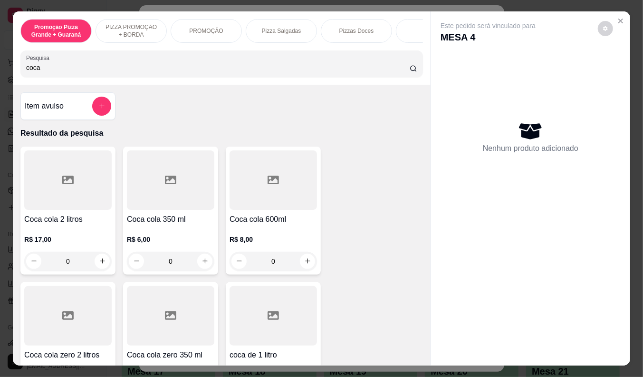
scroll to position [158, 0]
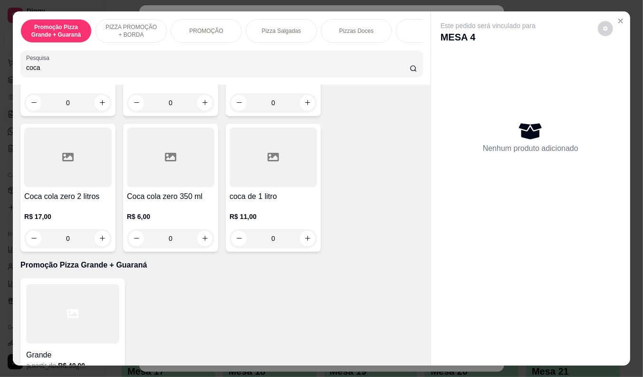
type input "coca"
click at [266, 180] on div at bounding box center [273, 156] width 87 height 59
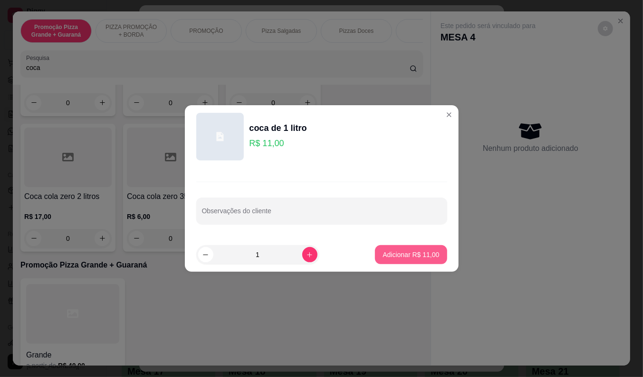
click at [393, 251] on p "Adicionar R$ 11,00" at bounding box center [411, 255] width 57 height 10
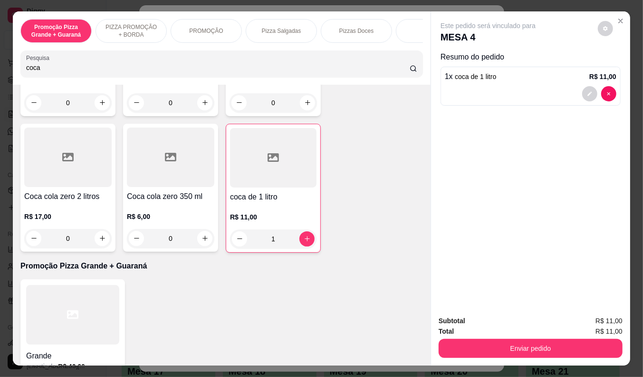
type input "1"
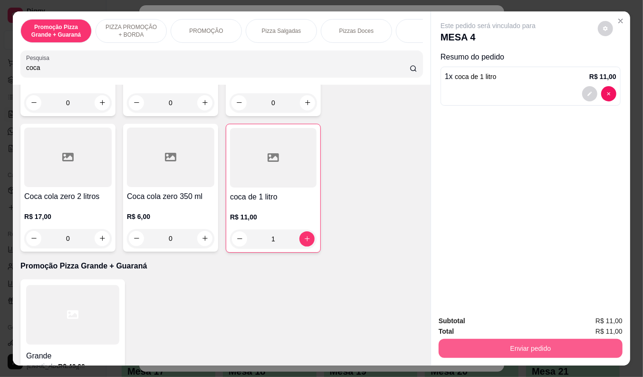
click at [501, 342] on button "Enviar pedido" at bounding box center [531, 348] width 184 height 19
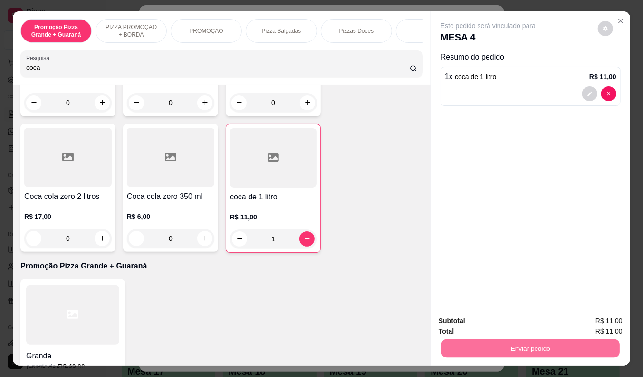
click at [592, 317] on button "Enviar pedido" at bounding box center [598, 321] width 54 height 18
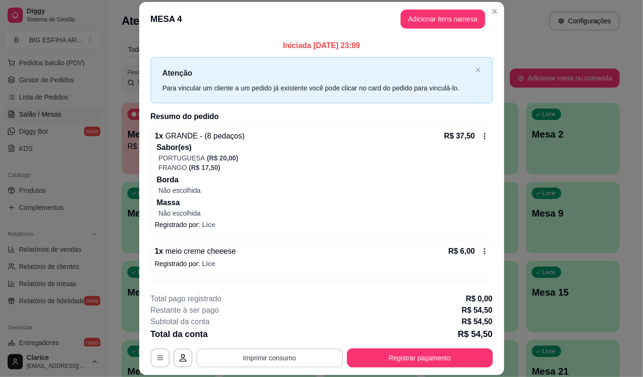
click at [271, 360] on button "Imprimir consumo" at bounding box center [269, 357] width 147 height 19
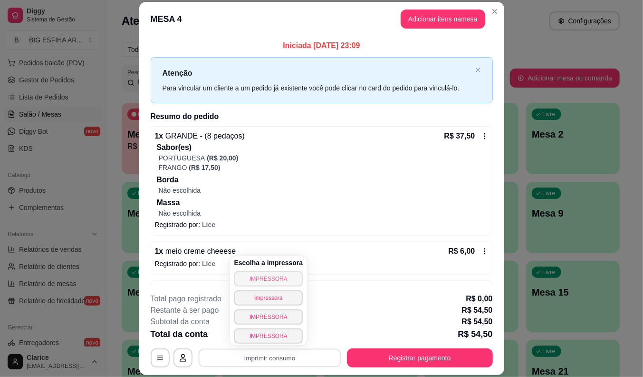
click at [273, 277] on button "IMPRESSORA" at bounding box center [268, 278] width 69 height 15
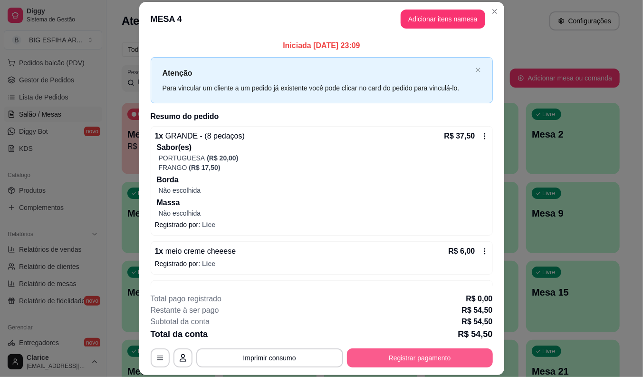
click at [359, 349] on button "Registrar pagamento" at bounding box center [420, 357] width 146 height 19
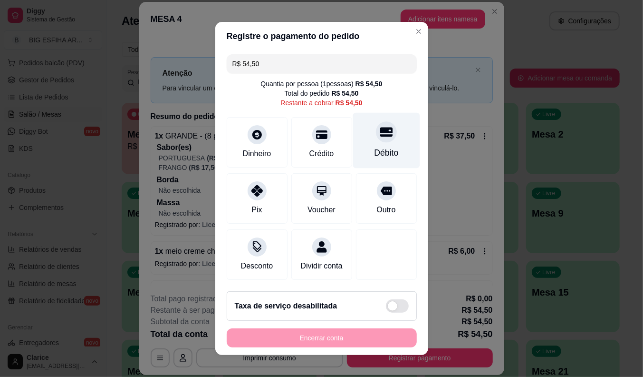
click at [363, 141] on div "Débito" at bounding box center [386, 141] width 67 height 56
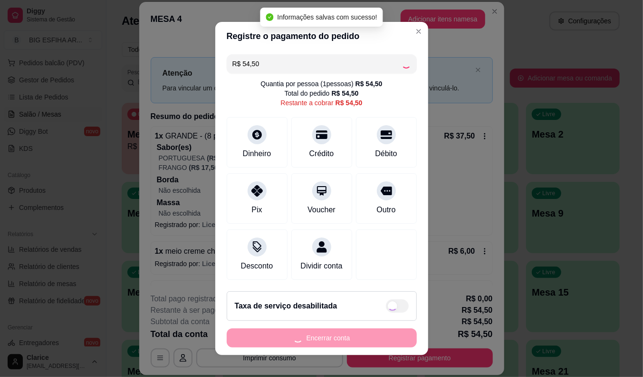
type input "R$ 0,00"
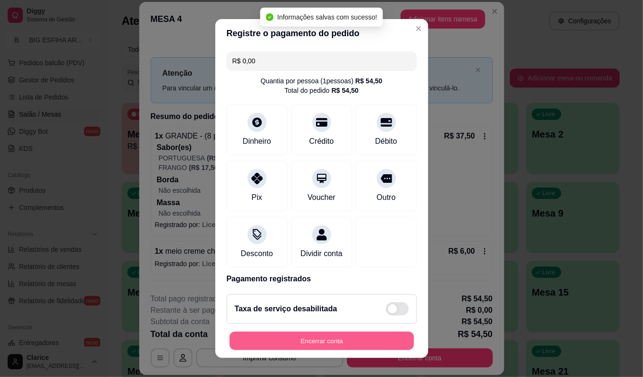
click at [331, 337] on button "Encerrar conta" at bounding box center [322, 340] width 184 height 19
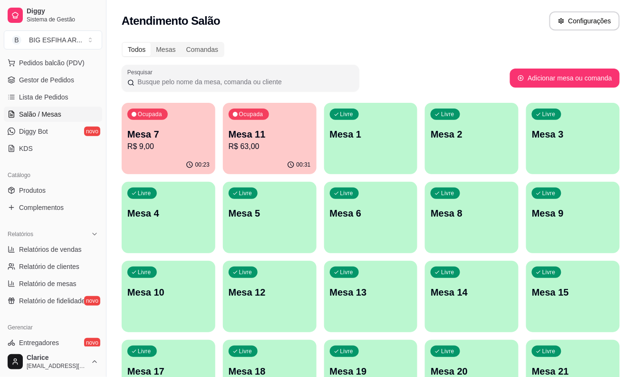
click at [262, 133] on p "Mesa 11" at bounding box center [270, 133] width 82 height 13
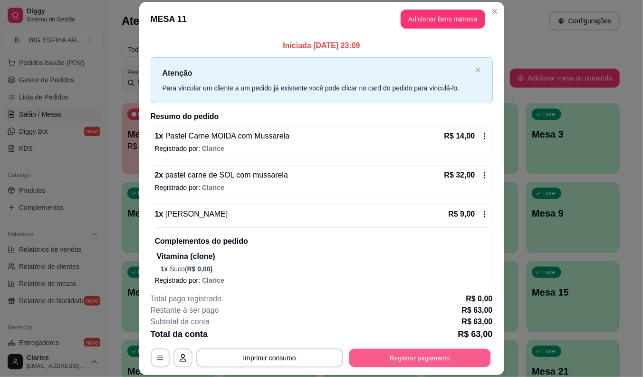
click at [431, 358] on button "Registrar pagamento" at bounding box center [420, 358] width 142 height 19
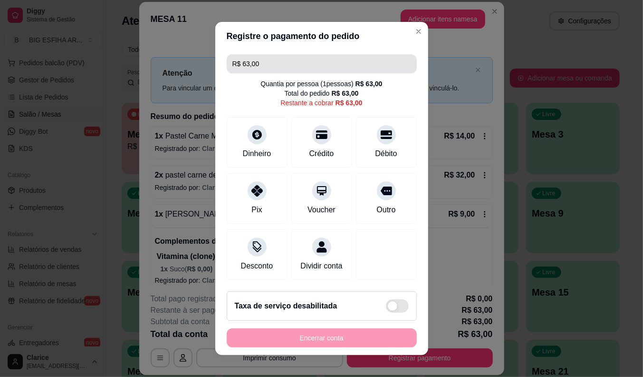
click at [268, 60] on input "R$ 63,00" at bounding box center [322, 63] width 179 height 19
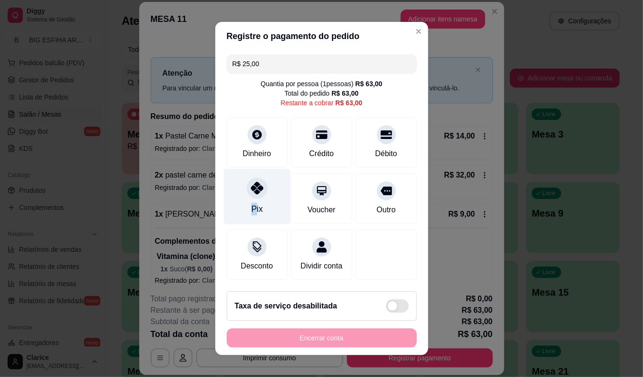
click at [248, 198] on div "Pix" at bounding box center [256, 197] width 67 height 56
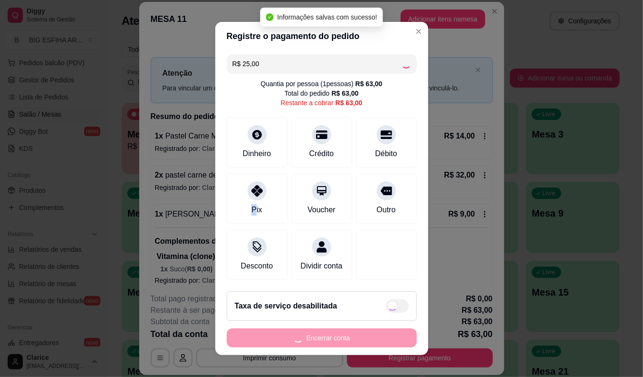
type input "R$ 38,00"
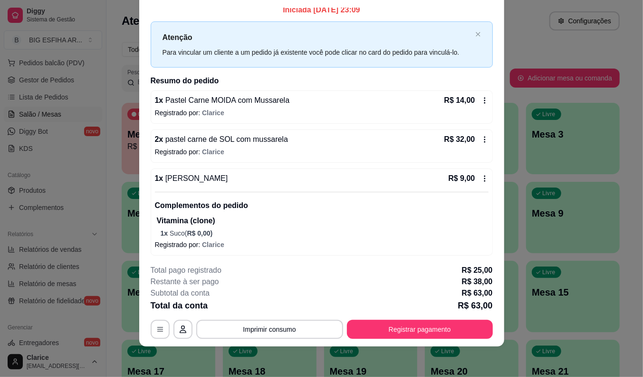
scroll to position [0, 0]
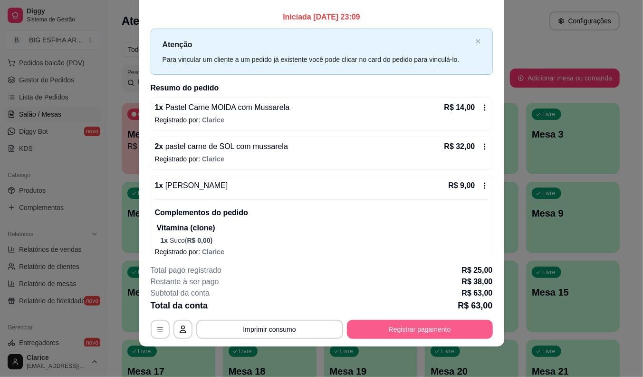
click at [386, 333] on button "Registrar pagamento" at bounding box center [420, 329] width 146 height 19
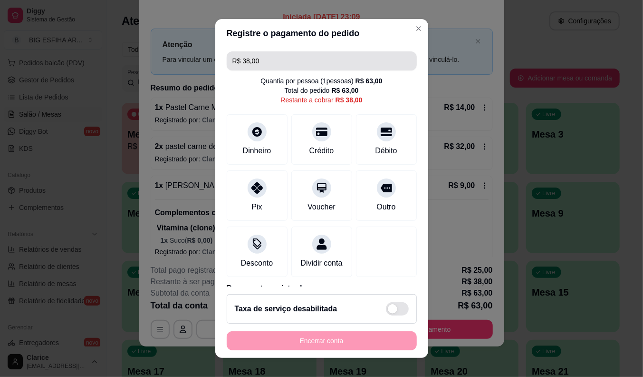
click at [264, 58] on input "R$ 38,00" at bounding box center [322, 60] width 179 height 19
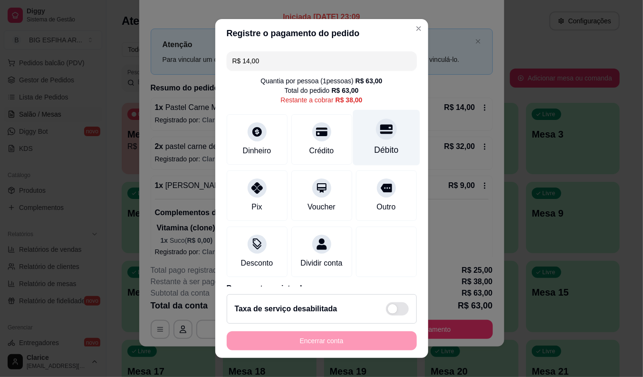
click at [376, 140] on div "Débito" at bounding box center [386, 137] width 67 height 56
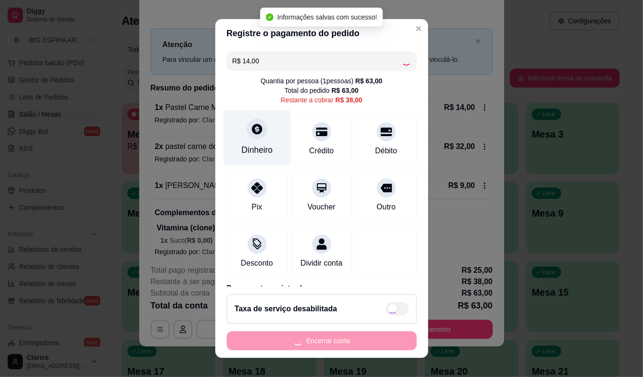
type input "R$ 24,00"
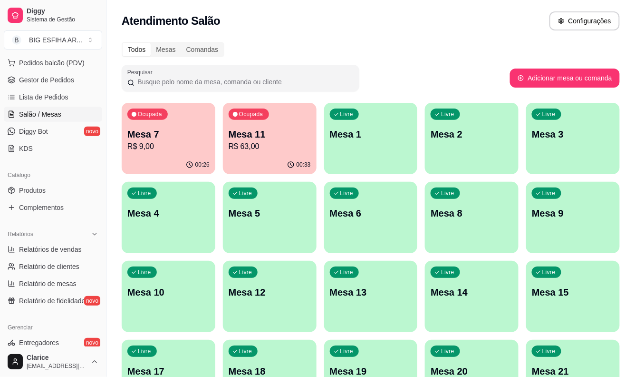
click at [255, 157] on div "00:33" at bounding box center [270, 164] width 94 height 19
click at [165, 143] on p "R$ 9,00" at bounding box center [168, 146] width 82 height 11
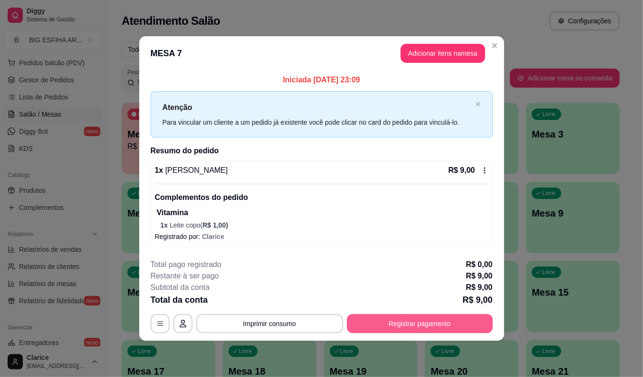
click at [427, 323] on button "Registrar pagamento" at bounding box center [420, 323] width 146 height 19
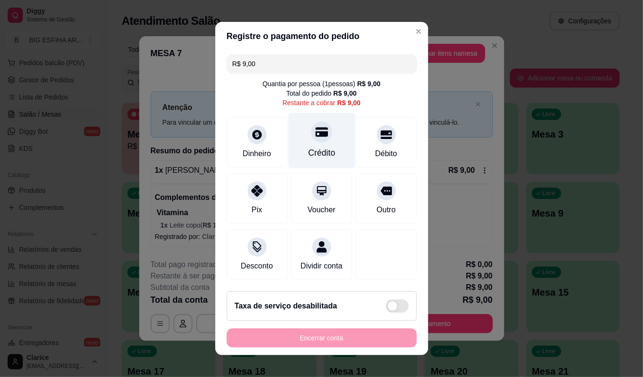
click at [306, 142] on div "Crédito" at bounding box center [321, 141] width 67 height 56
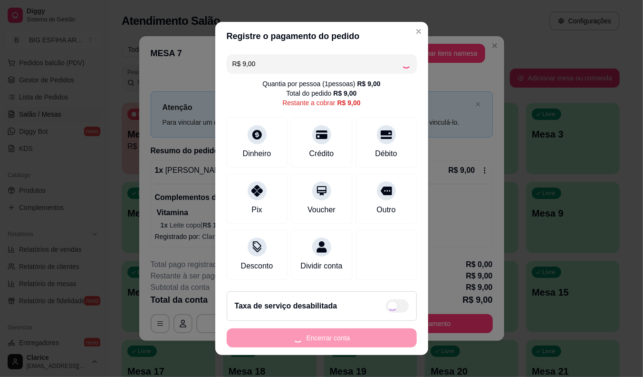
type input "R$ 0,00"
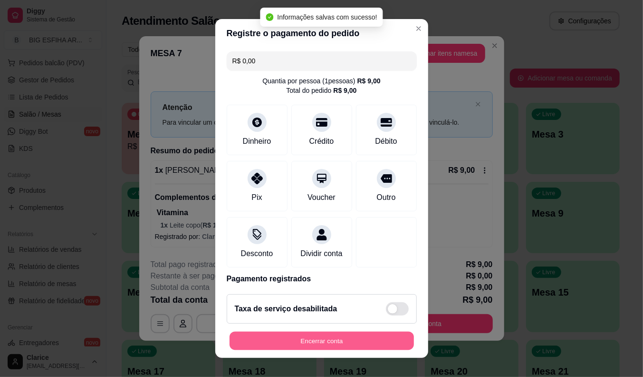
click at [305, 333] on button "Encerrar conta" at bounding box center [322, 340] width 184 height 19
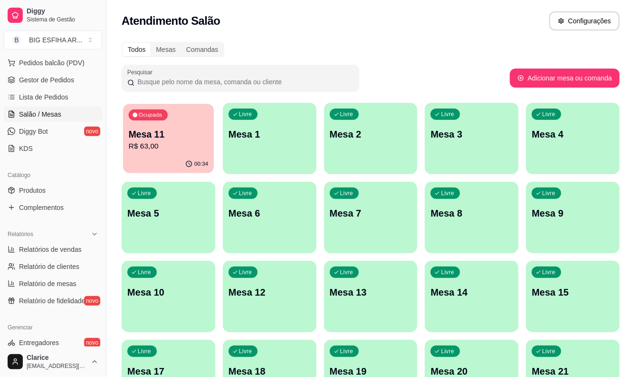
click at [140, 122] on div "Ocupada Mesa 11 R$ 63,00" at bounding box center [168, 129] width 91 height 51
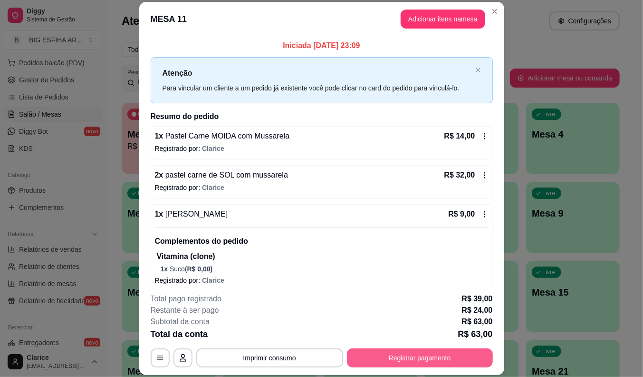
click at [360, 352] on button "Registrar pagamento" at bounding box center [420, 357] width 146 height 19
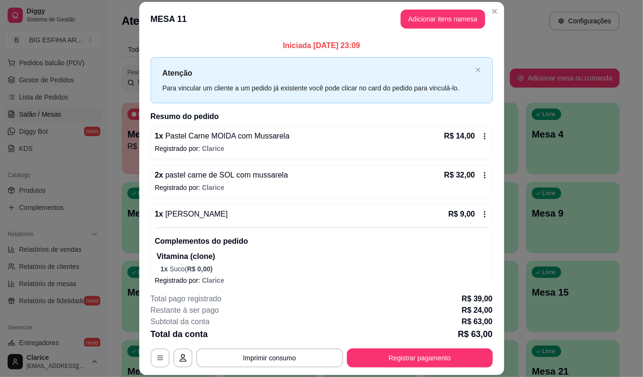
scroll to position [102, 0]
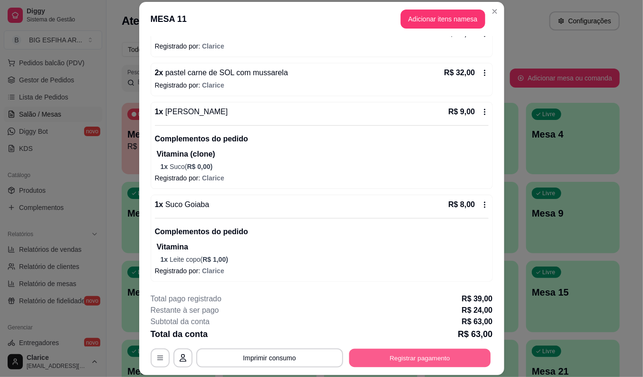
click at [402, 351] on button "Registrar pagamento" at bounding box center [420, 358] width 142 height 19
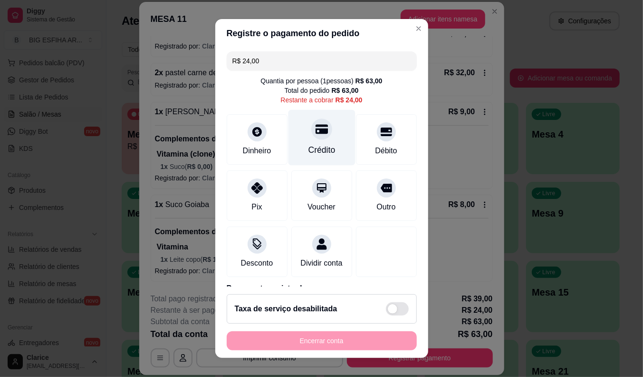
click at [309, 152] on div "Crédito" at bounding box center [321, 150] width 27 height 12
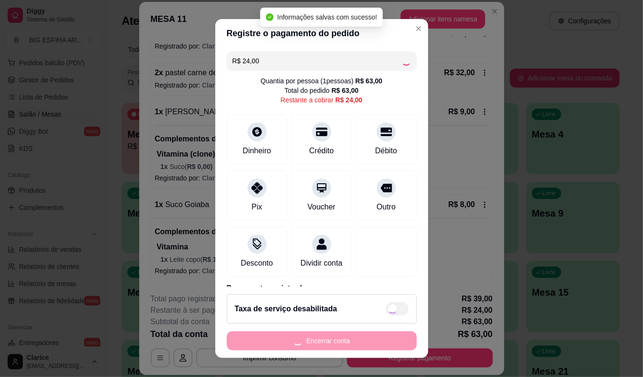
type input "R$ 0,00"
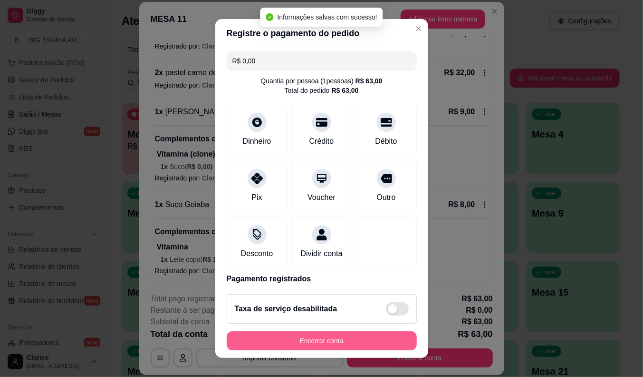
click at [311, 340] on button "Encerrar conta" at bounding box center [322, 340] width 190 height 19
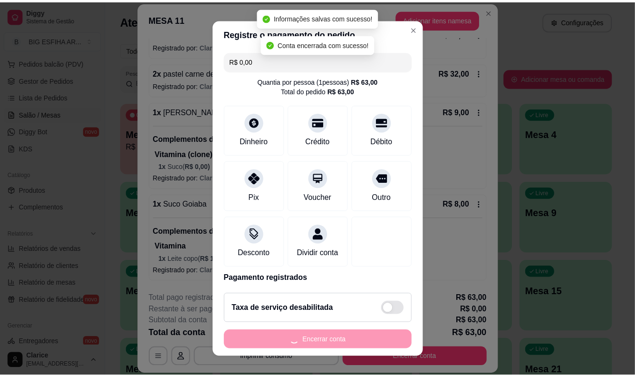
scroll to position [0, 0]
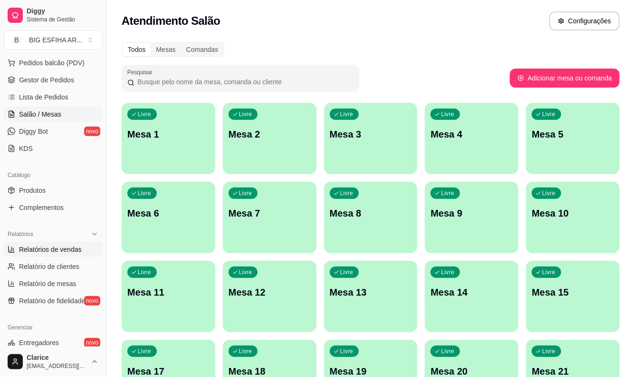
click at [43, 251] on span "Relatórios de vendas" at bounding box center [50, 249] width 63 height 10
select select "ALL"
select select "0"
